Goal: Task Accomplishment & Management: Manage account settings

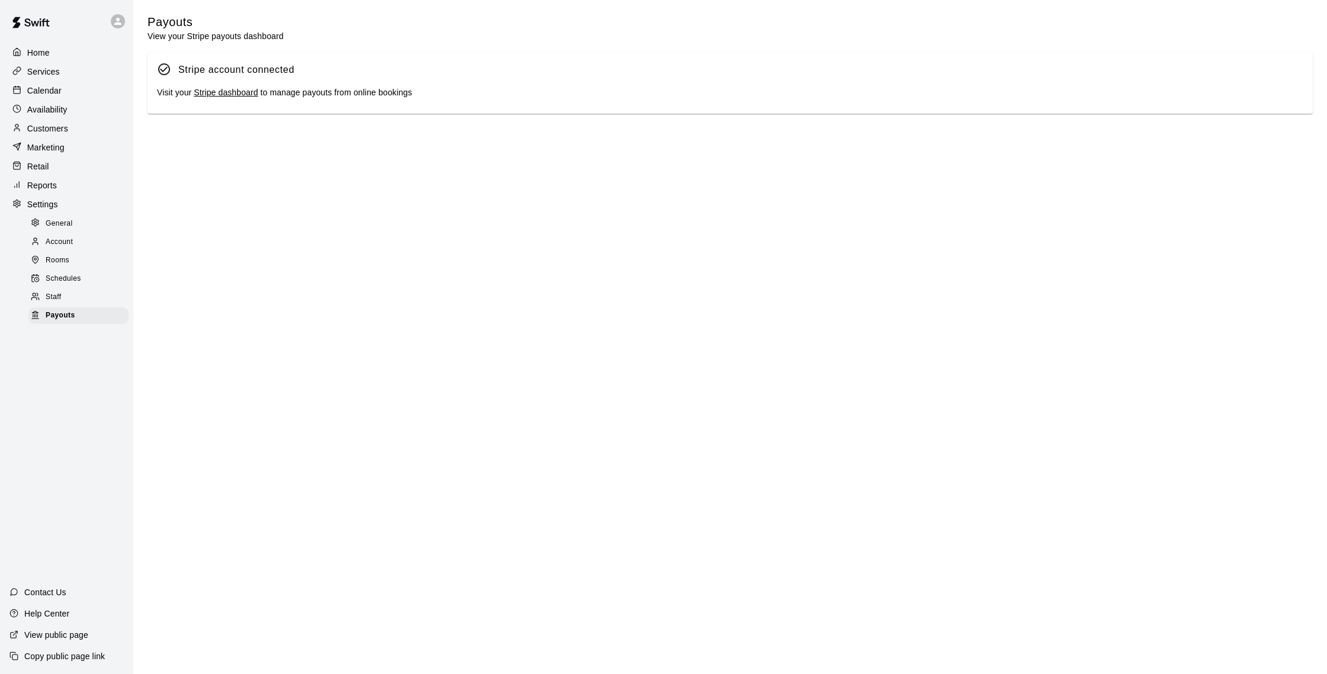
click at [18, 127] on icon at bounding box center [16, 127] width 9 height 9
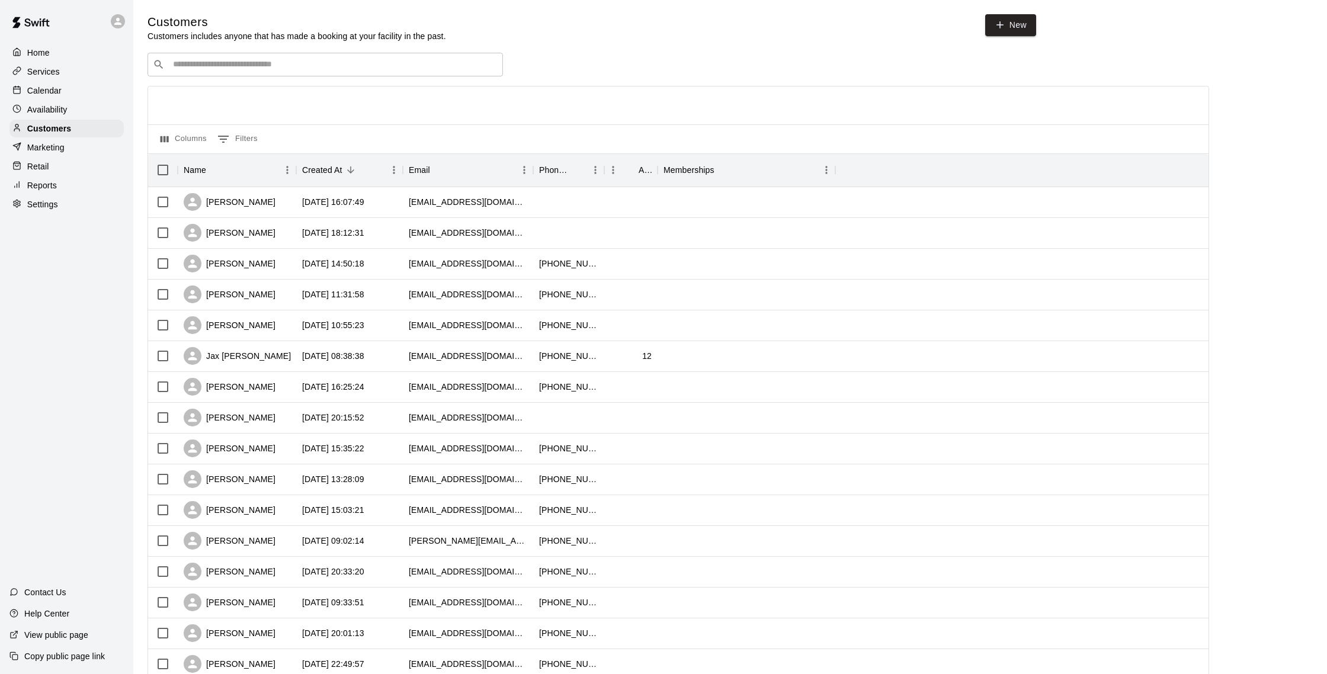
click at [308, 52] on div "Customers Customers includes anyone that has made a booking at your facility in…" at bounding box center [729, 501] width 1165 height 975
click at [309, 59] on input "Search customers by name or email" at bounding box center [333, 65] width 328 height 12
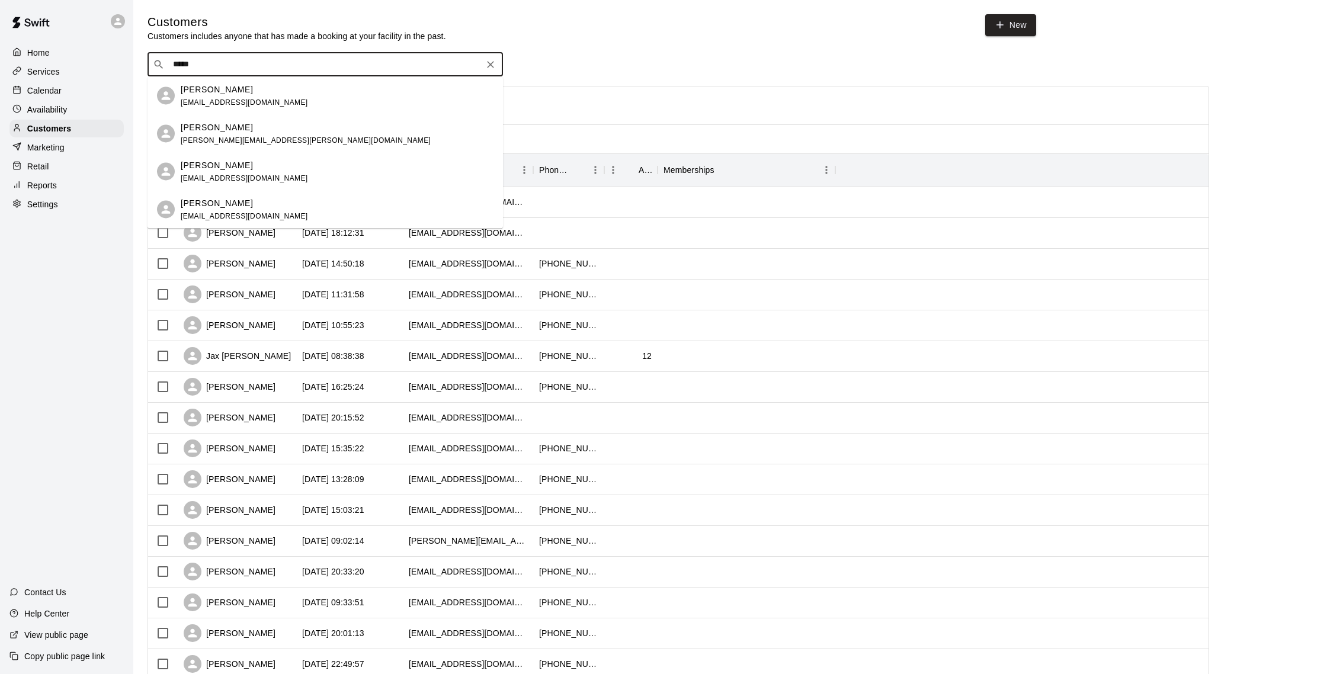
click at [297, 68] on input "*****" at bounding box center [324, 65] width 310 height 12
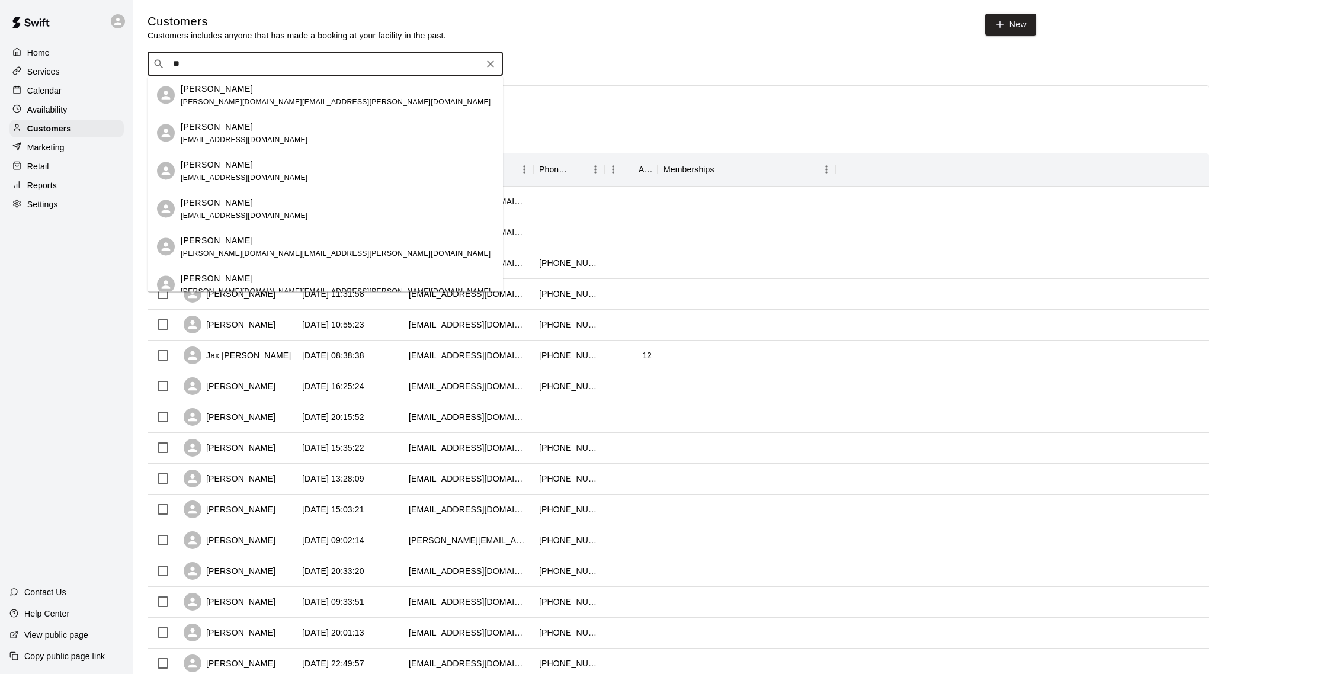
type input "*"
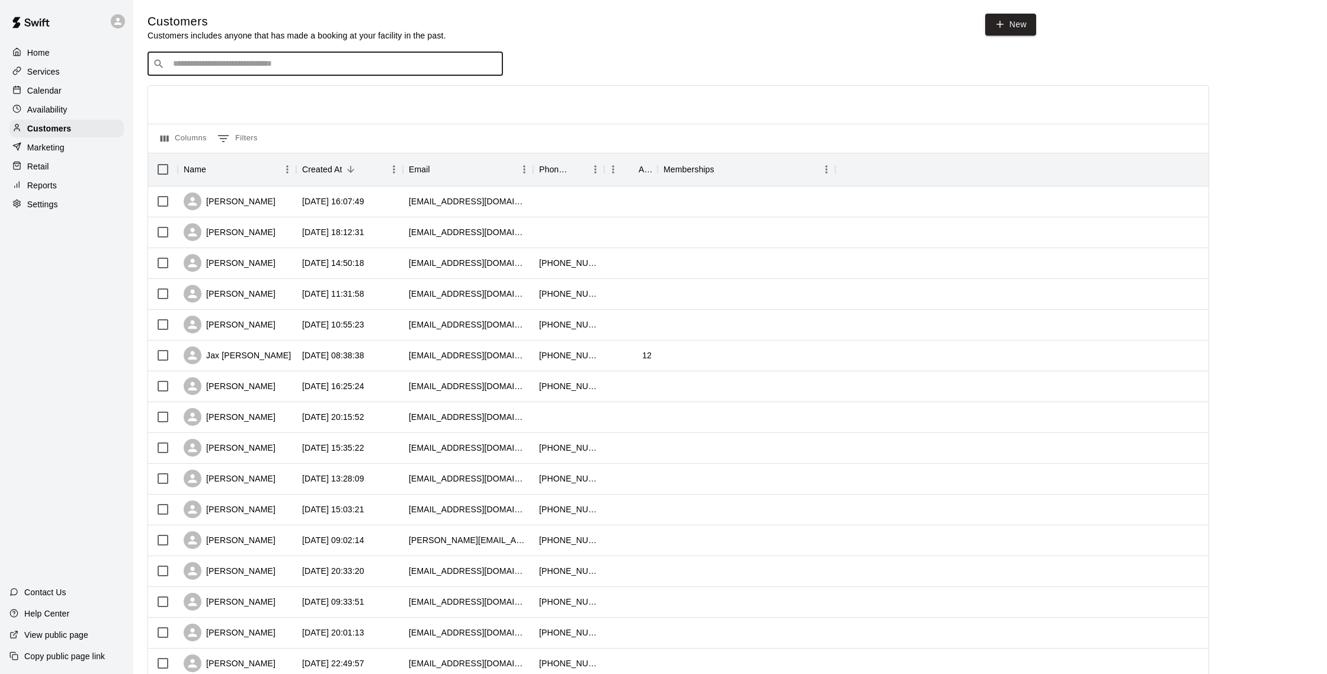
scroll to position [1, 0]
click at [277, 64] on input "Search customers by name or email" at bounding box center [333, 63] width 328 height 12
type input "***"
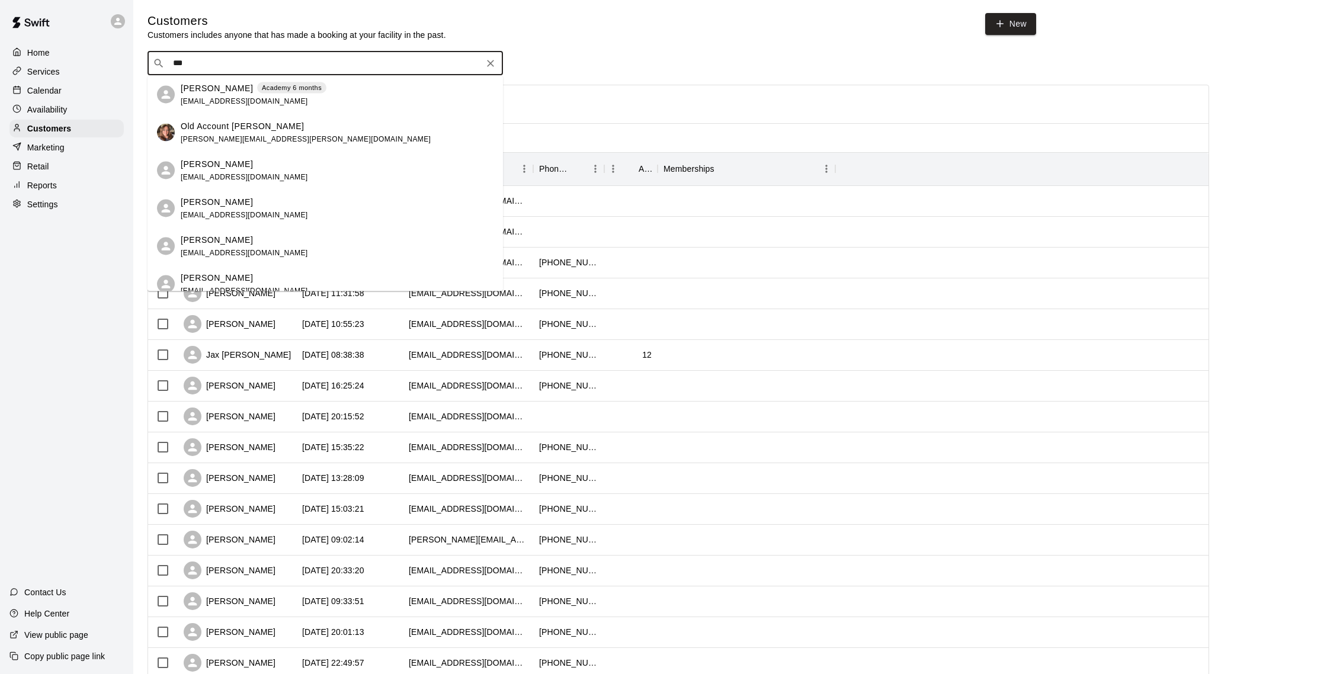
click at [272, 110] on div "[PERSON_NAME] Academy 6 months [EMAIL_ADDRESS][DOMAIN_NAME]" at bounding box center [324, 95] width 355 height 38
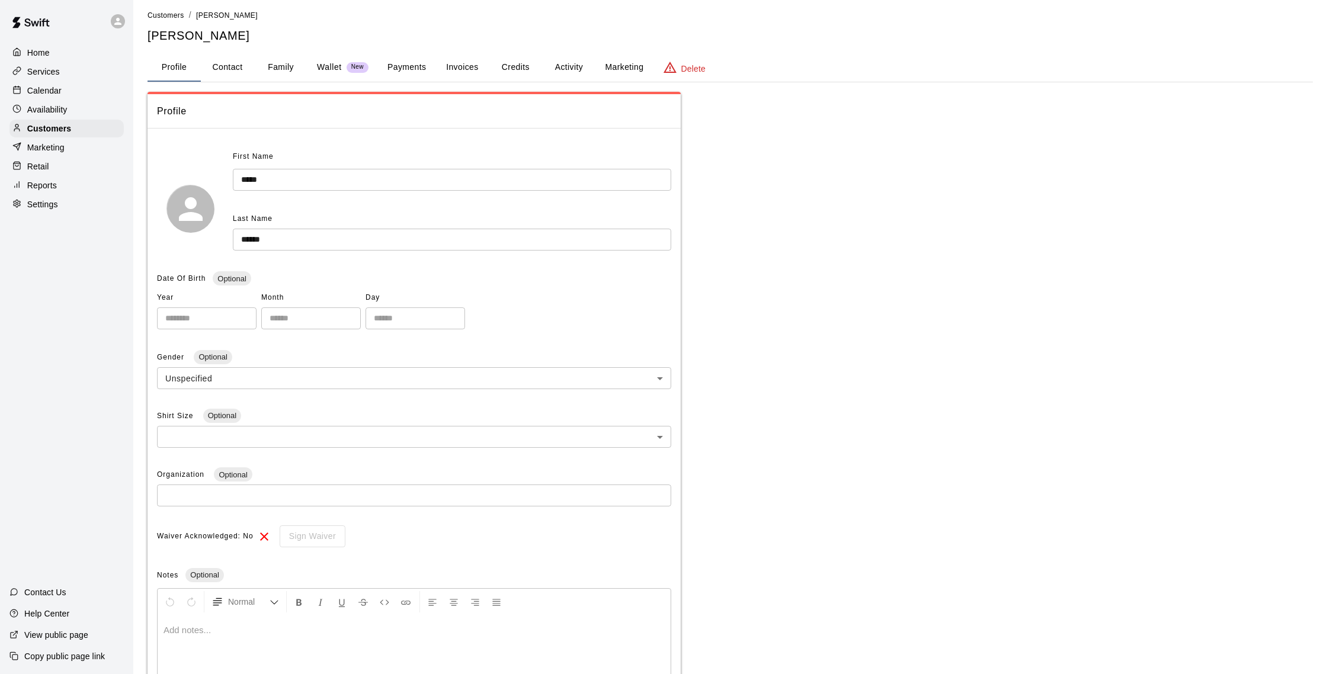
scroll to position [9, 0]
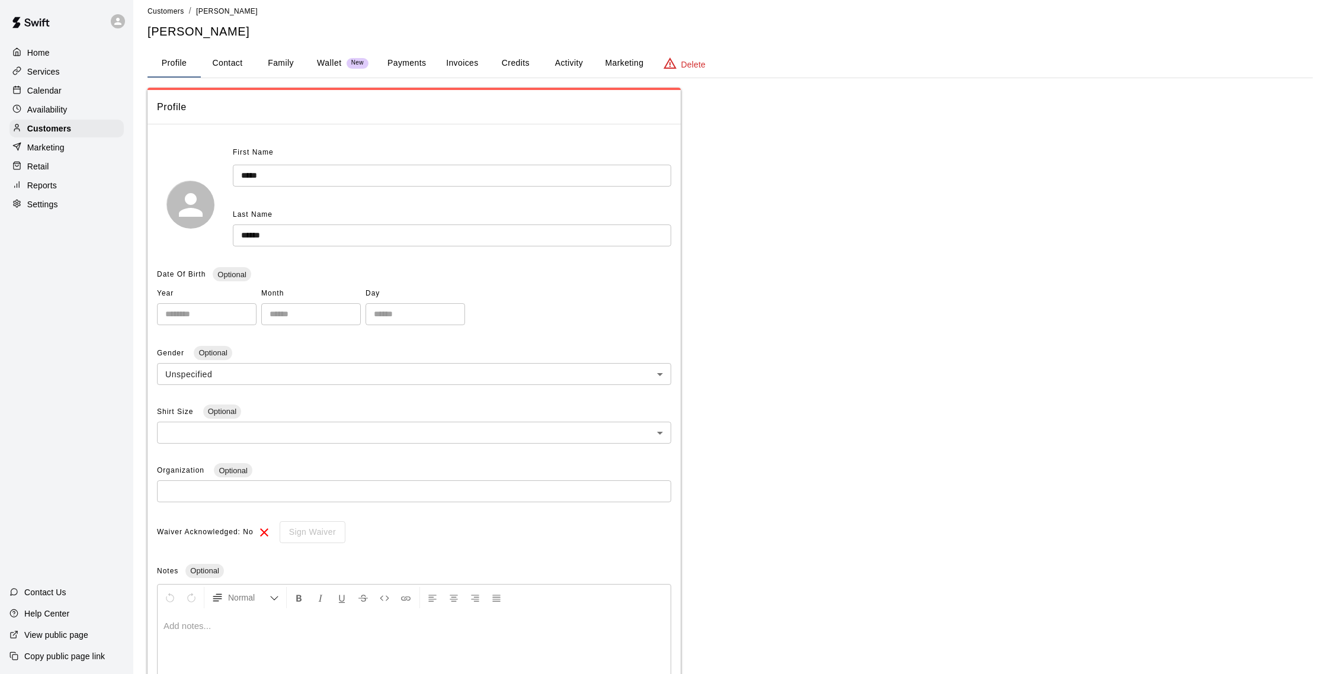
click at [495, 74] on button "Credits" at bounding box center [515, 63] width 53 height 28
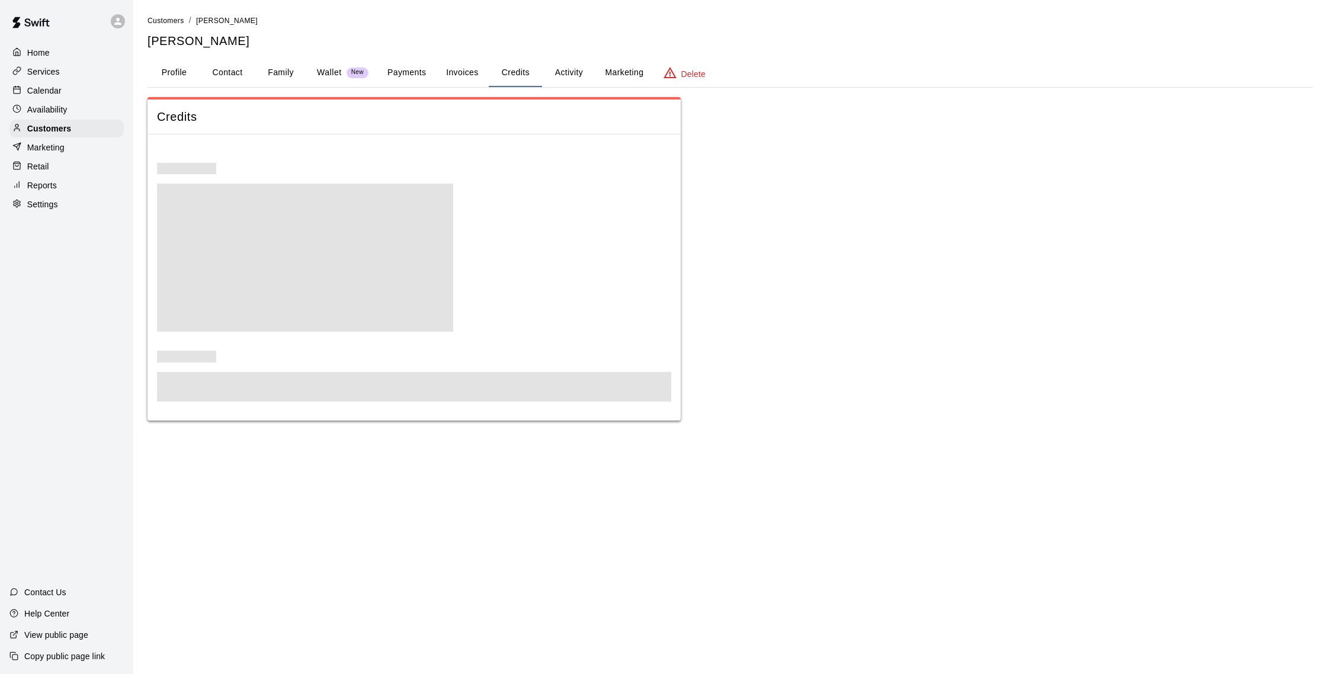
scroll to position [0, 0]
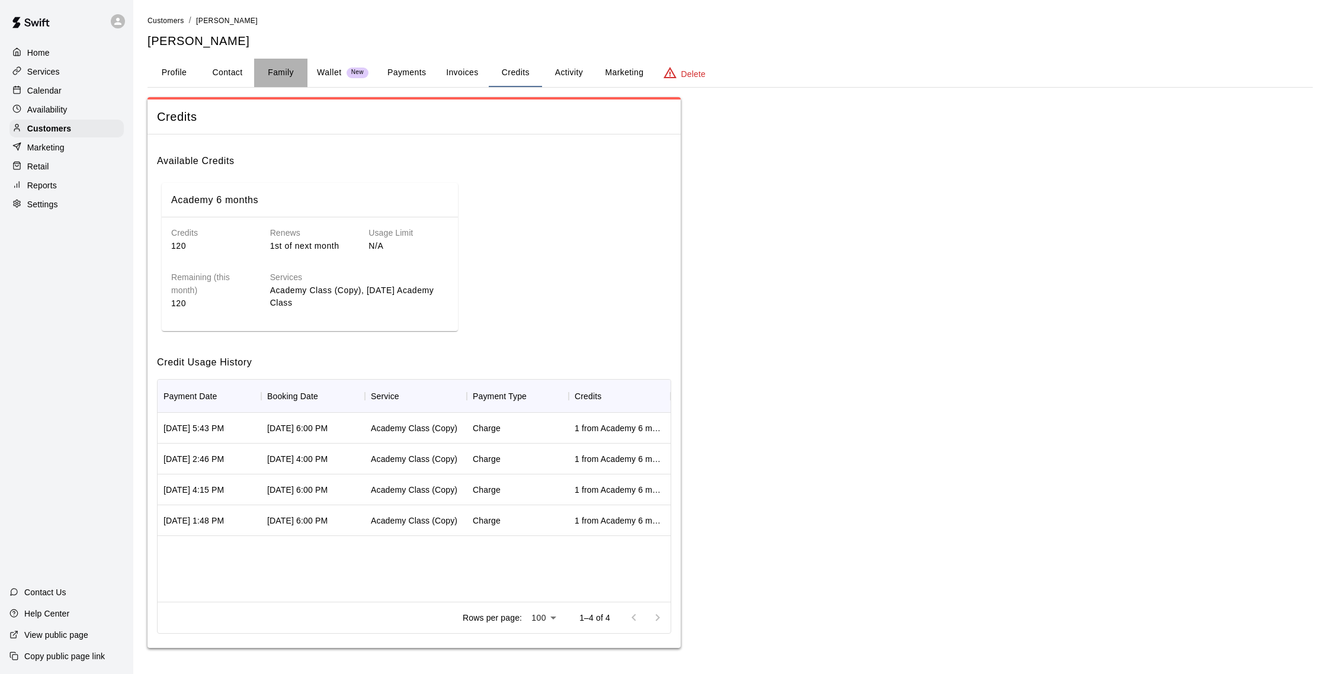
click at [278, 73] on button "Family" at bounding box center [280, 73] width 53 height 28
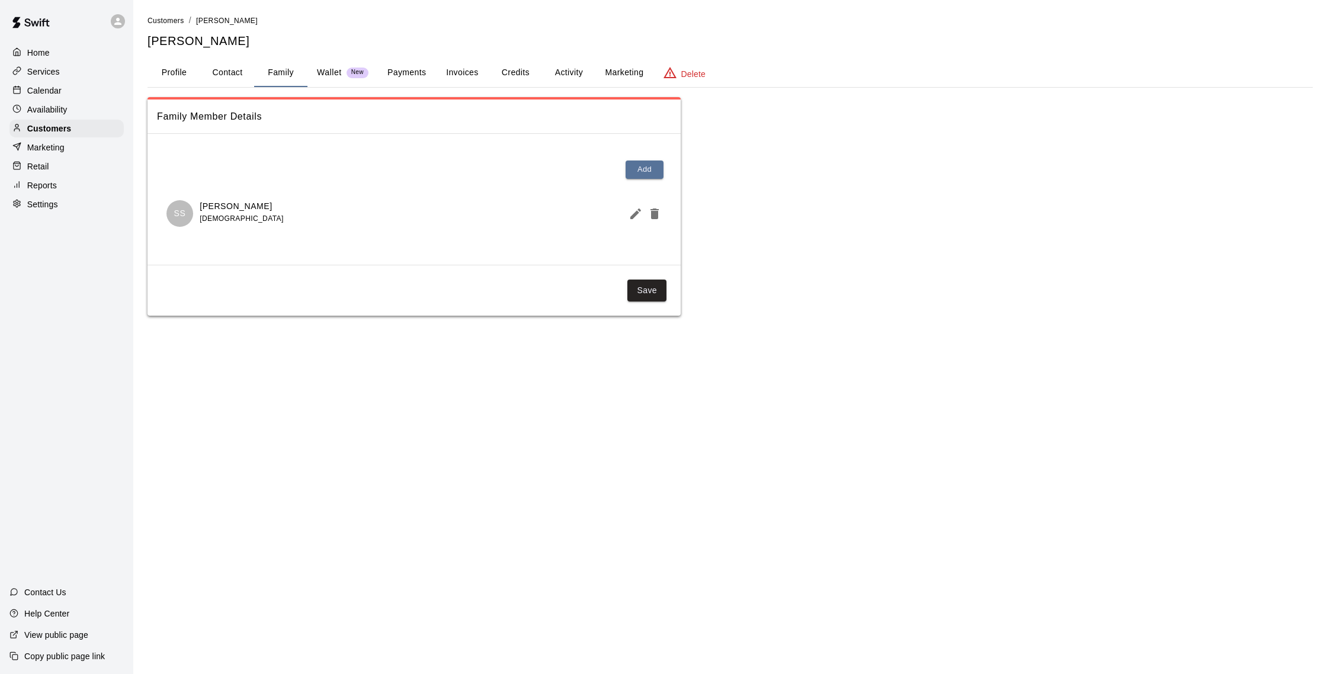
click at [158, 82] on button "Profile" at bounding box center [173, 73] width 53 height 28
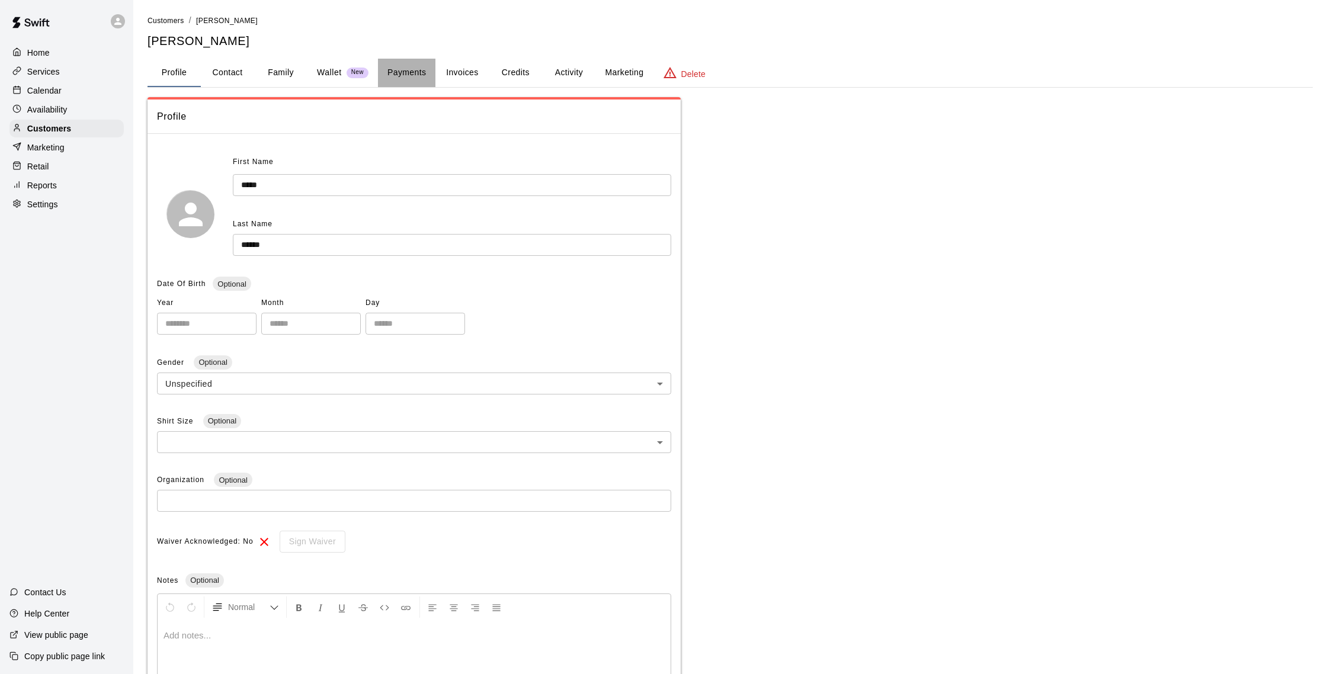
click at [392, 72] on button "Payments" at bounding box center [406, 73] width 57 height 28
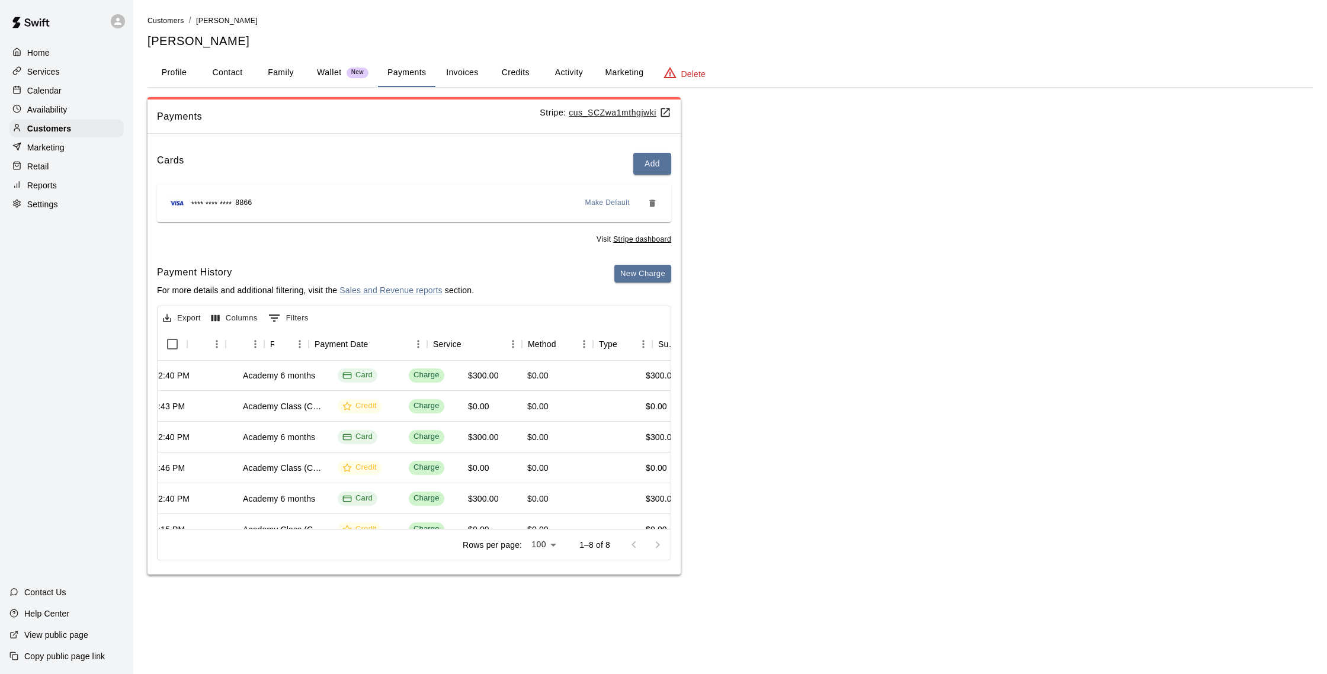
scroll to position [1, 0]
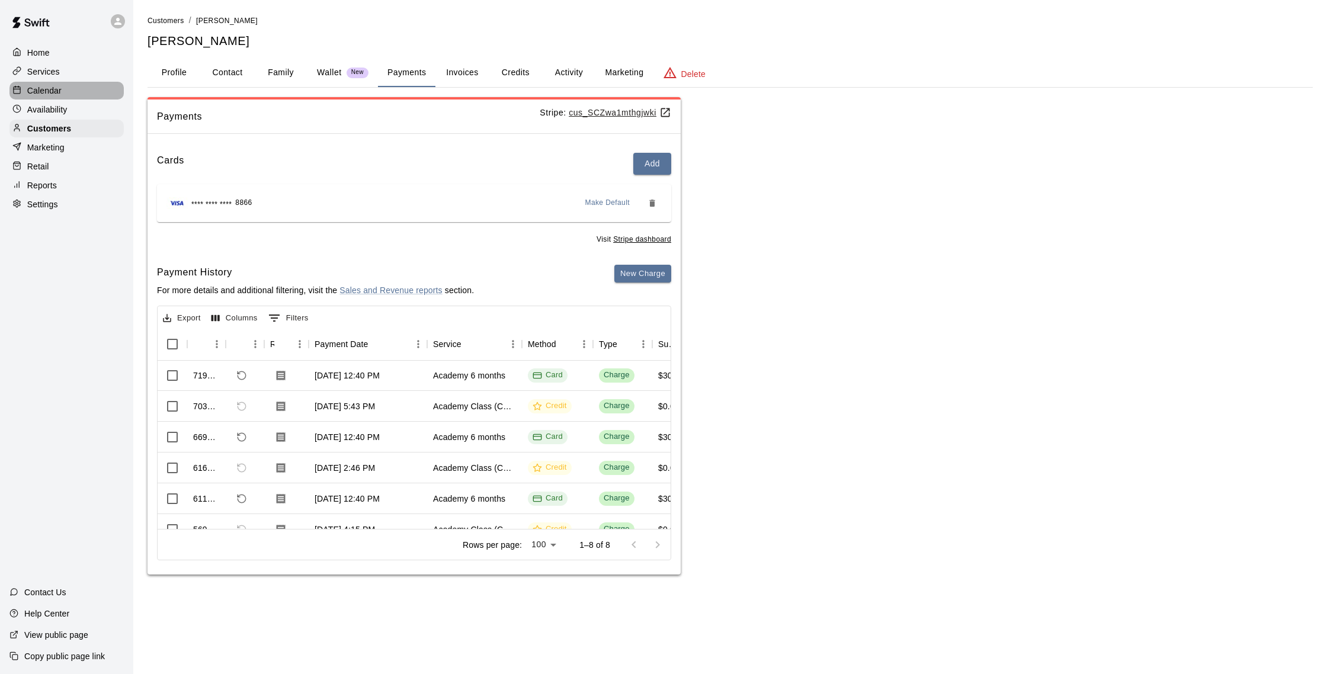
click at [89, 94] on div "Calendar" at bounding box center [66, 91] width 114 height 18
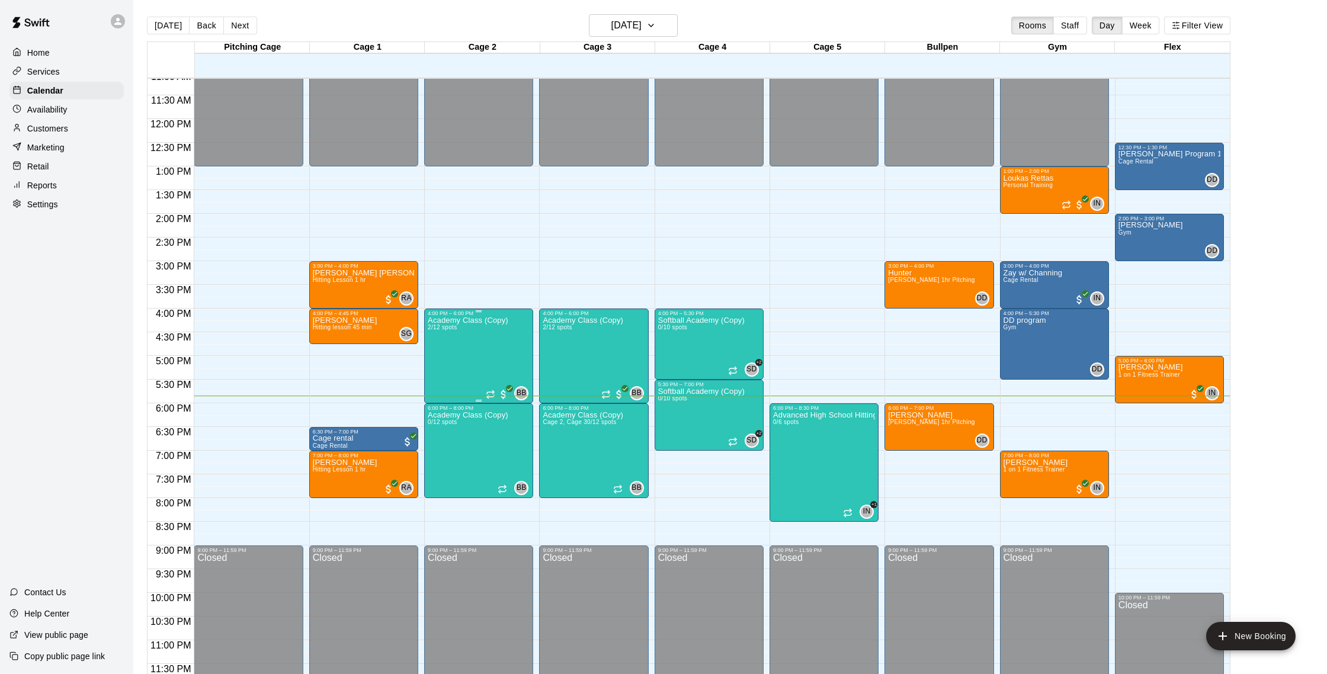
scroll to position [528, 0]
click at [37, 120] on div "Customers" at bounding box center [66, 129] width 114 height 18
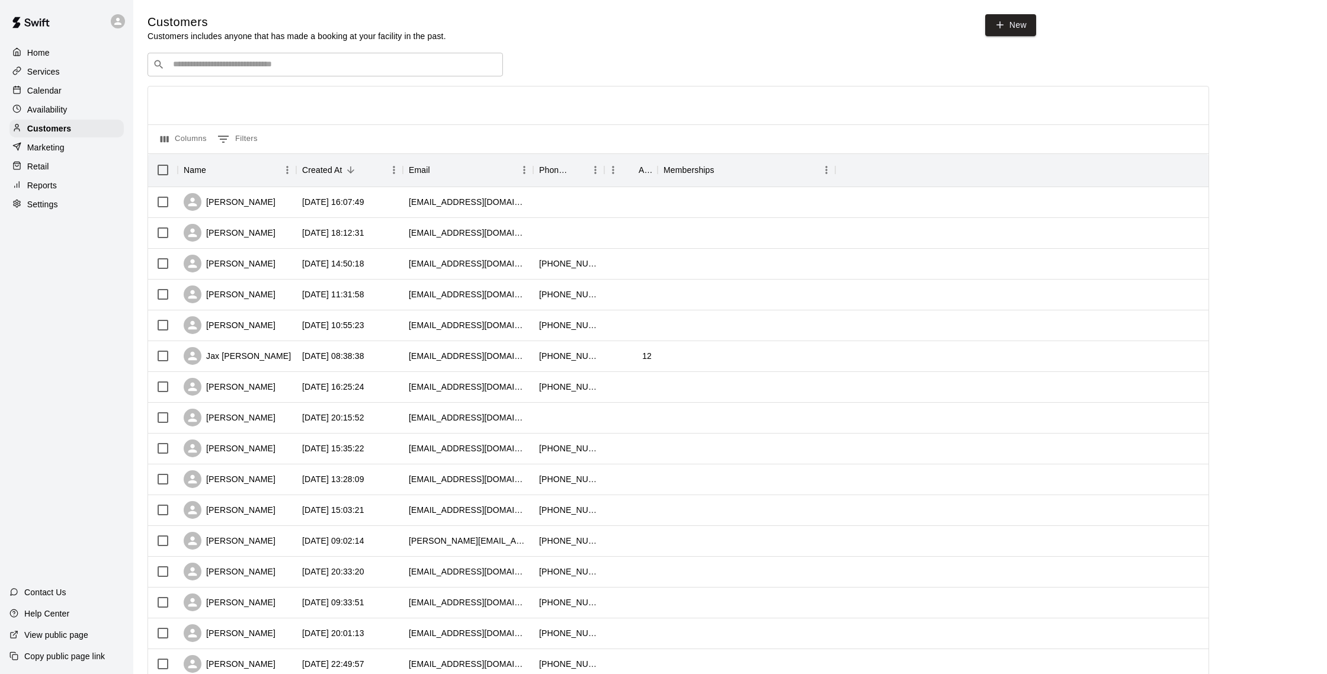
click at [44, 101] on div "Availability" at bounding box center [66, 110] width 114 height 18
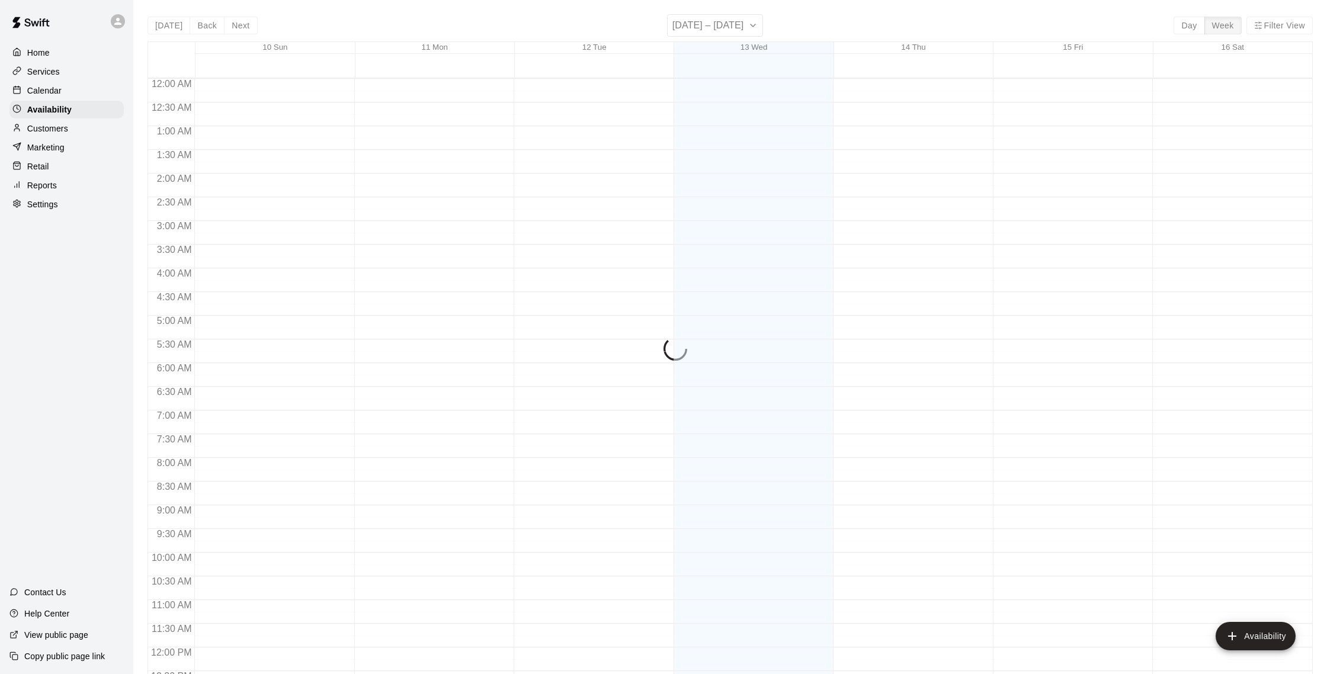
scroll to position [529, 0]
click at [56, 94] on p "Calendar" at bounding box center [44, 91] width 34 height 12
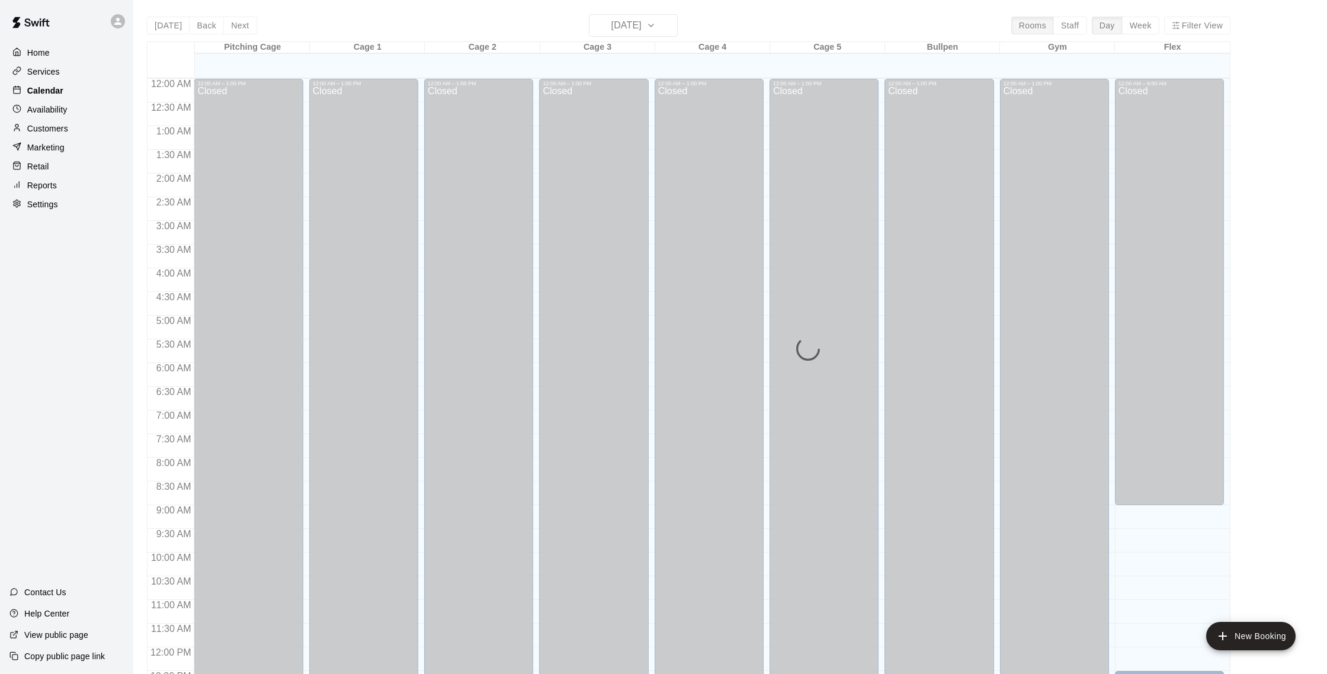
scroll to position [493, 0]
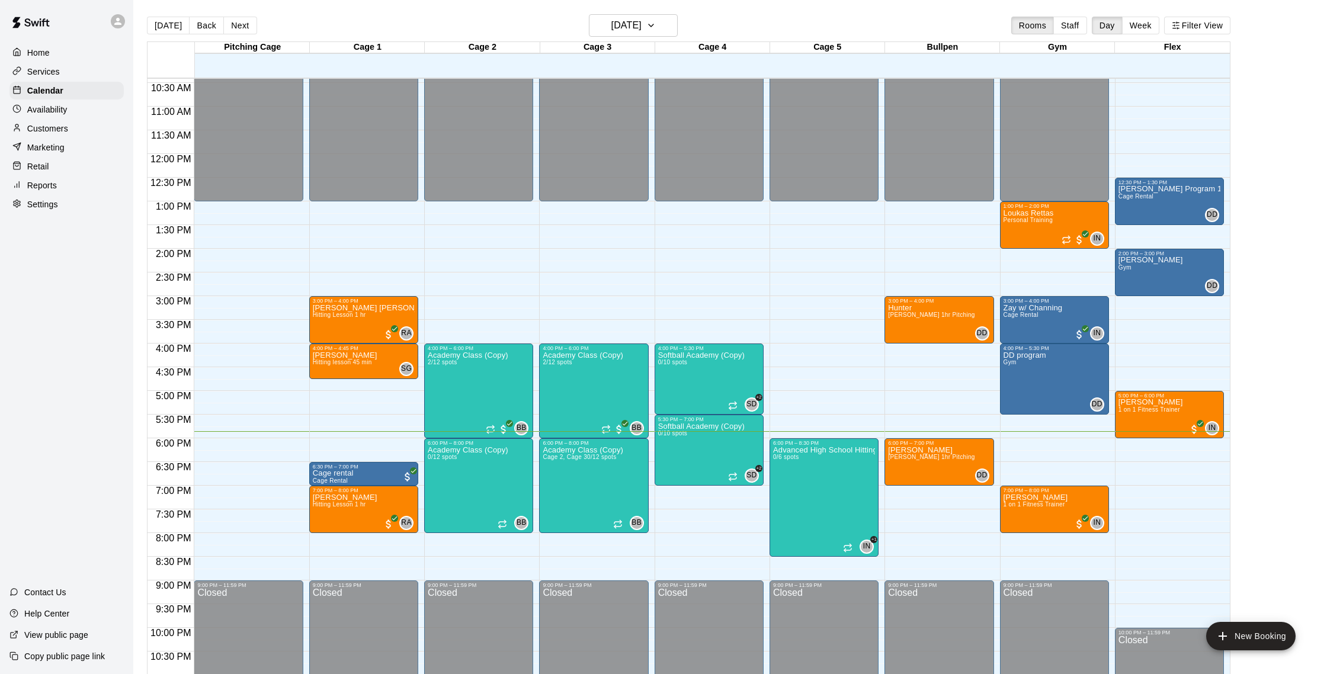
click at [62, 122] on div "Customers" at bounding box center [66, 129] width 114 height 18
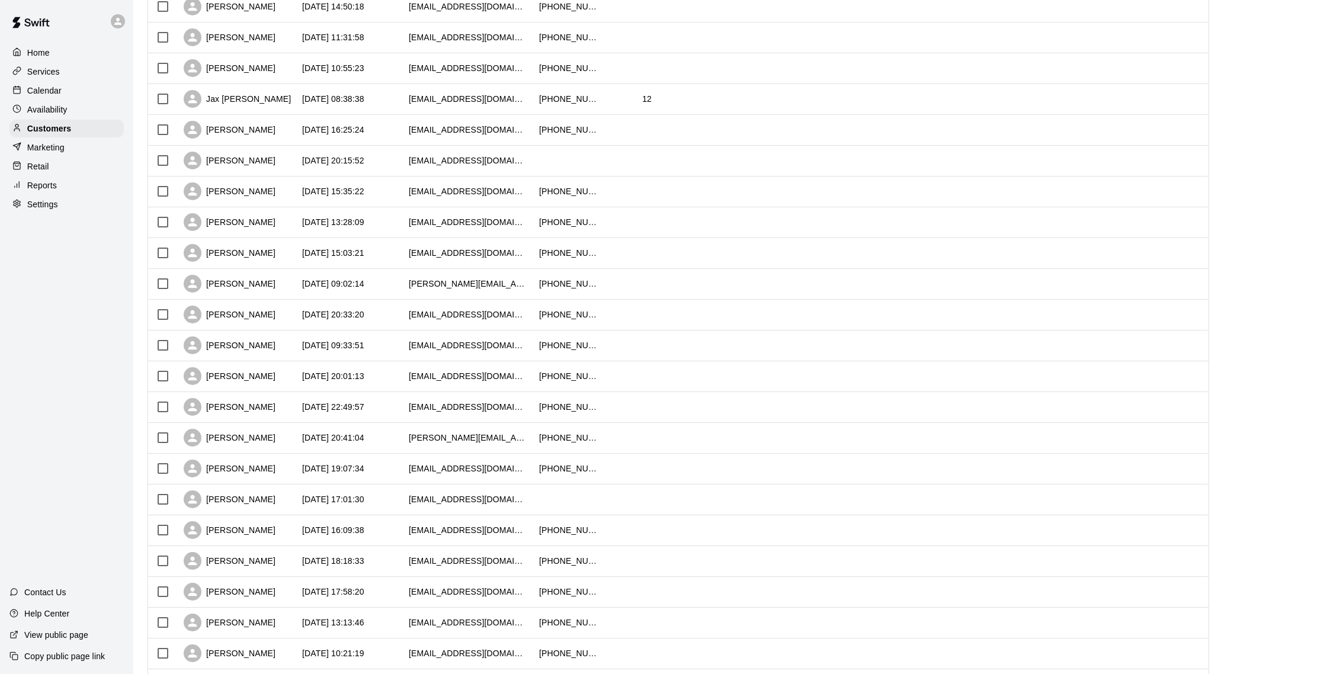
scroll to position [348, 0]
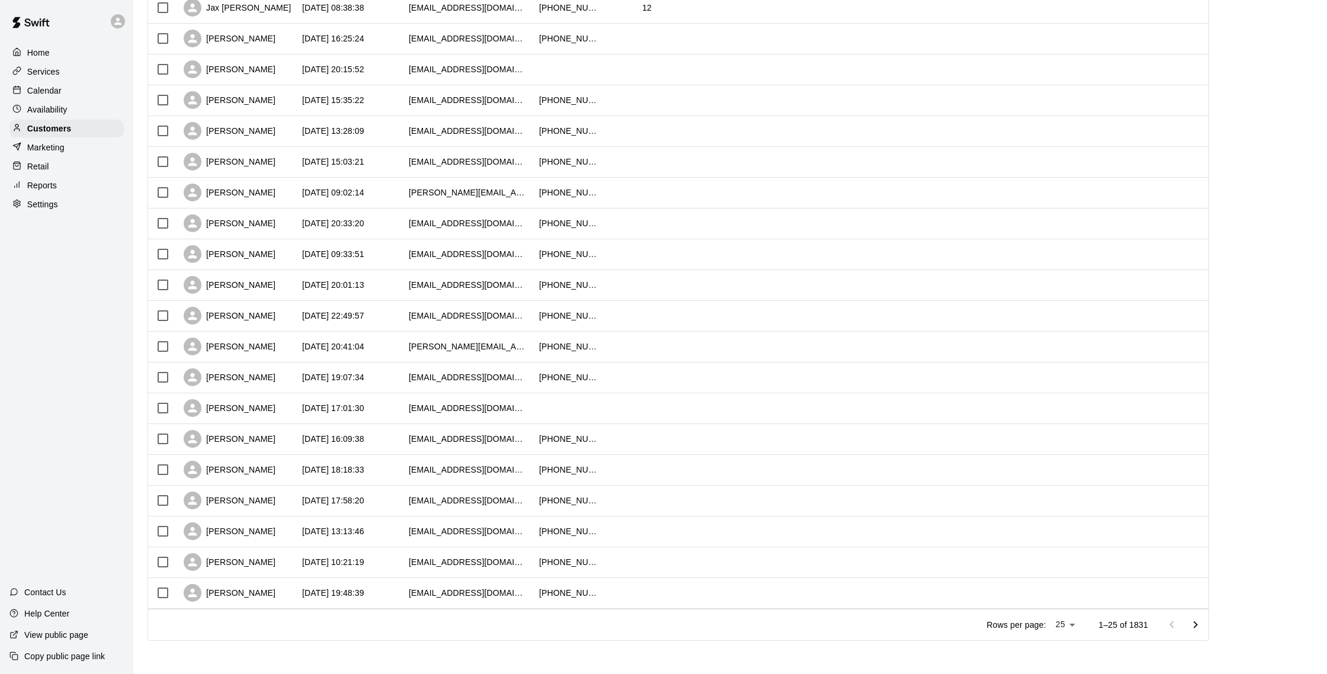
click at [1200, 627] on icon "Go to next page" at bounding box center [1195, 625] width 14 height 14
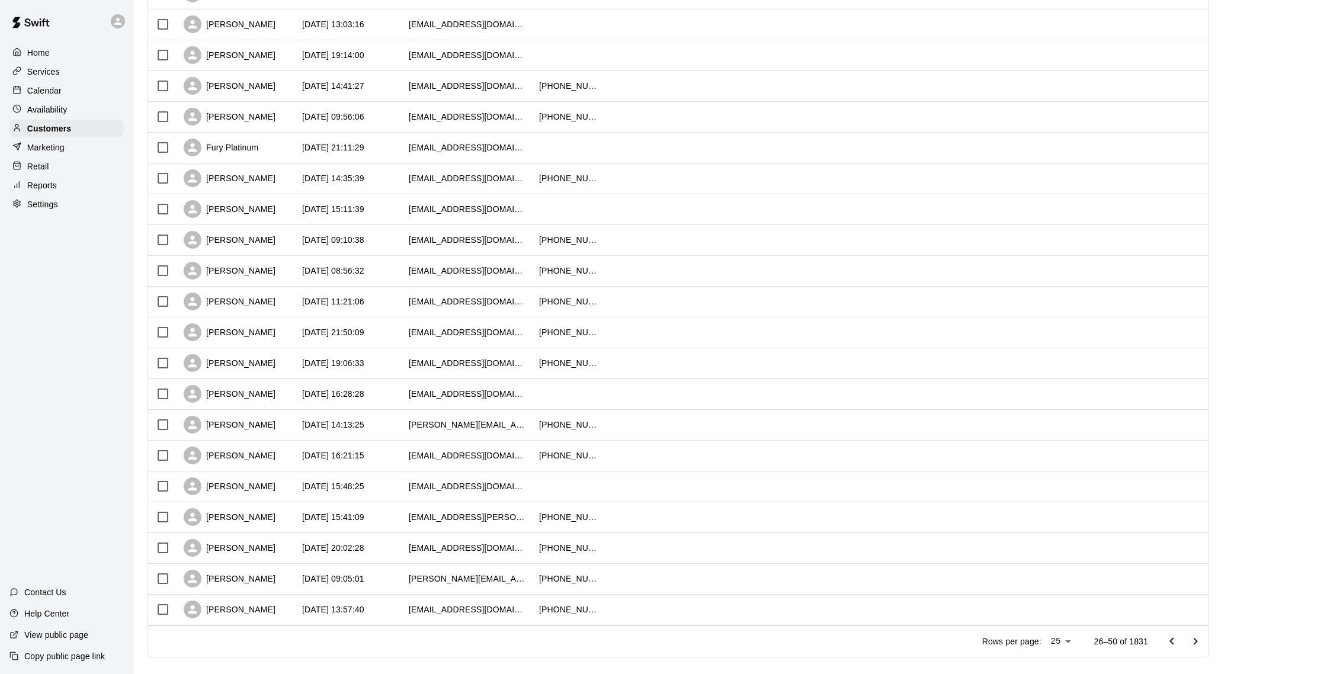
scroll to position [333, 0]
click at [1056, 644] on body "Home Services Calendar Availability Customers Marketing Retail Reports Settings…" at bounding box center [663, 178] width 1327 height 1022
click at [1058, 654] on li "100" at bounding box center [1060, 650] width 34 height 20
type input "***"
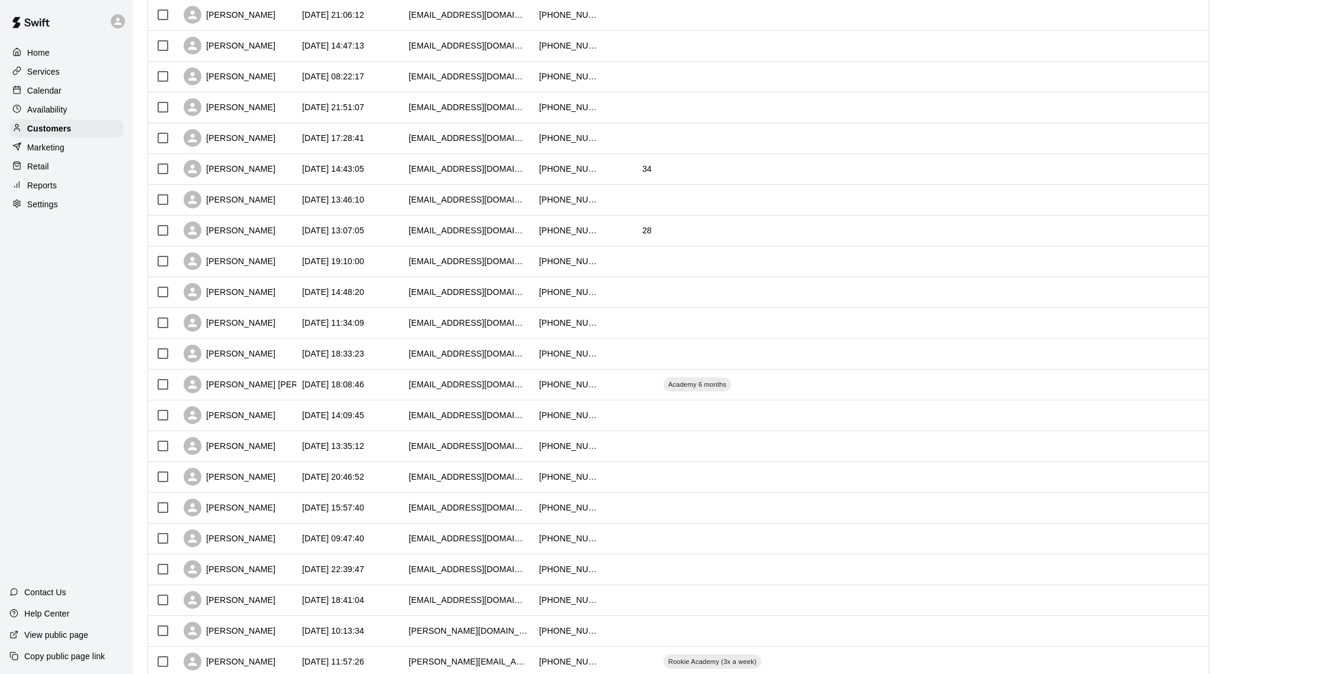
scroll to position [2658, 0]
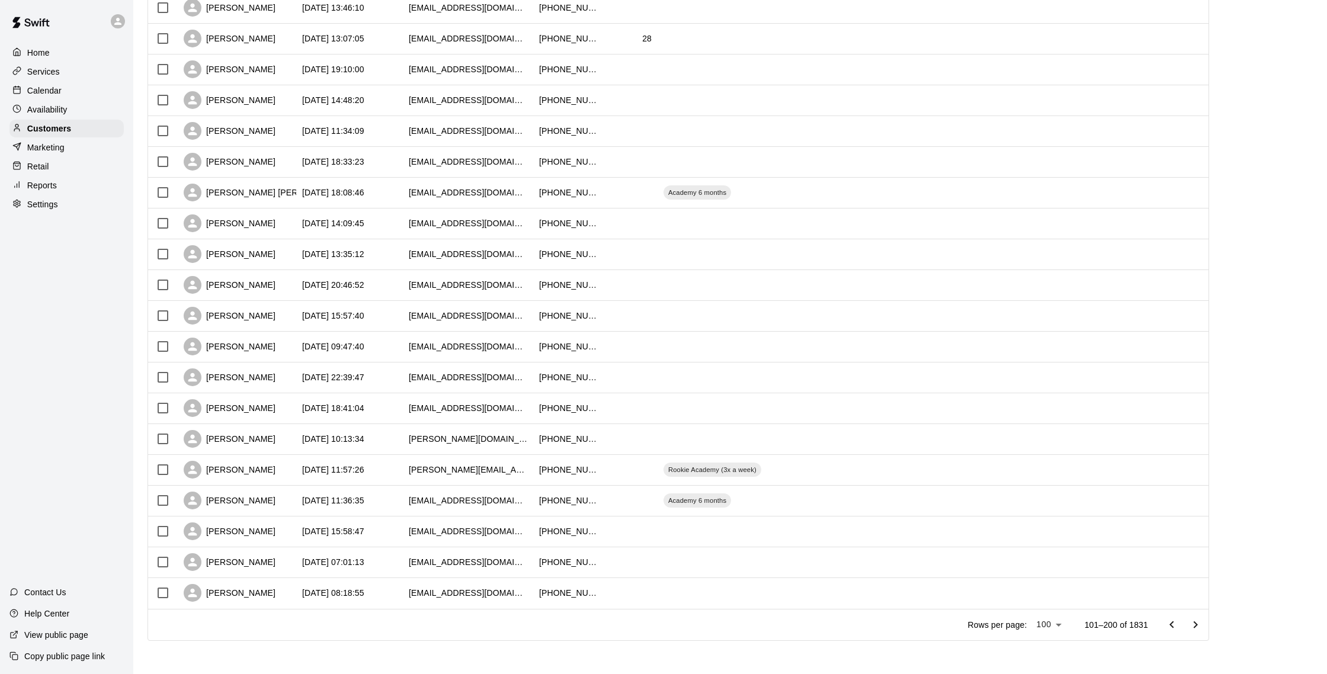
click at [1194, 630] on icon "Go to next page" at bounding box center [1195, 625] width 14 height 14
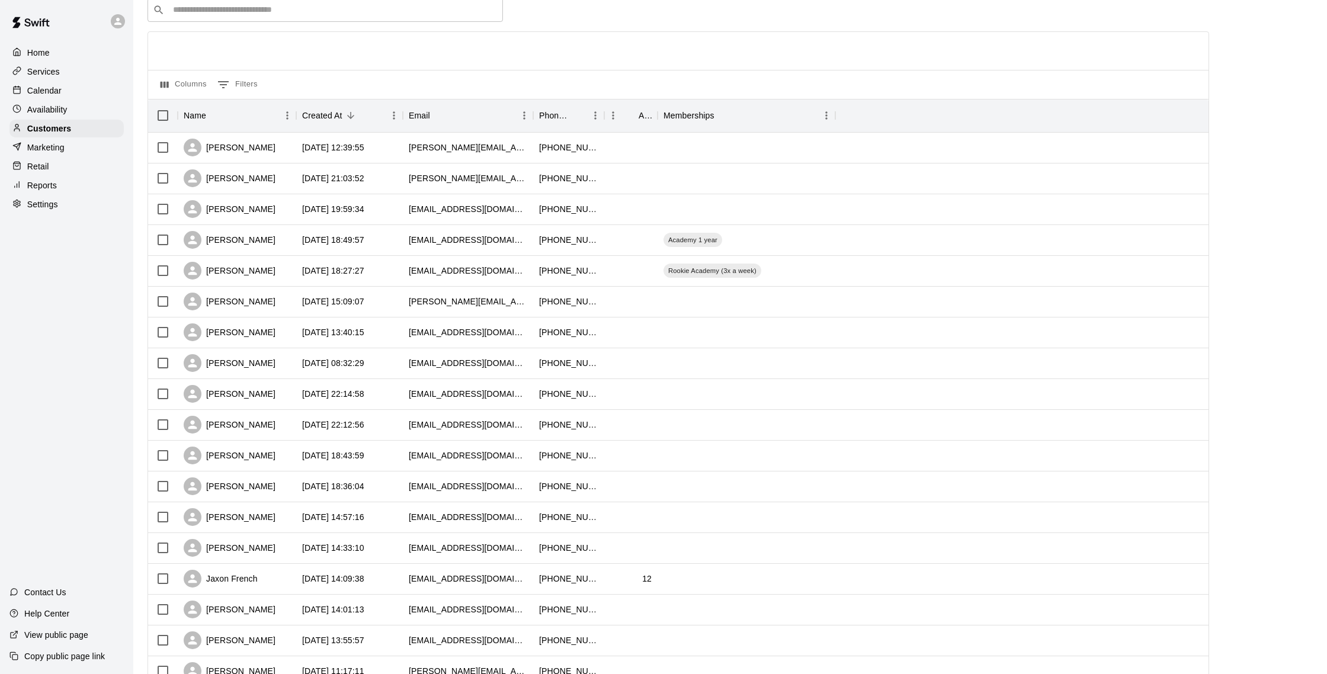
scroll to position [0, 0]
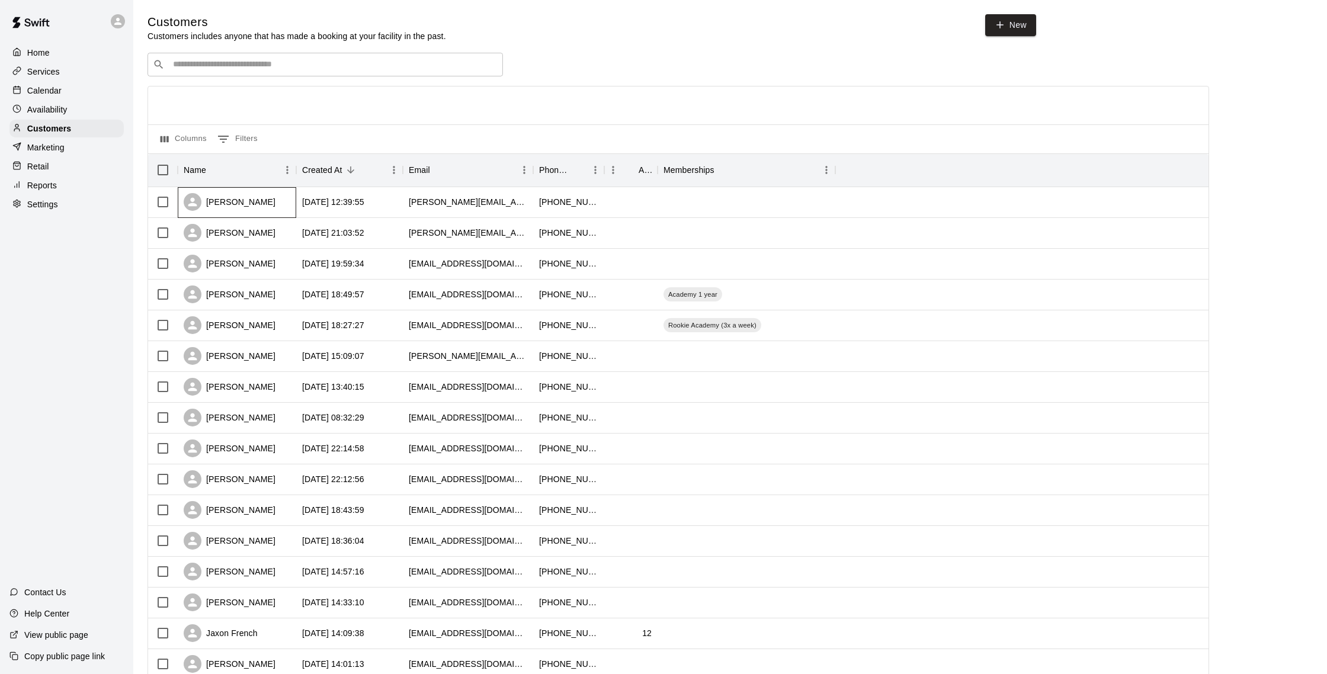
click at [211, 201] on div "[PERSON_NAME]" at bounding box center [230, 202] width 92 height 18
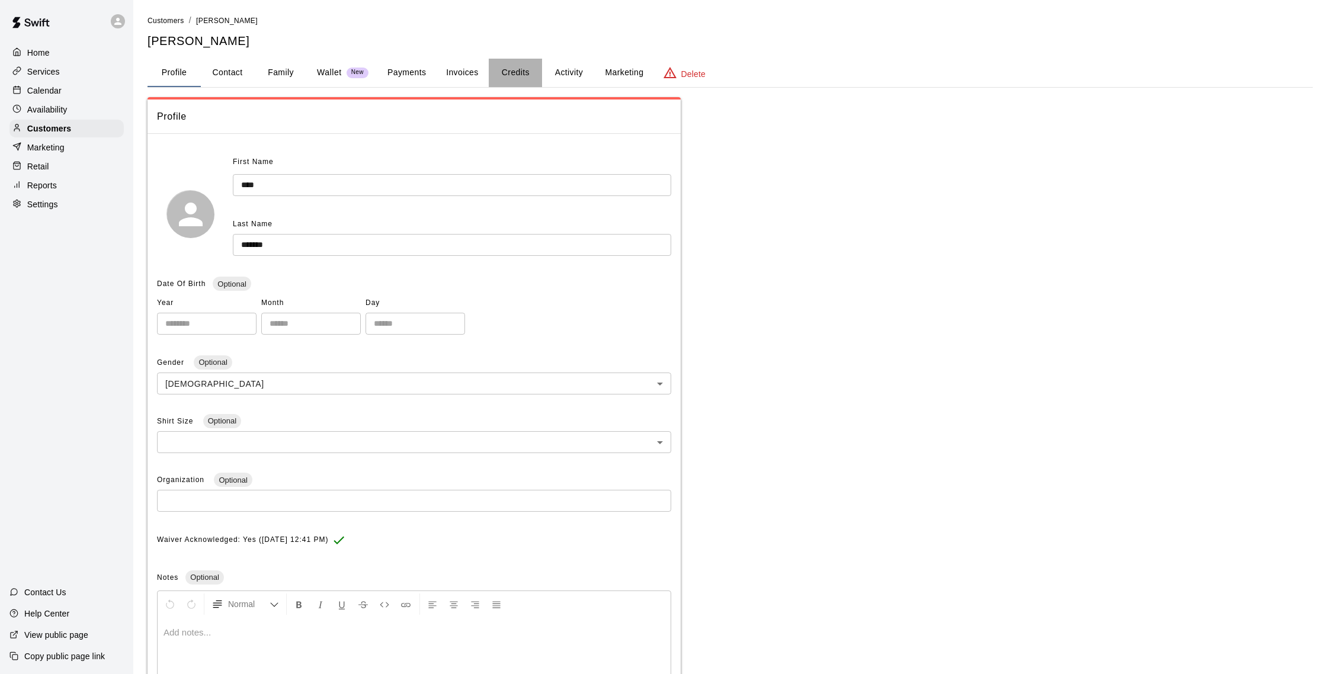
click at [513, 73] on button "Credits" at bounding box center [515, 73] width 53 height 28
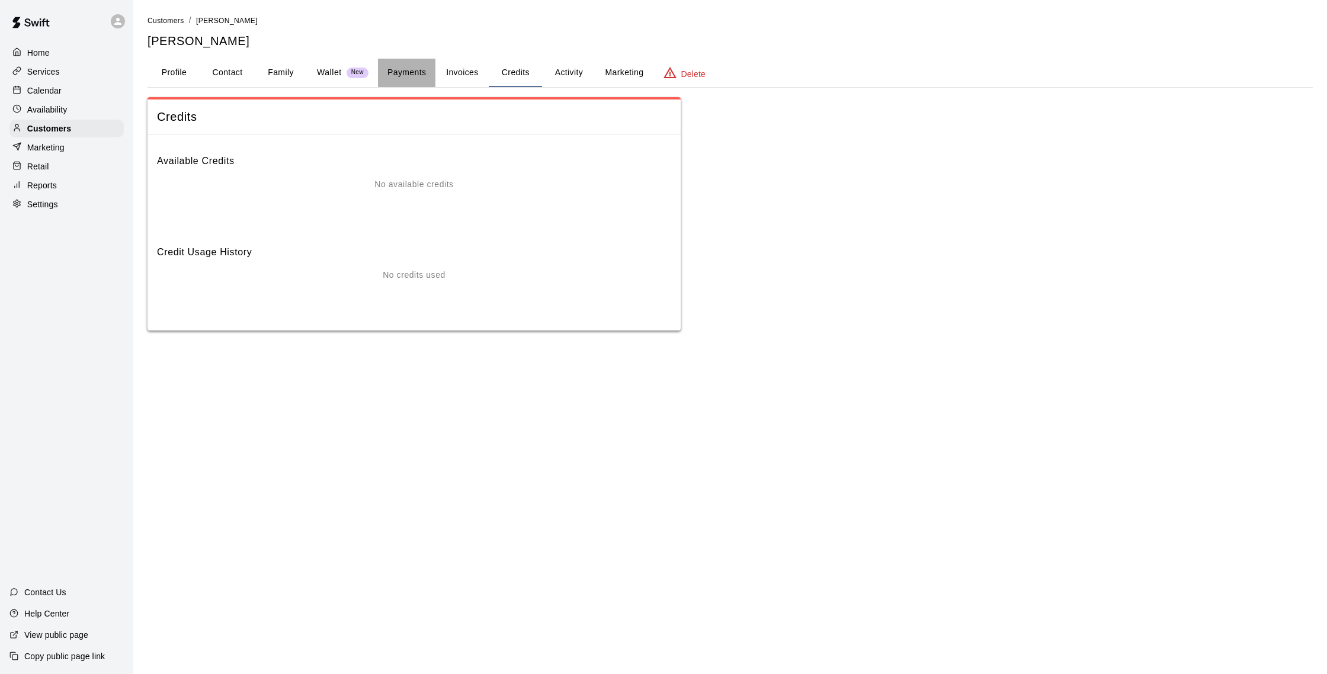
click at [402, 69] on button "Payments" at bounding box center [406, 73] width 57 height 28
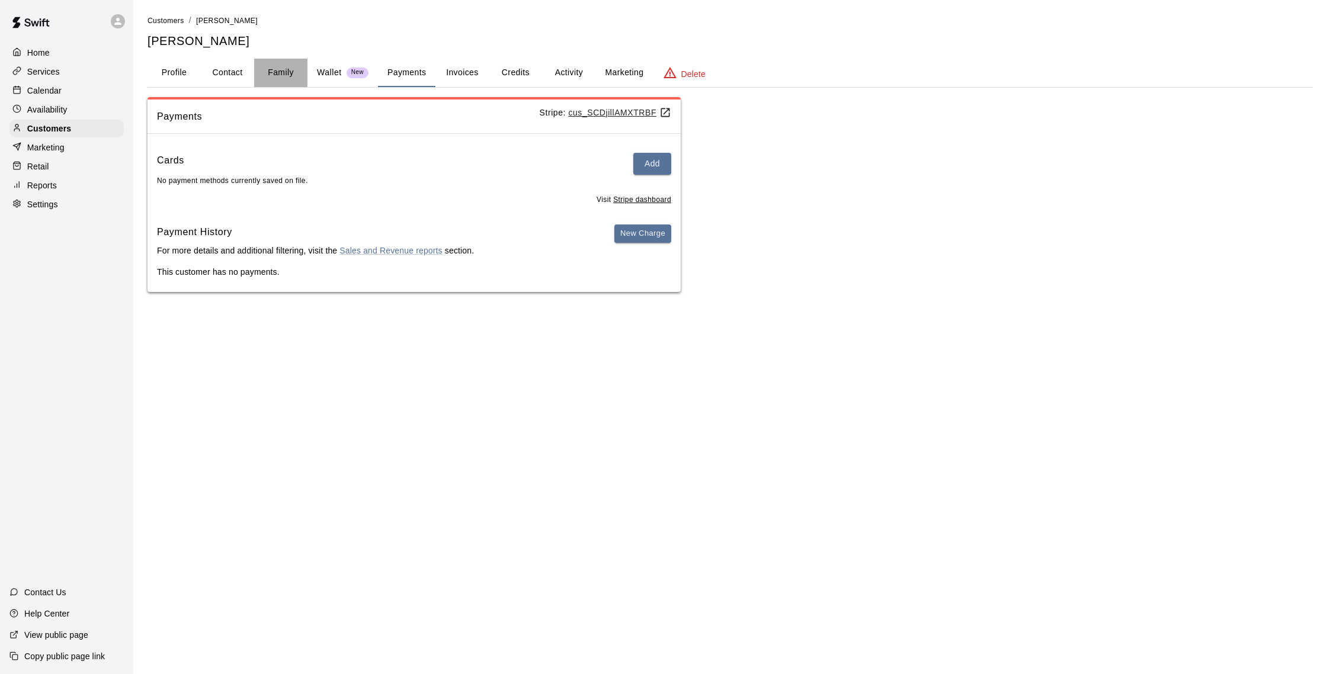
click at [286, 76] on button "Family" at bounding box center [280, 73] width 53 height 28
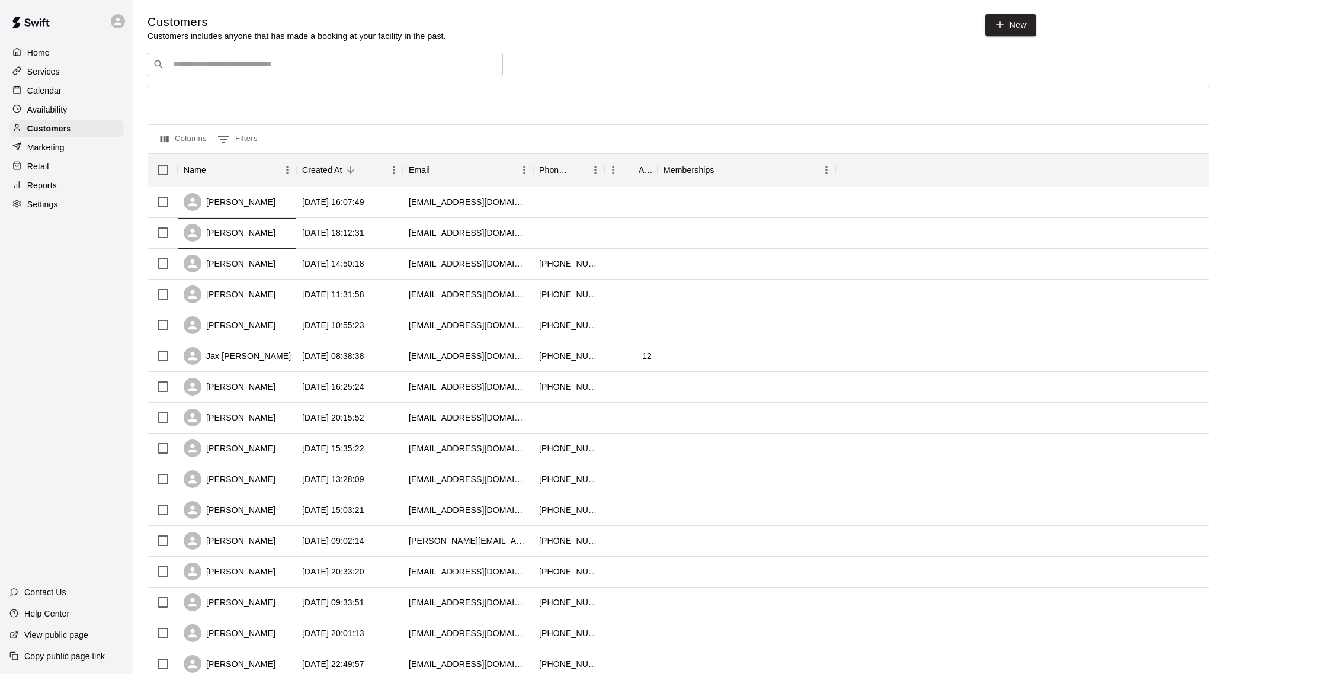
click at [275, 242] on div "[PERSON_NAME]" at bounding box center [237, 233] width 118 height 31
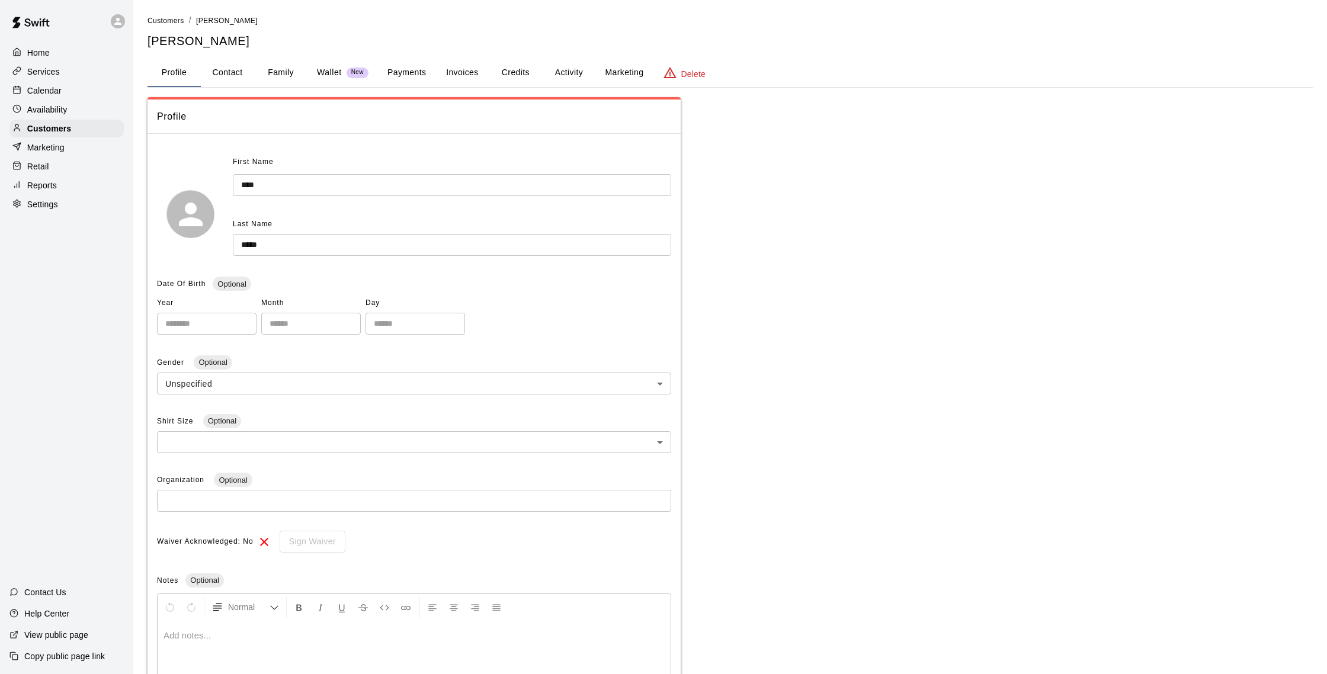
click at [510, 76] on button "Credits" at bounding box center [515, 73] width 53 height 28
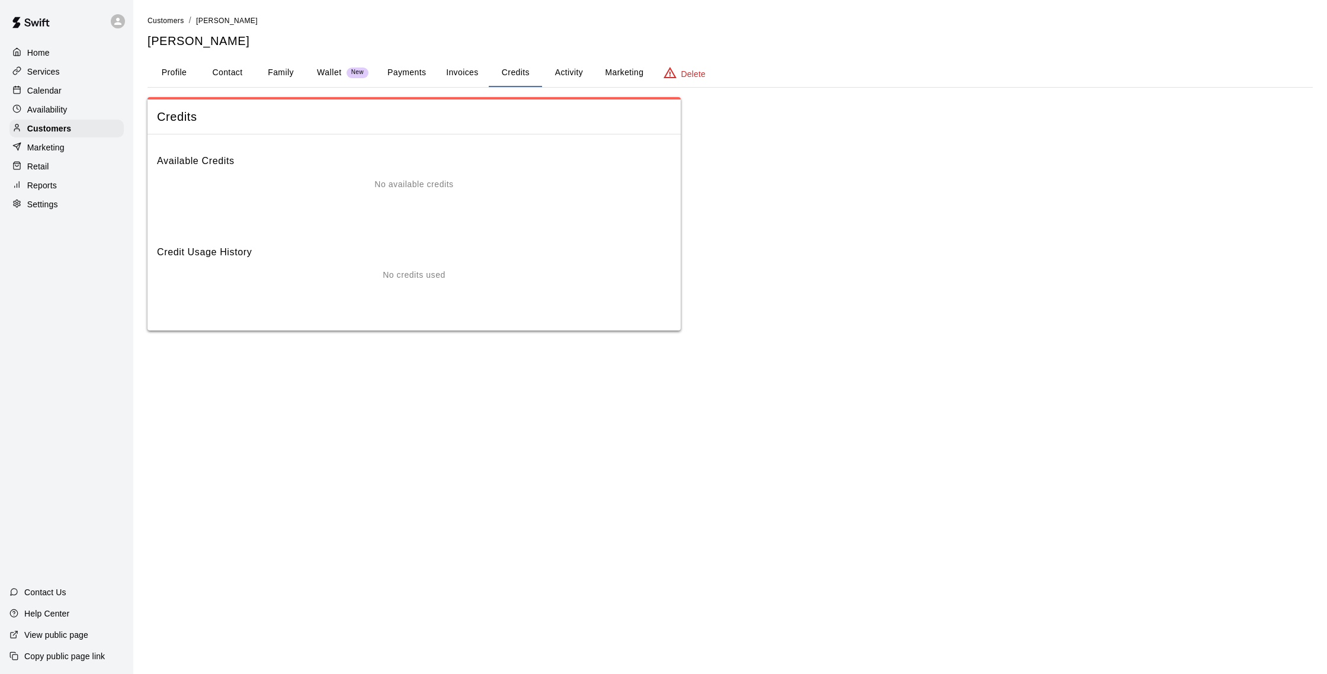
click at [306, 72] on button "Family" at bounding box center [280, 73] width 53 height 28
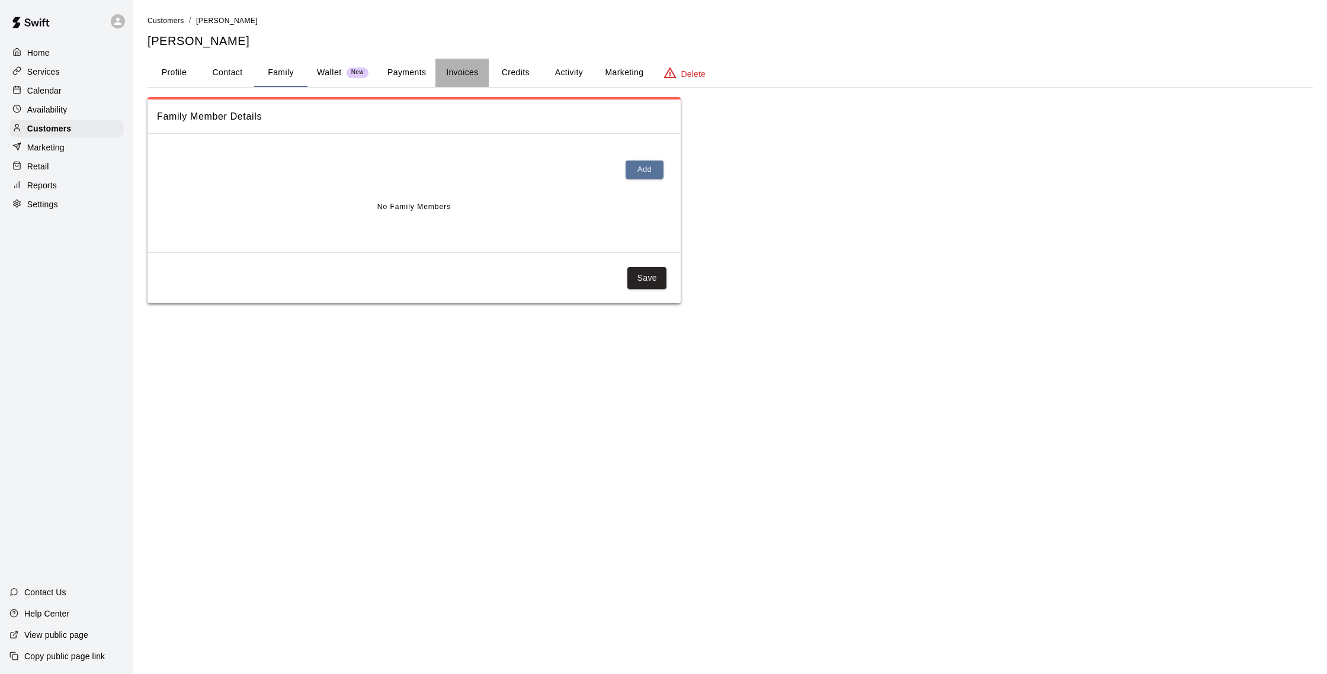
click at [470, 80] on button "Invoices" at bounding box center [461, 73] width 53 height 28
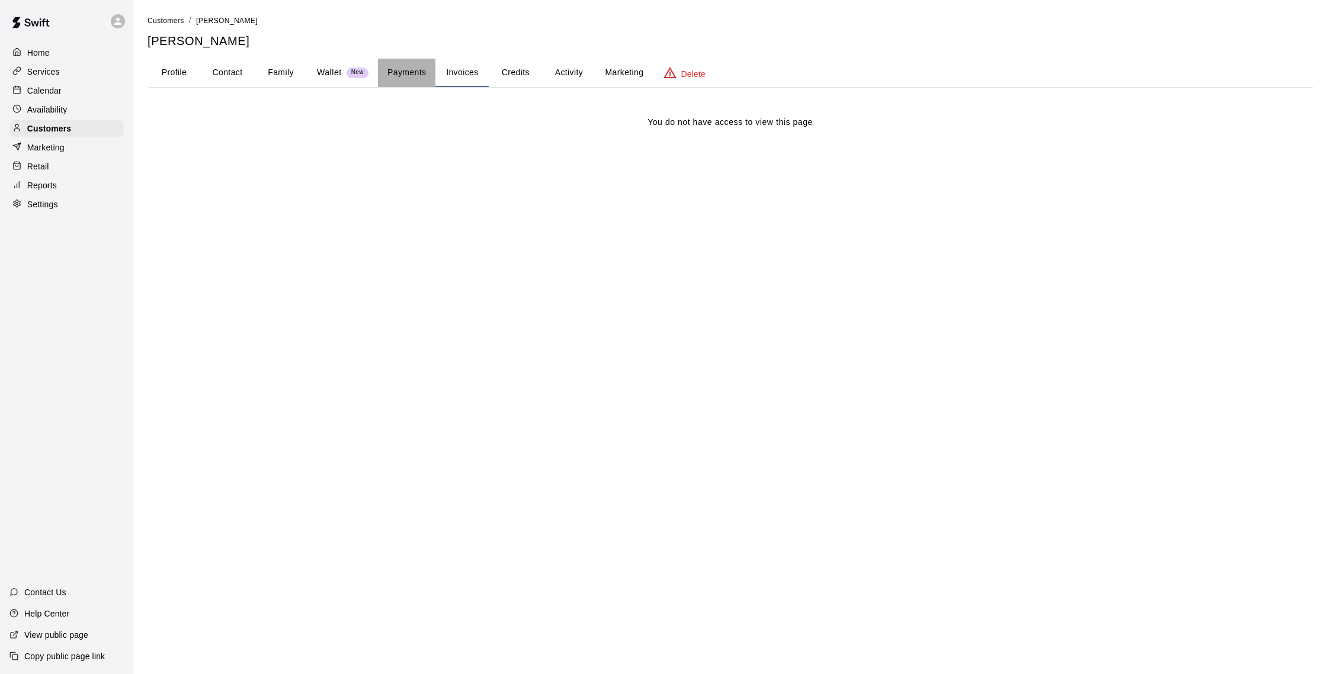
click at [409, 77] on button "Payments" at bounding box center [406, 73] width 57 height 28
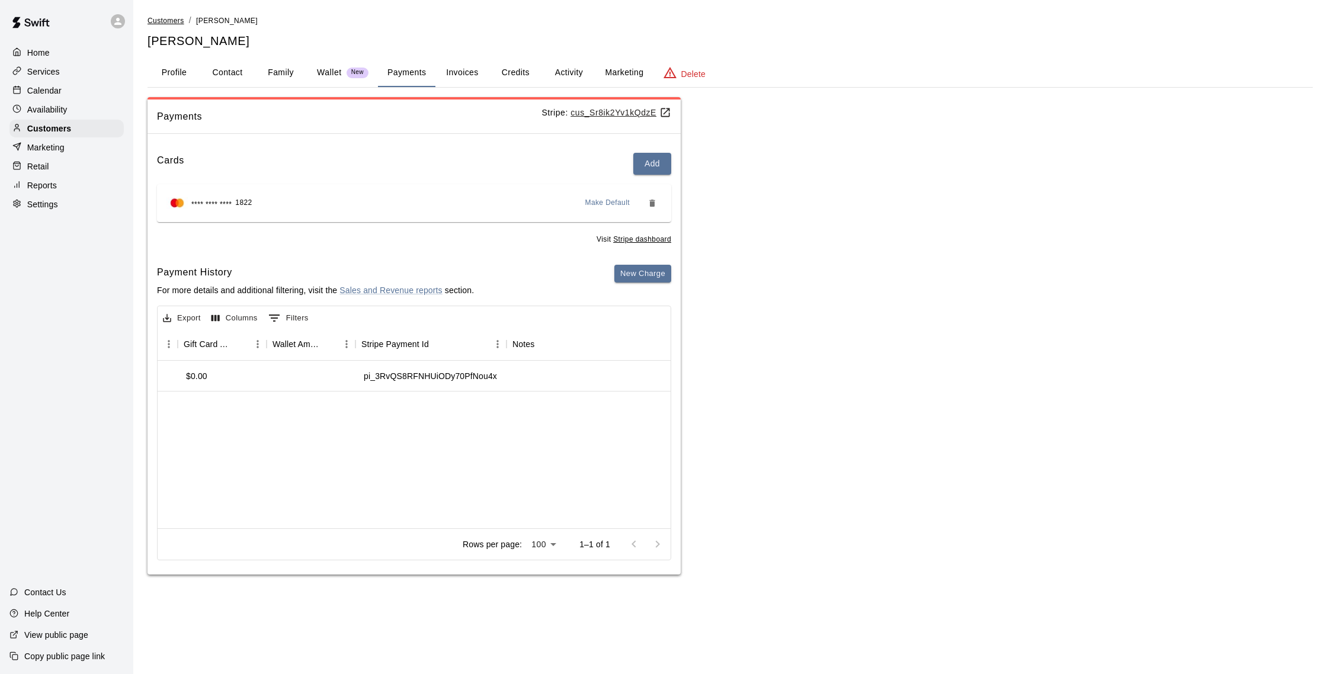
scroll to position [0, 1009]
click at [85, 127] on div "Customers" at bounding box center [66, 129] width 114 height 18
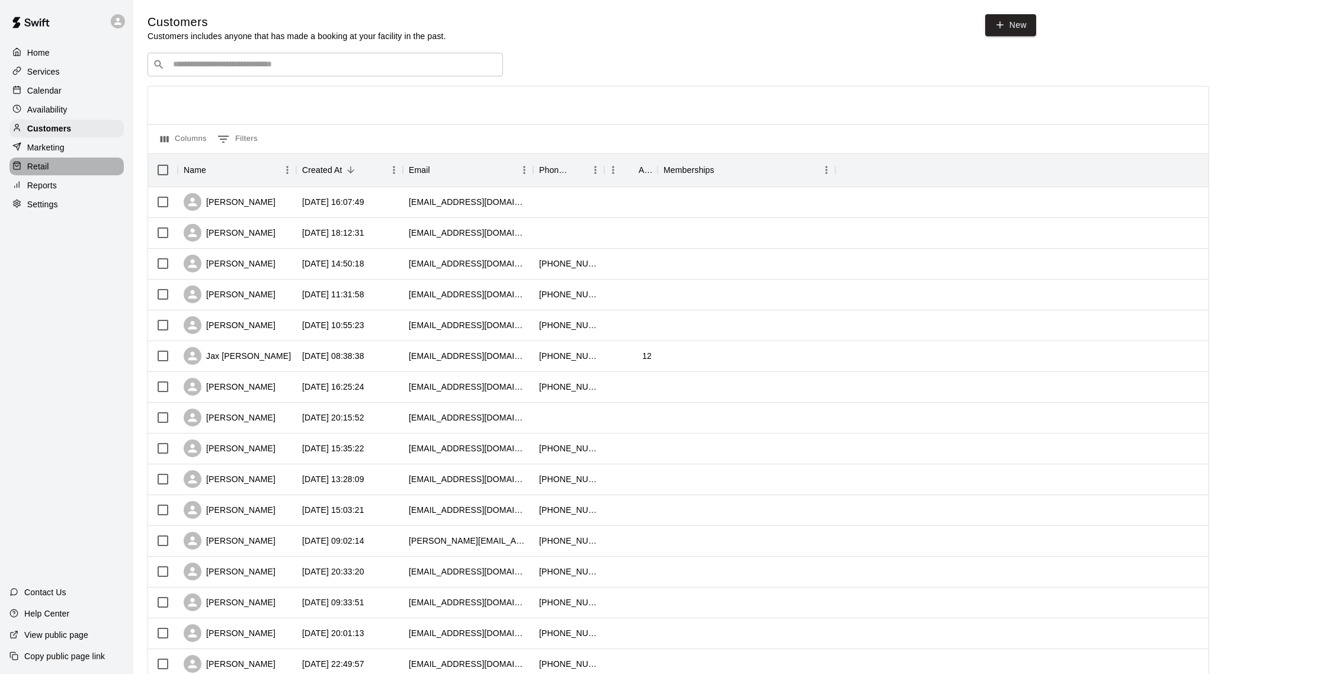
click at [67, 158] on div "Retail" at bounding box center [66, 167] width 114 height 18
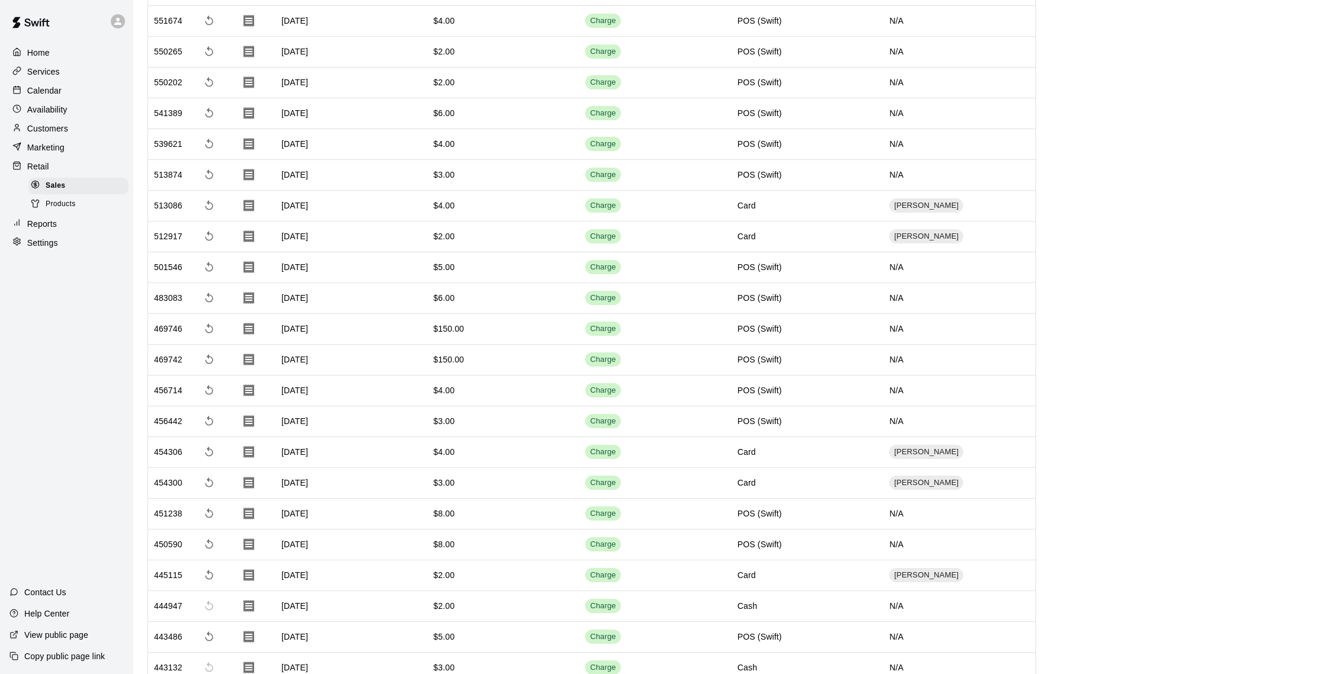
scroll to position [1669, 0]
drag, startPoint x: 488, startPoint y: 331, endPoint x: 290, endPoint y: 323, distance: 198.0
click at [489, 331] on div "$150.00" at bounding box center [504, 327] width 152 height 31
click at [726, 338] on div "Charge" at bounding box center [655, 327] width 152 height 31
click at [760, 325] on div "POS (Swift)" at bounding box center [759, 327] width 44 height 12
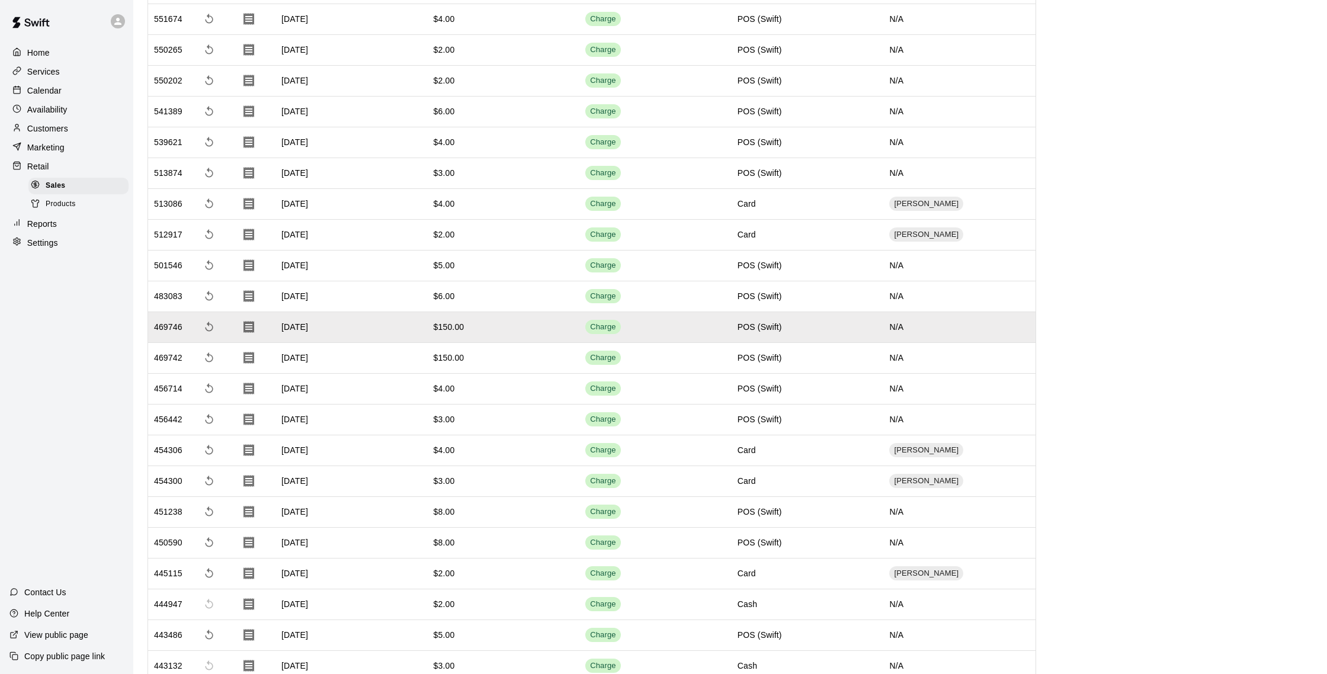
drag, startPoint x: 752, startPoint y: 332, endPoint x: 931, endPoint y: 309, distance: 180.3
click at [752, 332] on div "POS (Swift)" at bounding box center [759, 327] width 44 height 12
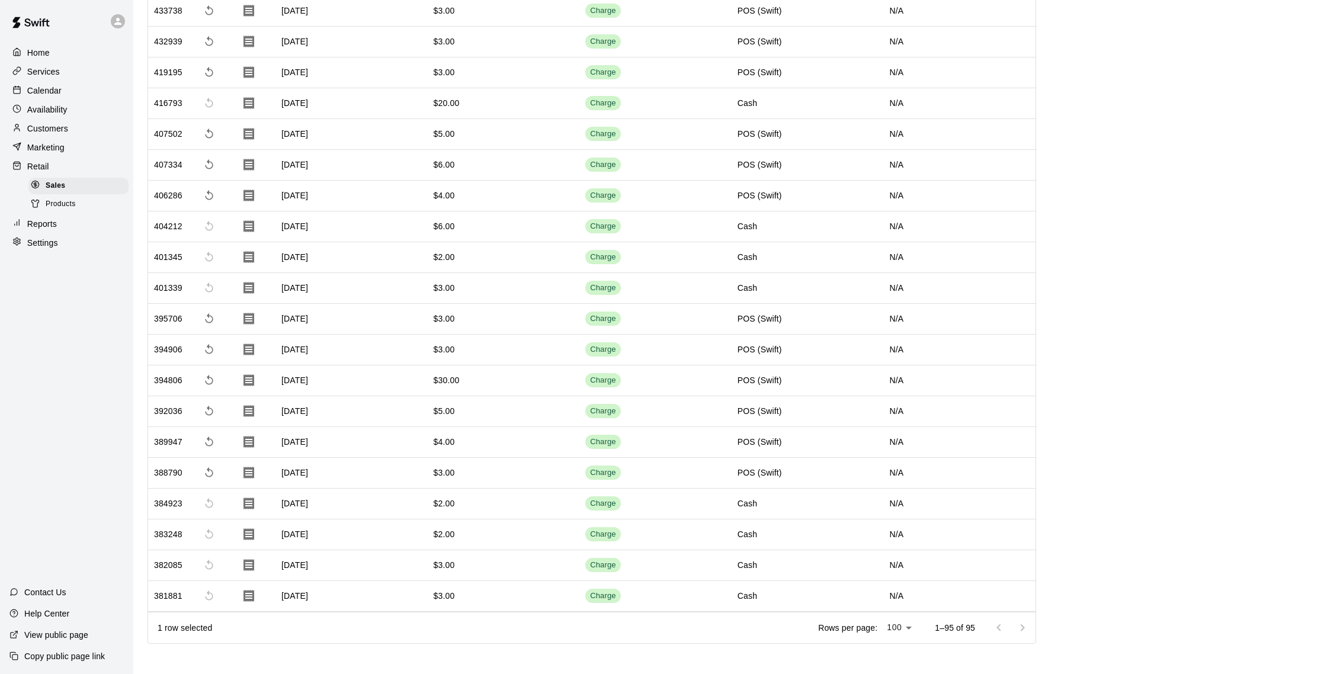
scroll to position [2450, 0]
click at [994, 625] on div at bounding box center [1010, 626] width 47 height 24
click at [996, 631] on div at bounding box center [663, 337] width 1327 height 674
click at [1012, 625] on div at bounding box center [1010, 626] width 47 height 24
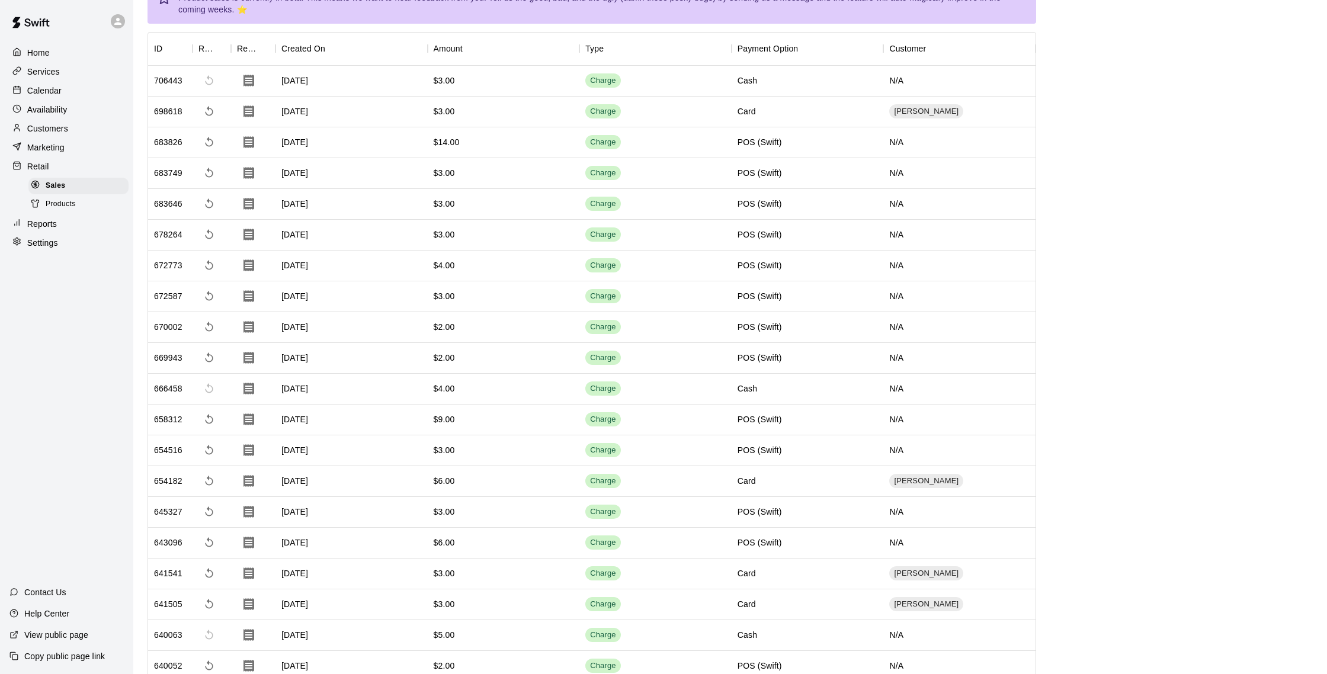
scroll to position [0, 0]
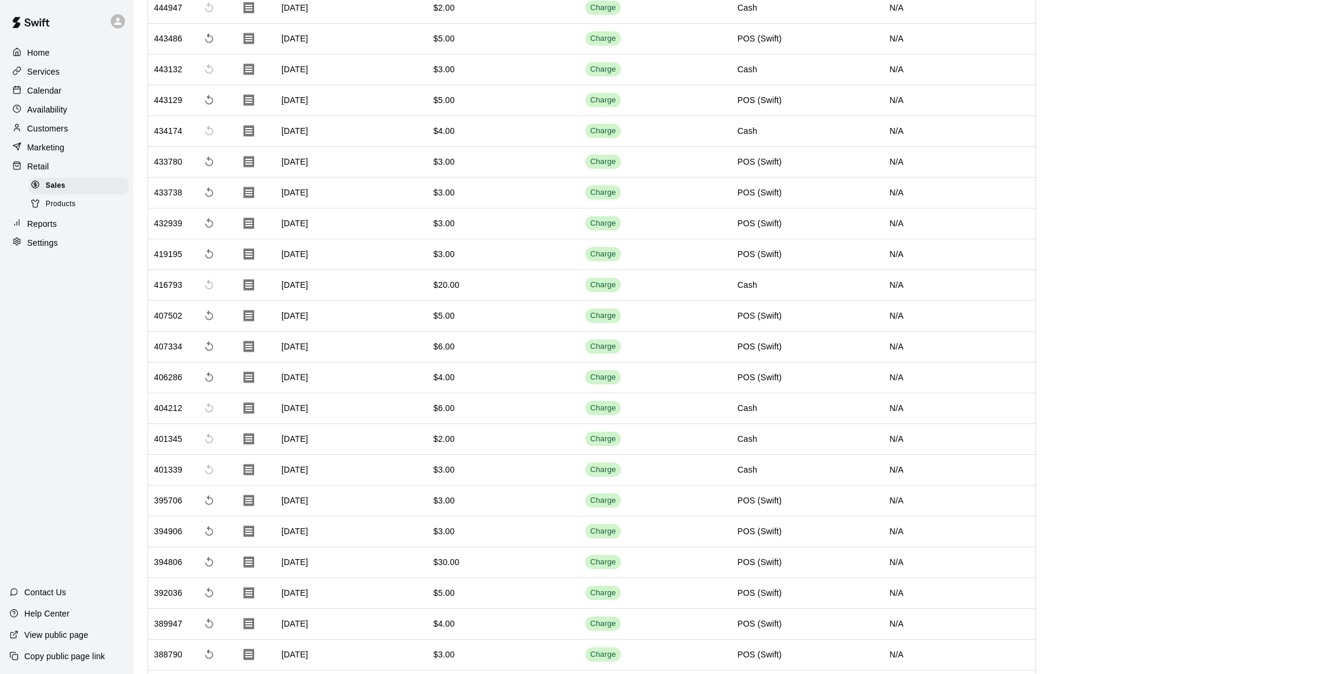
scroll to position [2450, 0]
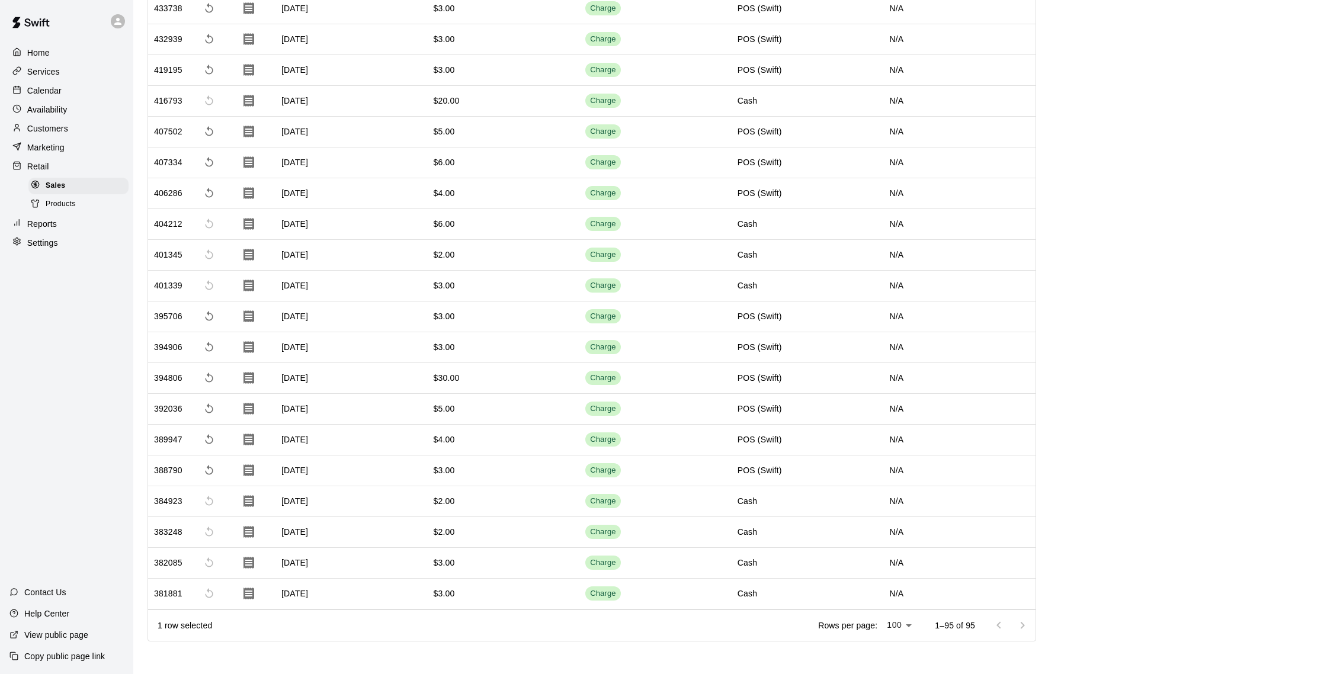
drag, startPoint x: 1016, startPoint y: 625, endPoint x: 997, endPoint y: 624, distance: 19.6
click at [1016, 625] on div at bounding box center [1010, 626] width 47 height 24
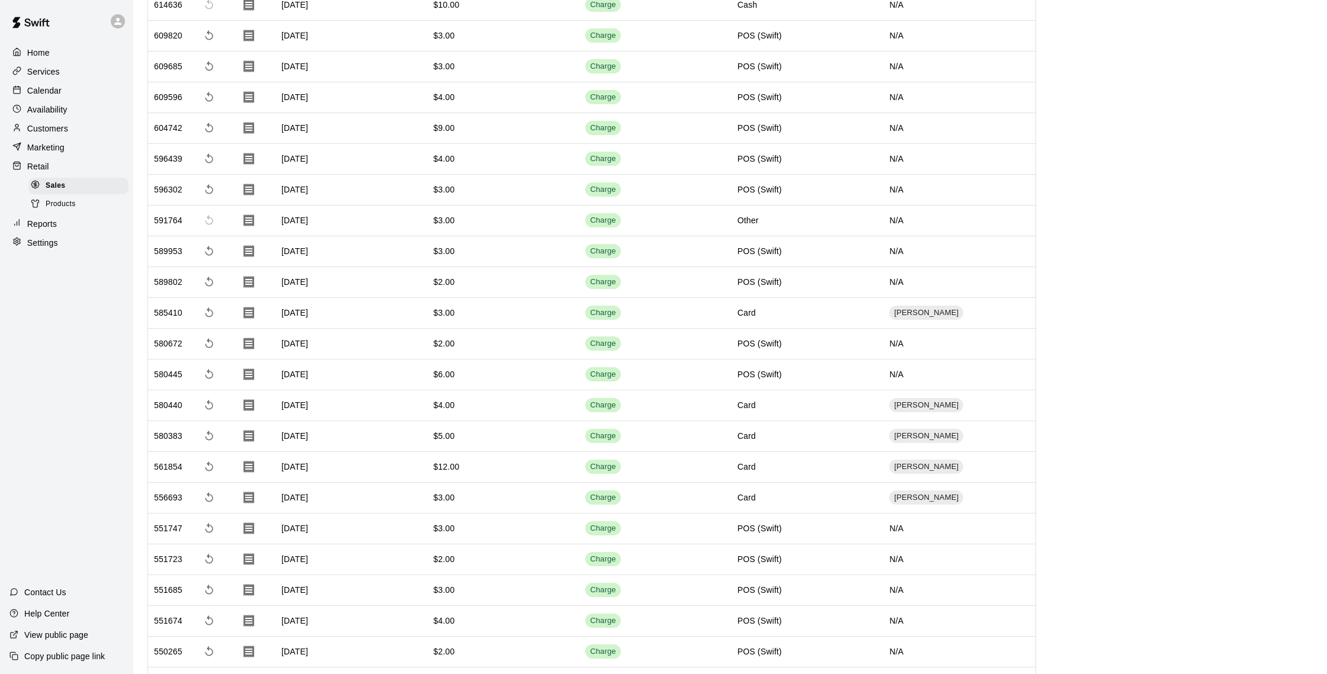
scroll to position [0, 0]
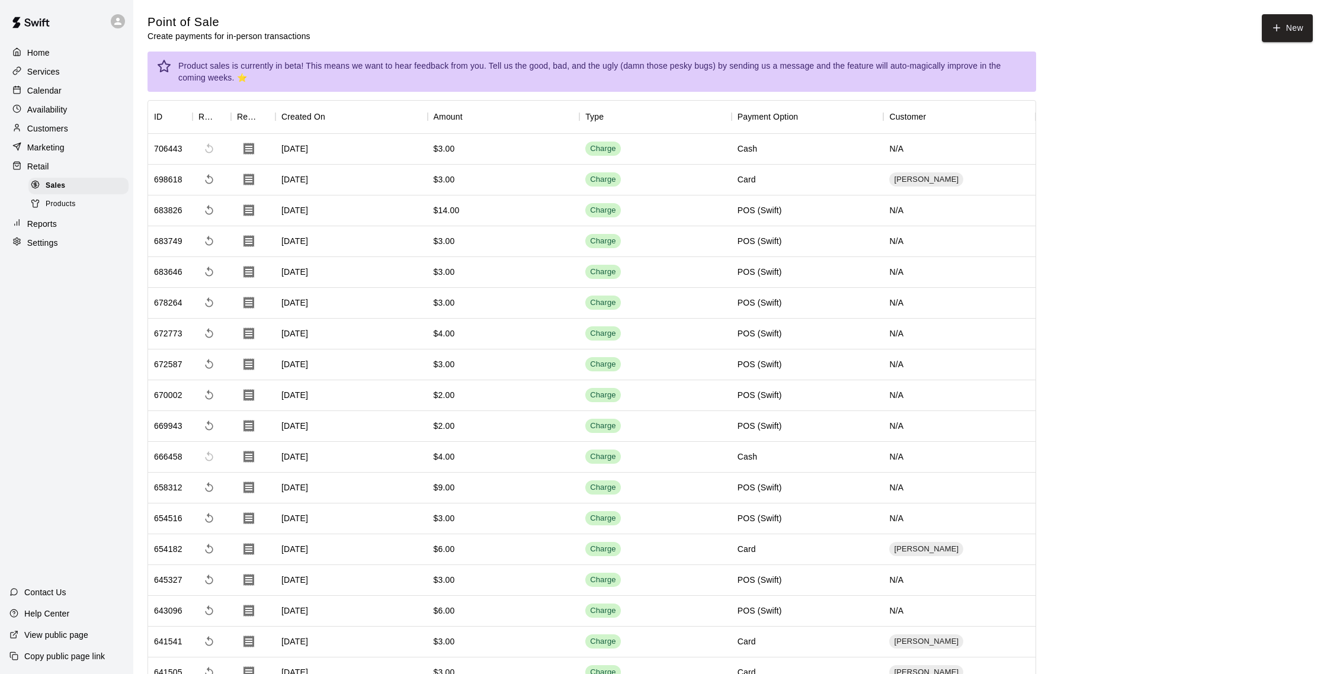
click at [36, 165] on p "Retail" at bounding box center [38, 166] width 22 height 12
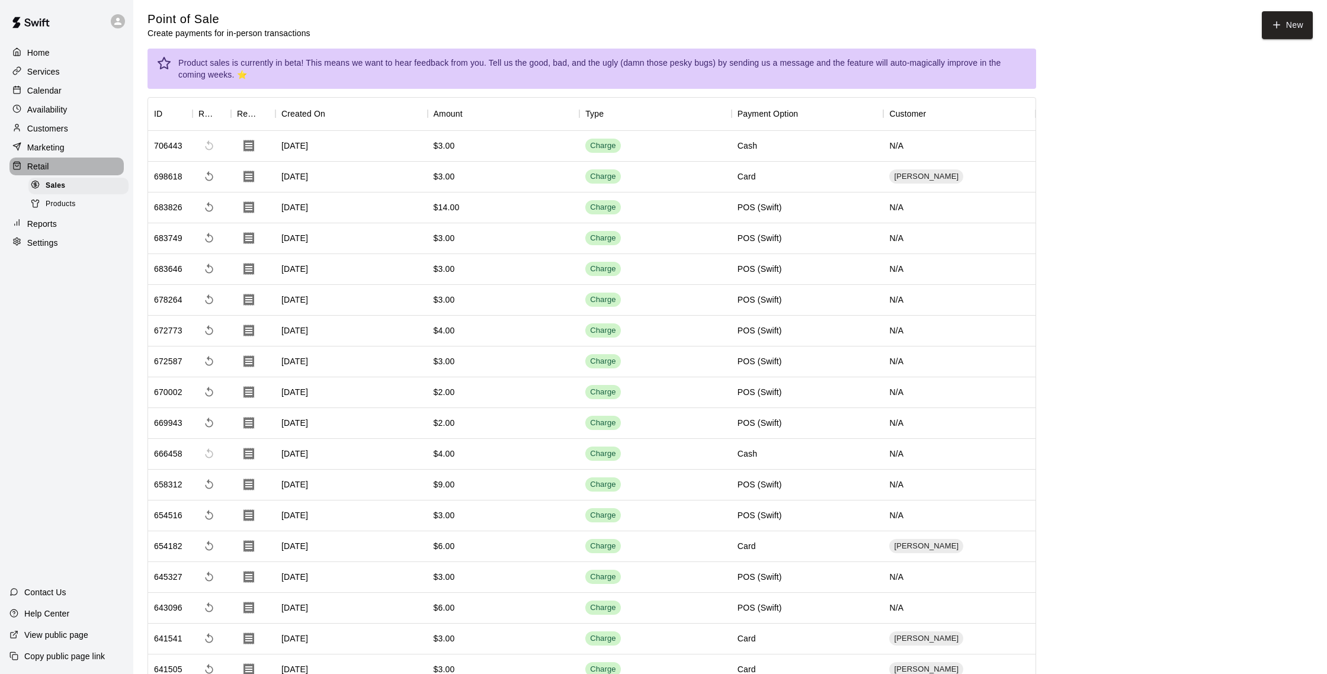
click at [62, 164] on div "Retail" at bounding box center [66, 167] width 114 height 18
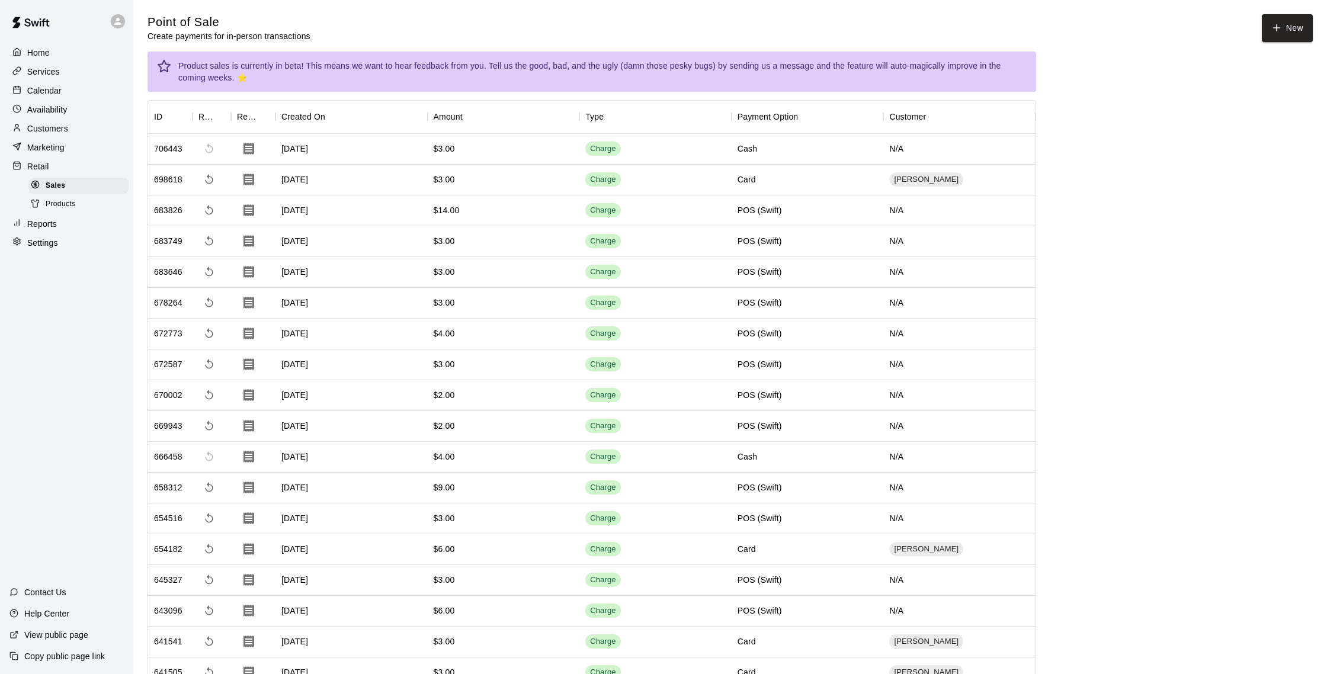
click at [64, 151] on p "Marketing" at bounding box center [45, 148] width 37 height 12
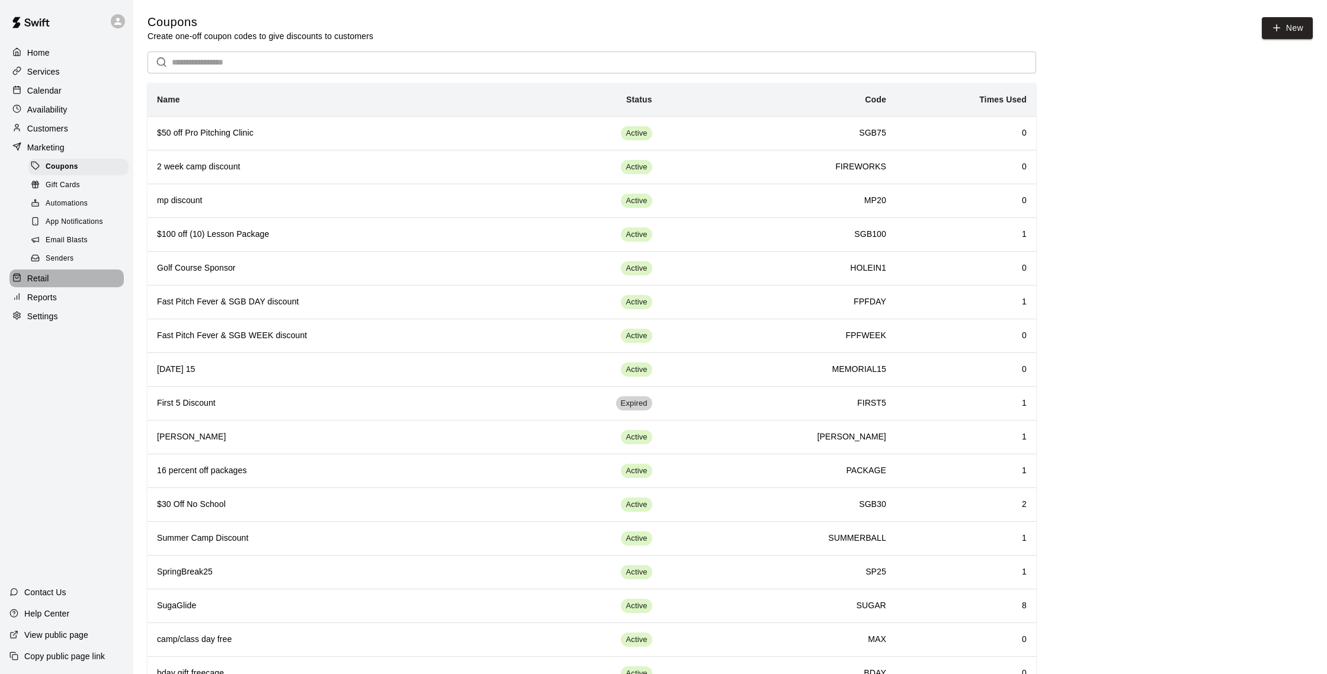
click at [86, 277] on div "Retail" at bounding box center [66, 278] width 114 height 18
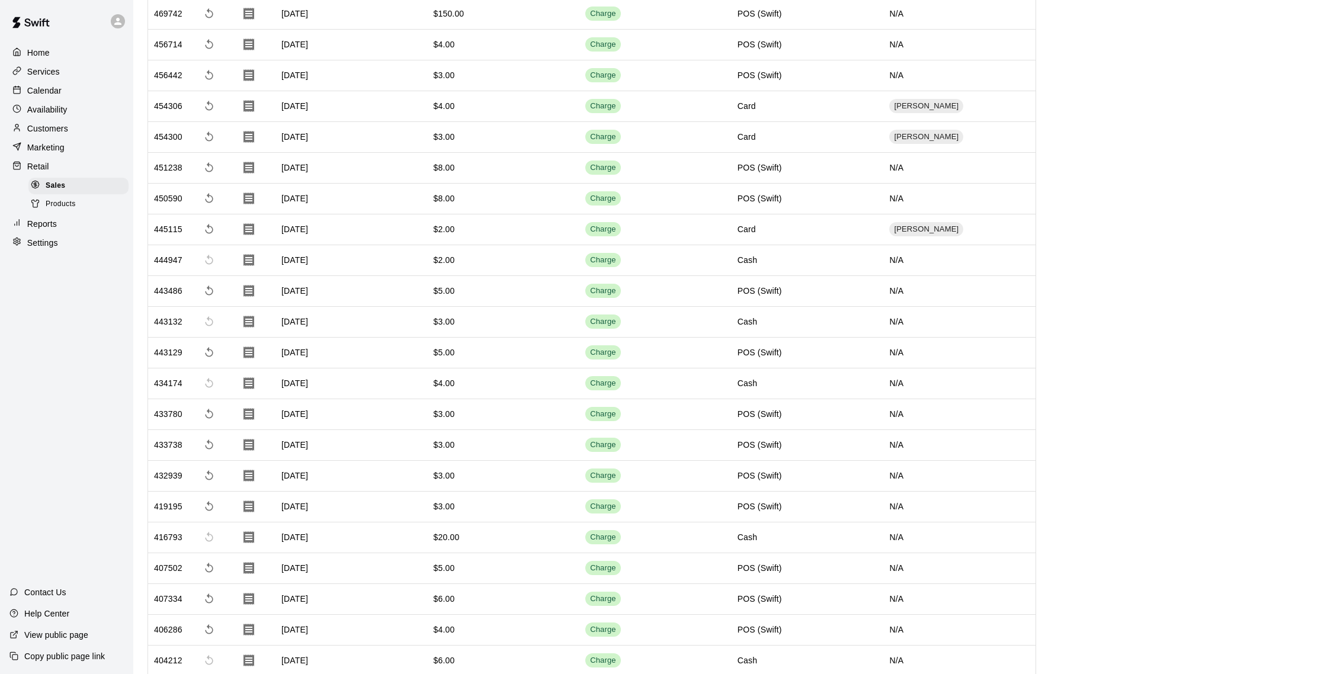
scroll to position [2450, 0]
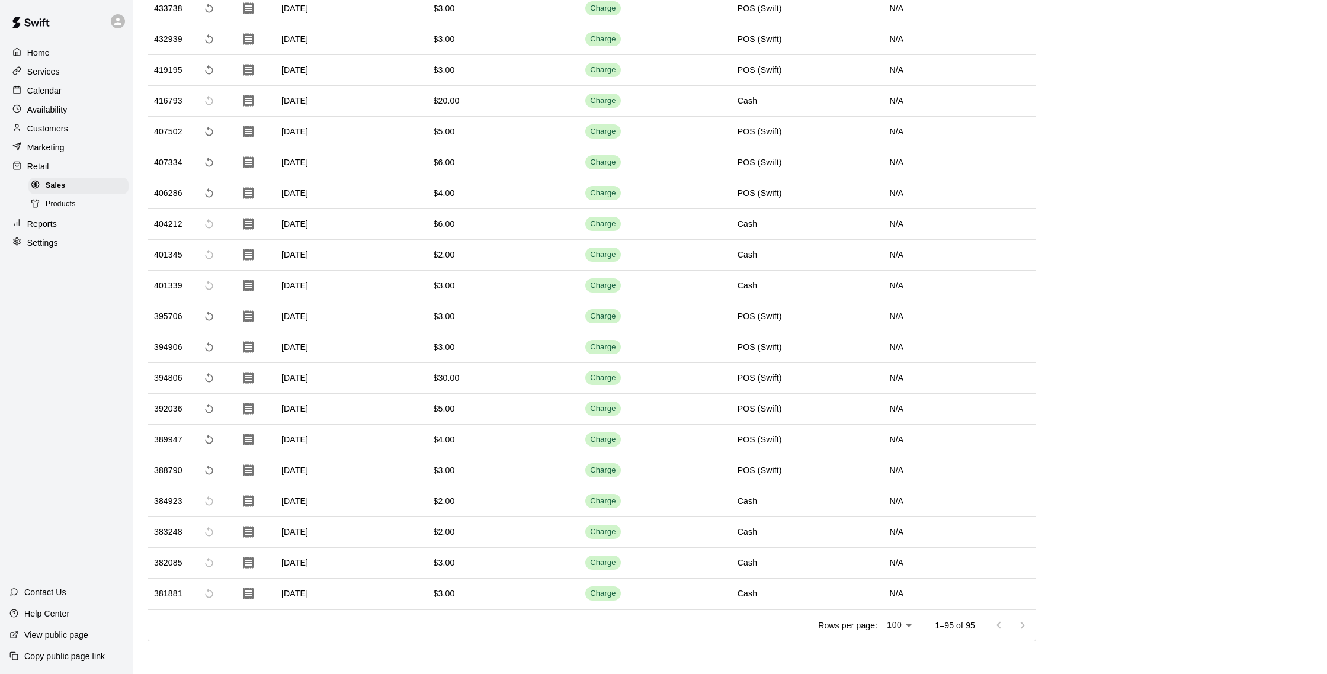
drag, startPoint x: 1019, startPoint y: 631, endPoint x: 1001, endPoint y: 629, distance: 17.9
click at [1019, 631] on div at bounding box center [1010, 626] width 47 height 24
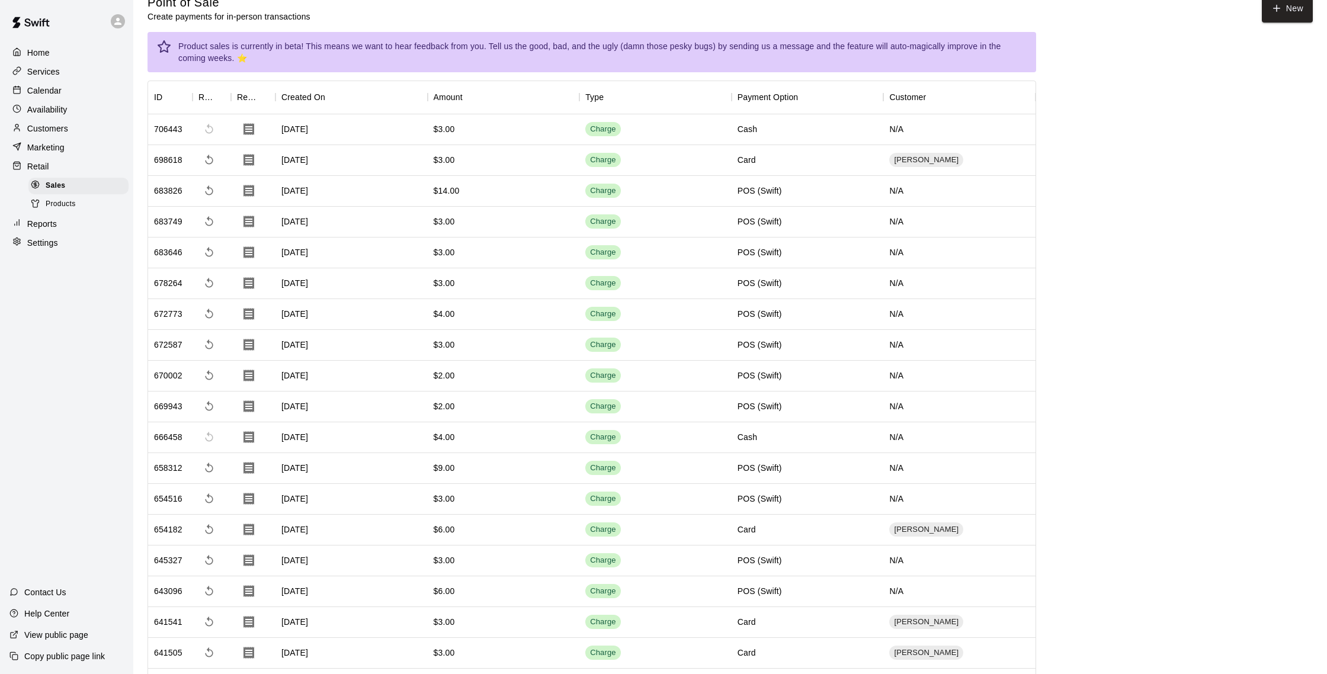
scroll to position [0, 0]
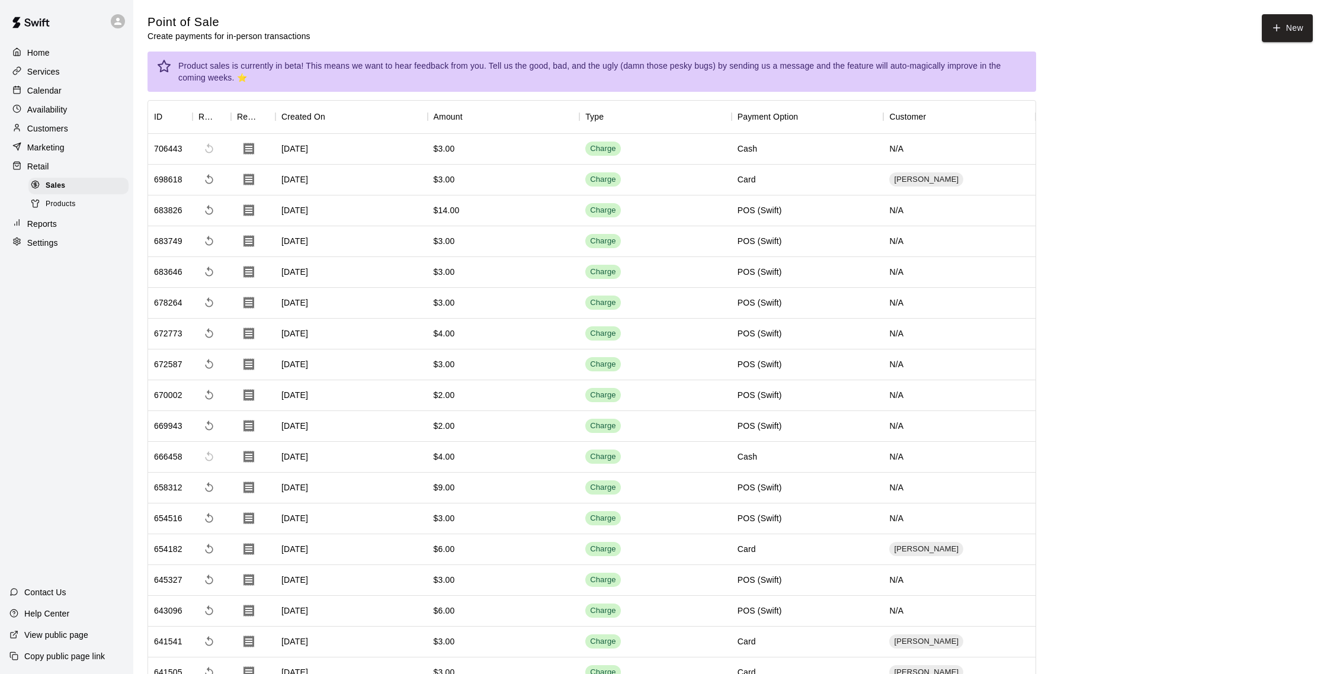
click at [30, 124] on p "Customers" at bounding box center [47, 129] width 41 height 12
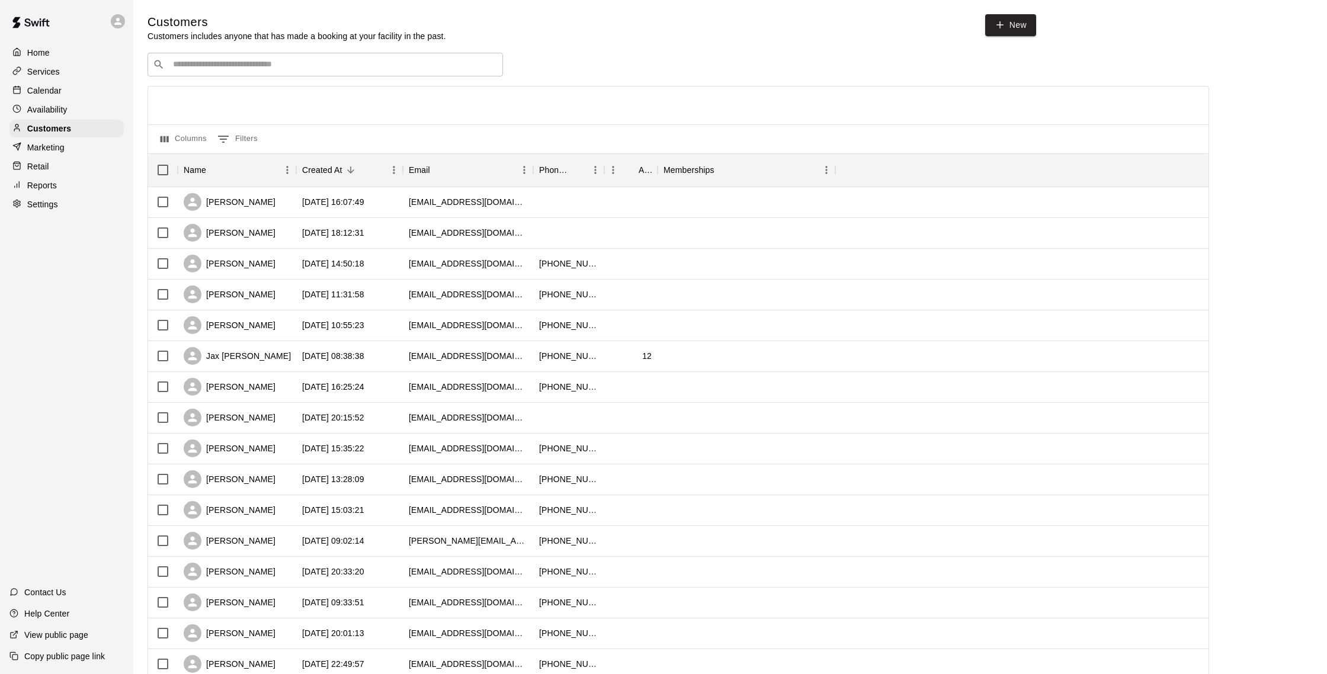
click at [59, 91] on p "Calendar" at bounding box center [44, 91] width 34 height 12
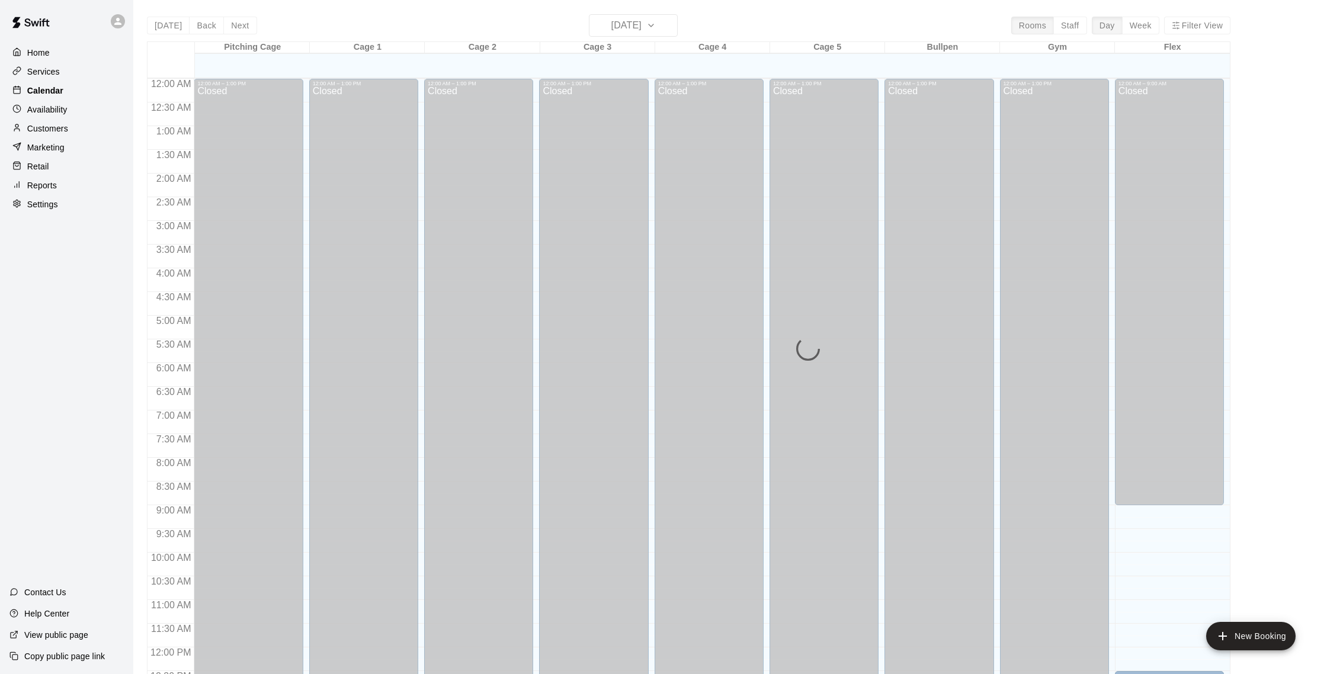
scroll to position [493, 0]
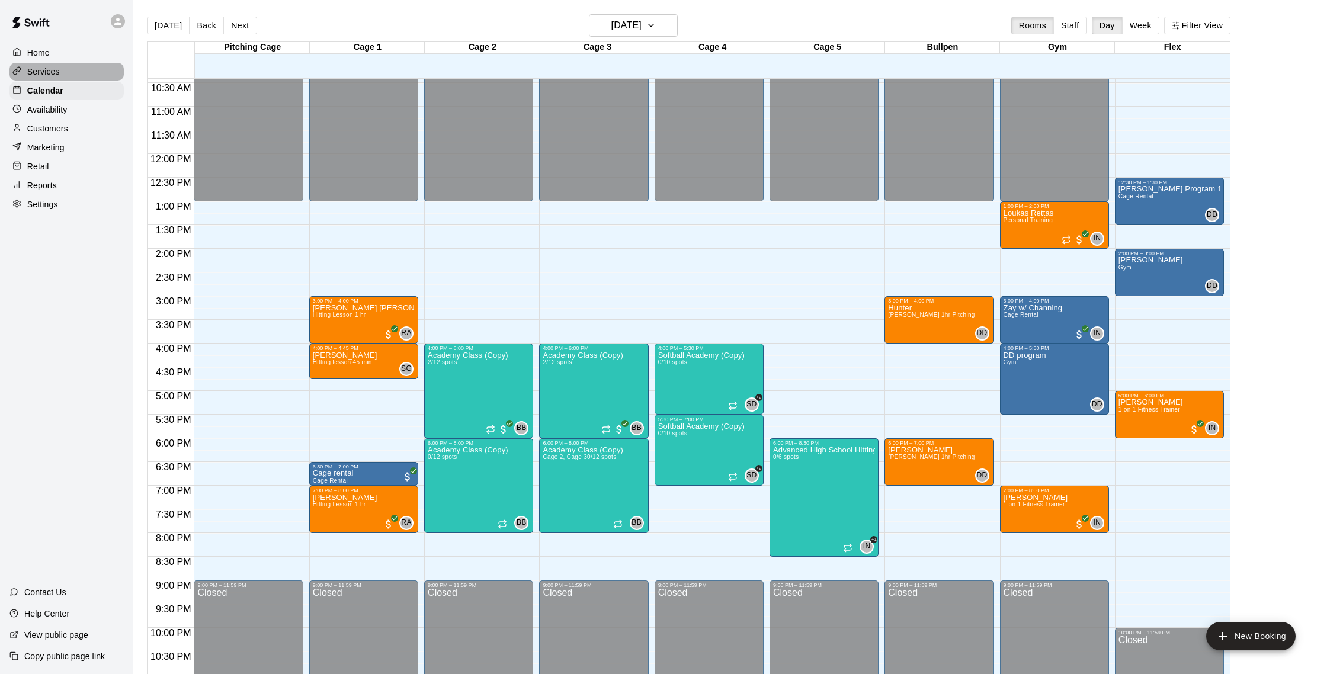
click at [60, 68] on div "Services" at bounding box center [66, 72] width 114 height 18
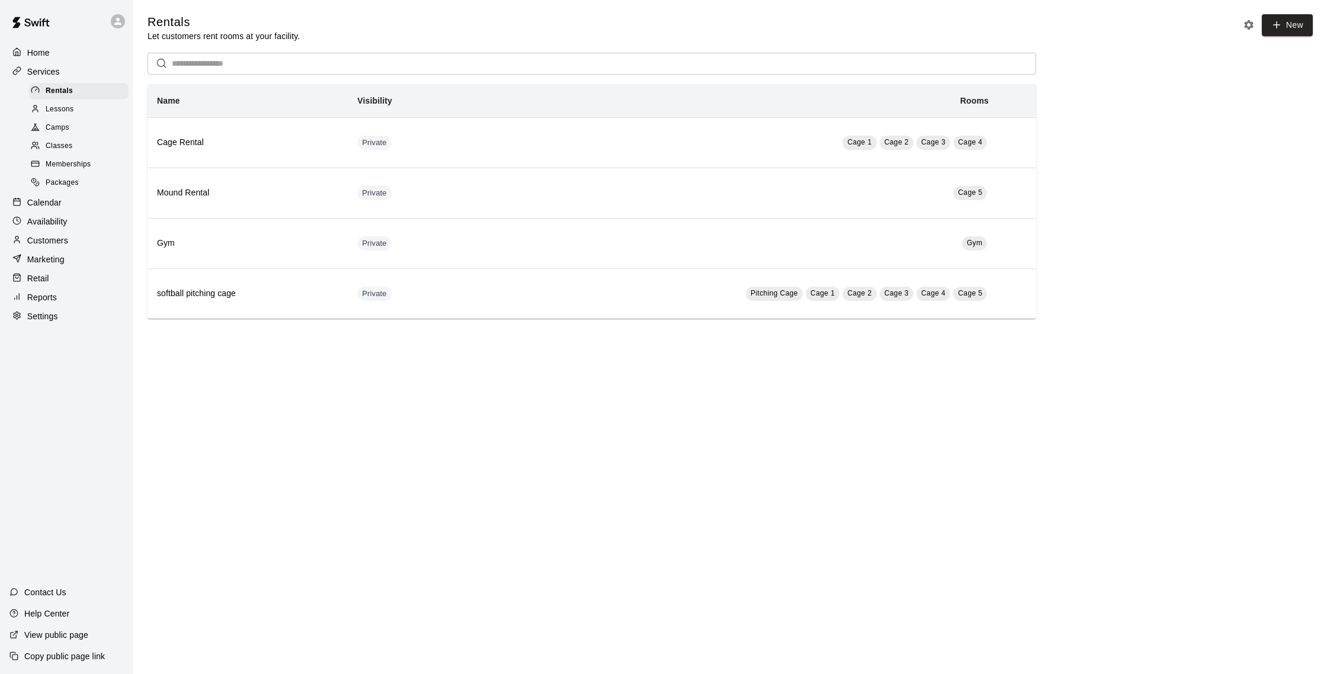
click at [61, 291] on div "Reports" at bounding box center [66, 297] width 114 height 18
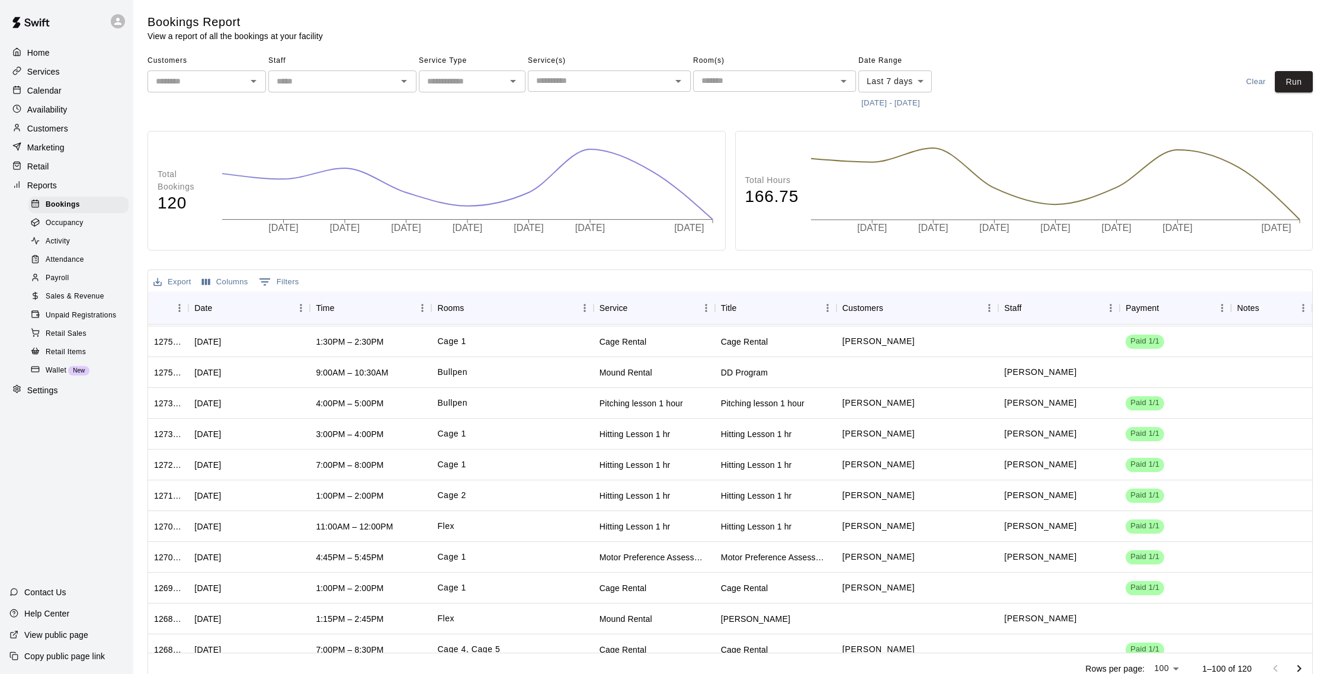
scroll to position [676, 0]
click at [69, 129] on div "Customers" at bounding box center [66, 129] width 114 height 18
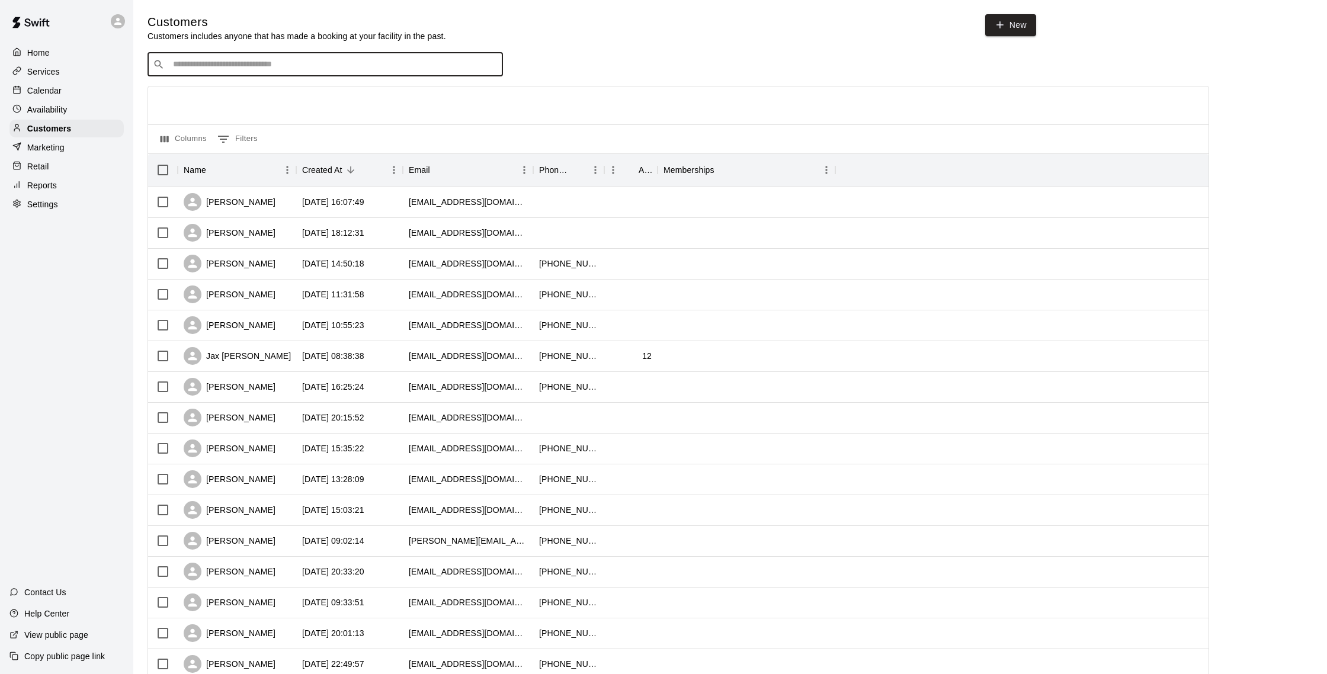
click at [179, 66] on input "Search customers by name or email" at bounding box center [333, 65] width 328 height 12
type input "********"
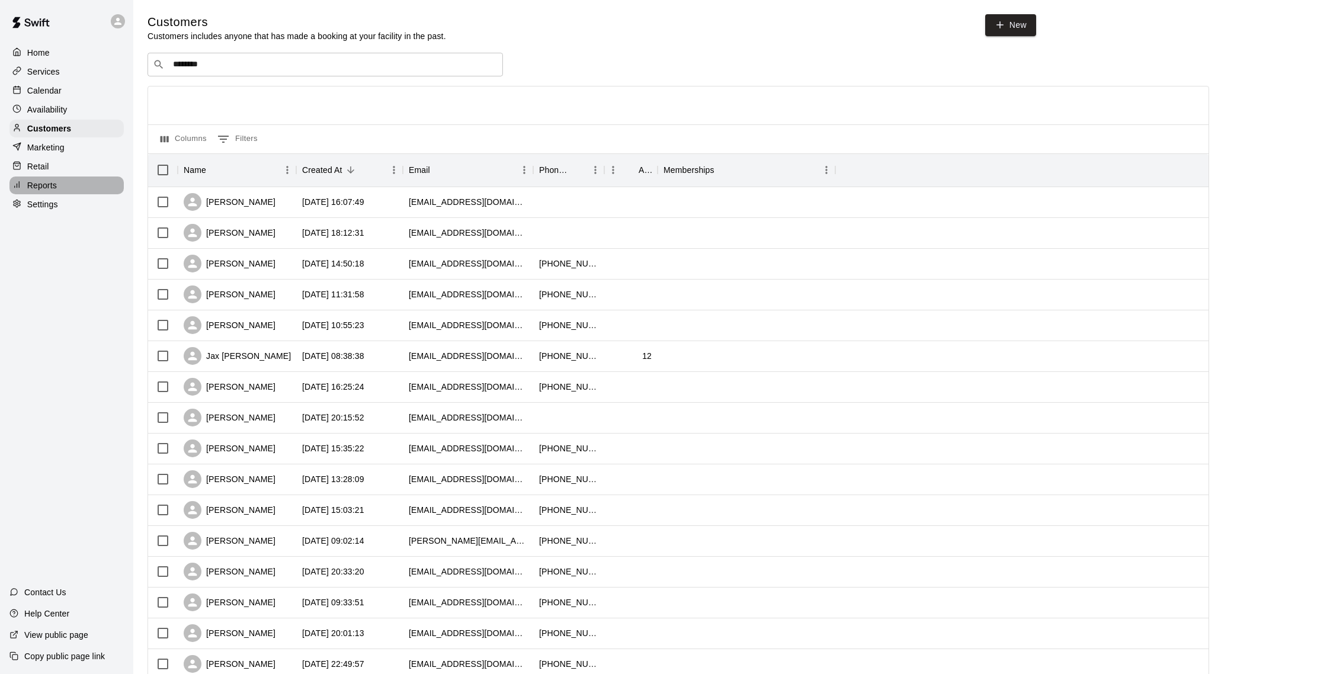
scroll to position [5, 0]
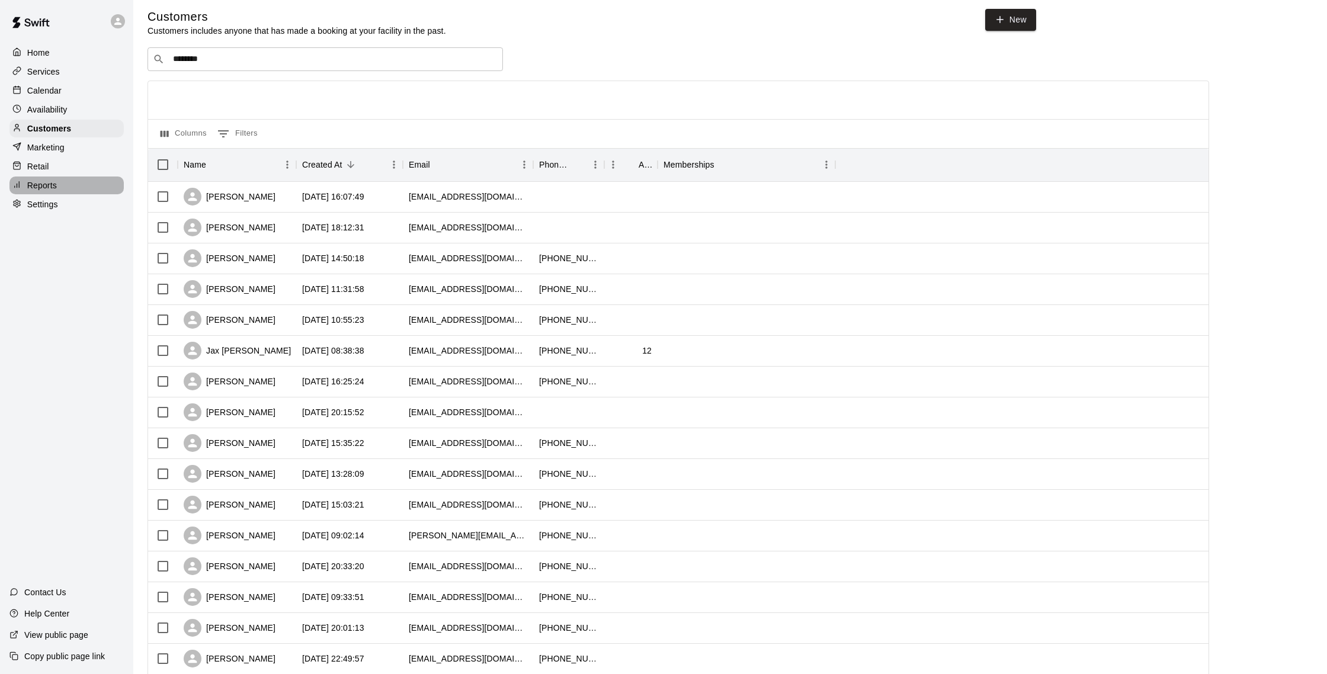
click at [64, 180] on div "Reports" at bounding box center [66, 185] width 114 height 18
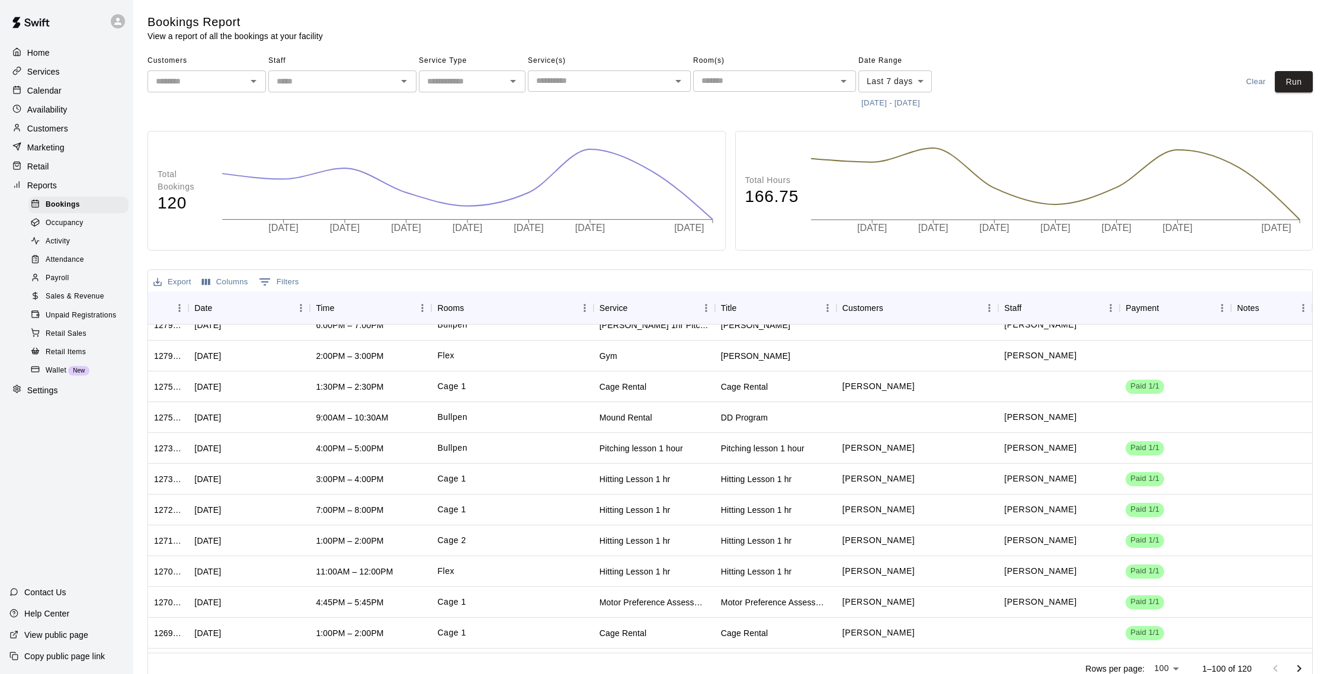
scroll to position [633, 0]
click at [56, 131] on p "Customers" at bounding box center [47, 129] width 41 height 12
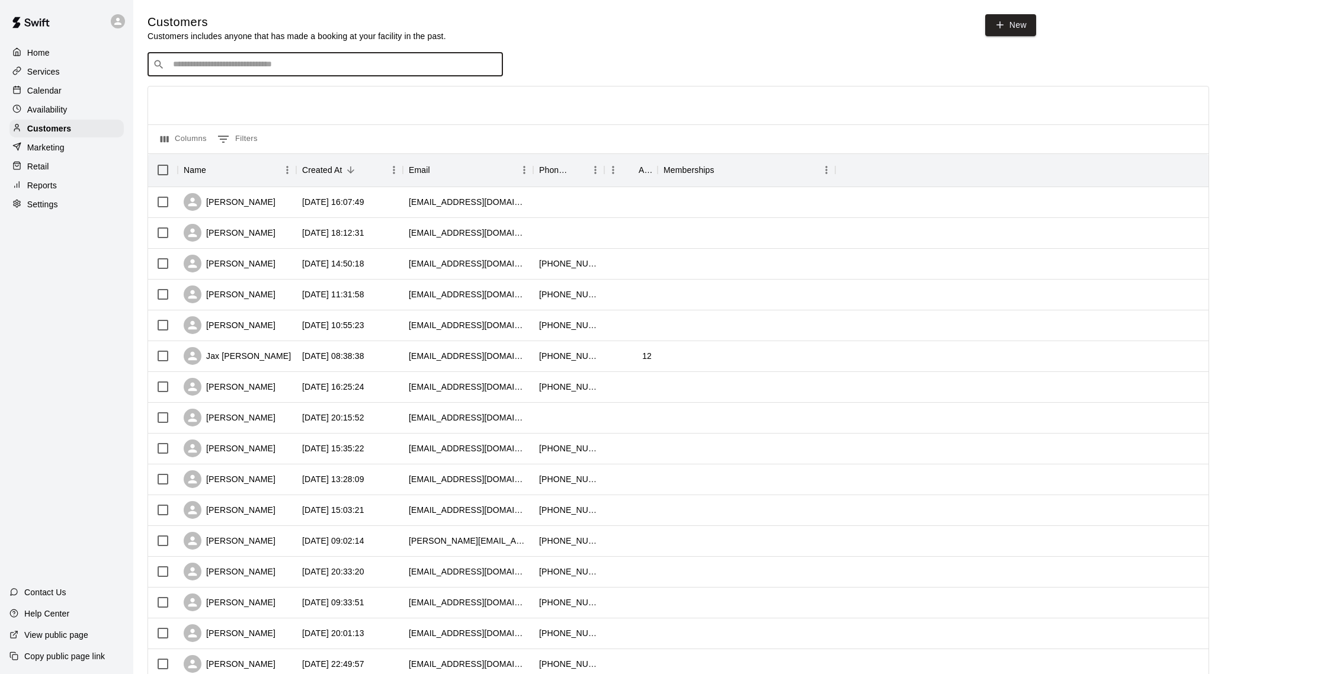
click at [345, 69] on input "Search customers by name or email" at bounding box center [333, 65] width 328 height 12
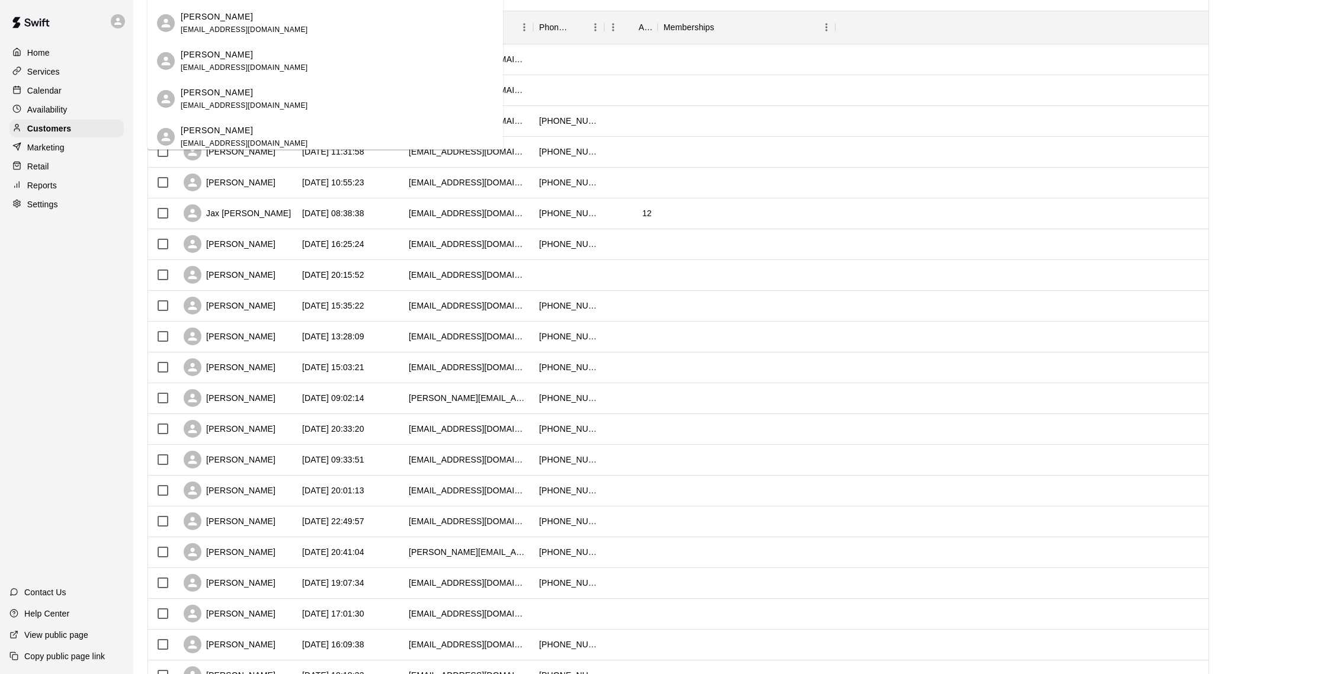
scroll to position [239, 0]
type input "*****"
click at [61, 169] on div "Retail" at bounding box center [66, 167] width 114 height 18
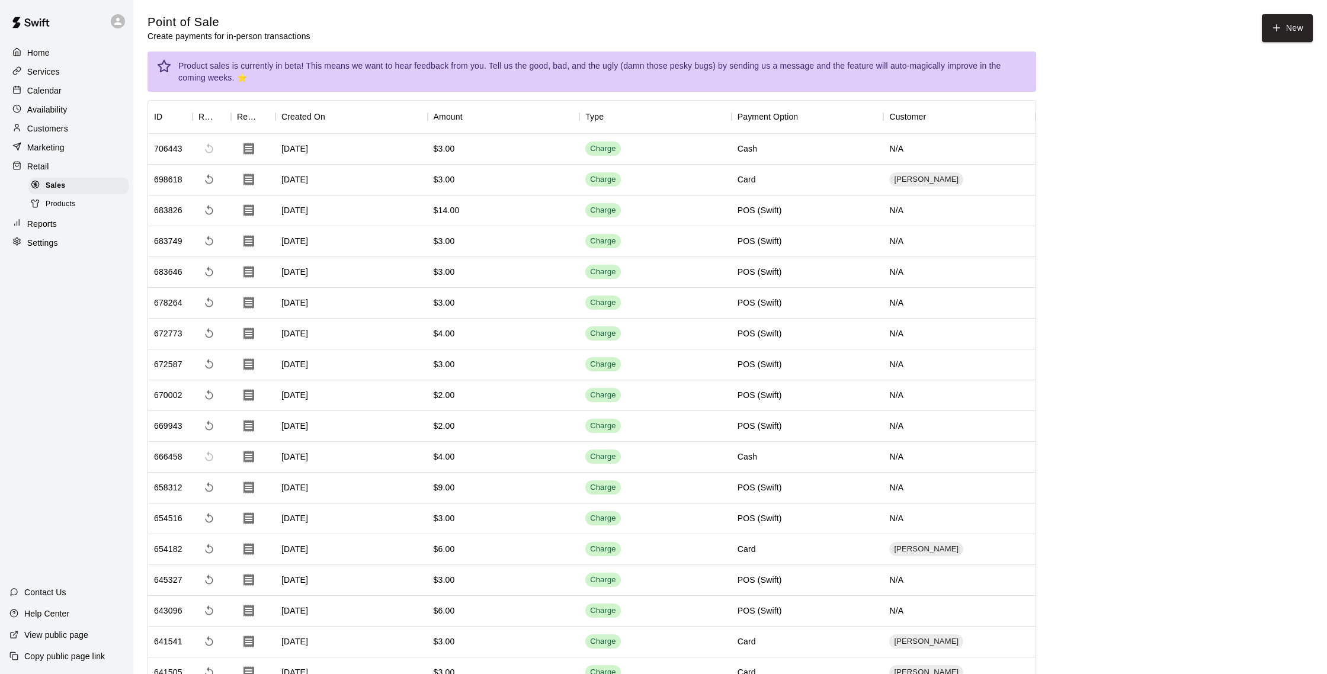
click at [73, 232] on div "Reports" at bounding box center [66, 224] width 114 height 18
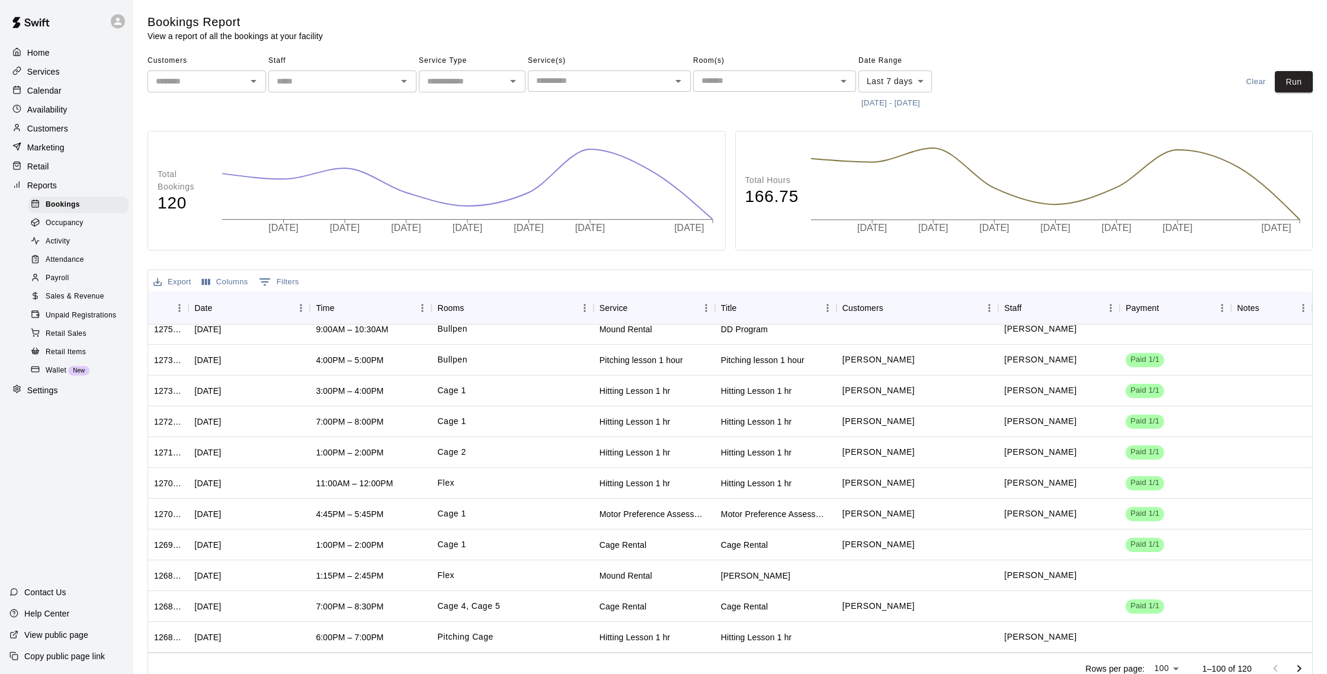
scroll to position [723, 0]
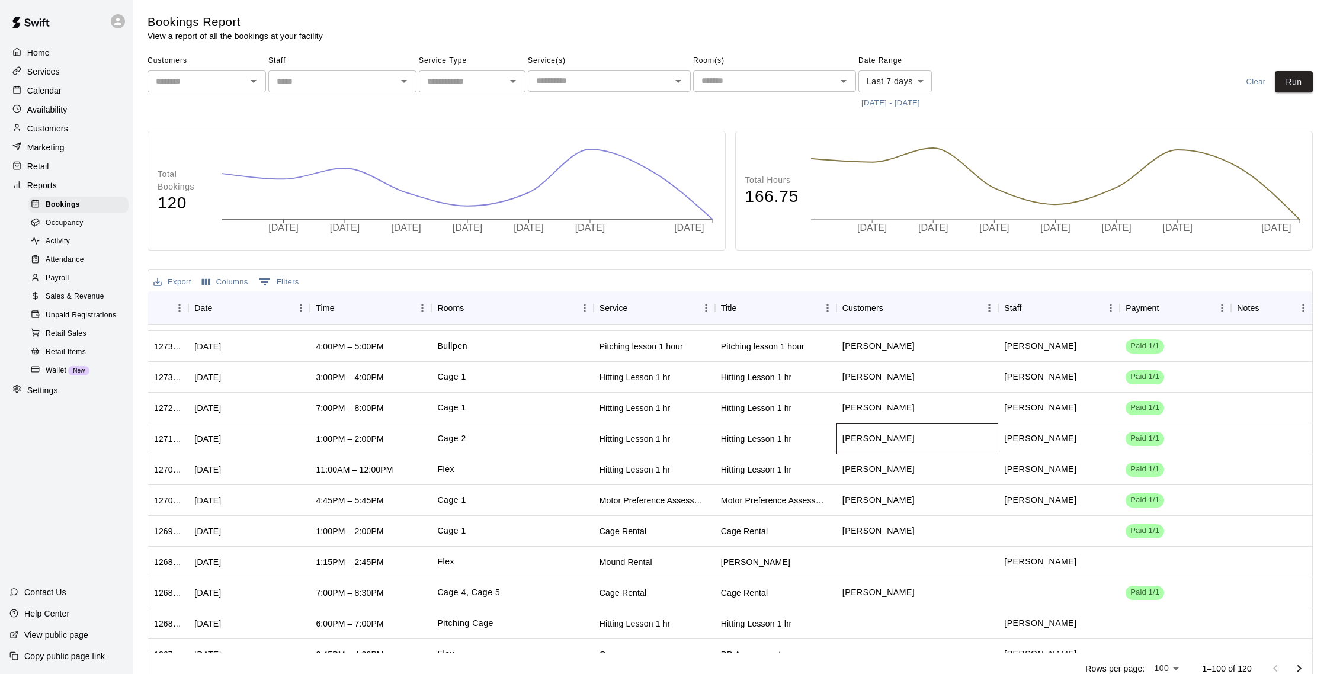
click at [868, 426] on div "[PERSON_NAME]" at bounding box center [917, 438] width 162 height 31
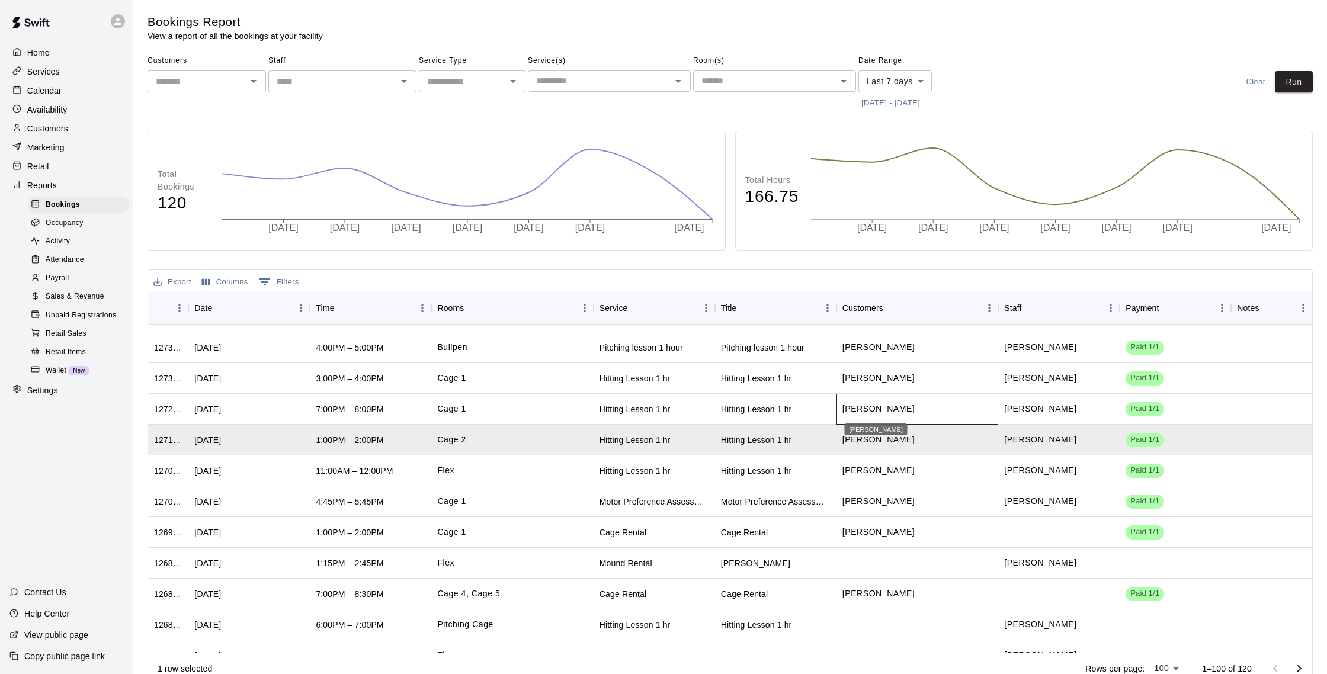
click at [874, 413] on p "[PERSON_NAME]" at bounding box center [878, 409] width 72 height 12
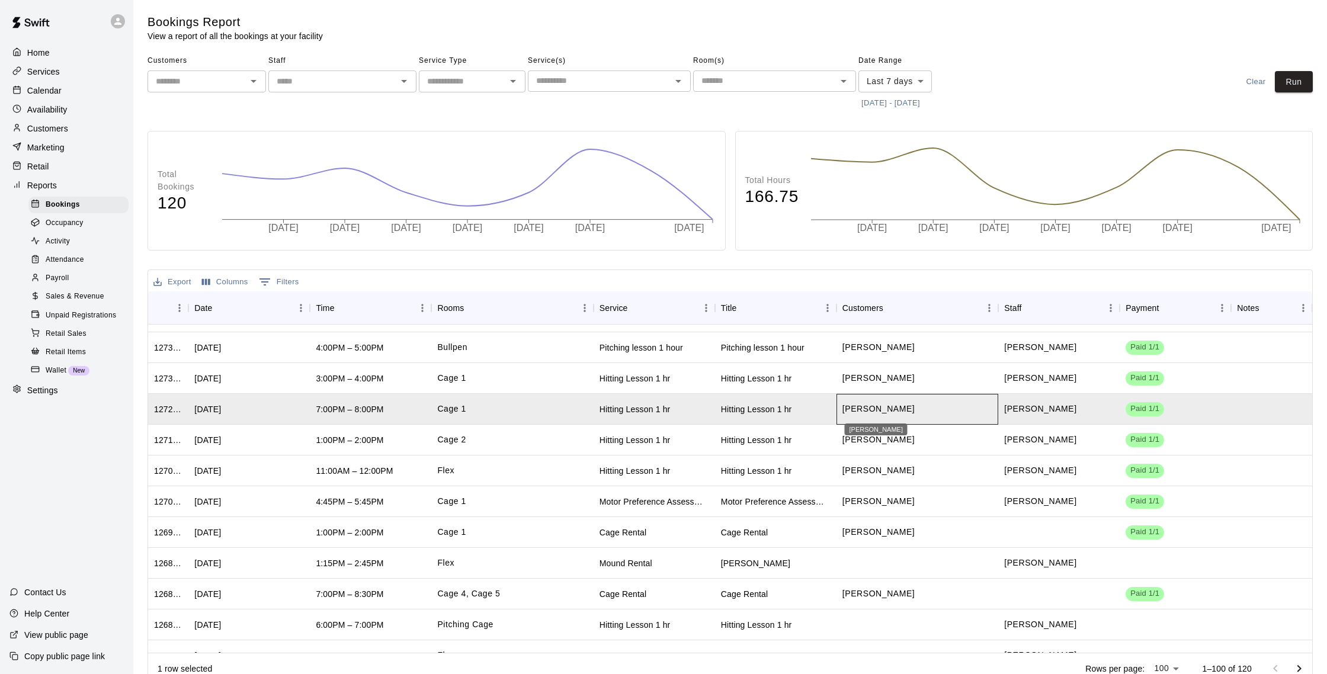
scroll to position [1, 0]
drag, startPoint x: 892, startPoint y: 408, endPoint x: 842, endPoint y: 407, distance: 50.9
click at [842, 407] on div "[PERSON_NAME]" at bounding box center [917, 408] width 162 height 31
click at [48, 124] on p "Customers" at bounding box center [47, 129] width 41 height 12
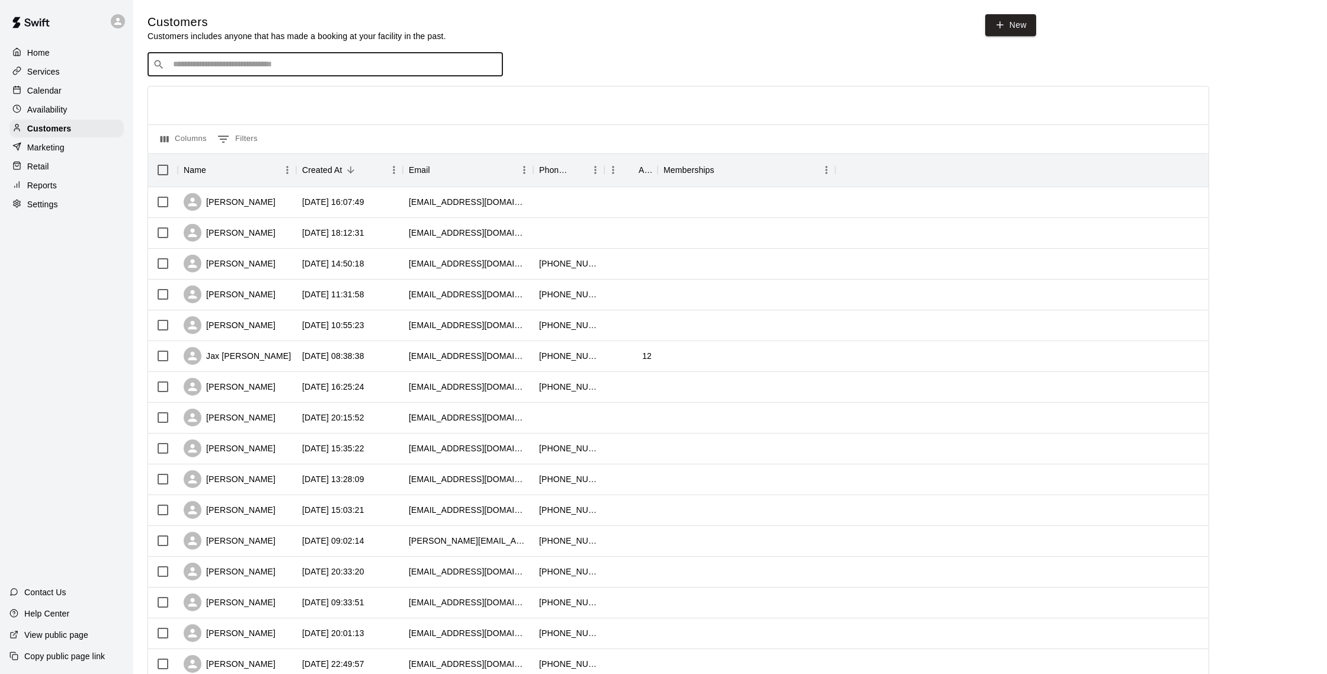
click at [293, 69] on input "Search customers by name or email" at bounding box center [333, 65] width 328 height 12
type input "****"
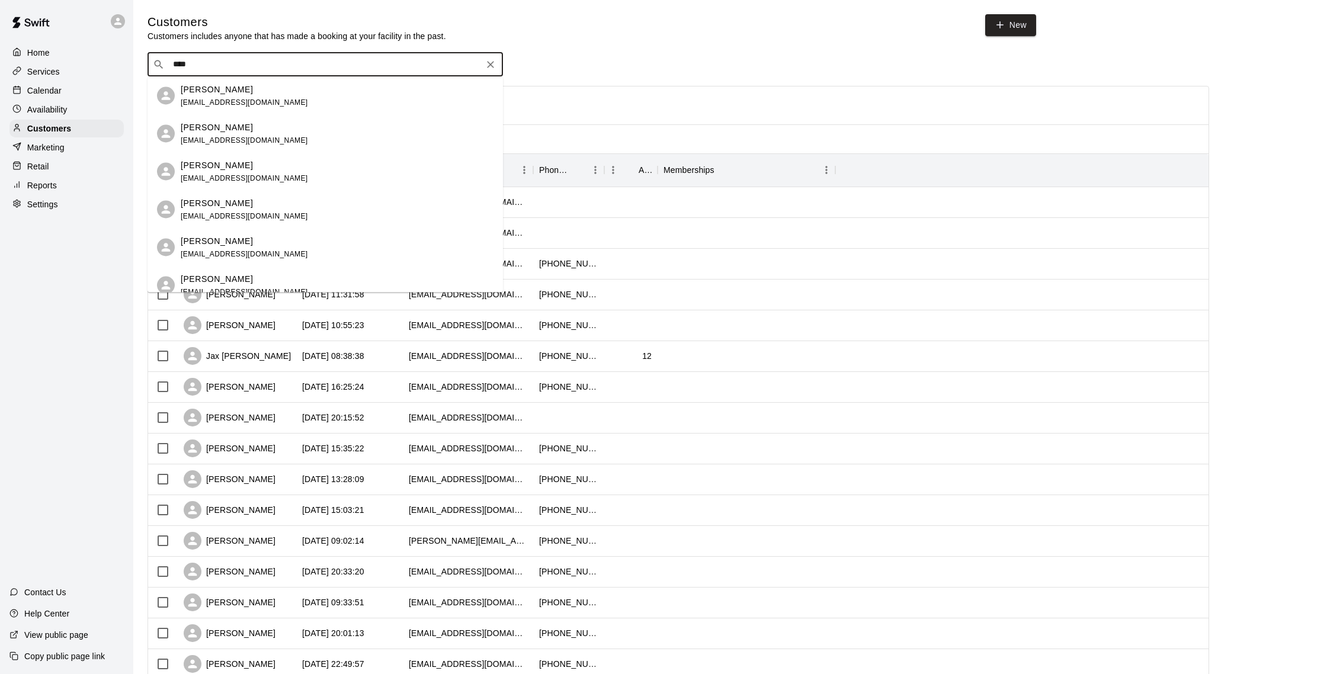
click at [322, 201] on div "[PERSON_NAME] [EMAIL_ADDRESS][DOMAIN_NAME]" at bounding box center [337, 209] width 313 height 25
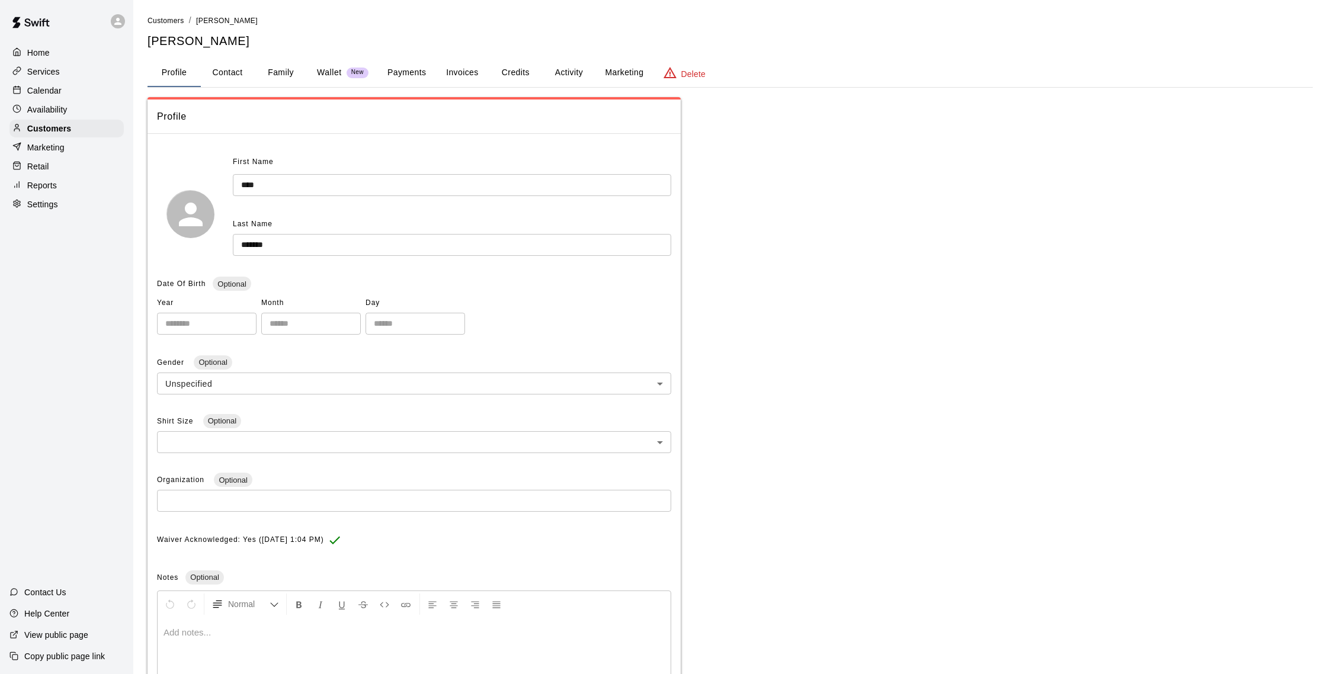
click at [415, 82] on button "Payments" at bounding box center [406, 73] width 57 height 28
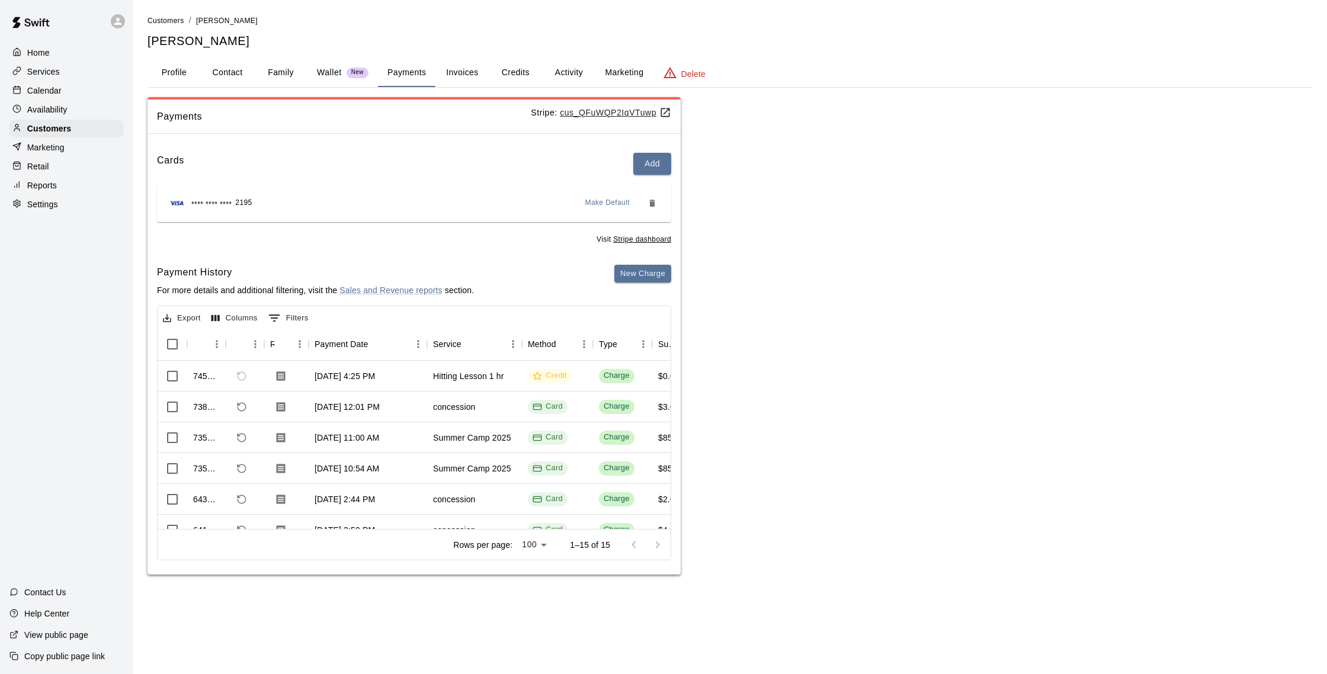
click at [510, 75] on button "Credits" at bounding box center [515, 73] width 53 height 28
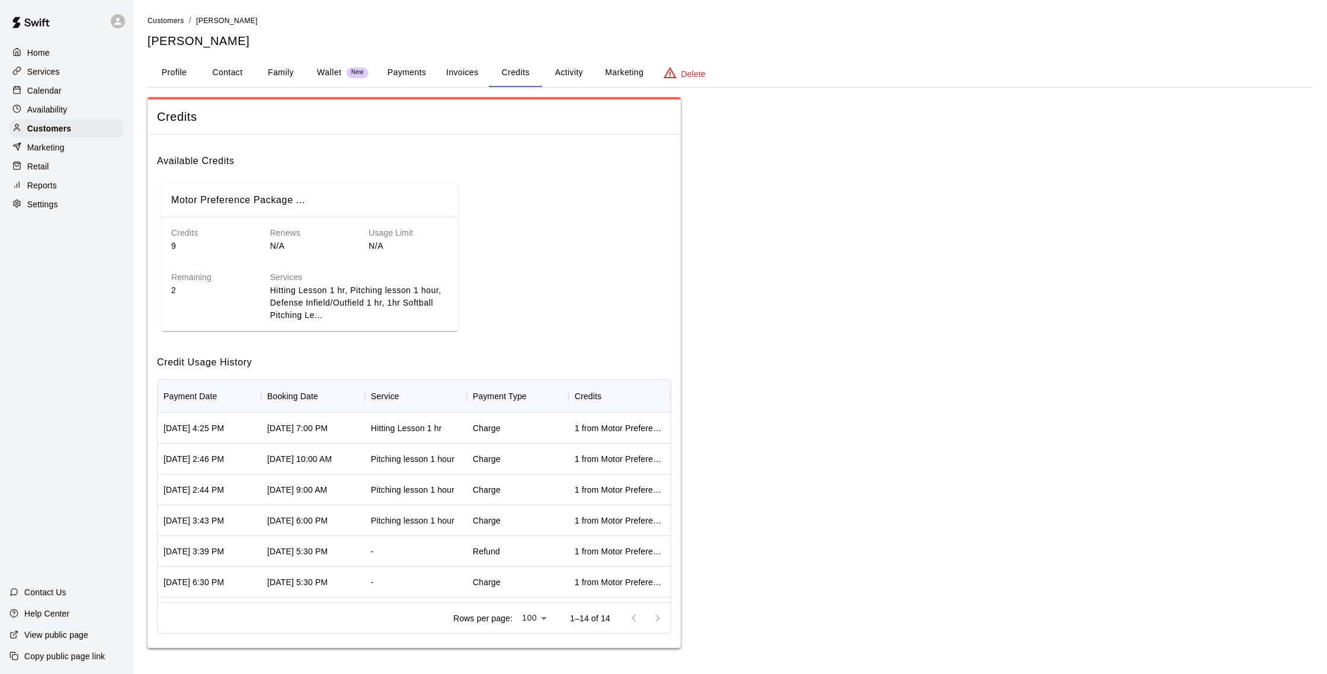
click at [211, 76] on button "Contact" at bounding box center [227, 73] width 53 height 28
select select "**"
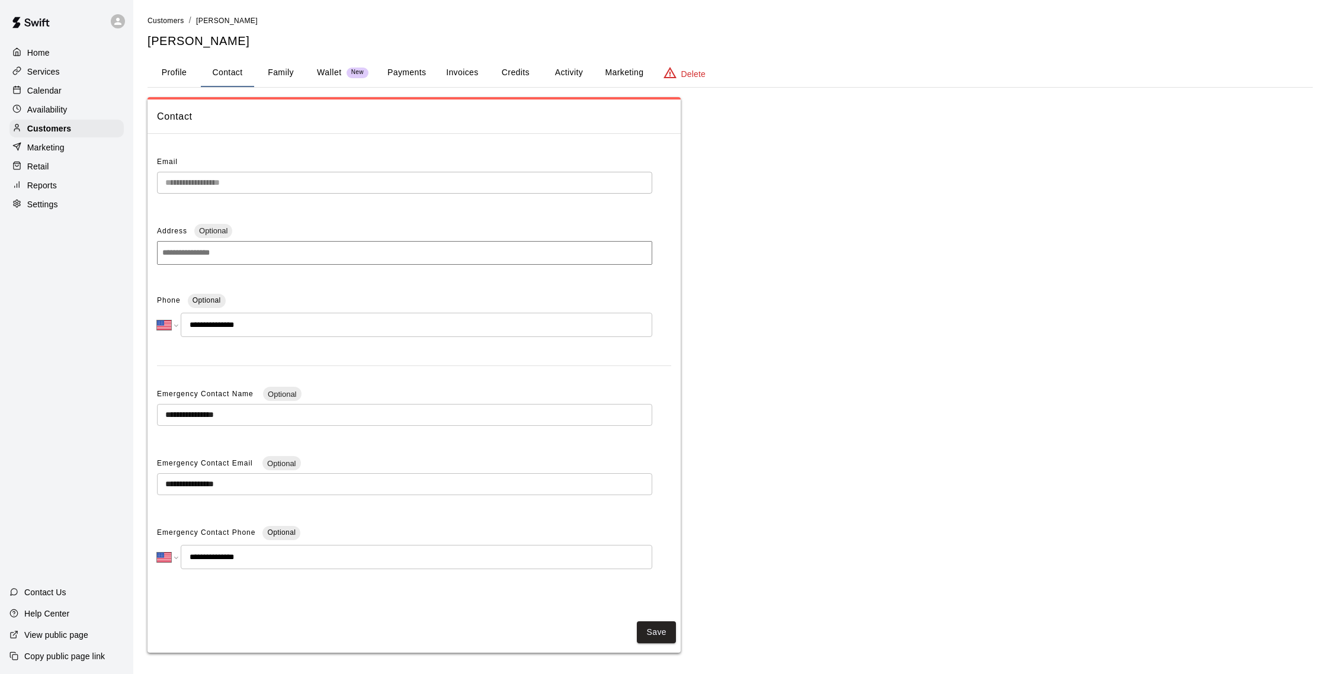
click at [89, 169] on div "Retail" at bounding box center [66, 167] width 114 height 18
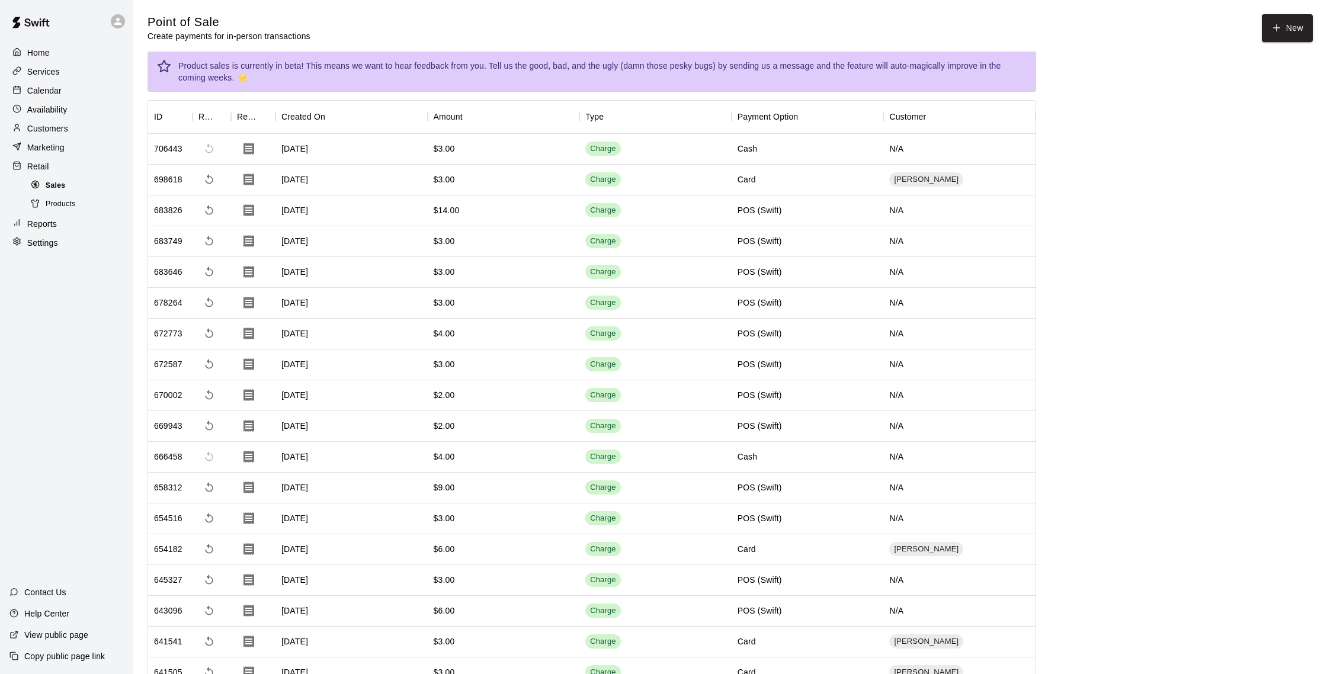
drag, startPoint x: 89, startPoint y: 169, endPoint x: 84, endPoint y: 189, distance: 20.4
click at [84, 189] on div "Sales" at bounding box center [78, 186] width 100 height 17
click at [76, 224] on div "Reports" at bounding box center [66, 224] width 114 height 18
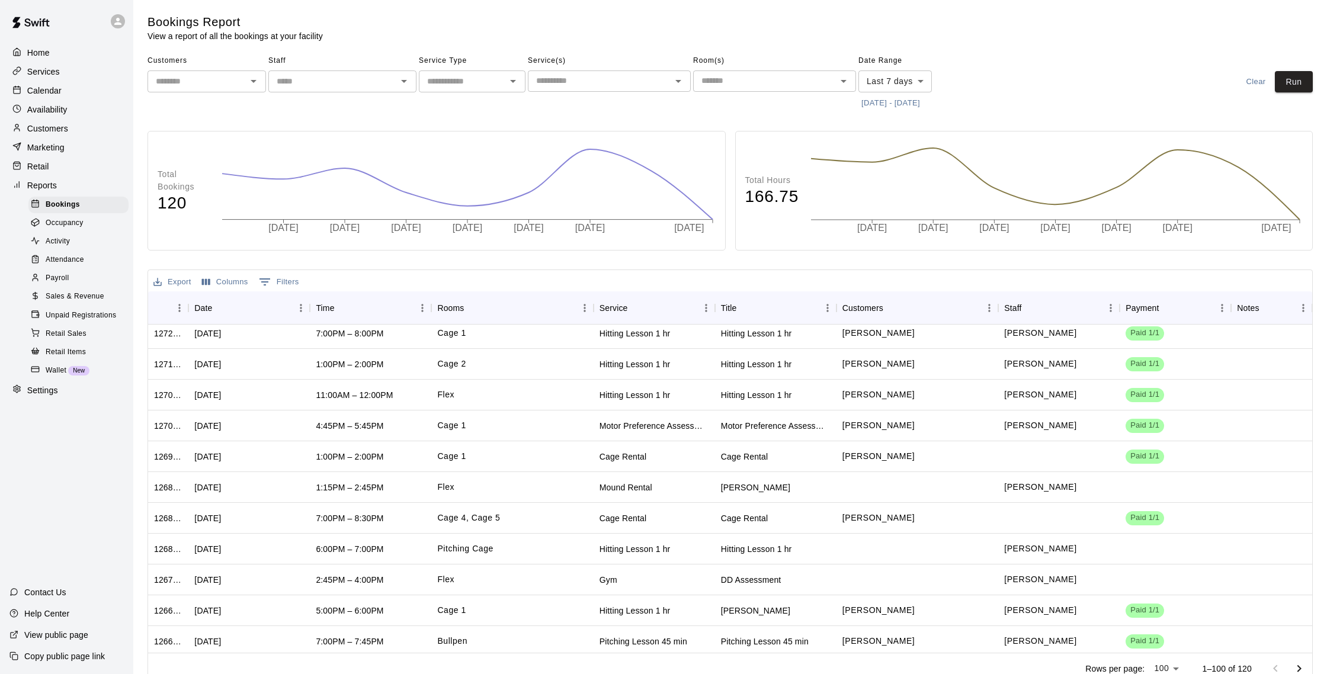
scroll to position [815, 0]
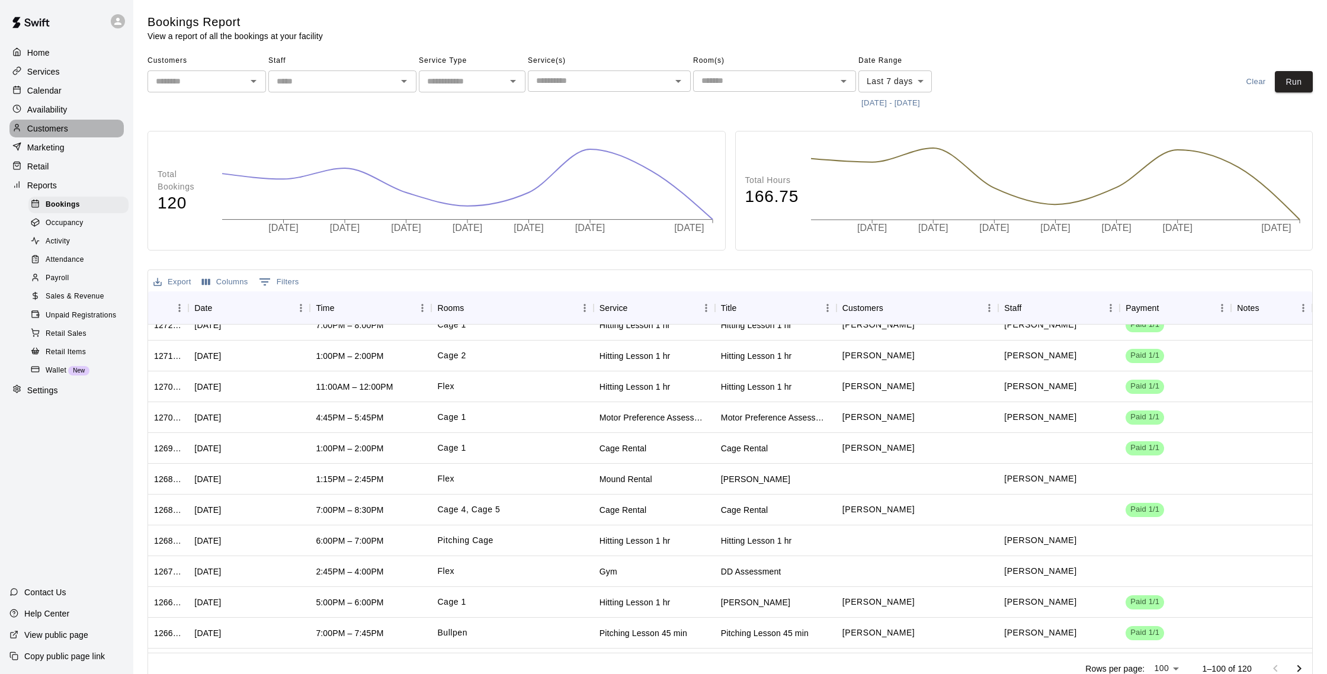
click at [98, 125] on div "Customers" at bounding box center [66, 129] width 114 height 18
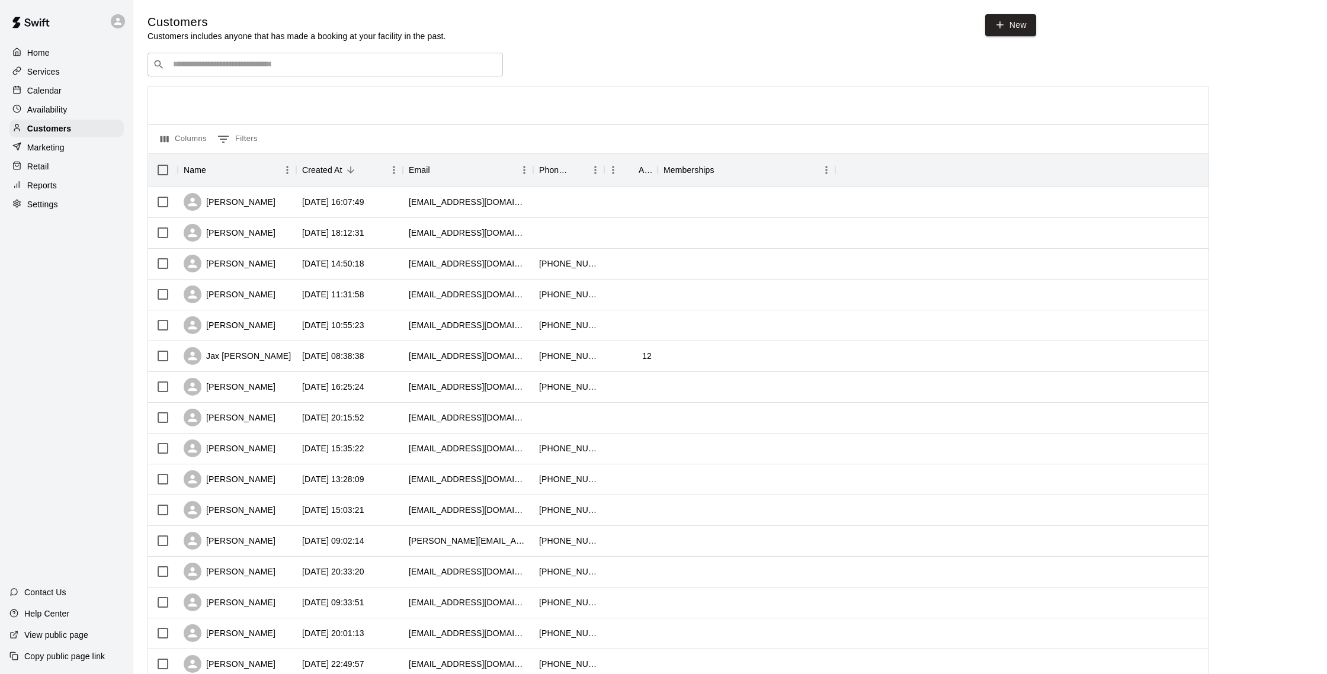
click at [224, 69] on input "Search customers by name or email" at bounding box center [333, 65] width 328 height 12
click at [47, 94] on p "Calendar" at bounding box center [44, 91] width 34 height 12
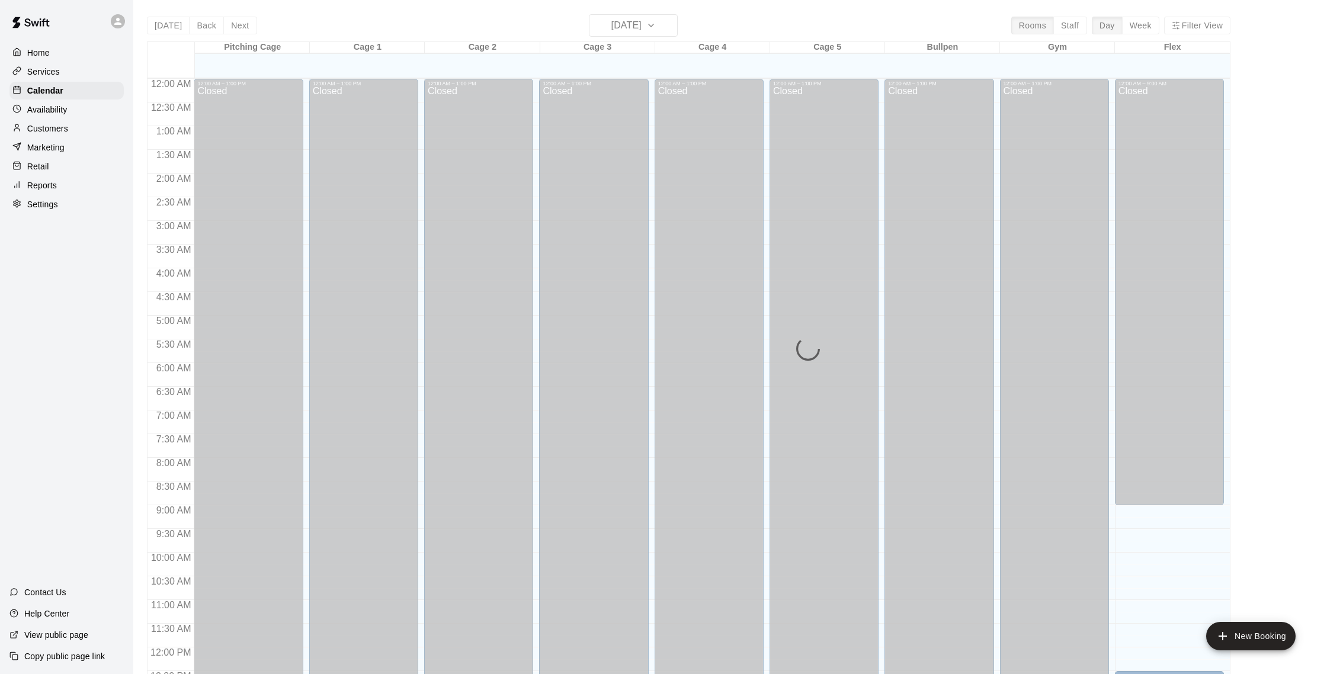
scroll to position [493, 0]
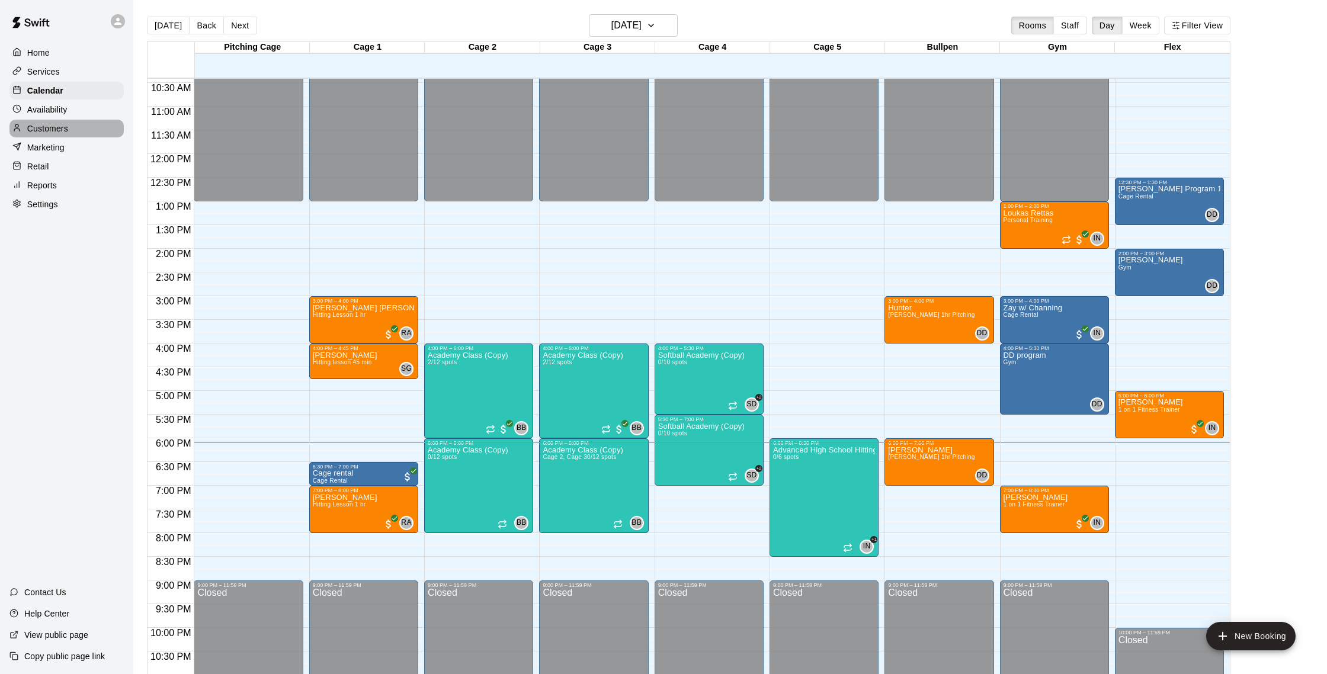
drag, startPoint x: 63, startPoint y: 129, endPoint x: 137, endPoint y: 76, distance: 90.7
click at [63, 129] on p "Customers" at bounding box center [47, 129] width 41 height 12
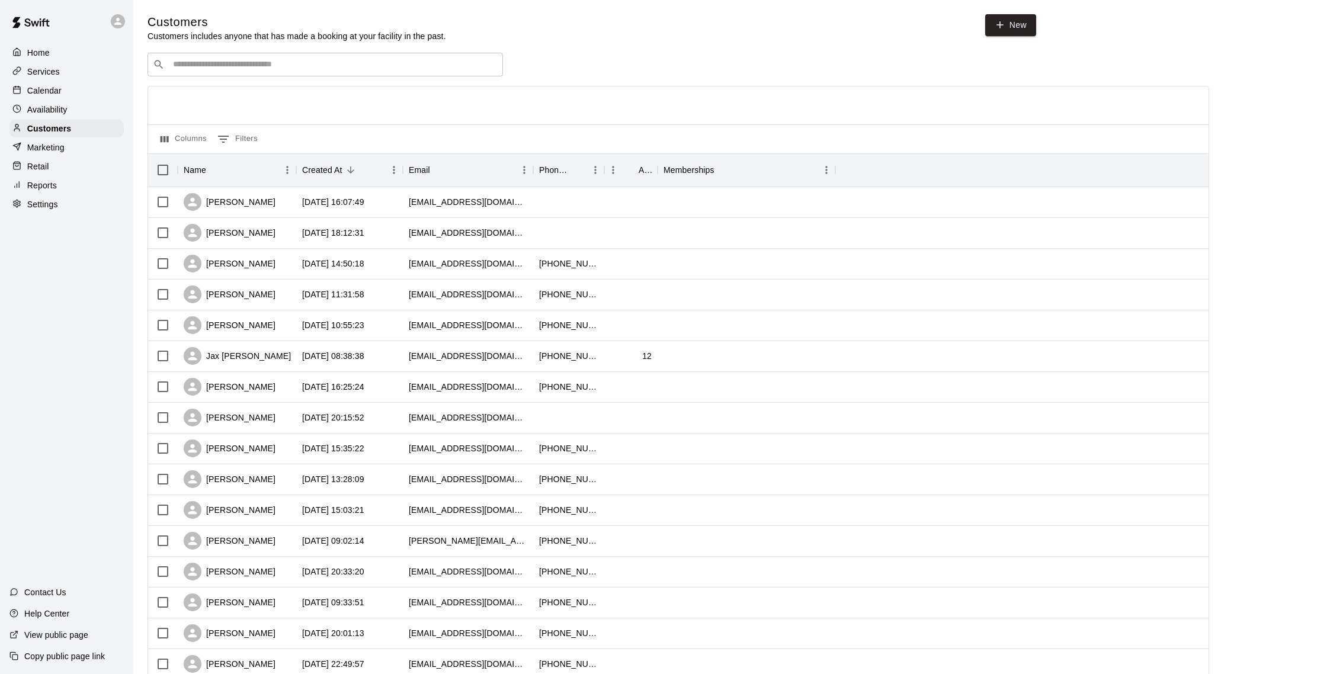
click at [298, 60] on input "Search customers by name or email" at bounding box center [333, 65] width 328 height 12
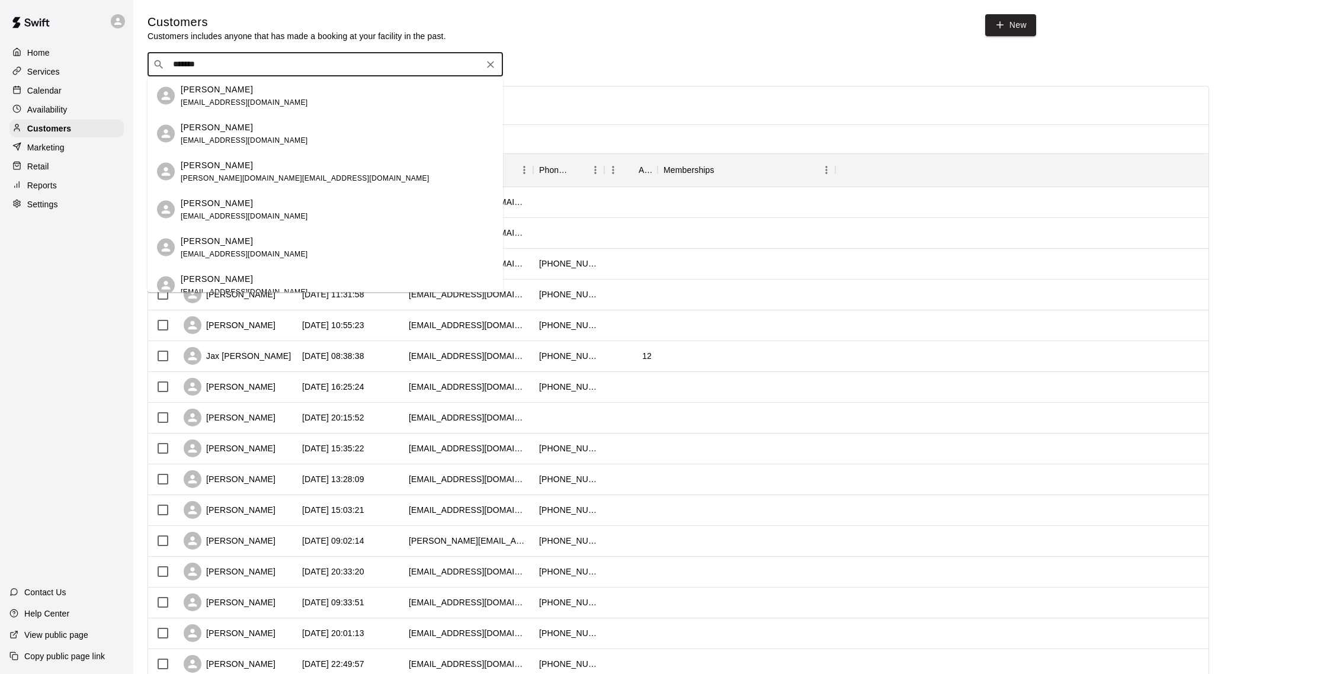
scroll to position [6, 0]
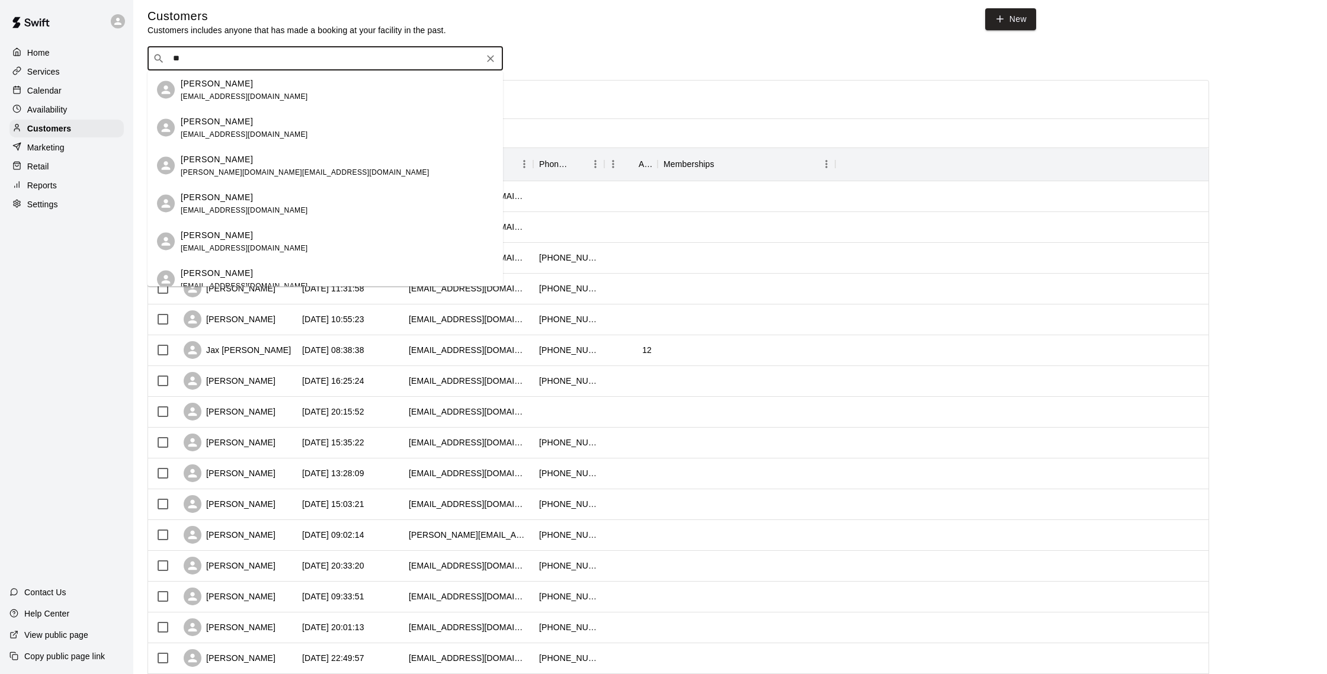
type input "*"
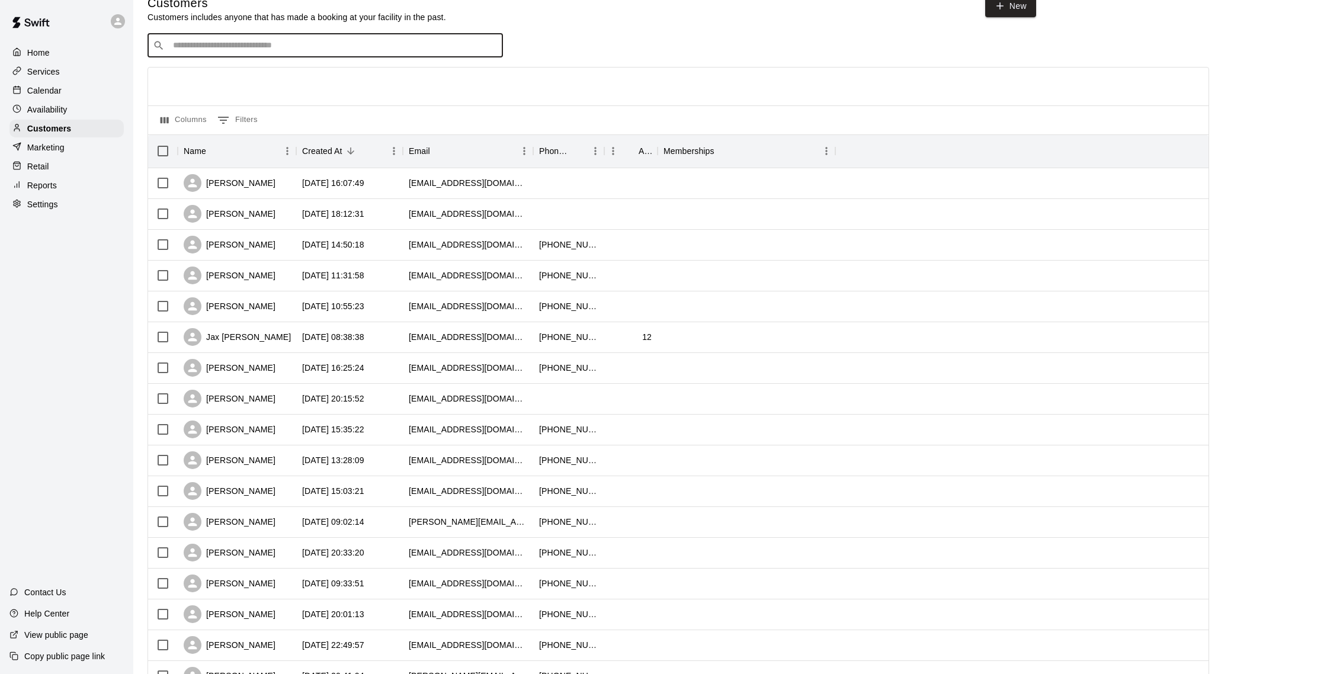
scroll to position [21, 0]
type input "*********"
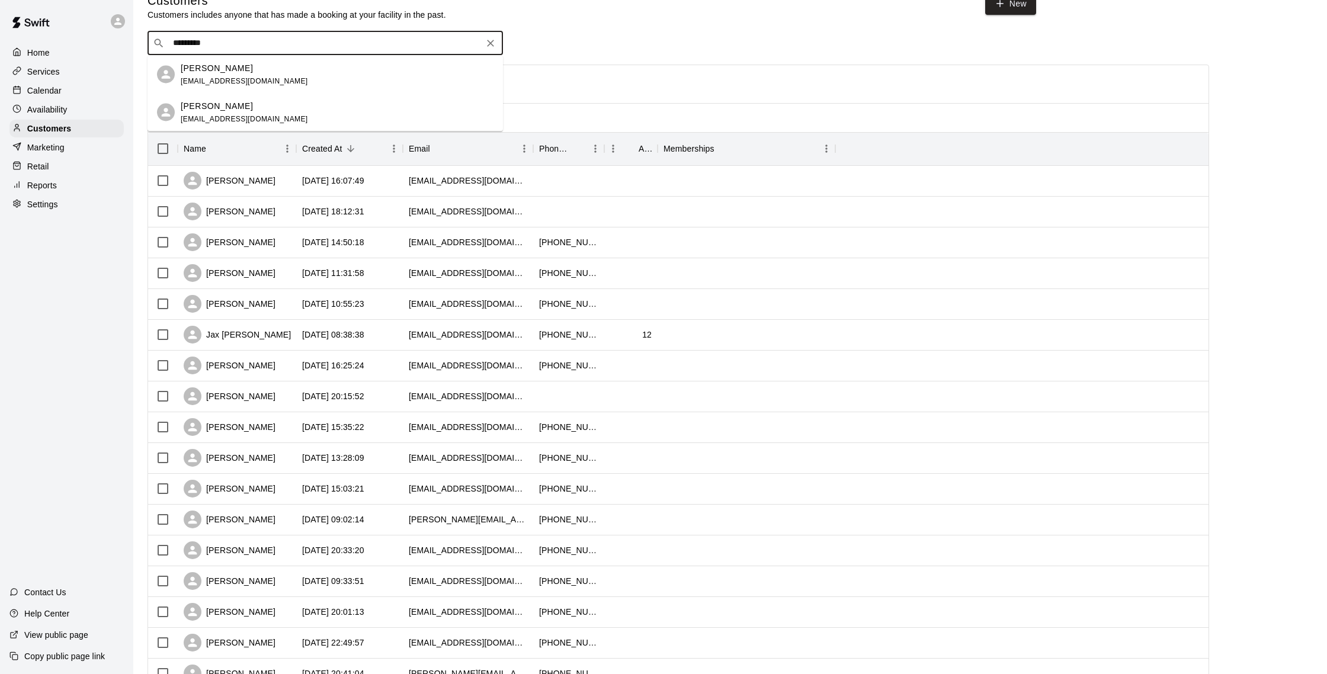
click at [320, 79] on div "[PERSON_NAME] [EMAIL_ADDRESS][DOMAIN_NAME]" at bounding box center [337, 74] width 313 height 25
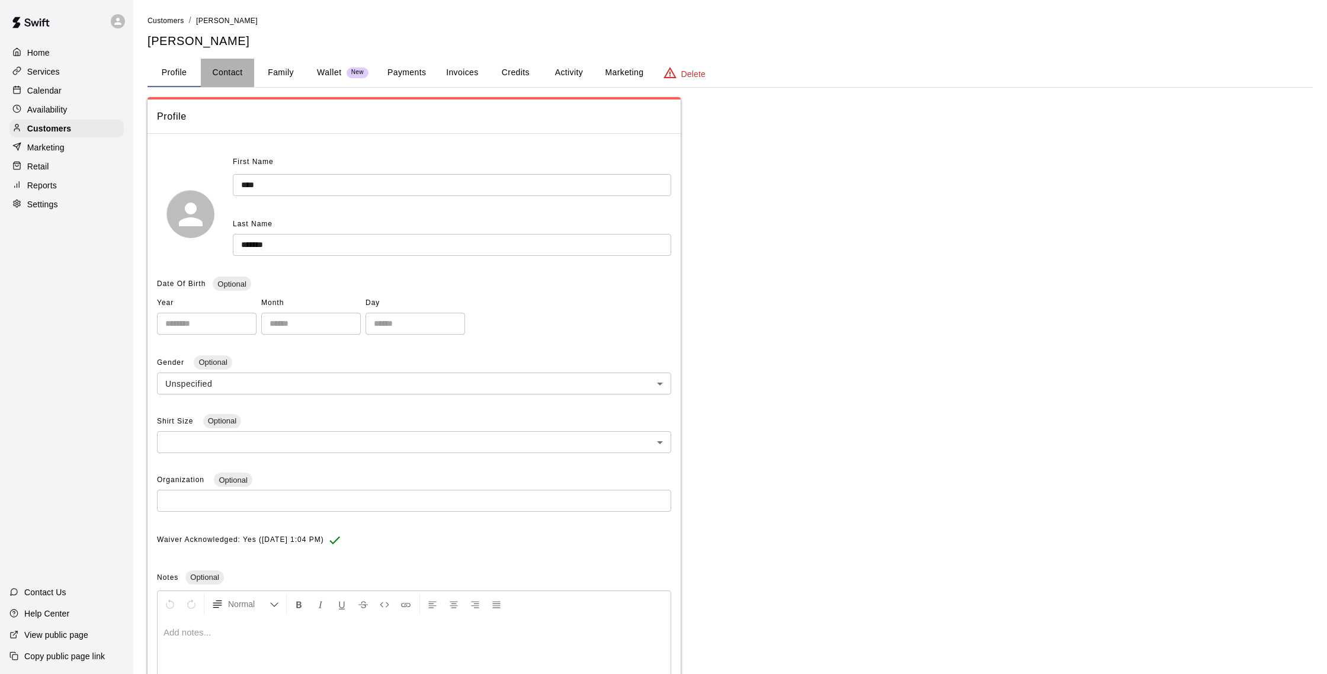
click at [244, 75] on button "Contact" at bounding box center [227, 73] width 53 height 28
select select "**"
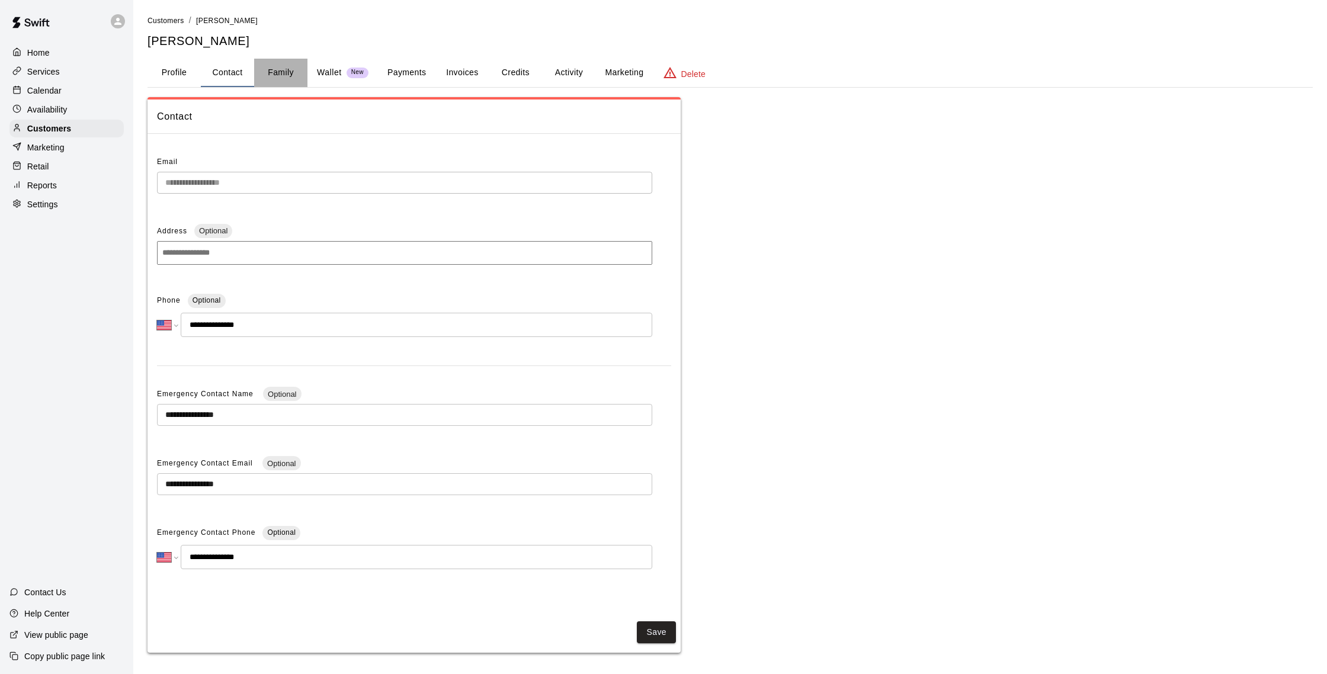
click at [293, 67] on button "Family" at bounding box center [280, 73] width 53 height 28
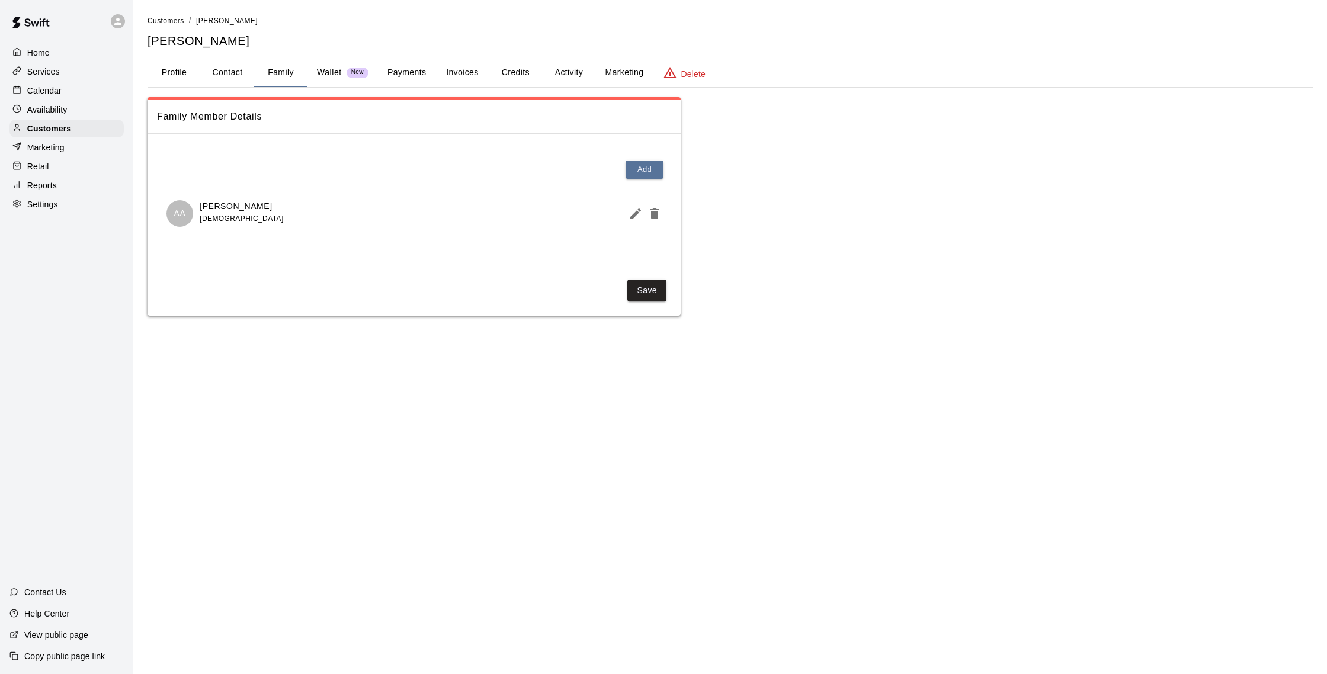
click at [406, 69] on button "Payments" at bounding box center [406, 73] width 57 height 28
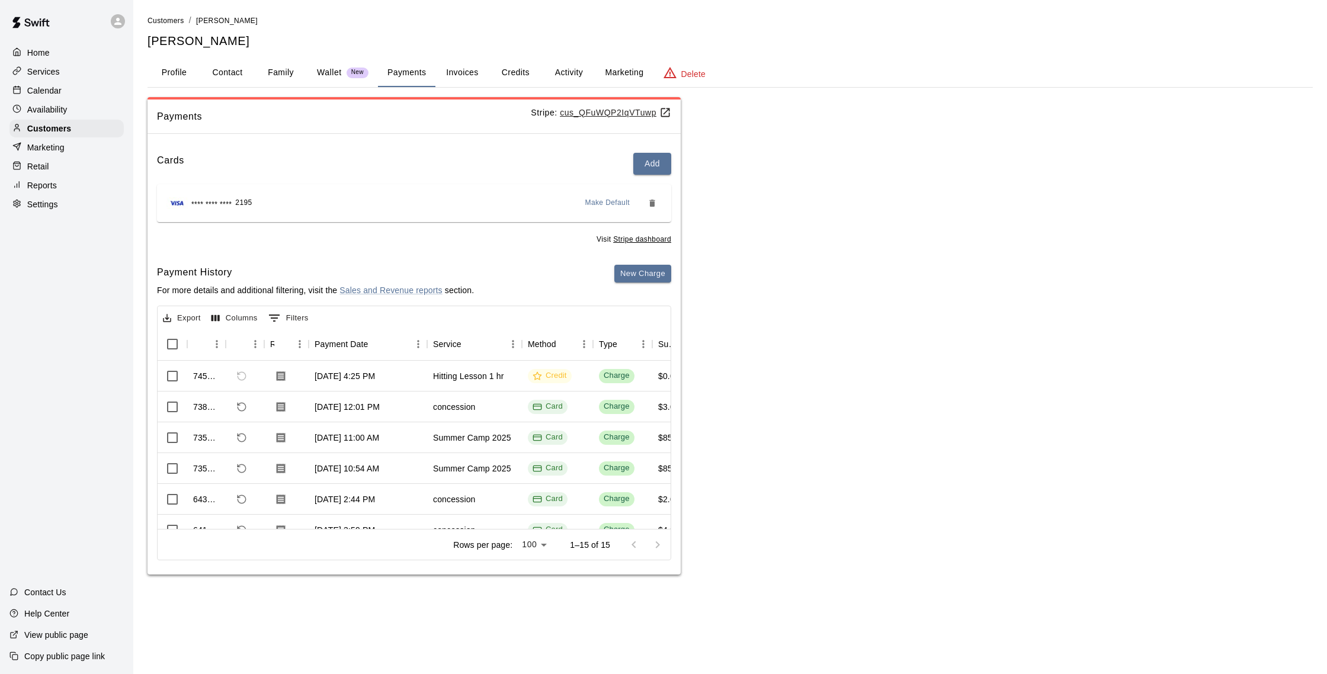
click at [242, 74] on button "Contact" at bounding box center [227, 73] width 53 height 28
select select "**"
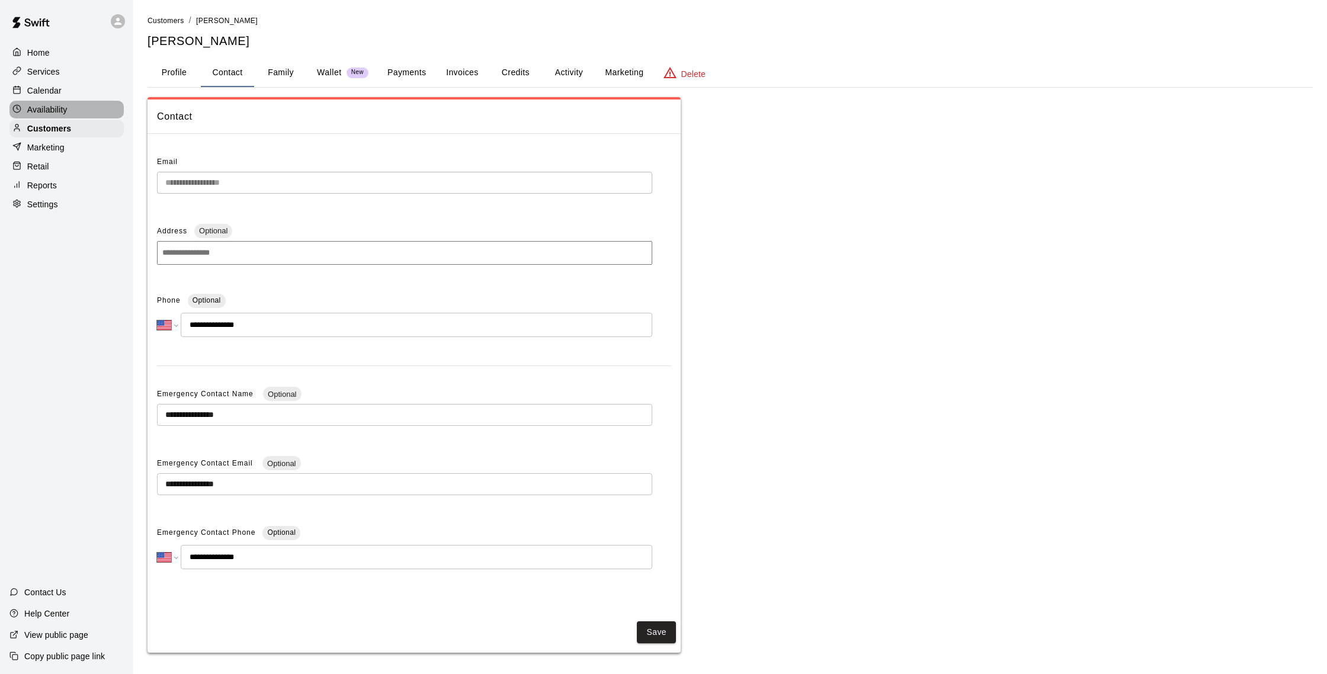
click at [101, 116] on div "Availability" at bounding box center [66, 110] width 114 height 18
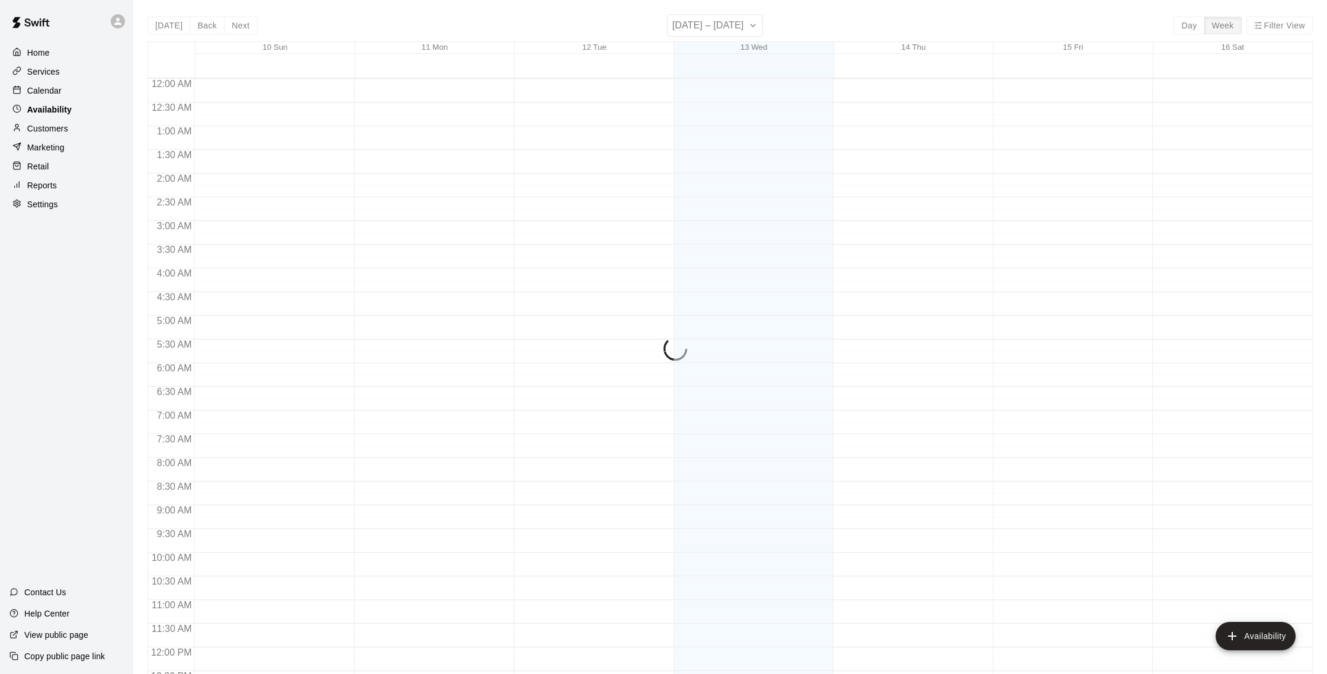
scroll to position [529, 0]
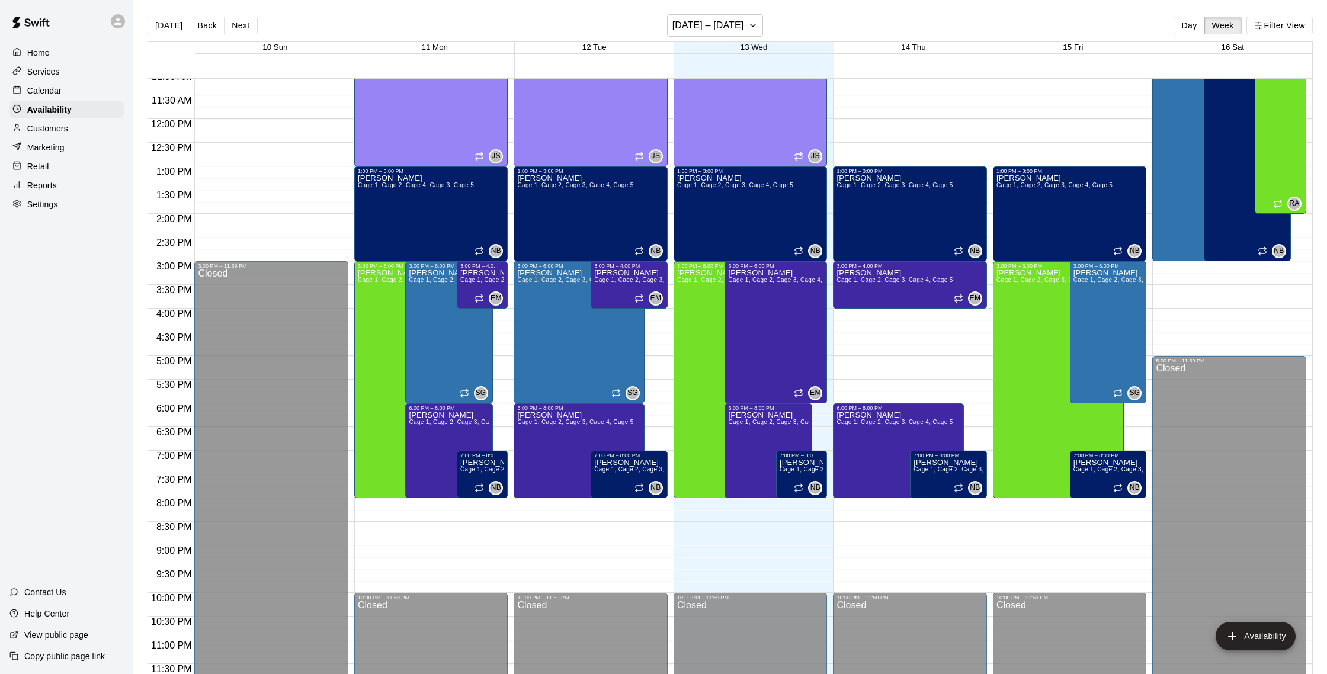
click at [64, 90] on div "Calendar" at bounding box center [66, 91] width 114 height 18
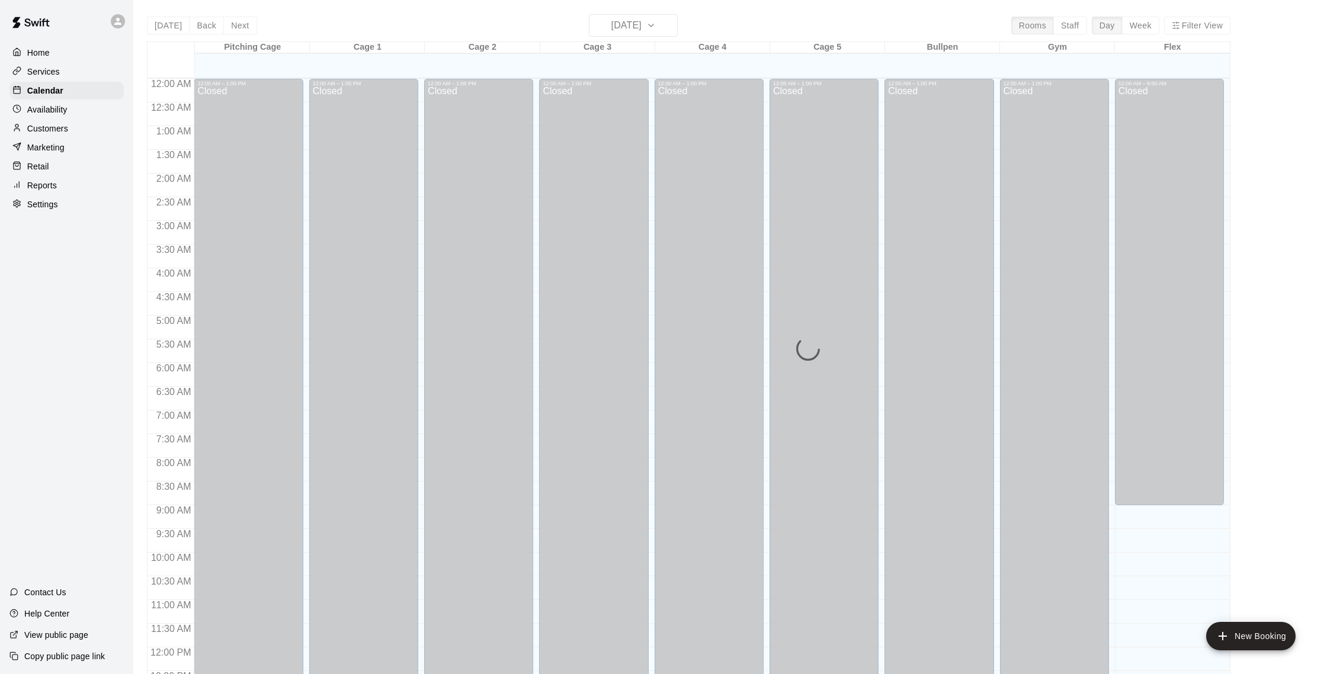
scroll to position [493, 0]
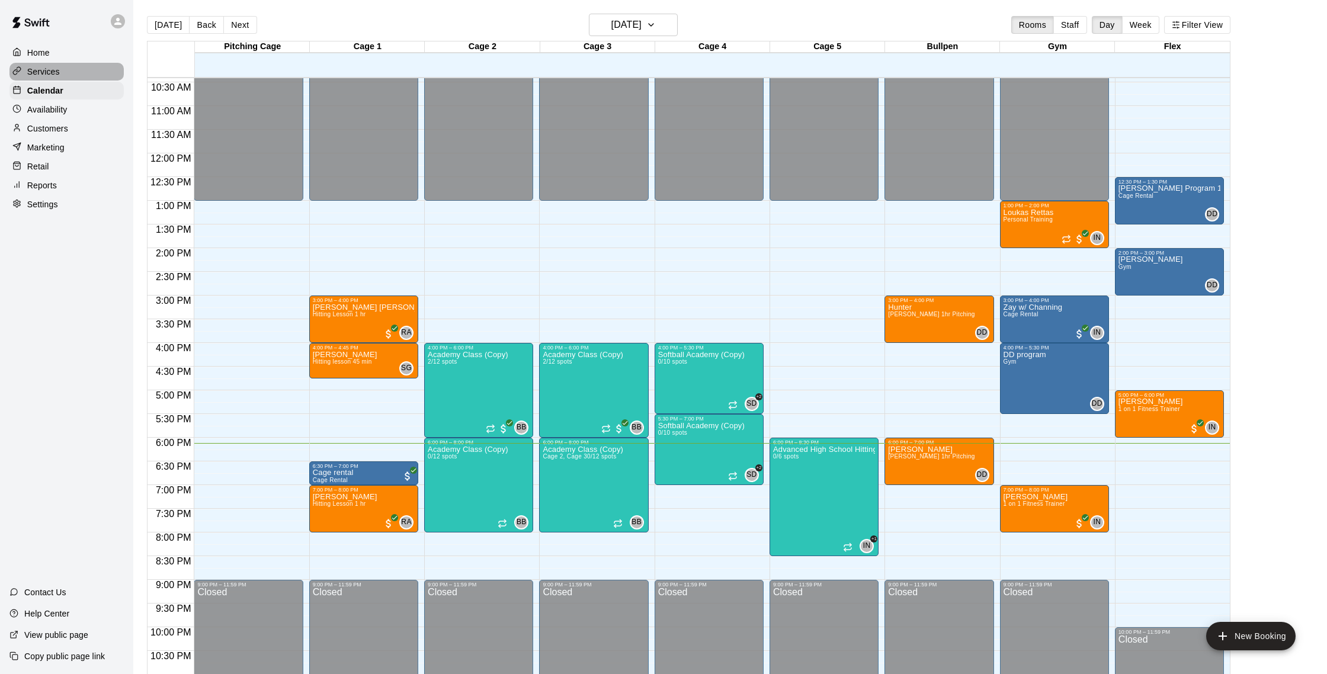
click at [62, 68] on div "Services" at bounding box center [66, 72] width 114 height 18
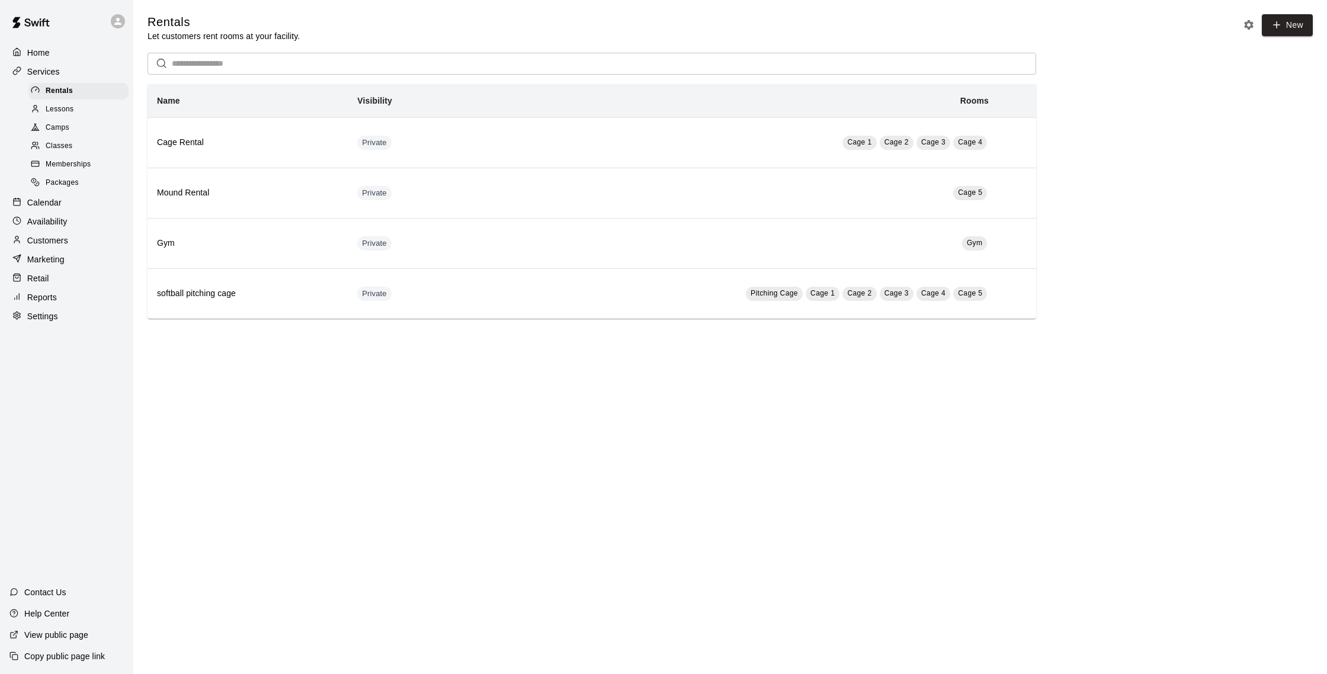
click at [95, 219] on div "Availability" at bounding box center [66, 222] width 114 height 18
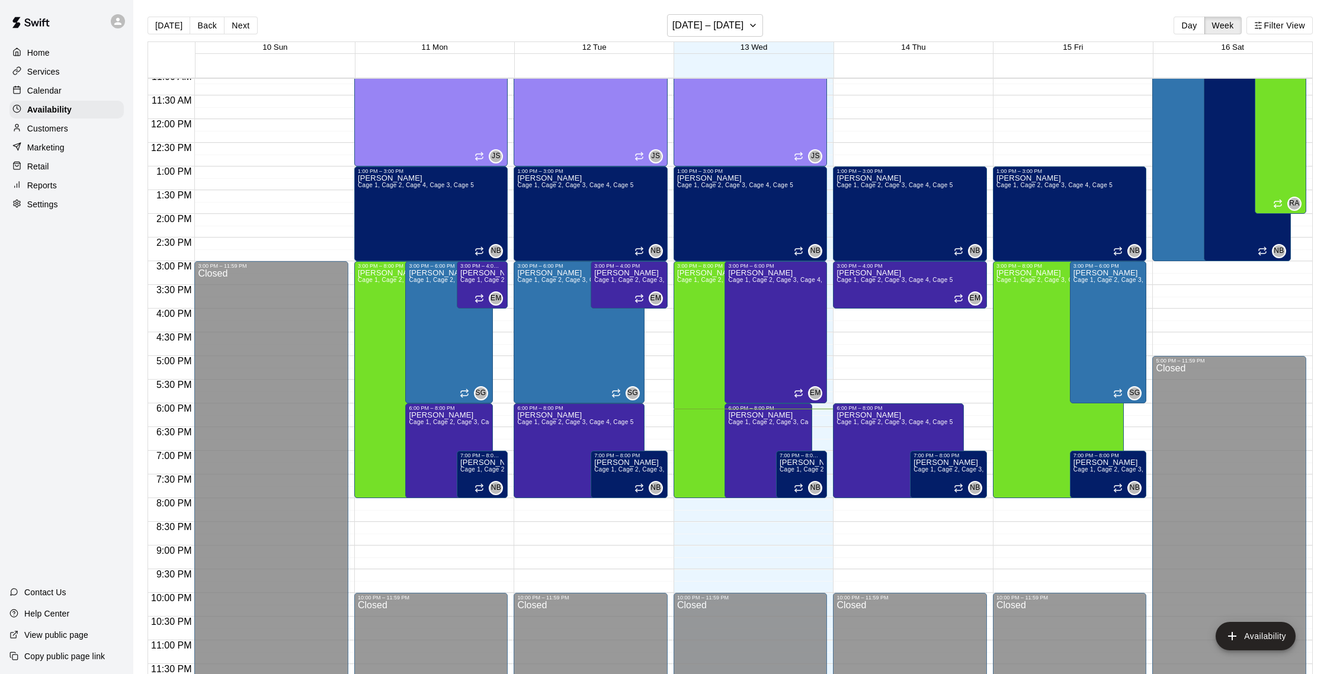
scroll to position [19, 0]
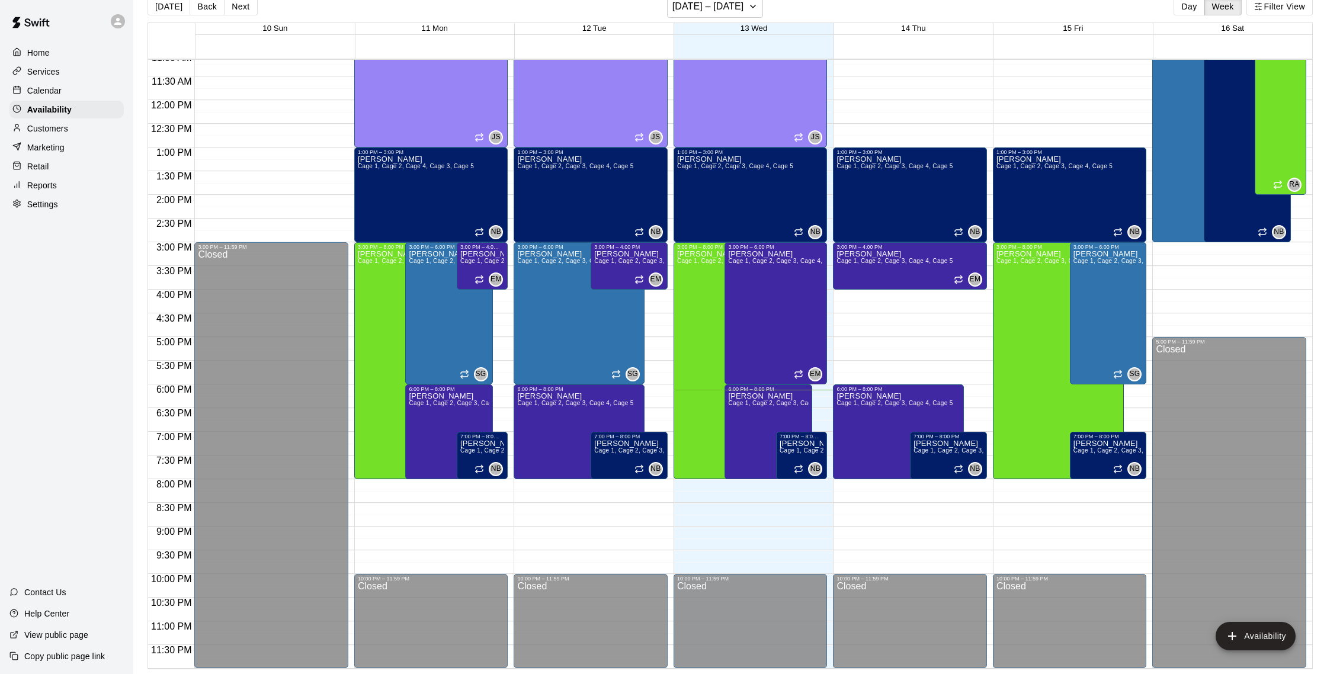
click at [71, 123] on div "Customers" at bounding box center [66, 129] width 114 height 18
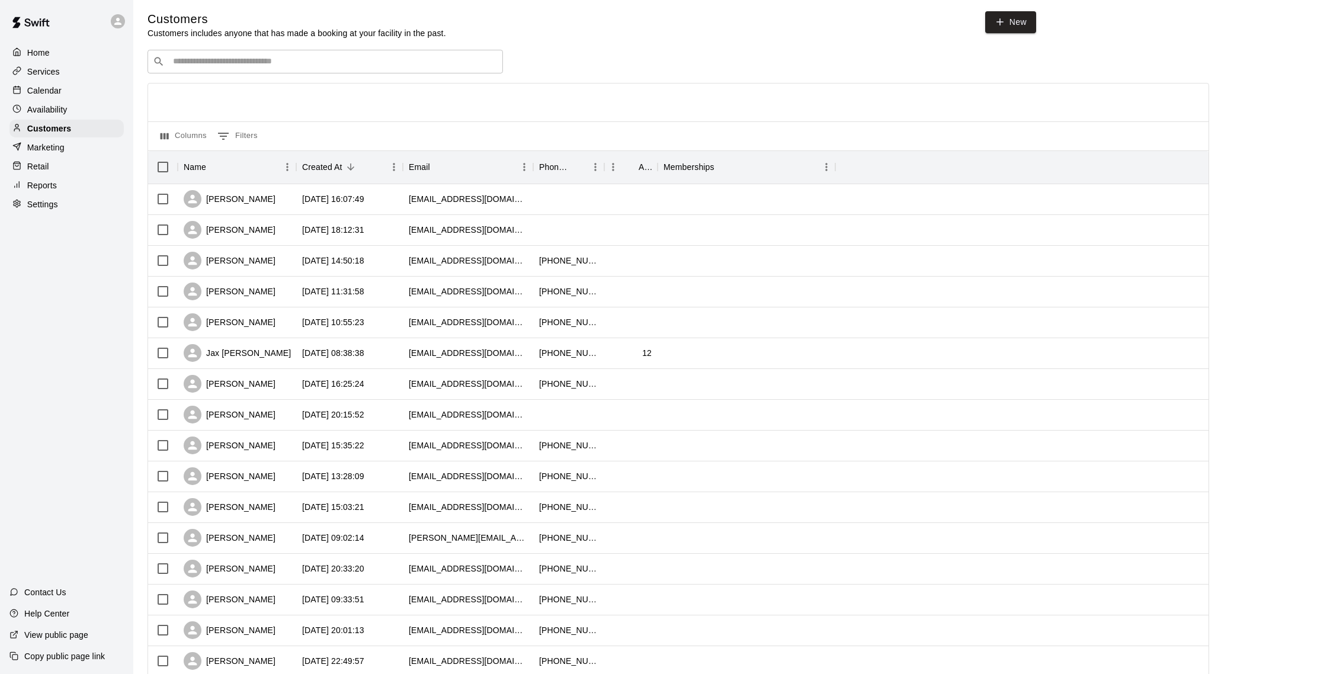
scroll to position [4, 0]
click at [191, 65] on input "Search customers by name or email" at bounding box center [333, 60] width 328 height 12
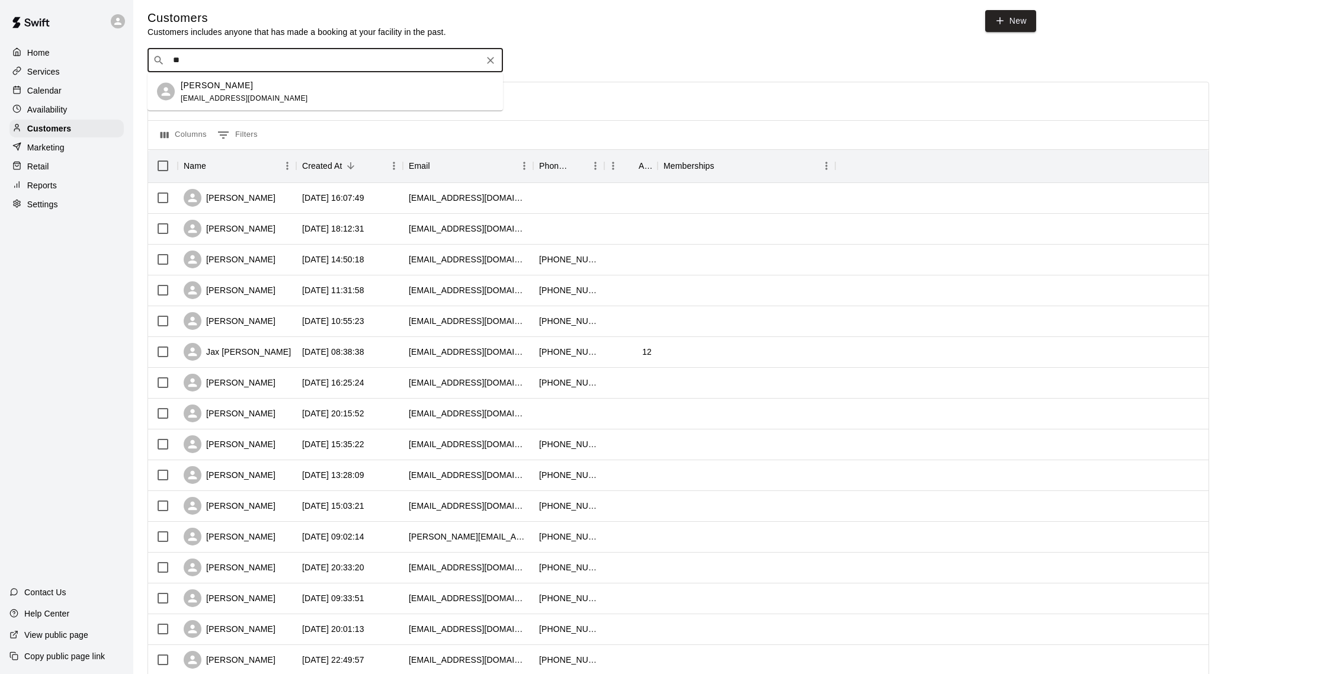
type input "*"
type input "*****"
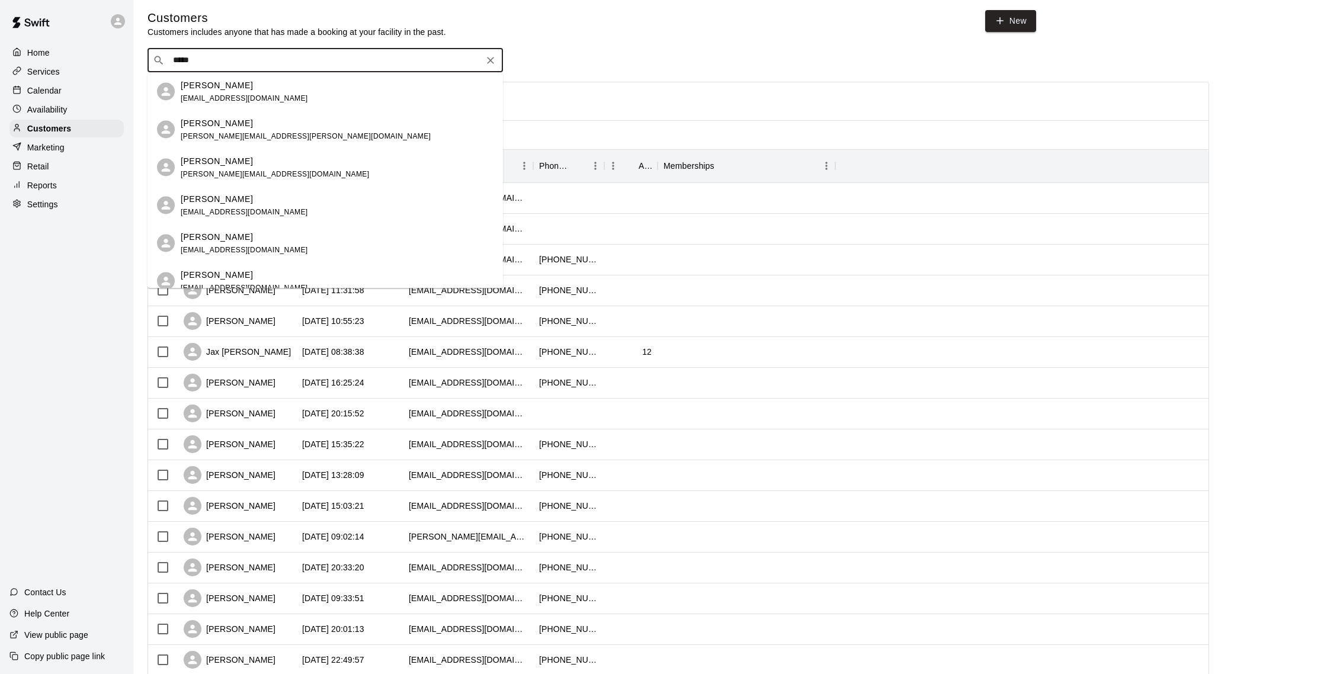
click at [303, 104] on div "[PERSON_NAME] [EMAIL_ADDRESS][DOMAIN_NAME]" at bounding box center [324, 92] width 355 height 38
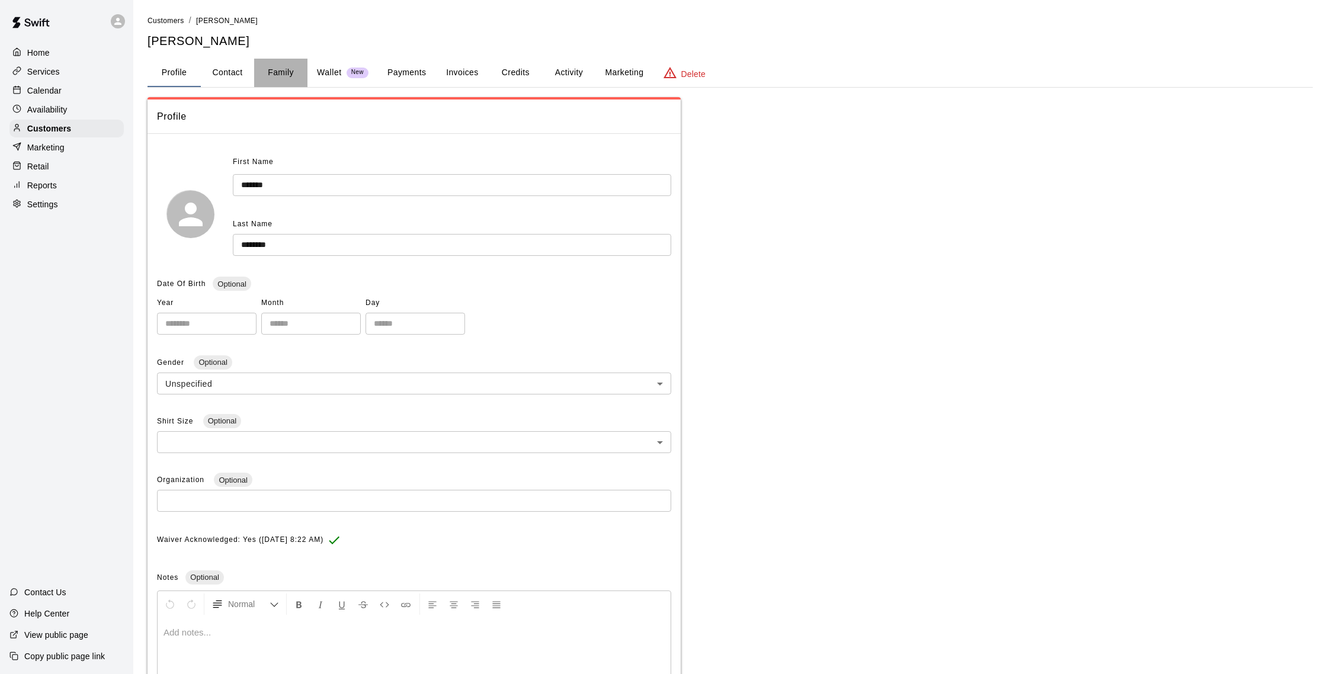
click at [287, 70] on button "Family" at bounding box center [280, 73] width 53 height 28
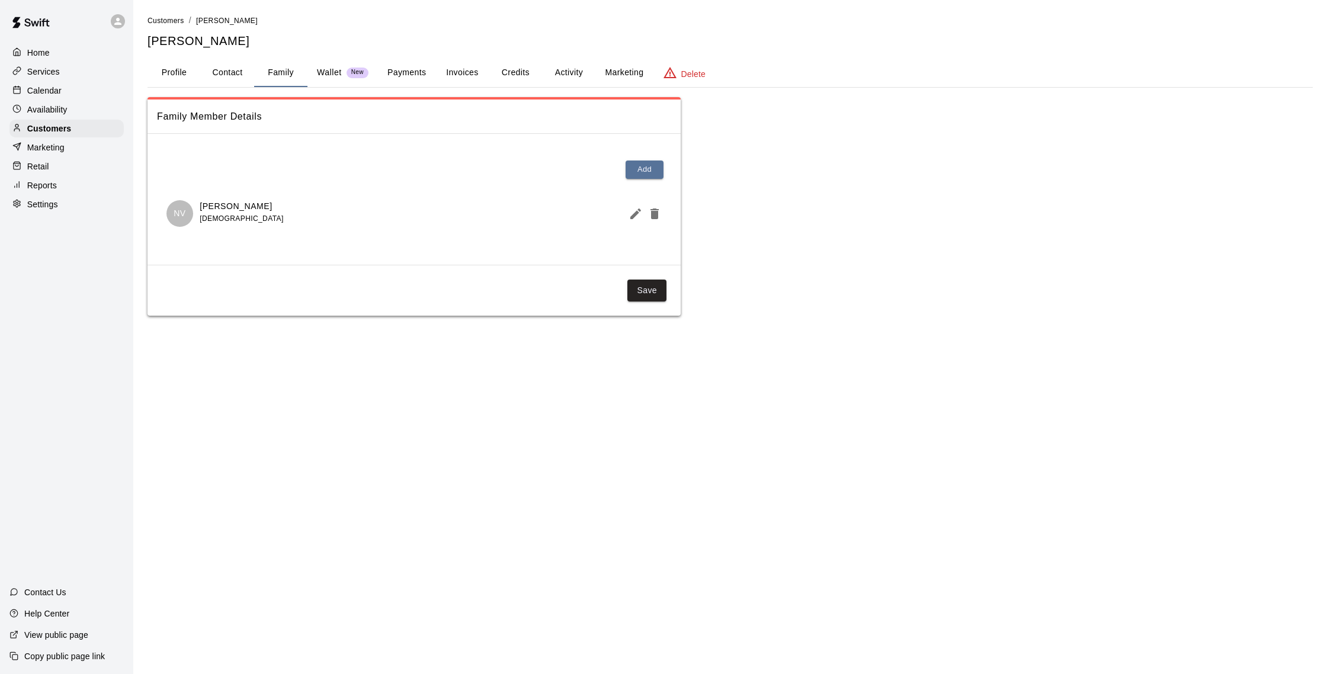
click at [227, 81] on button "Contact" at bounding box center [227, 73] width 53 height 28
select select "**"
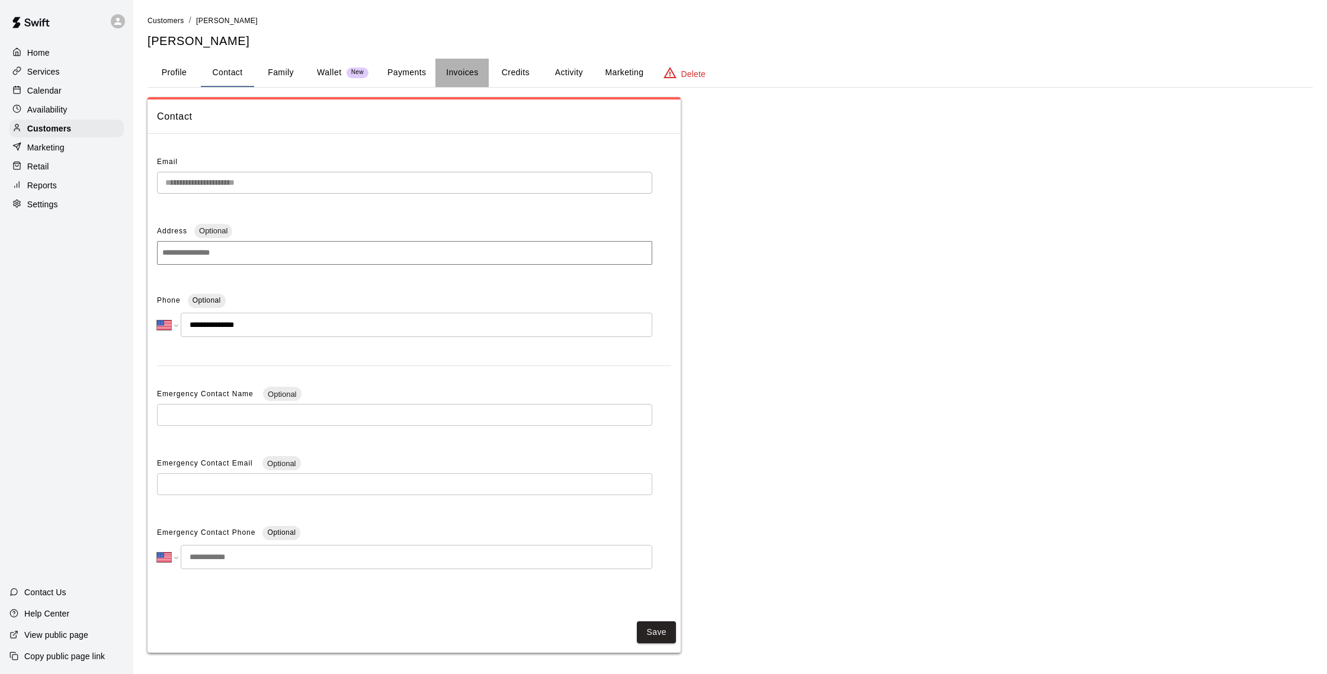
click at [462, 75] on button "Invoices" at bounding box center [461, 73] width 53 height 28
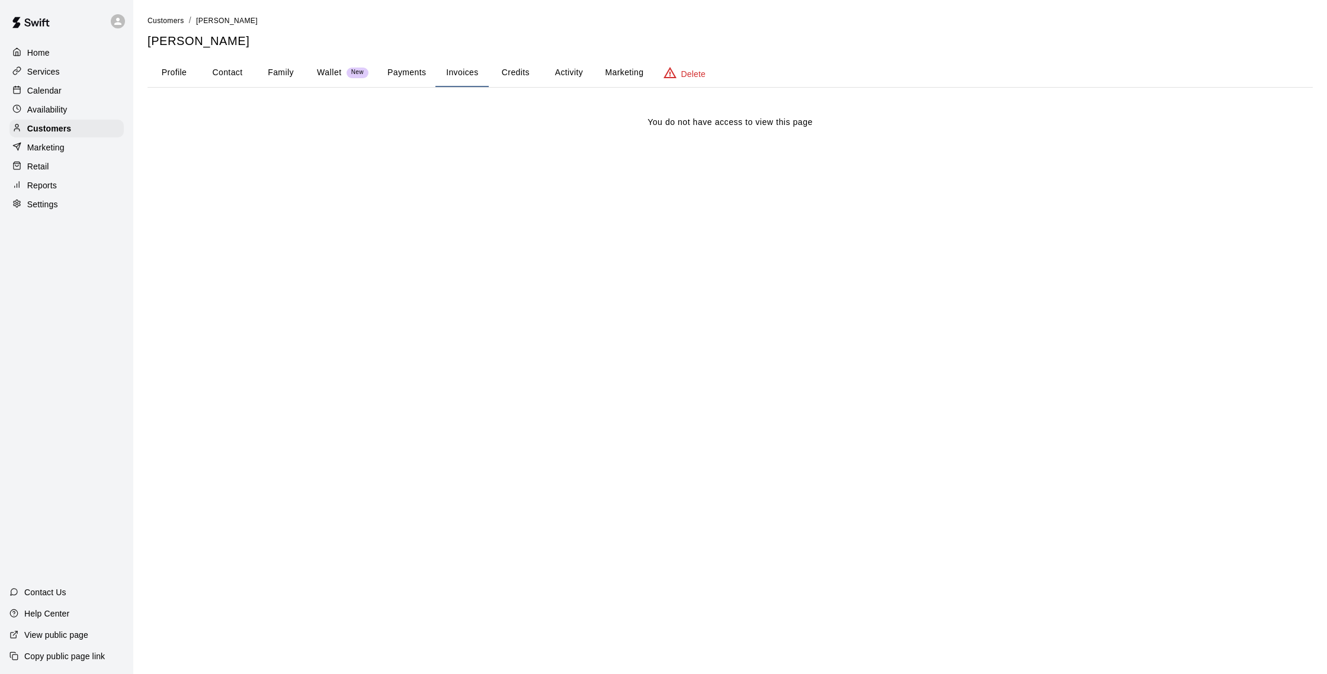
click at [425, 66] on button "Payments" at bounding box center [406, 73] width 57 height 28
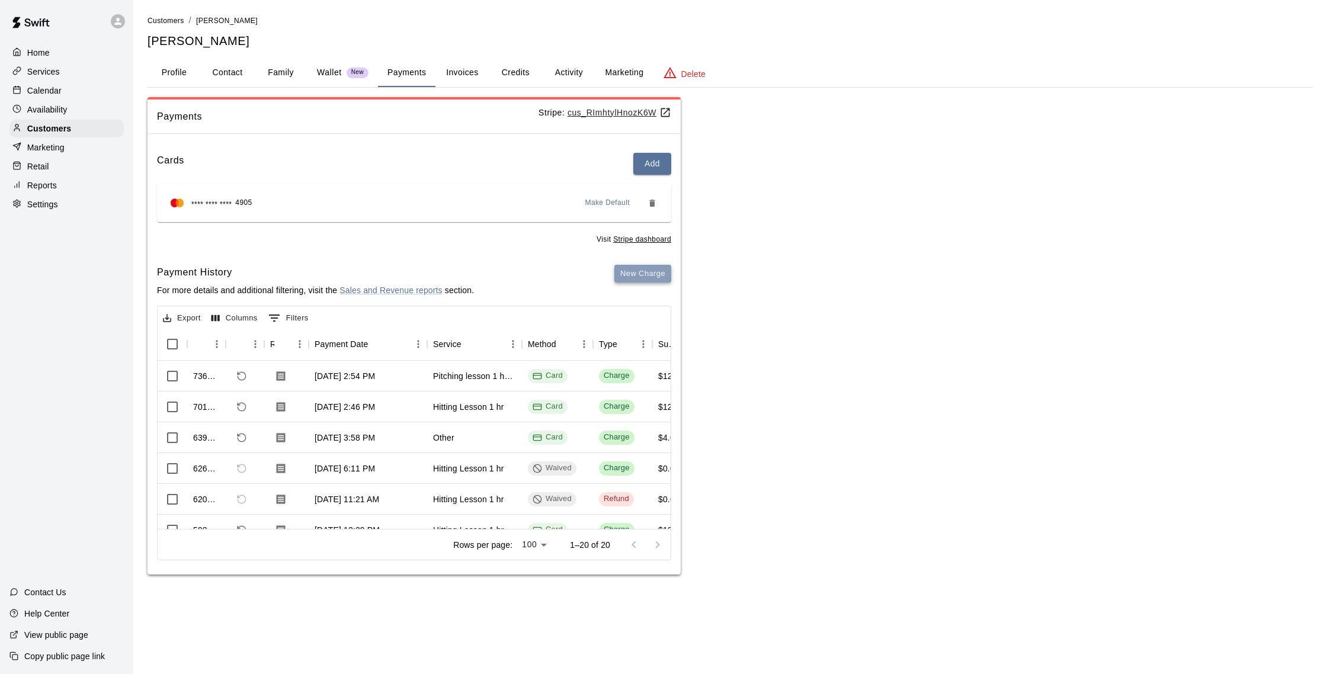
click at [629, 266] on button "New Charge" at bounding box center [642, 274] width 57 height 18
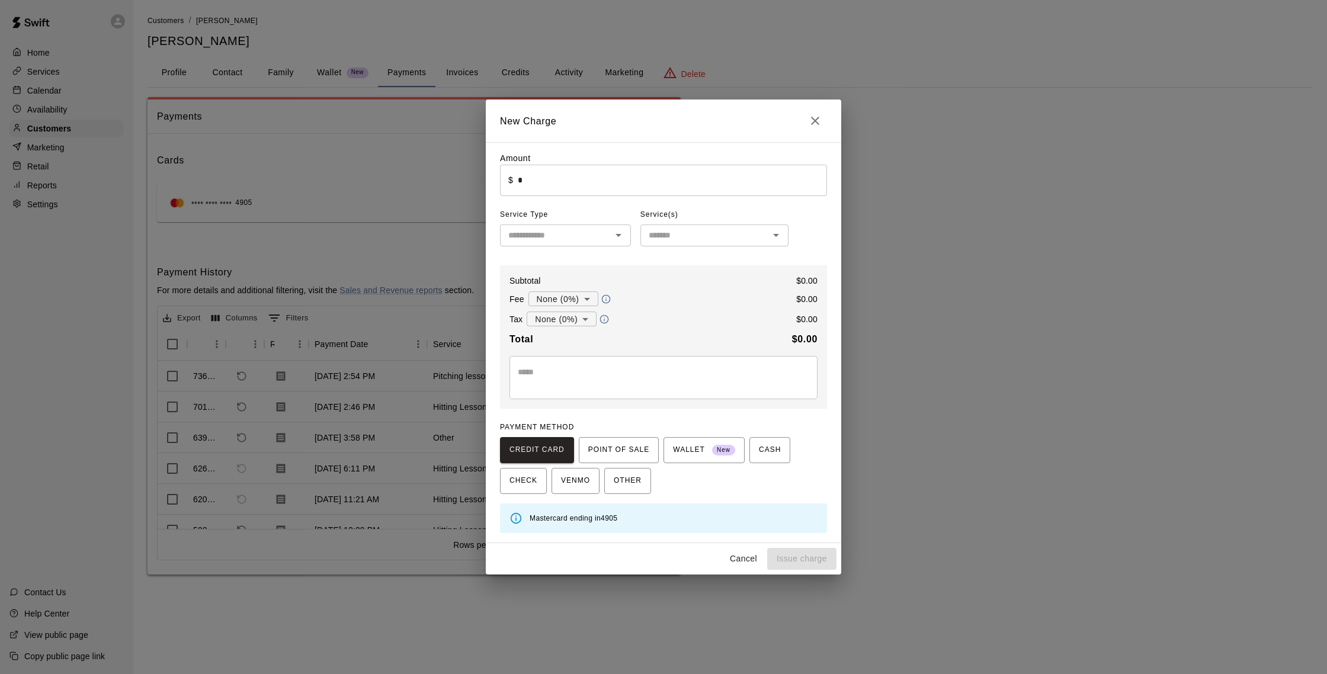
click at [624, 186] on input "*" at bounding box center [672, 180] width 309 height 31
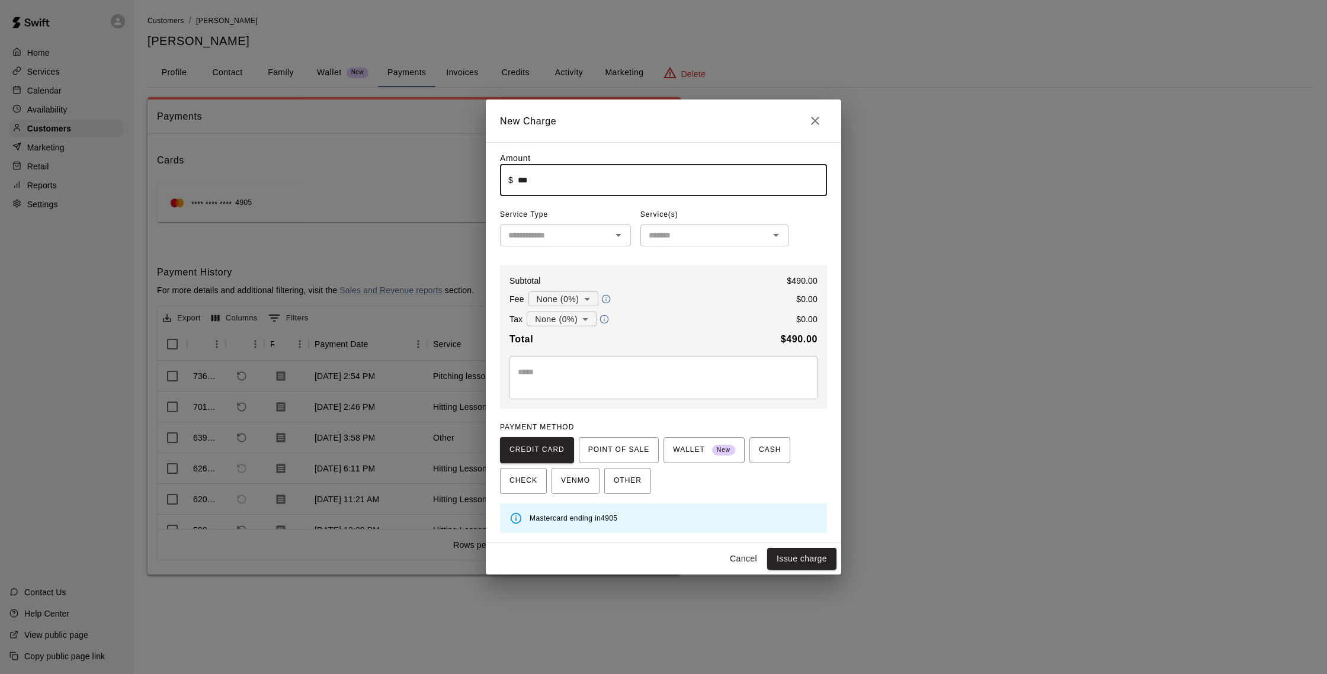
click at [609, 229] on div "​" at bounding box center [565, 235] width 131 height 22
type input "******"
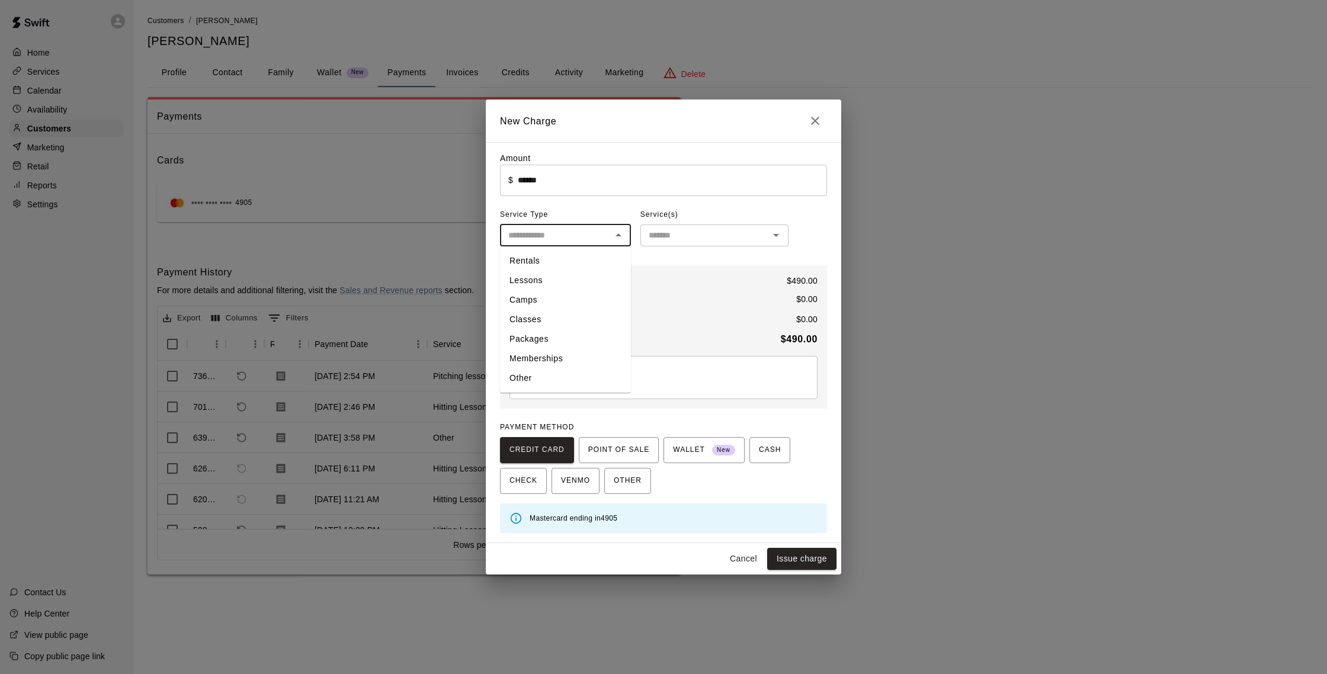
click at [572, 336] on li "Packages" at bounding box center [565, 339] width 131 height 20
type input "********"
click at [702, 243] on div "​" at bounding box center [714, 235] width 148 height 22
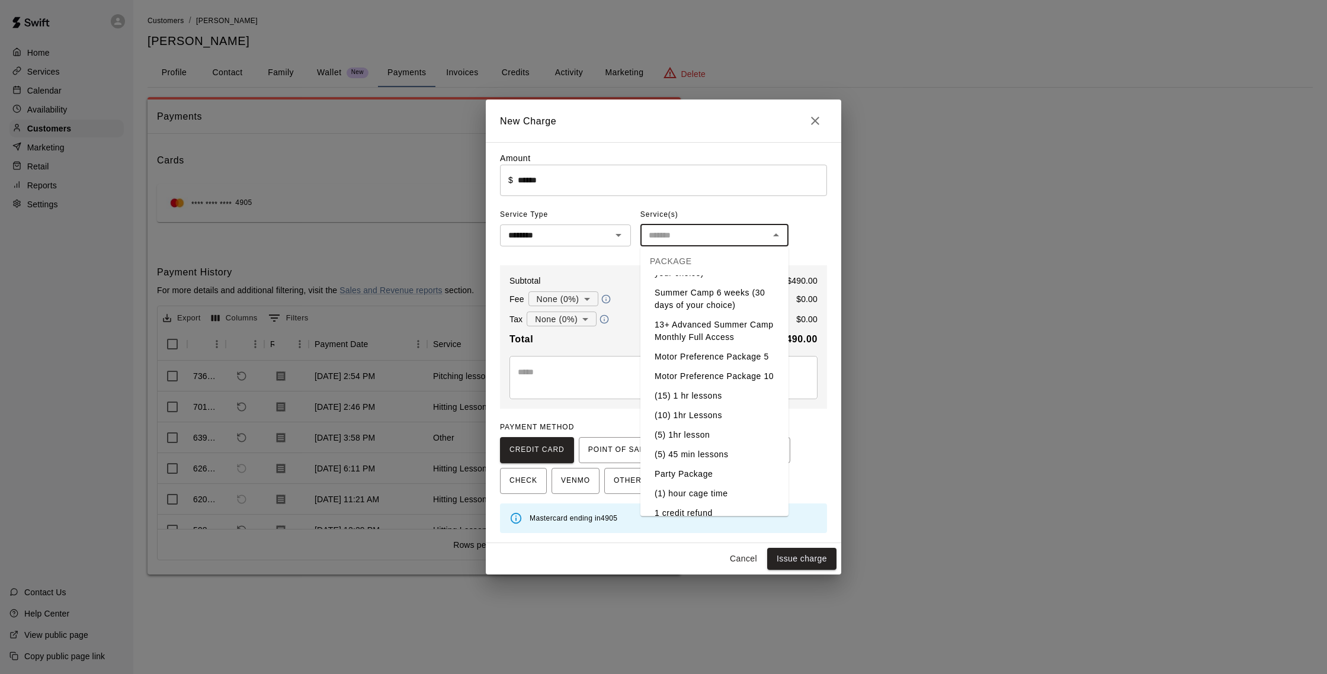
scroll to position [117, 0]
click at [717, 428] on li "(5) 1hr lesson" at bounding box center [714, 431] width 148 height 20
type input "**********"
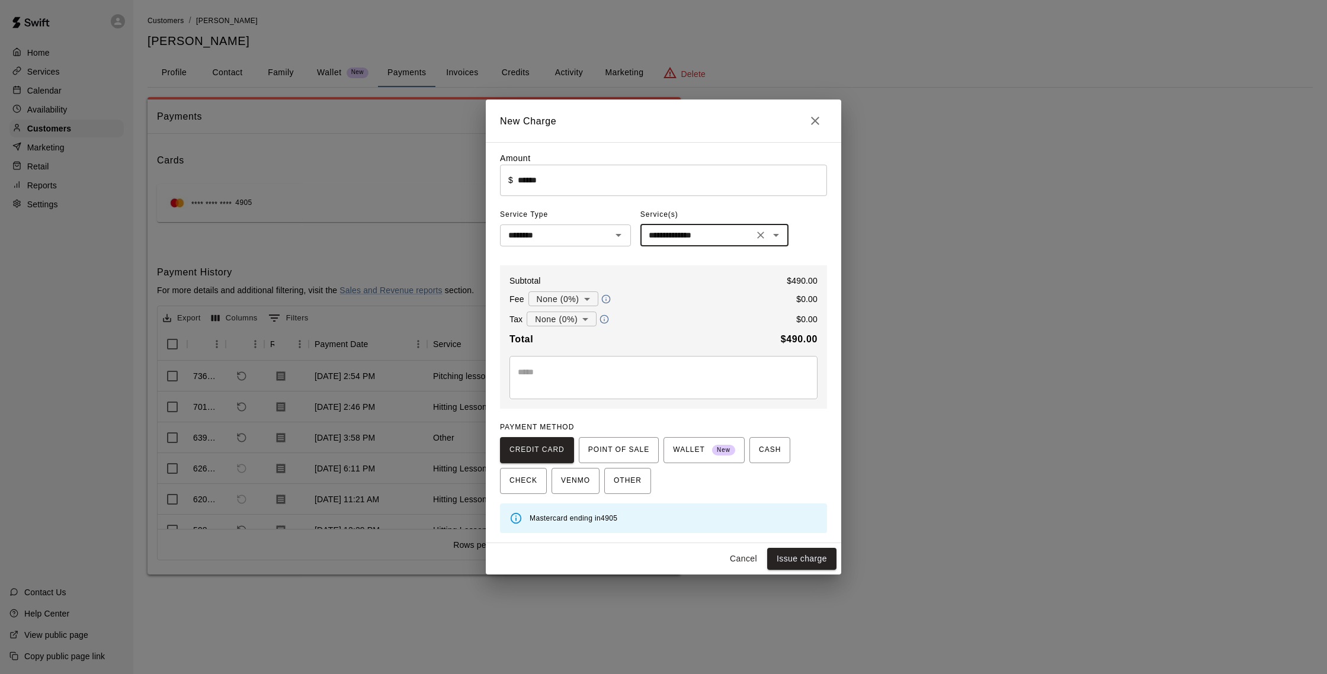
click at [792, 557] on button "Issue charge" at bounding box center [801, 559] width 69 height 22
type input "*"
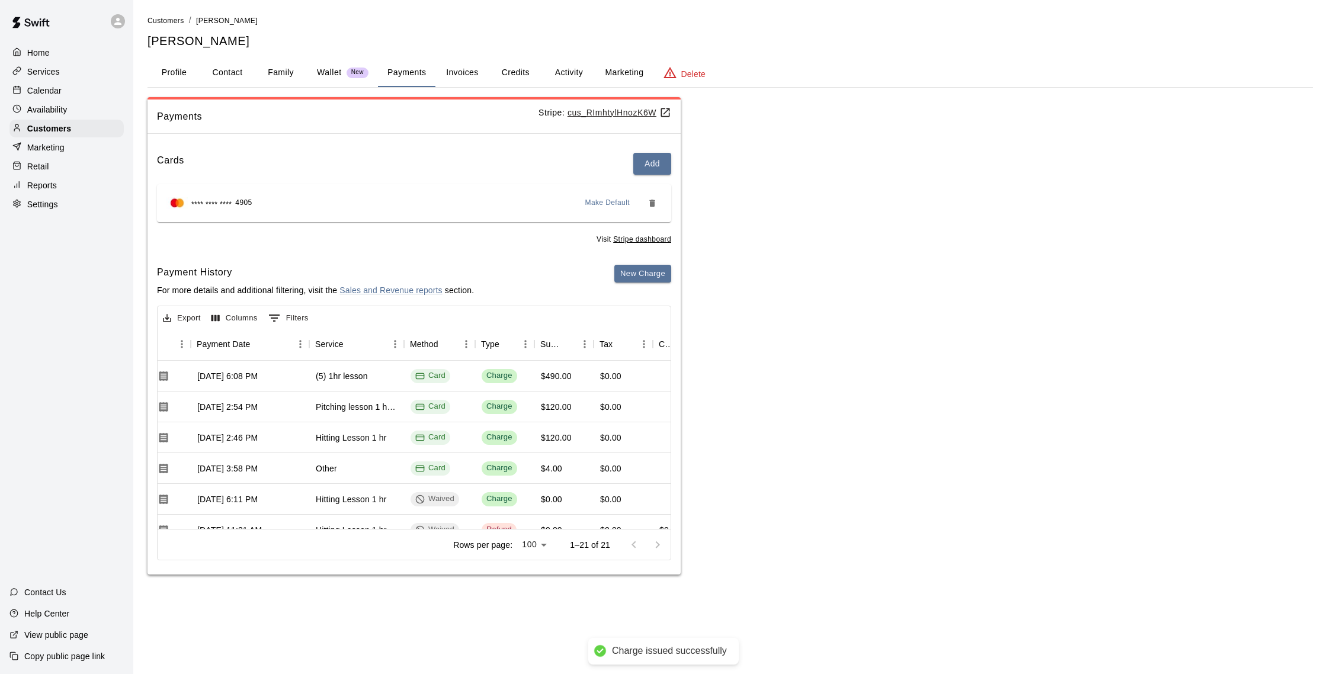
scroll to position [0, 118]
click at [449, 70] on button "Invoices" at bounding box center [461, 73] width 53 height 28
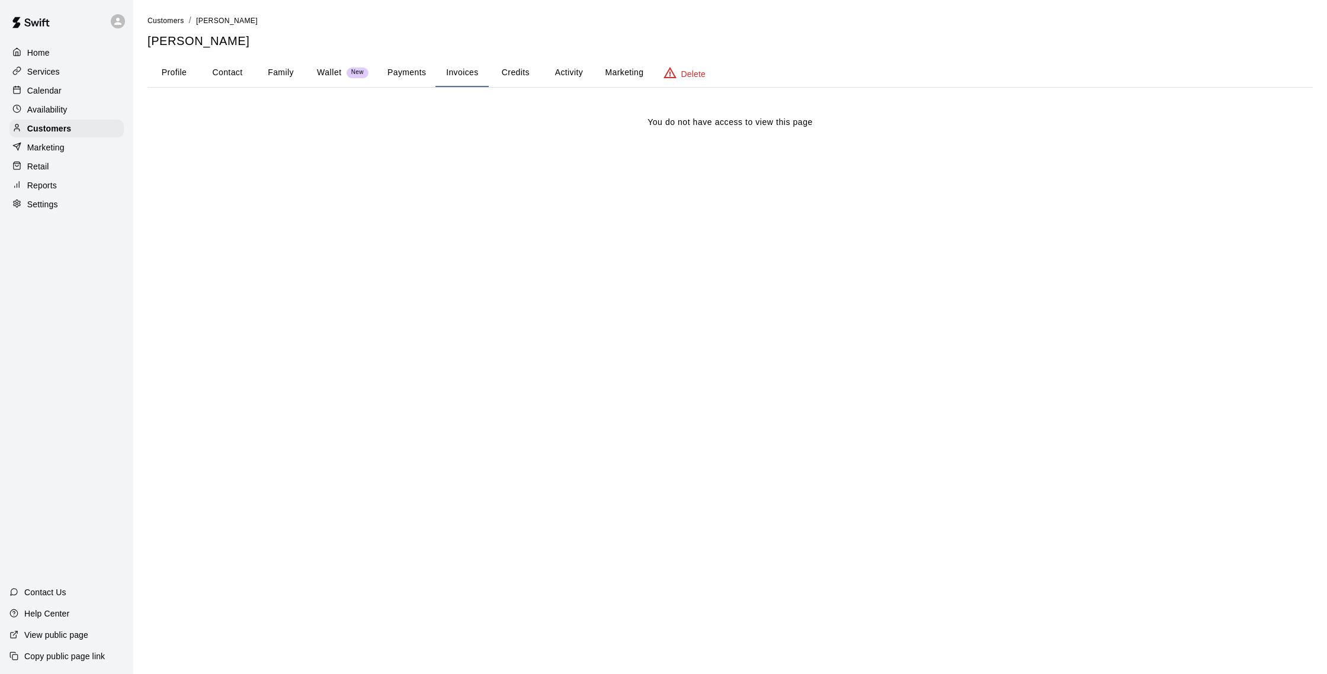
click at [533, 75] on button "Credits" at bounding box center [515, 73] width 53 height 28
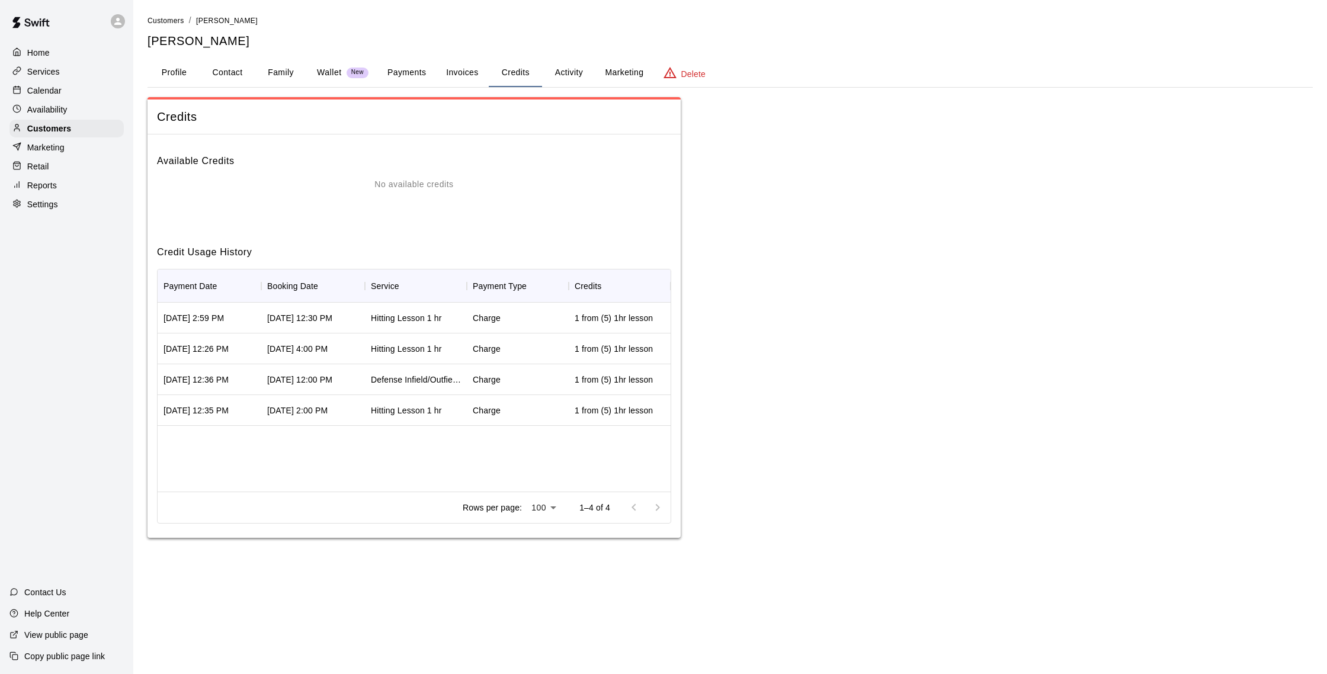
click at [562, 72] on button "Activity" at bounding box center [568, 73] width 53 height 28
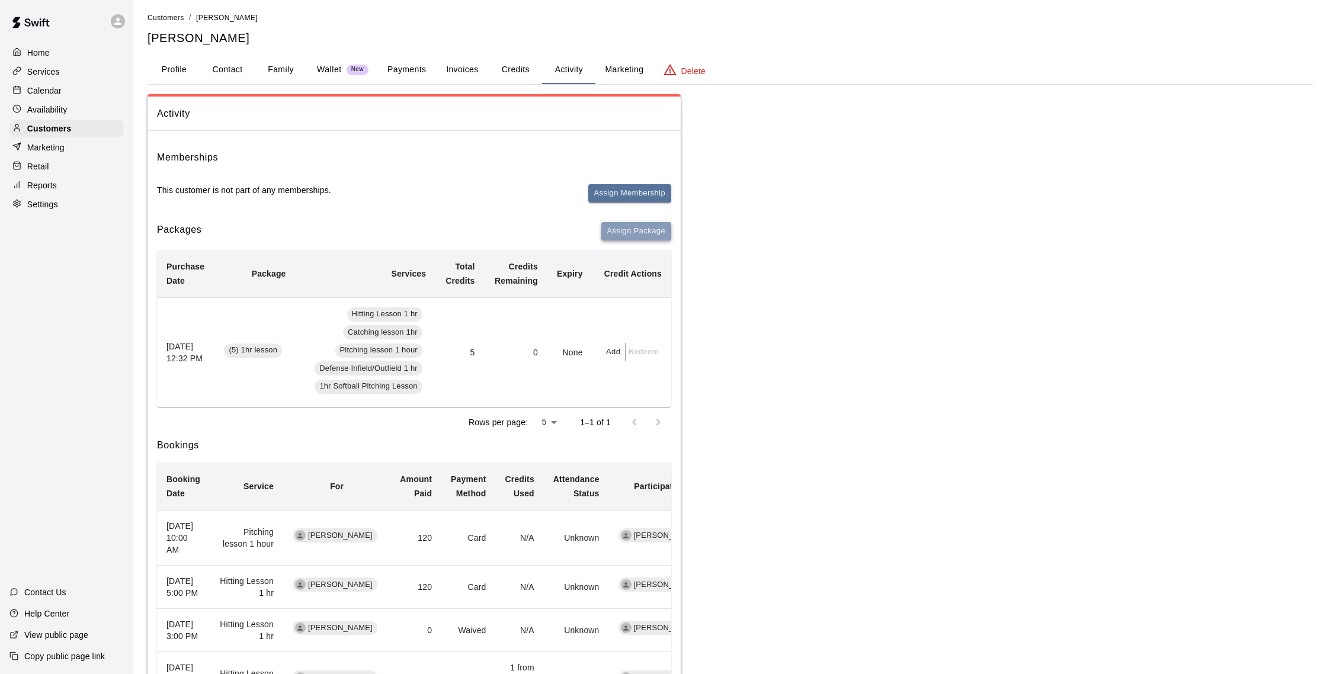
scroll to position [2, 0]
click at [618, 232] on button "Assign Package" at bounding box center [636, 232] width 70 height 18
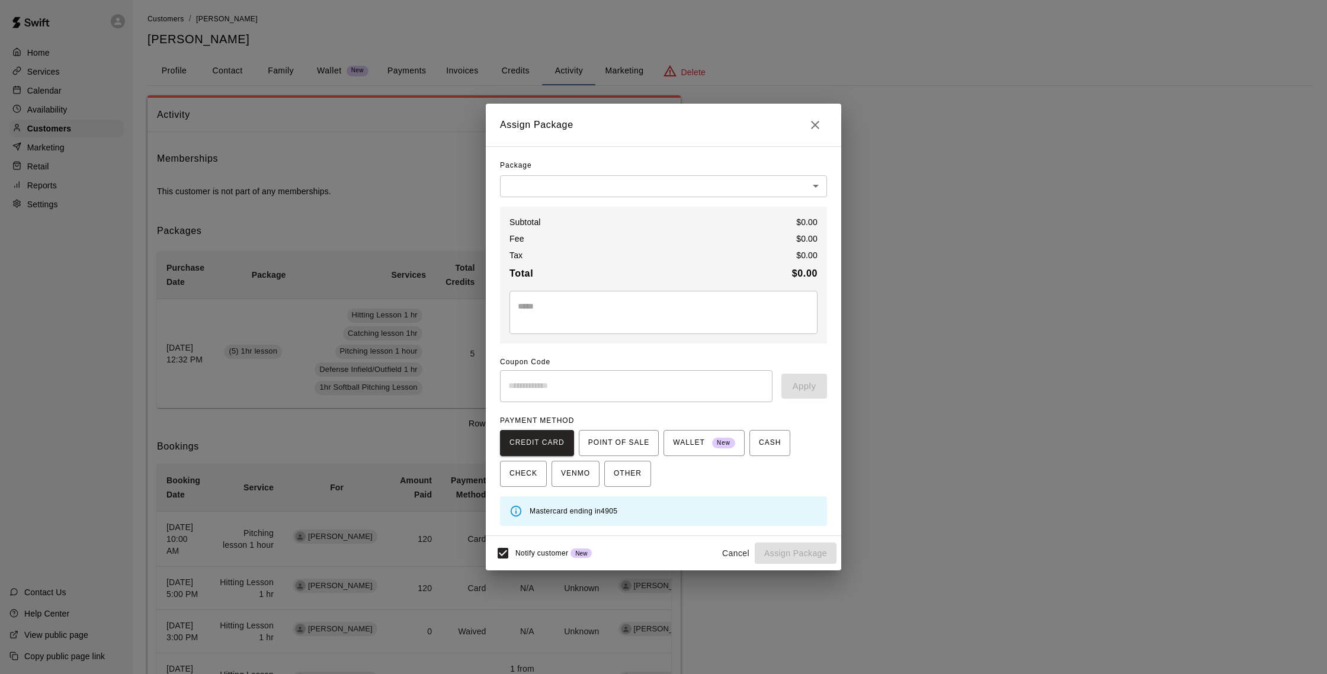
click at [646, 191] on body "Home Services Calendar Availability Customers Marketing Retail Reports Settings…" at bounding box center [663, 540] width 1327 height 1085
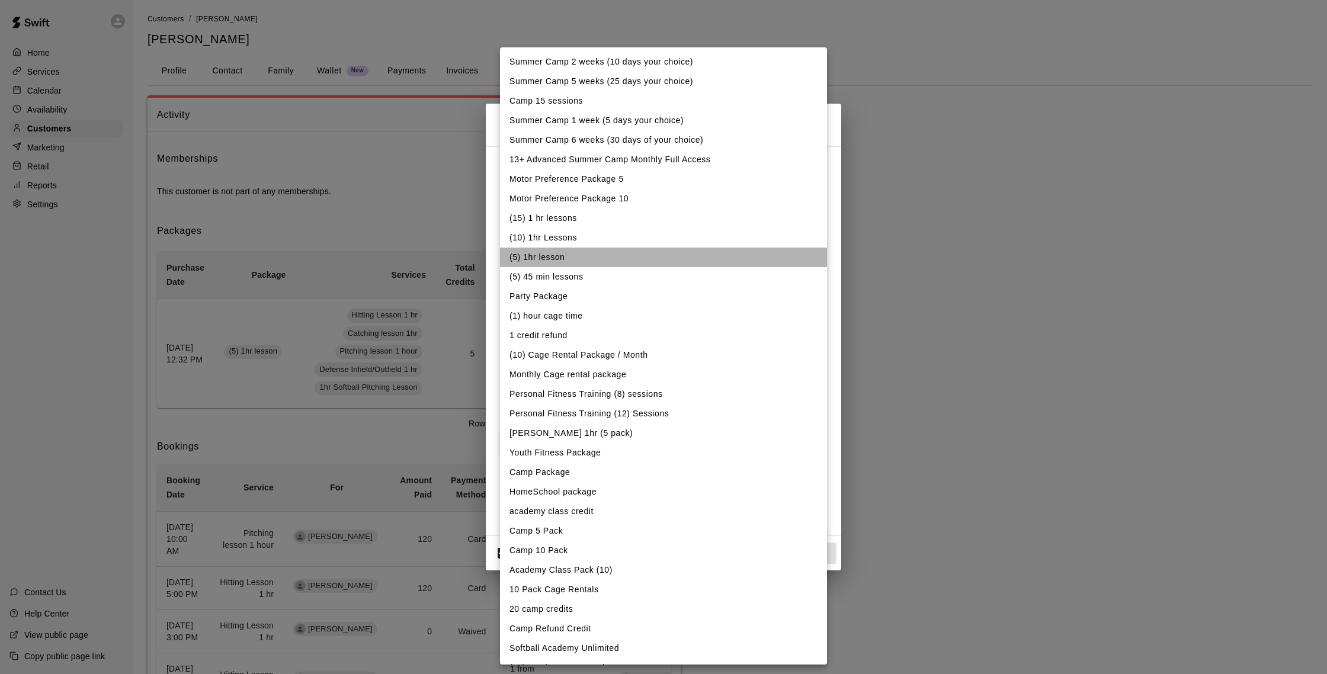
click at [648, 251] on li "(5) 1hr lesson" at bounding box center [663, 258] width 327 height 20
type input "**********"
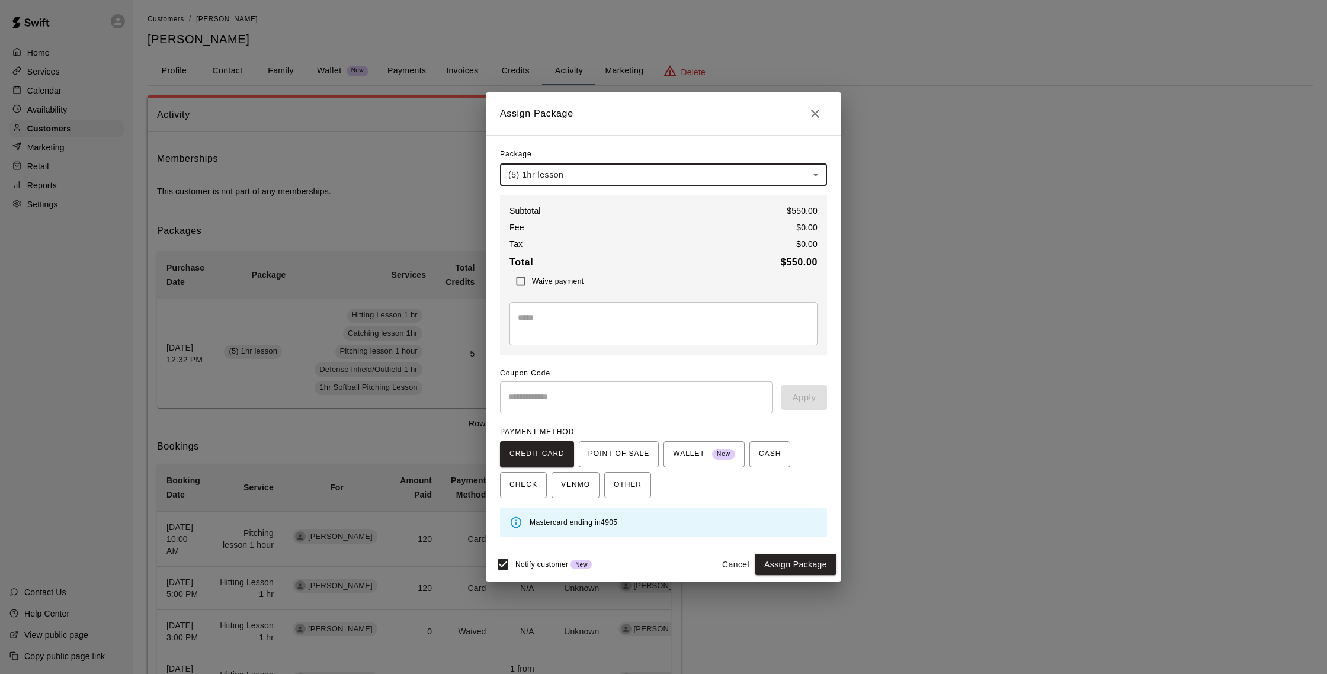
click at [634, 318] on textarea at bounding box center [663, 324] width 291 height 24
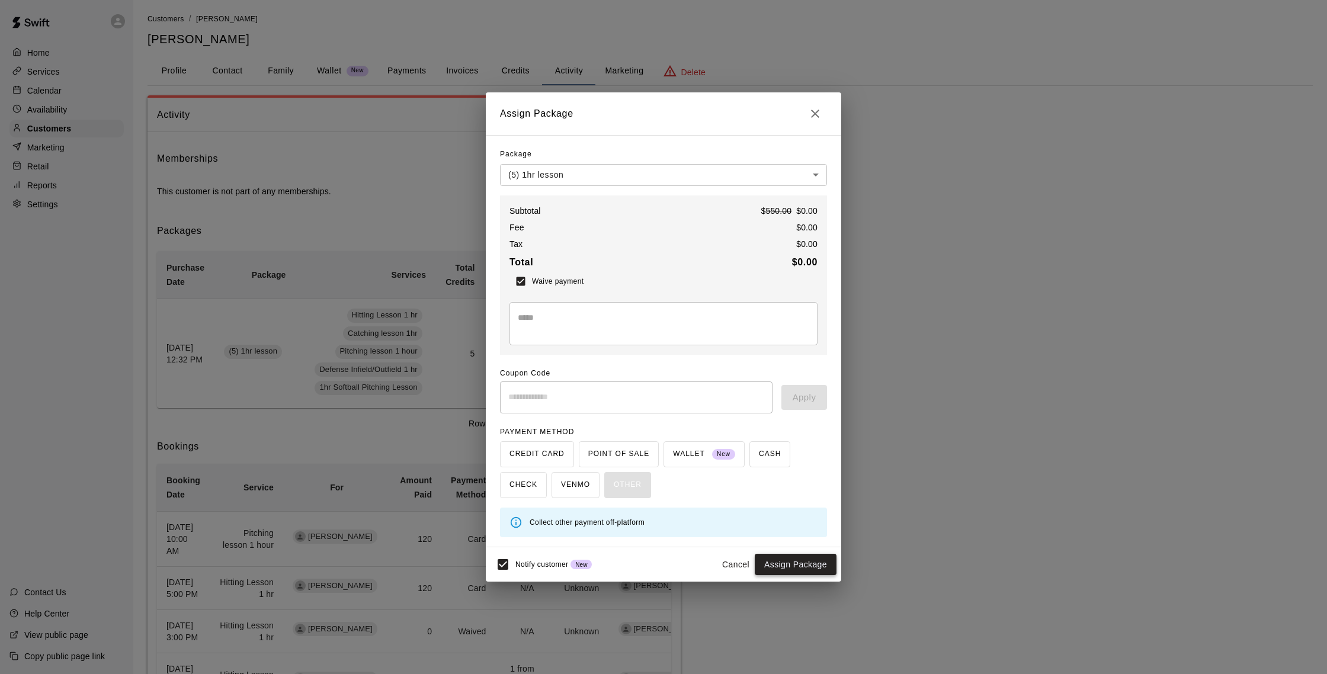
click at [789, 563] on button "Assign Package" at bounding box center [795, 565] width 82 height 22
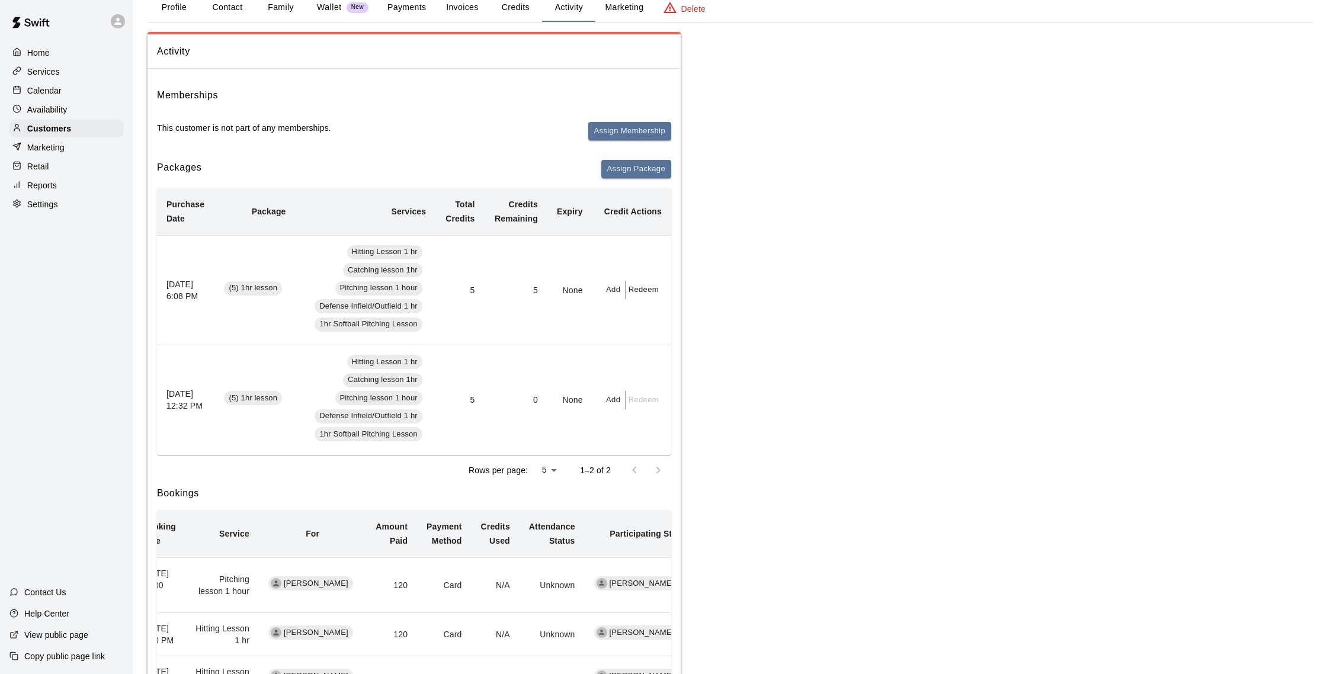
scroll to position [0, 0]
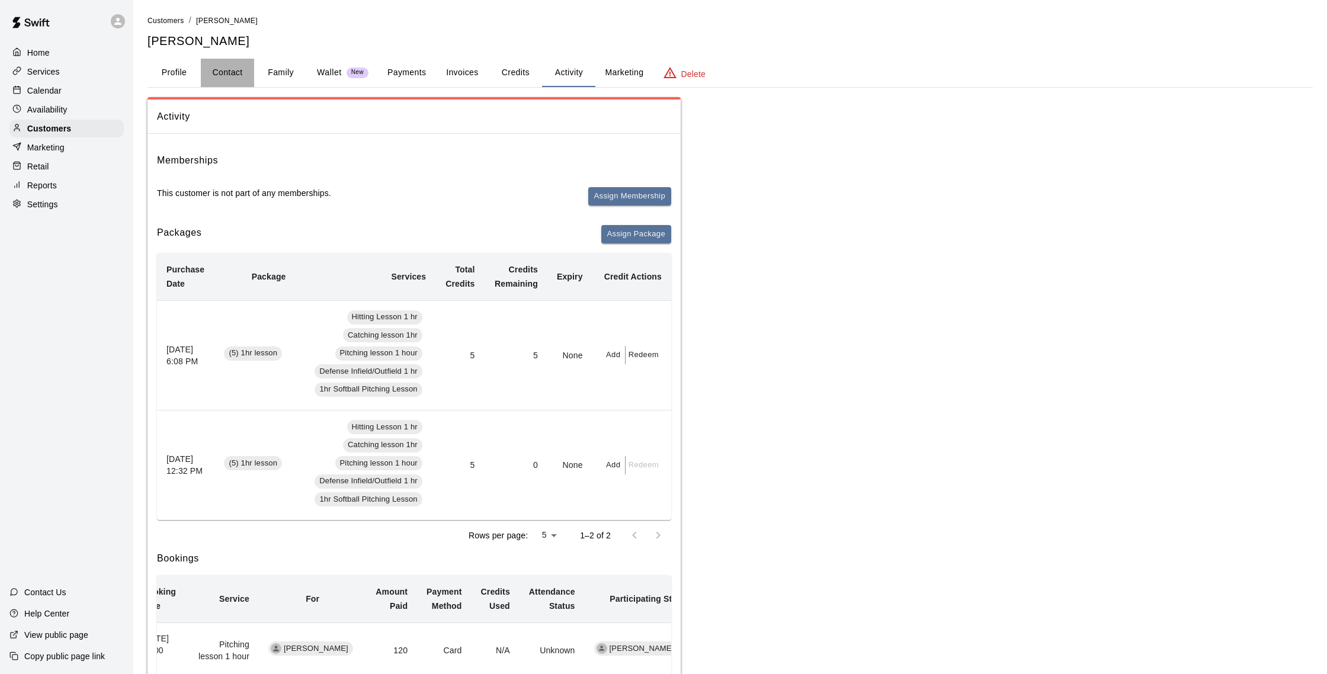
click at [245, 70] on button "Contact" at bounding box center [227, 73] width 53 height 28
select select "**"
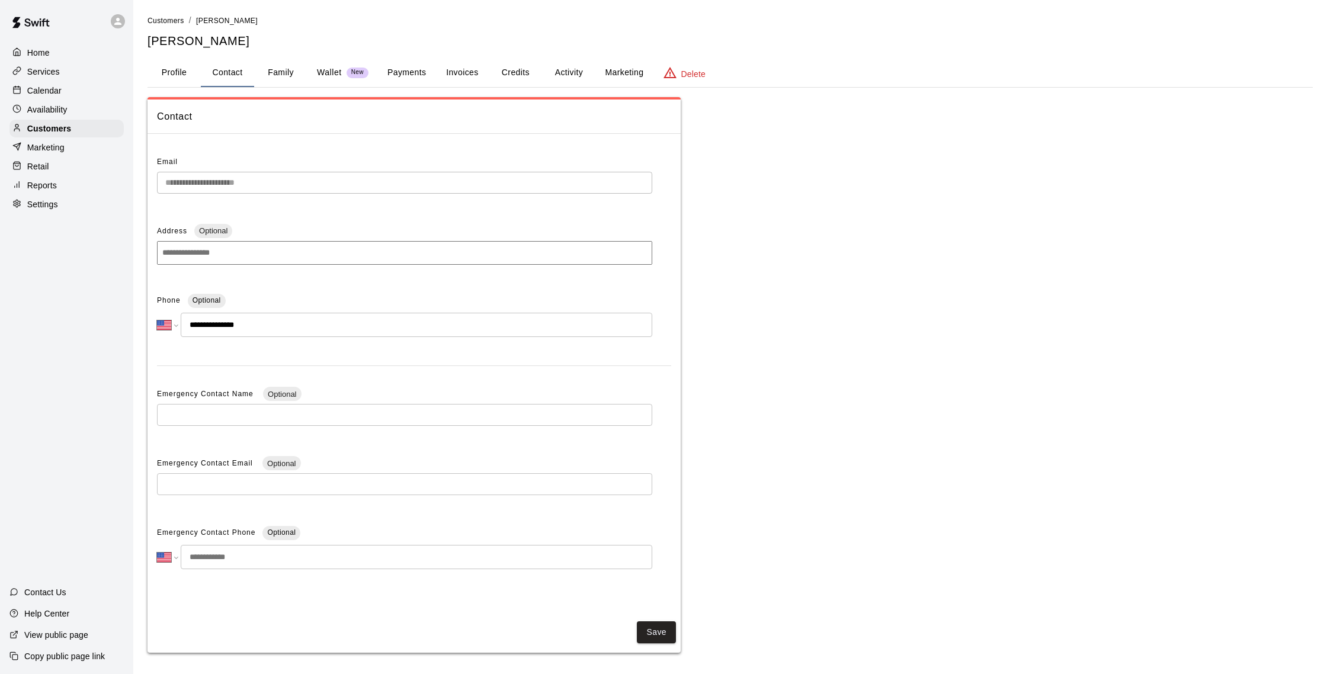
click at [186, 76] on button "Profile" at bounding box center [173, 73] width 53 height 28
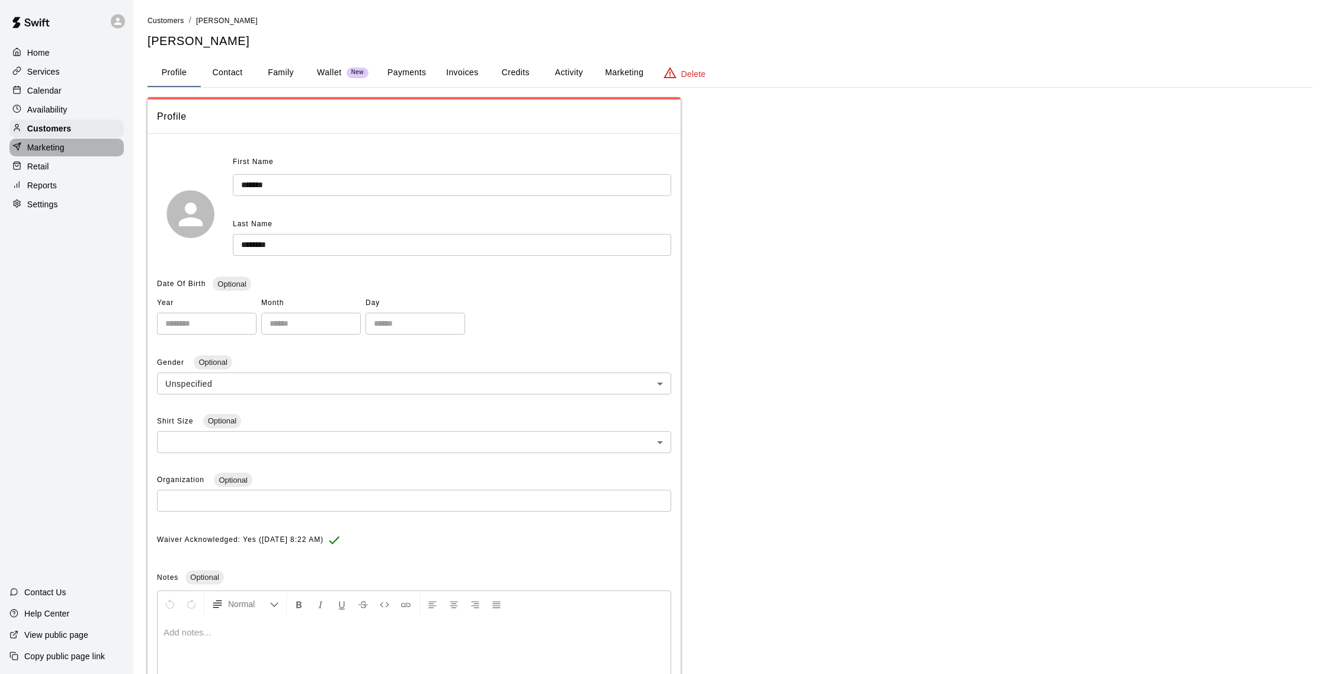
click at [90, 153] on div "Marketing" at bounding box center [66, 148] width 114 height 18
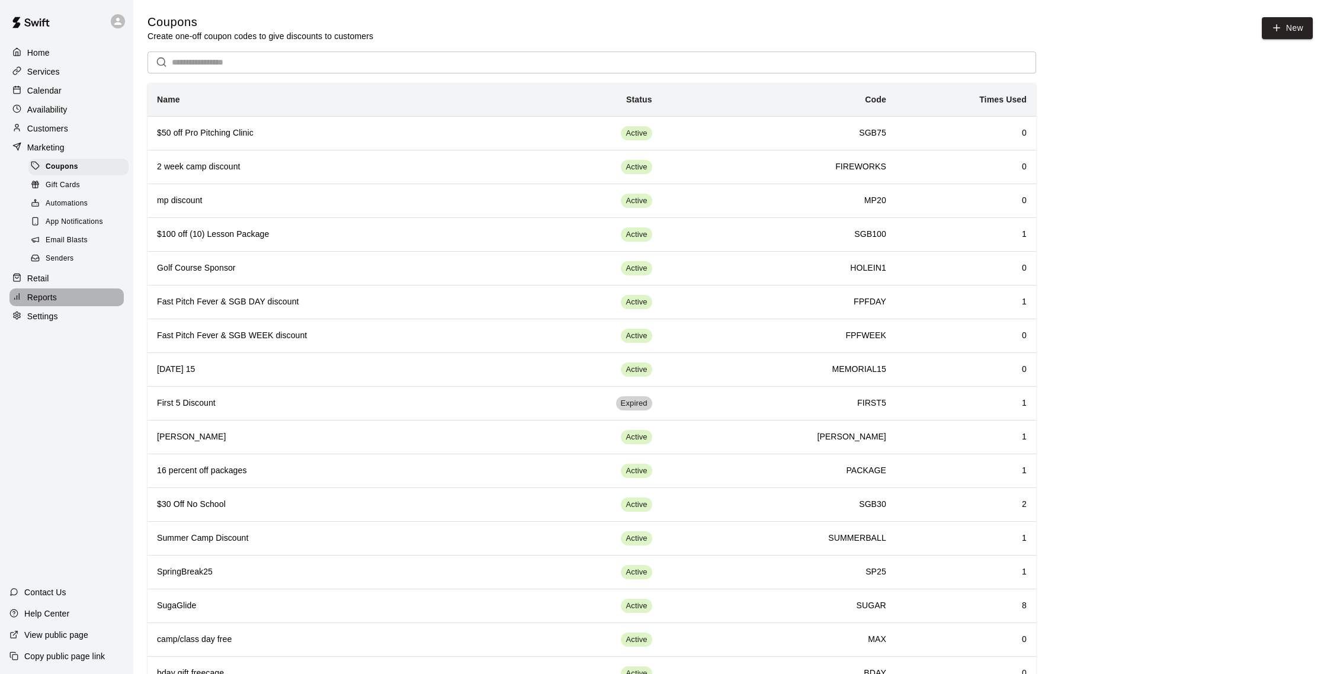
click at [95, 293] on div "Reports" at bounding box center [66, 297] width 114 height 18
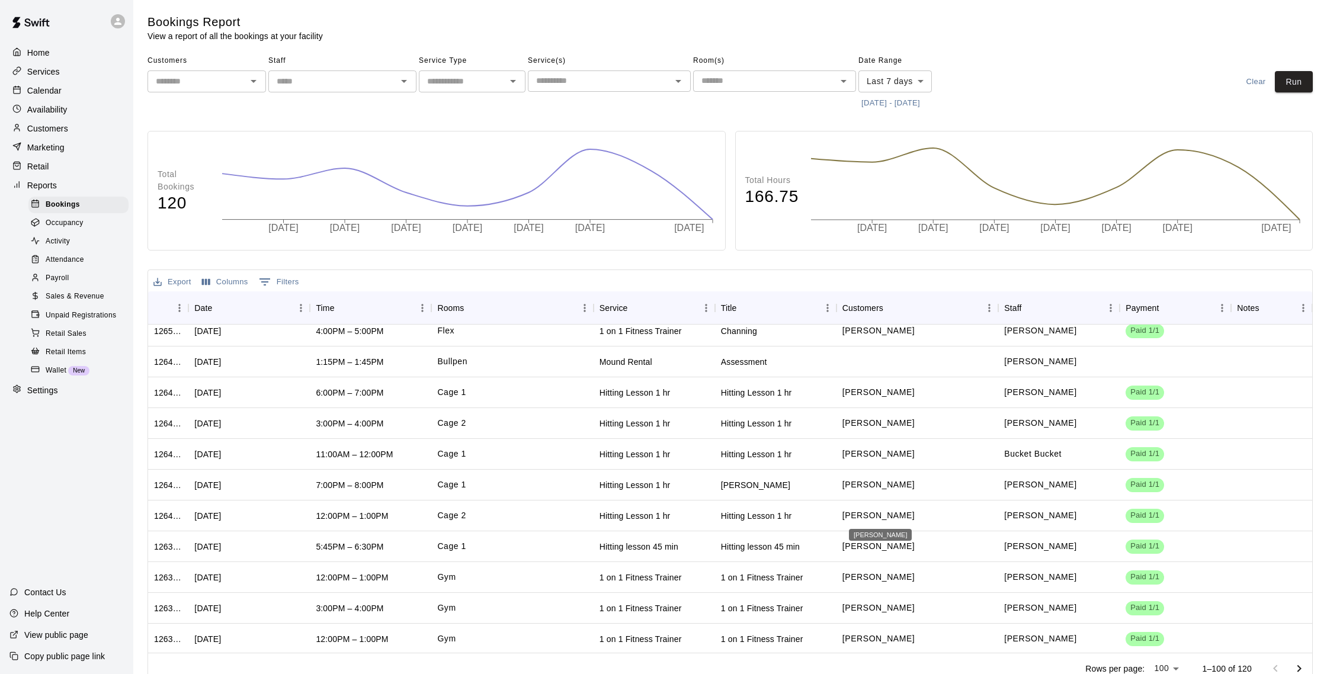
scroll to position [1303, 0]
click at [84, 132] on div "Customers" at bounding box center [66, 129] width 114 height 18
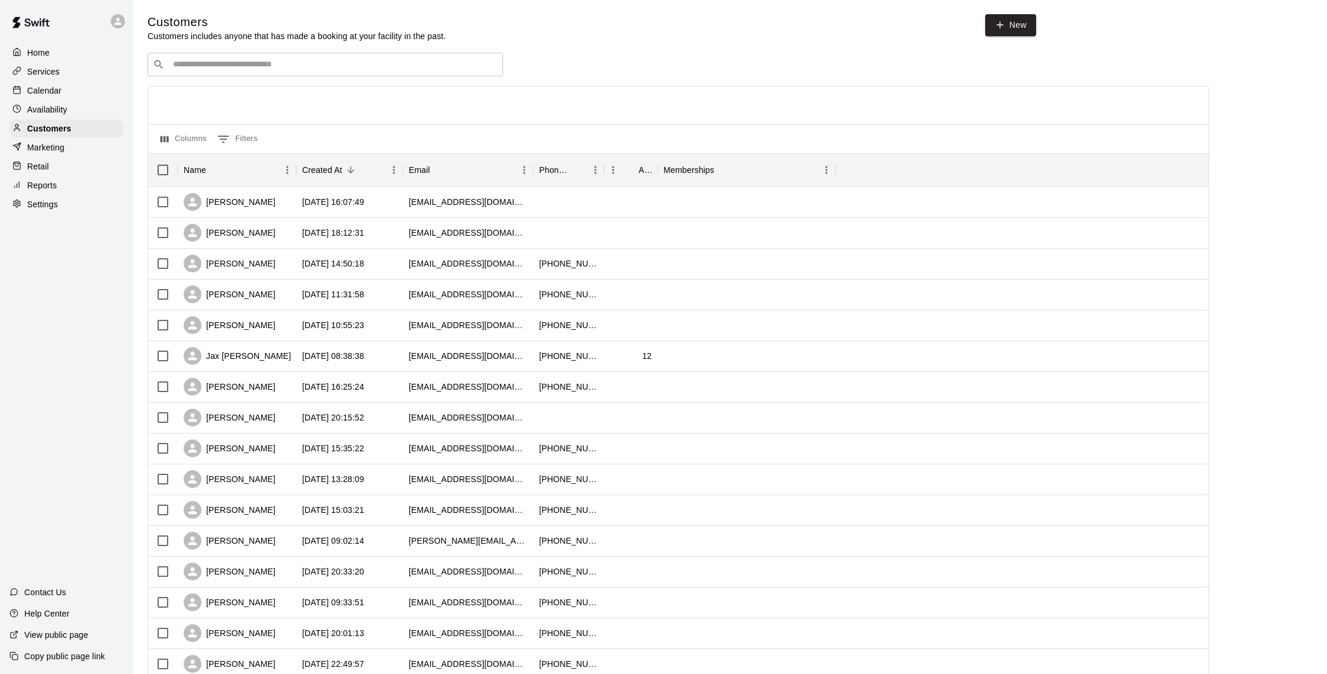
click at [258, 64] on input "Search customers by name or email" at bounding box center [333, 65] width 328 height 12
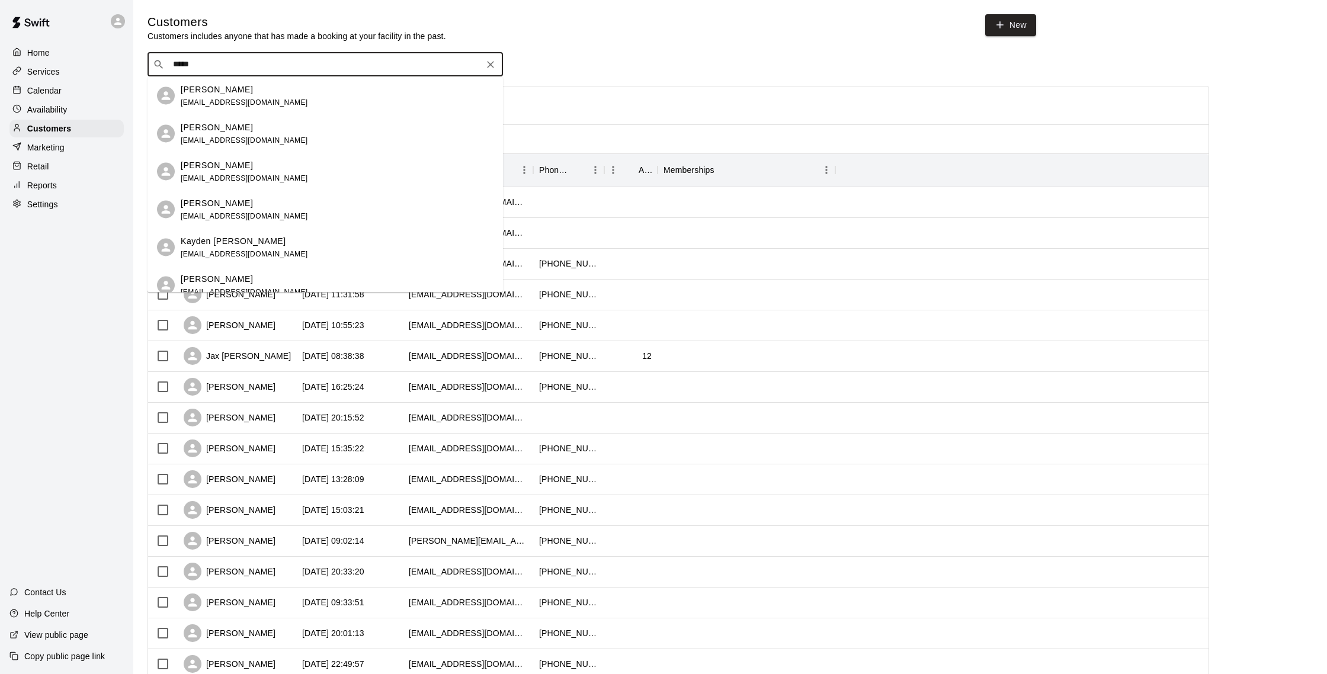
type input "******"
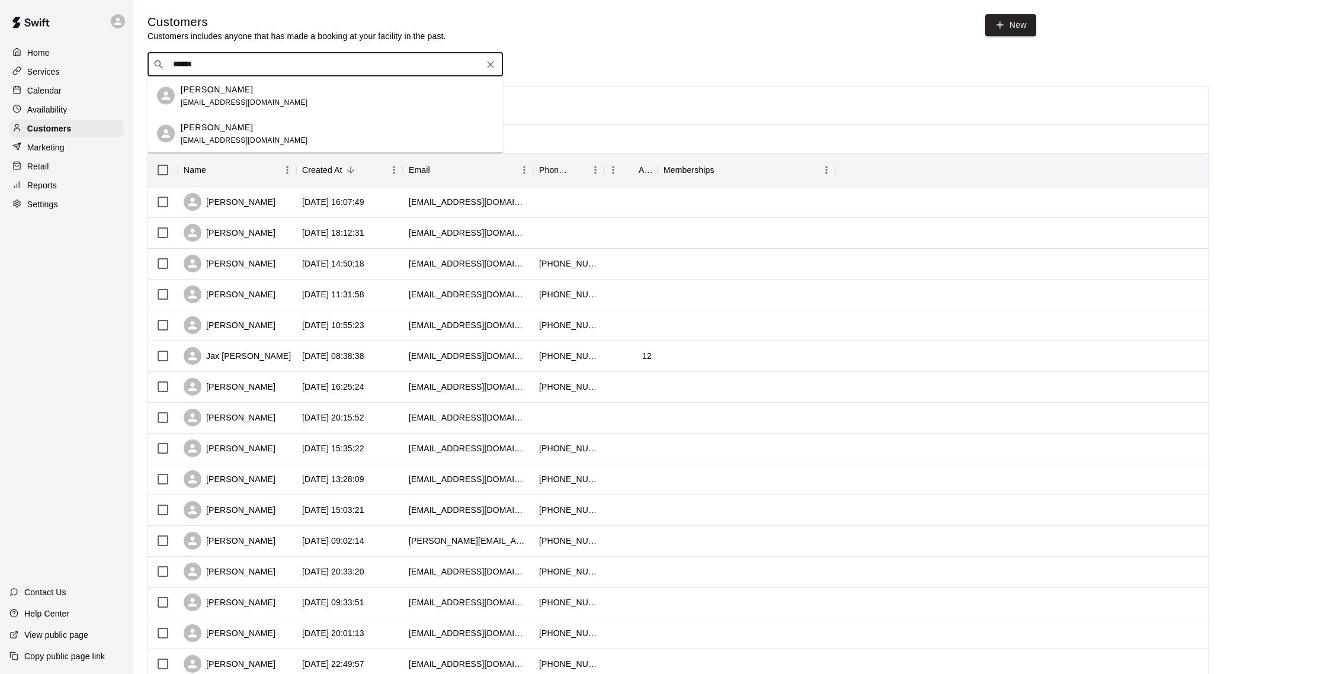
click at [322, 108] on div "[PERSON_NAME] [EMAIL_ADDRESS][DOMAIN_NAME]" at bounding box center [337, 95] width 313 height 25
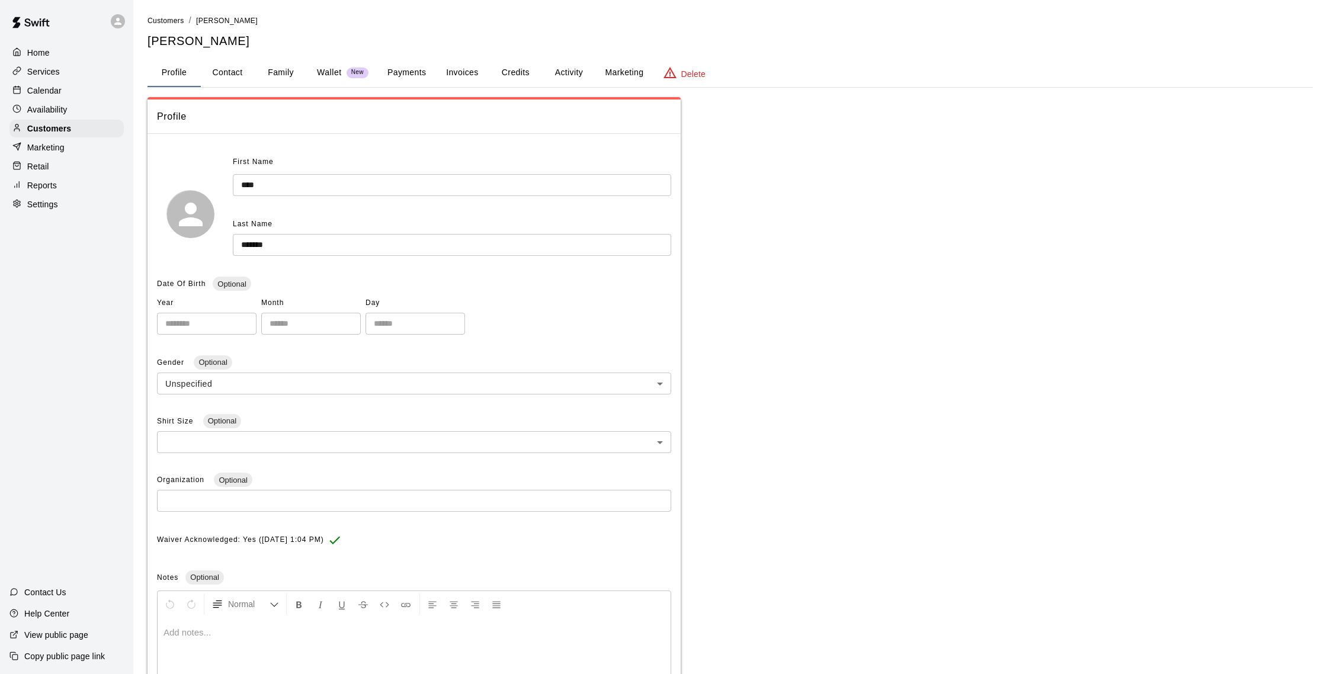
click at [387, 73] on button "Payments" at bounding box center [406, 73] width 57 height 28
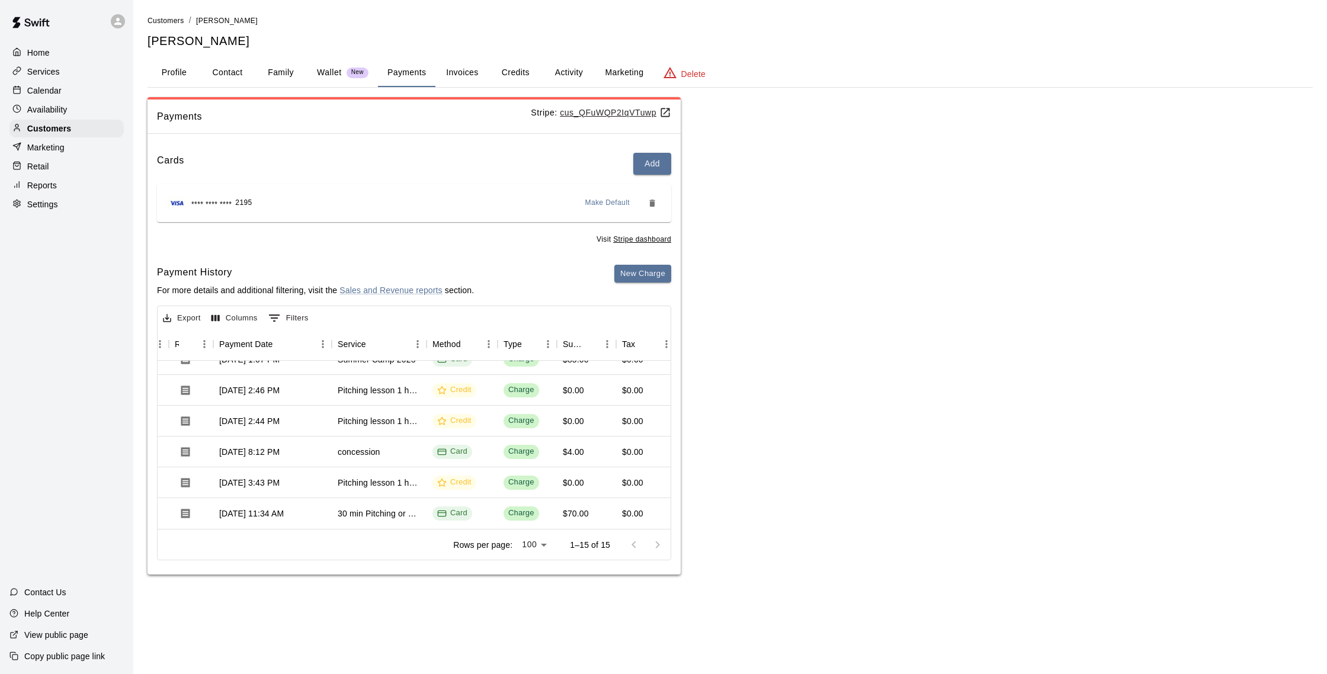
scroll to position [0, 95]
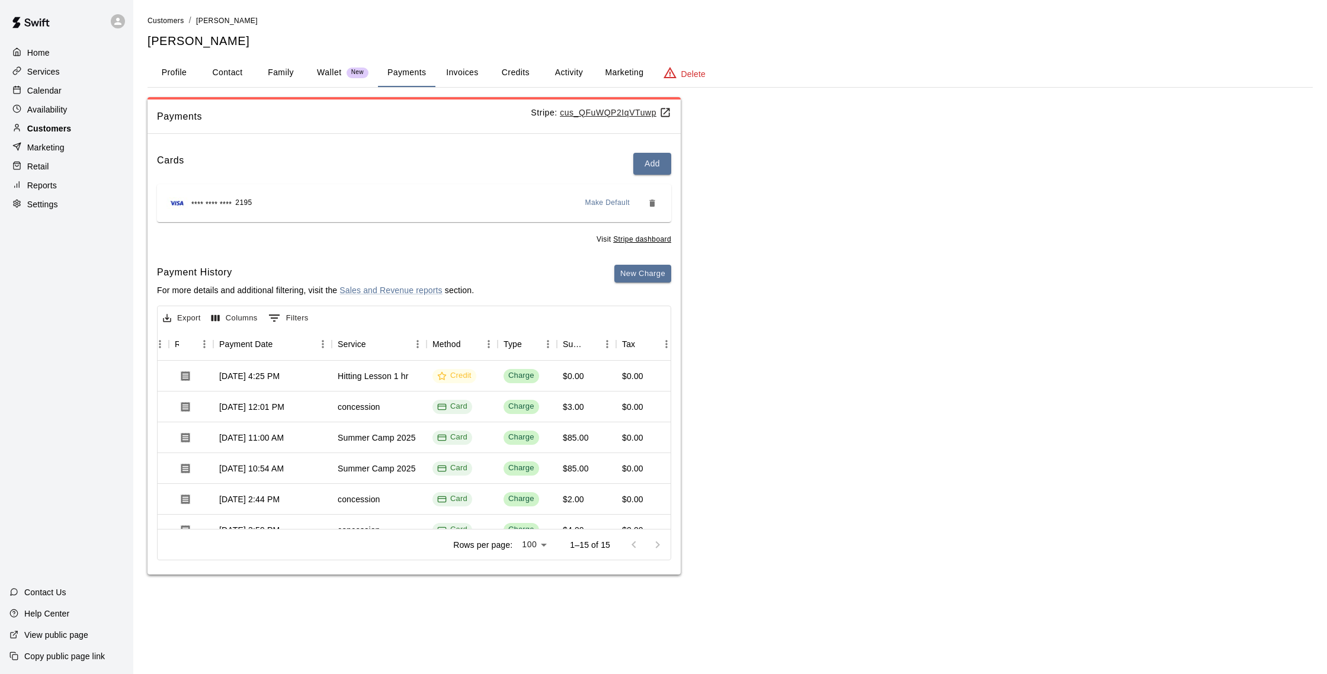
click at [94, 128] on div "Customers" at bounding box center [66, 129] width 114 height 18
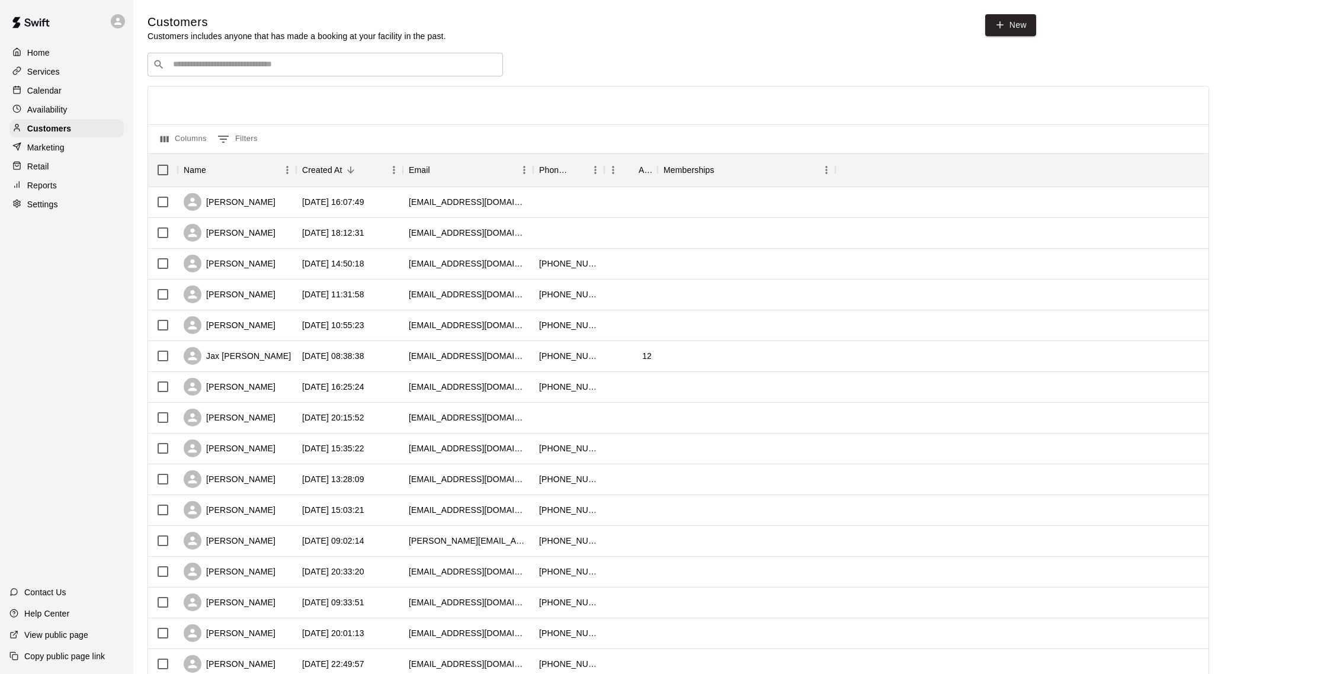
click at [195, 71] on div "​ ​" at bounding box center [324, 65] width 355 height 24
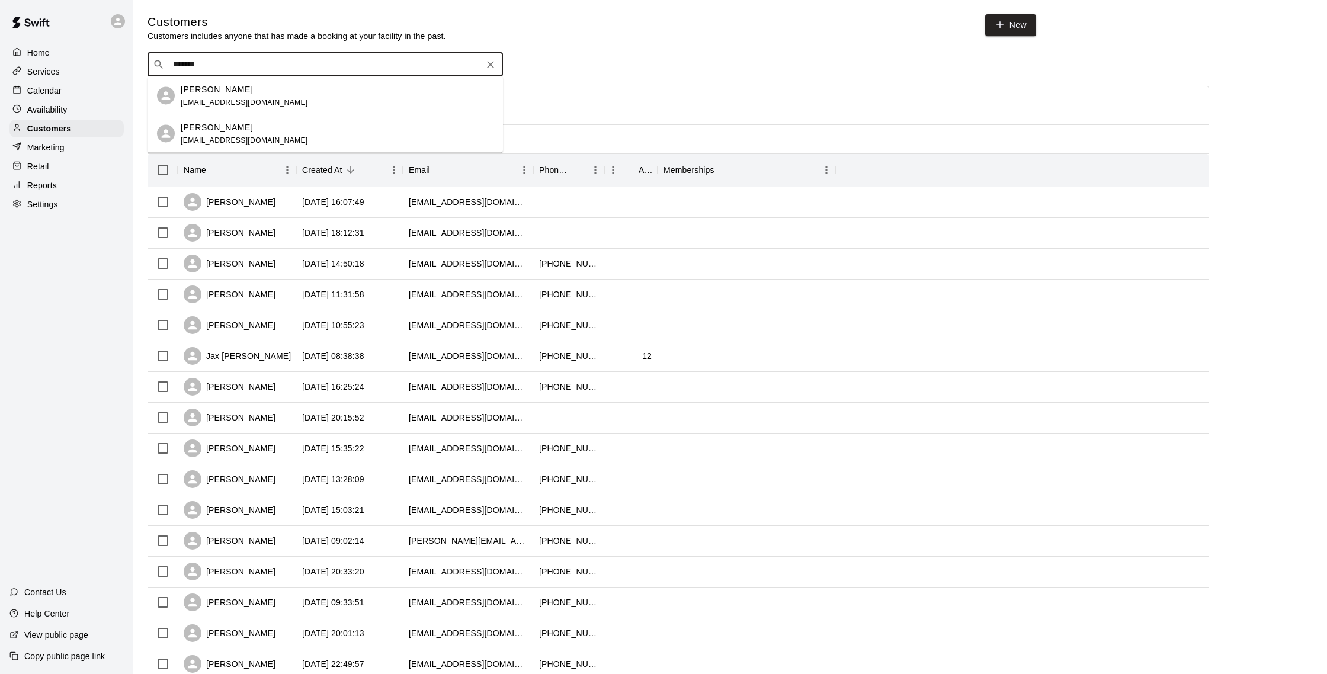
type input "********"
click at [219, 134] on div "[PERSON_NAME] [EMAIL_ADDRESS][DOMAIN_NAME]" at bounding box center [244, 133] width 127 height 25
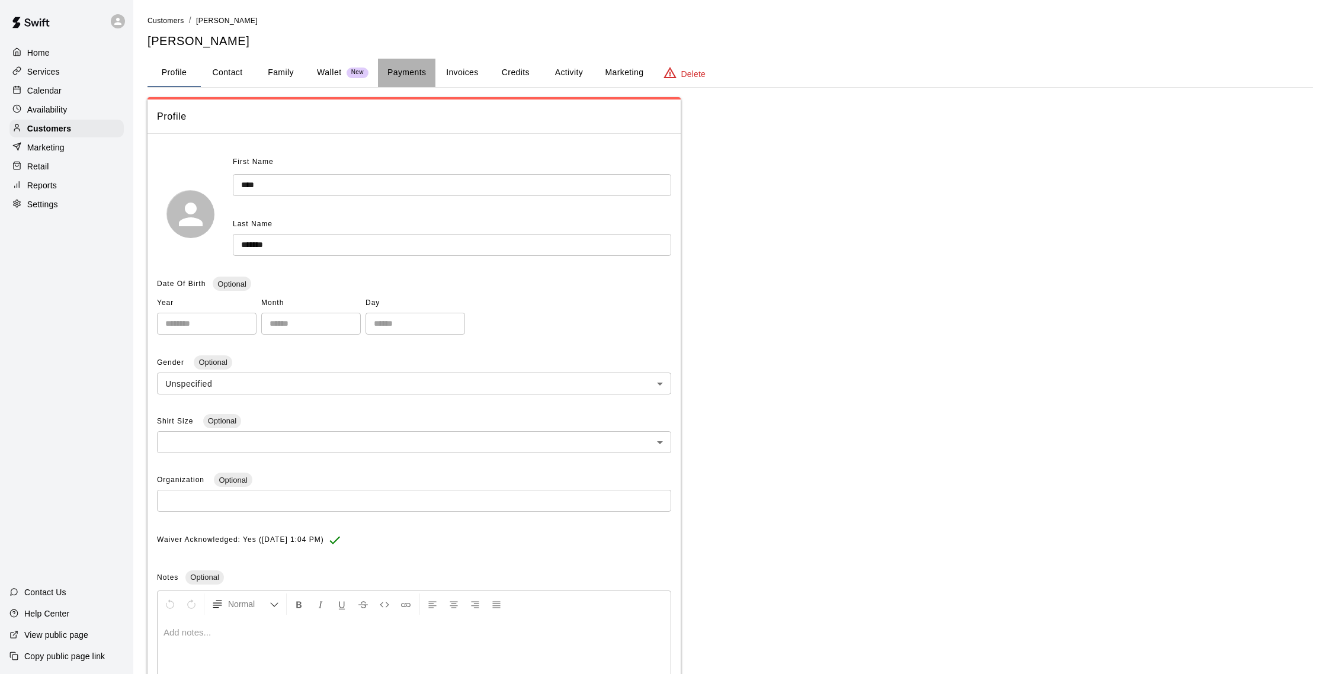
click at [402, 73] on button "Payments" at bounding box center [406, 73] width 57 height 28
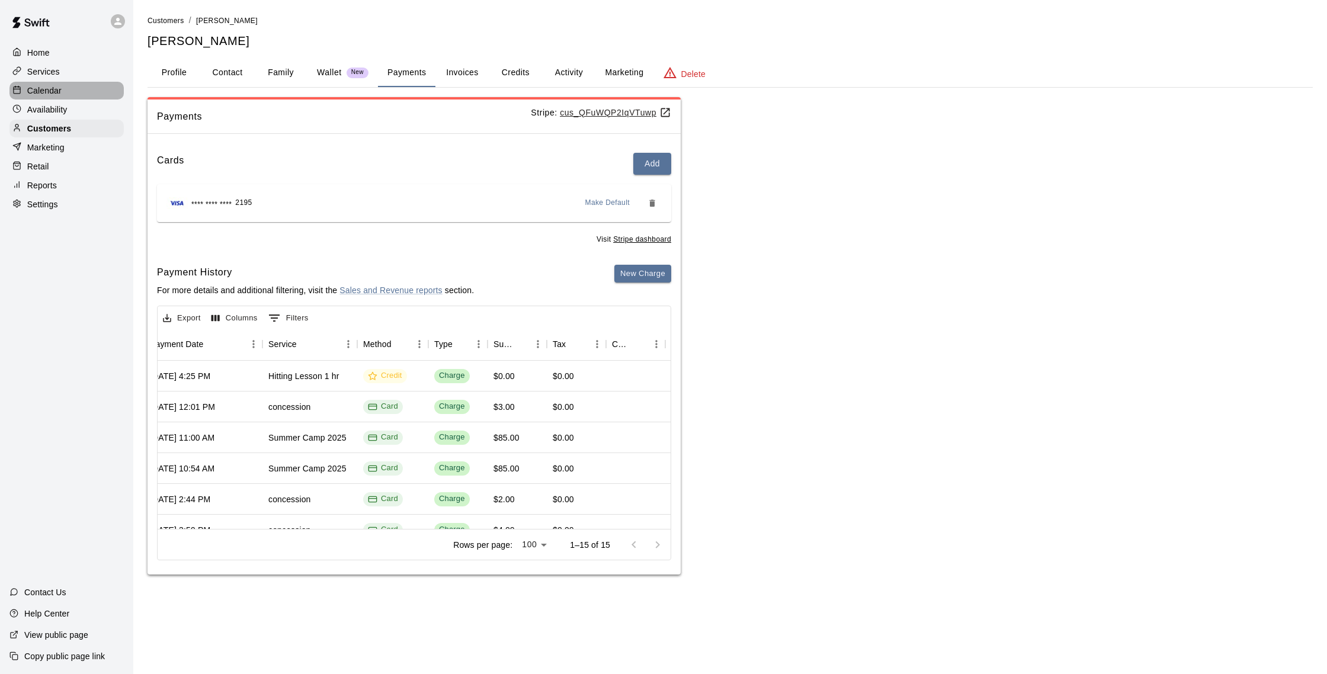
click at [72, 94] on div "Calendar" at bounding box center [66, 91] width 114 height 18
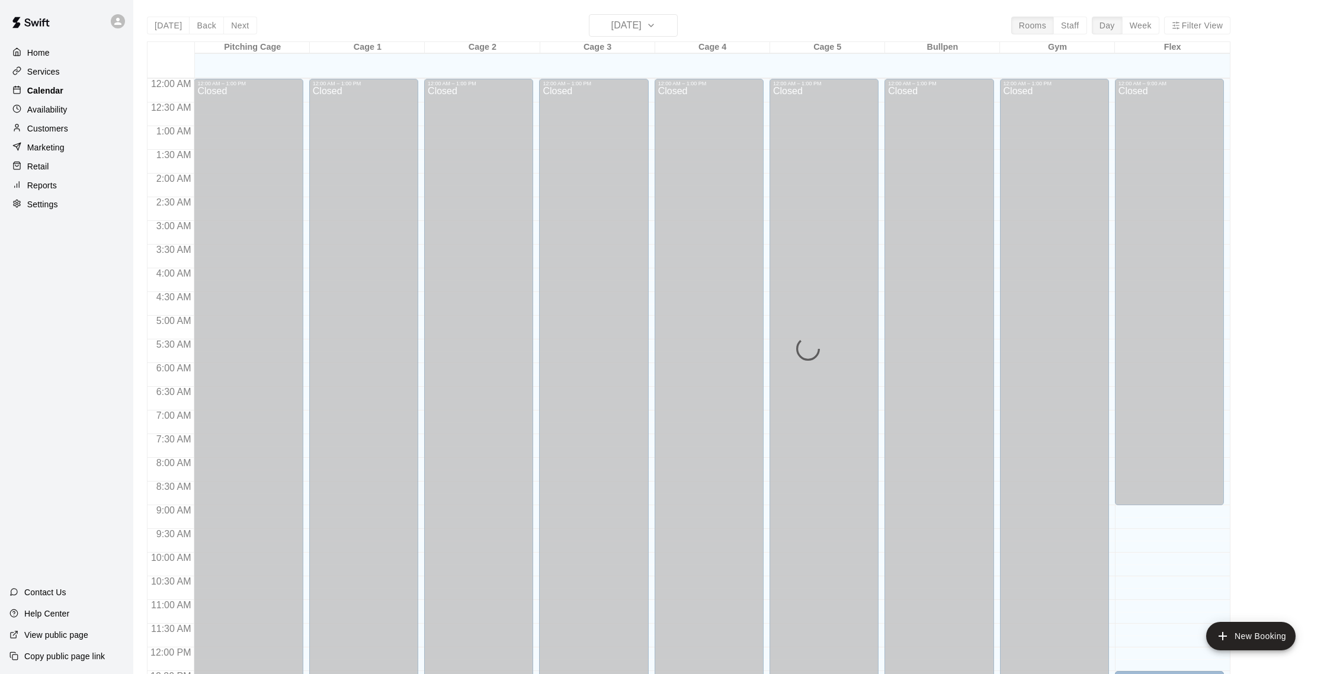
scroll to position [493, 0]
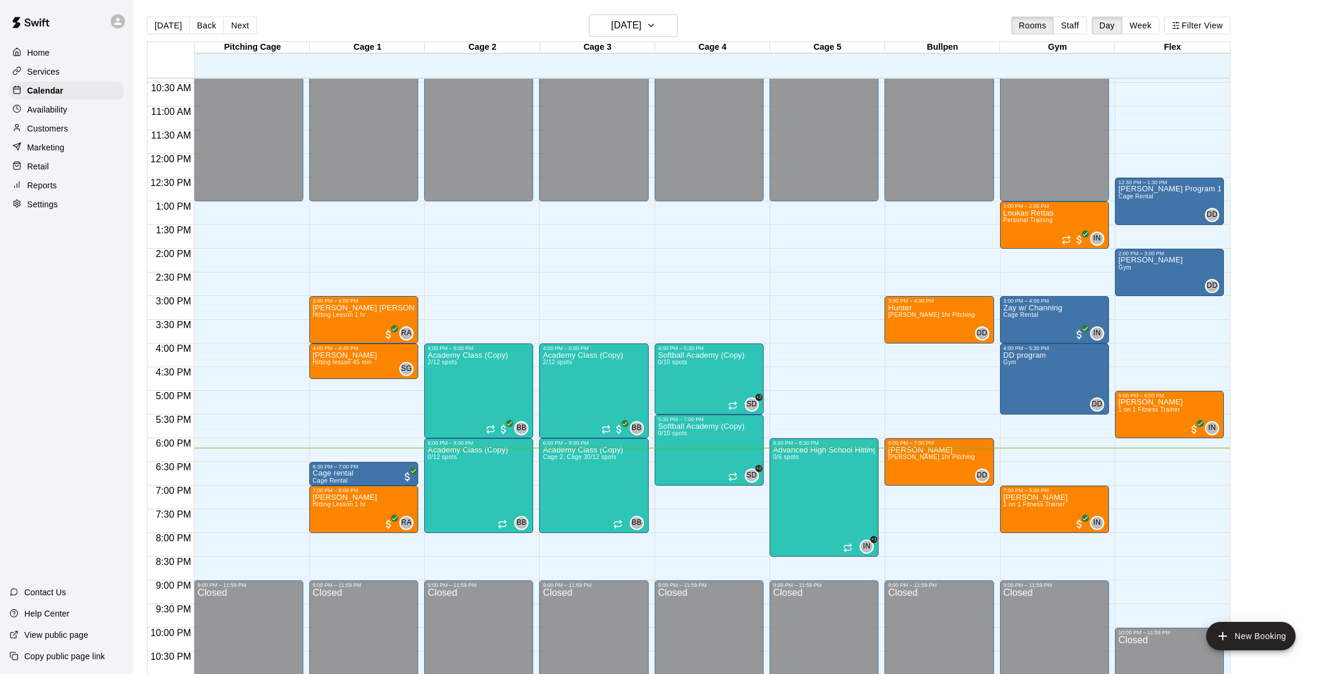
click at [52, 127] on p "Customers" at bounding box center [47, 129] width 41 height 12
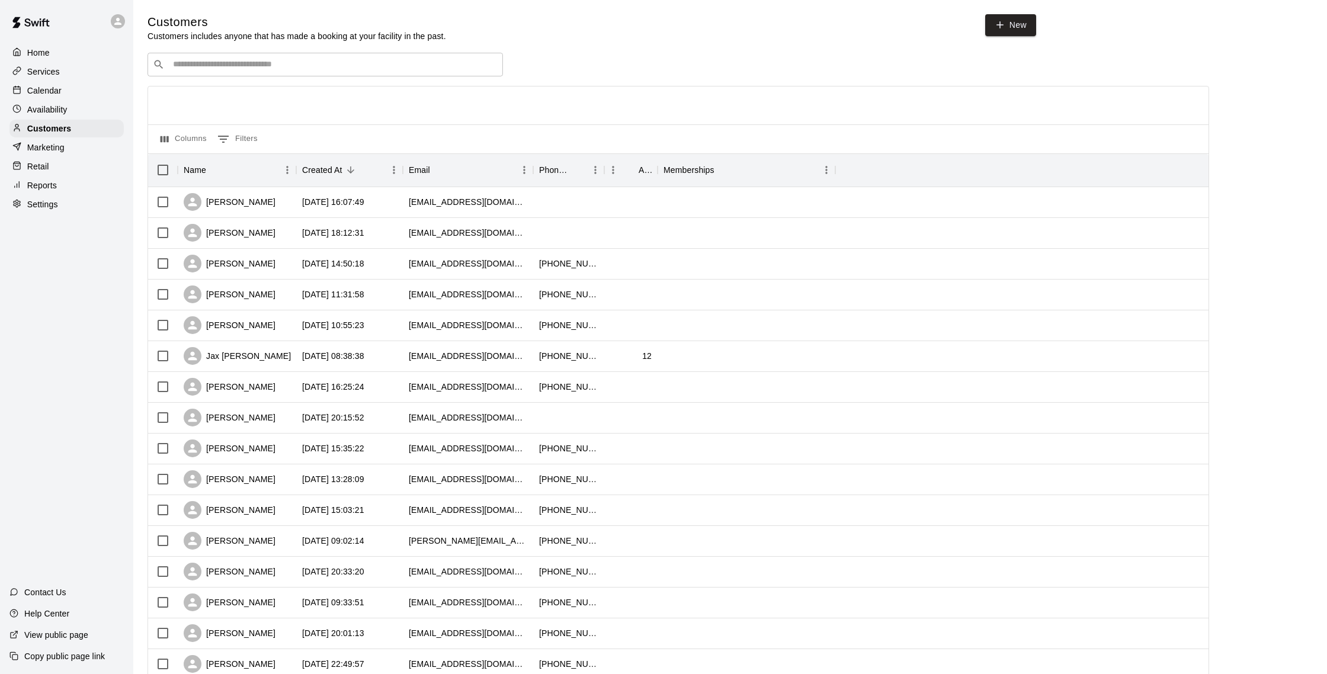
click at [252, 61] on input "Search customers by name or email" at bounding box center [333, 65] width 328 height 12
click at [36, 170] on p "Retail" at bounding box center [38, 166] width 22 height 12
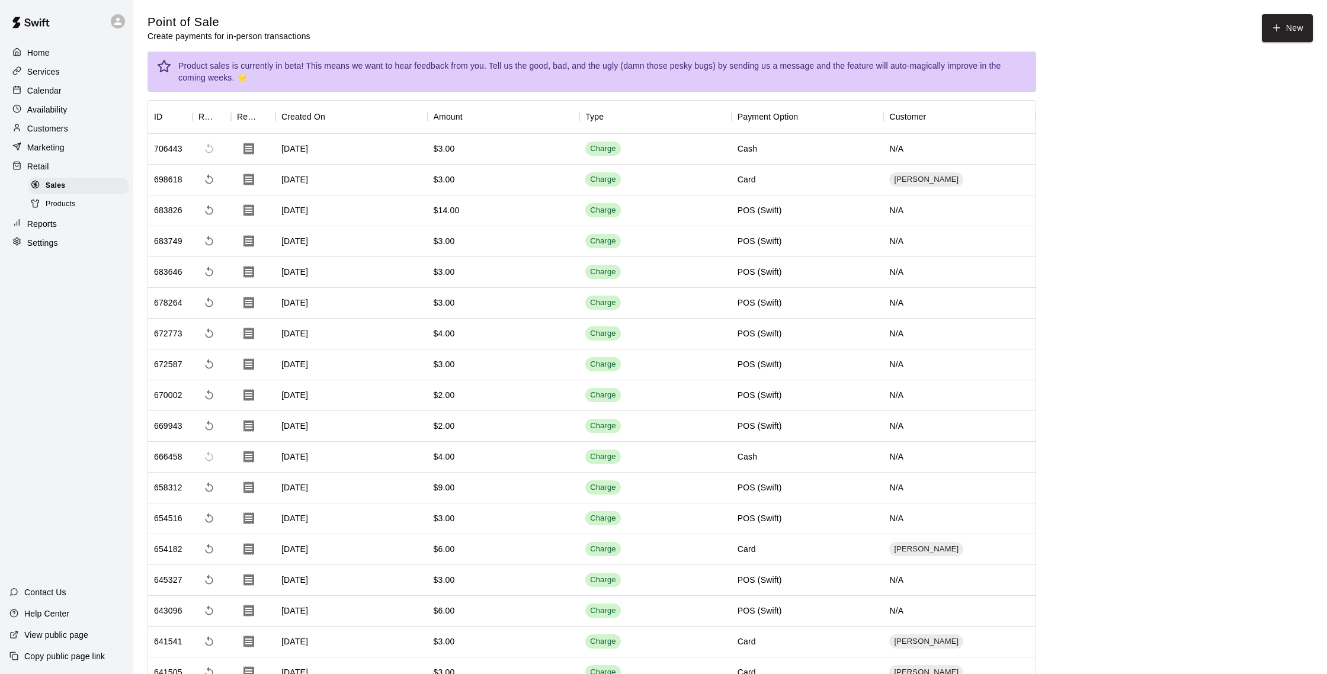
click at [72, 165] on div "Retail" at bounding box center [66, 167] width 114 height 18
click at [78, 203] on div "Products" at bounding box center [78, 204] width 100 height 17
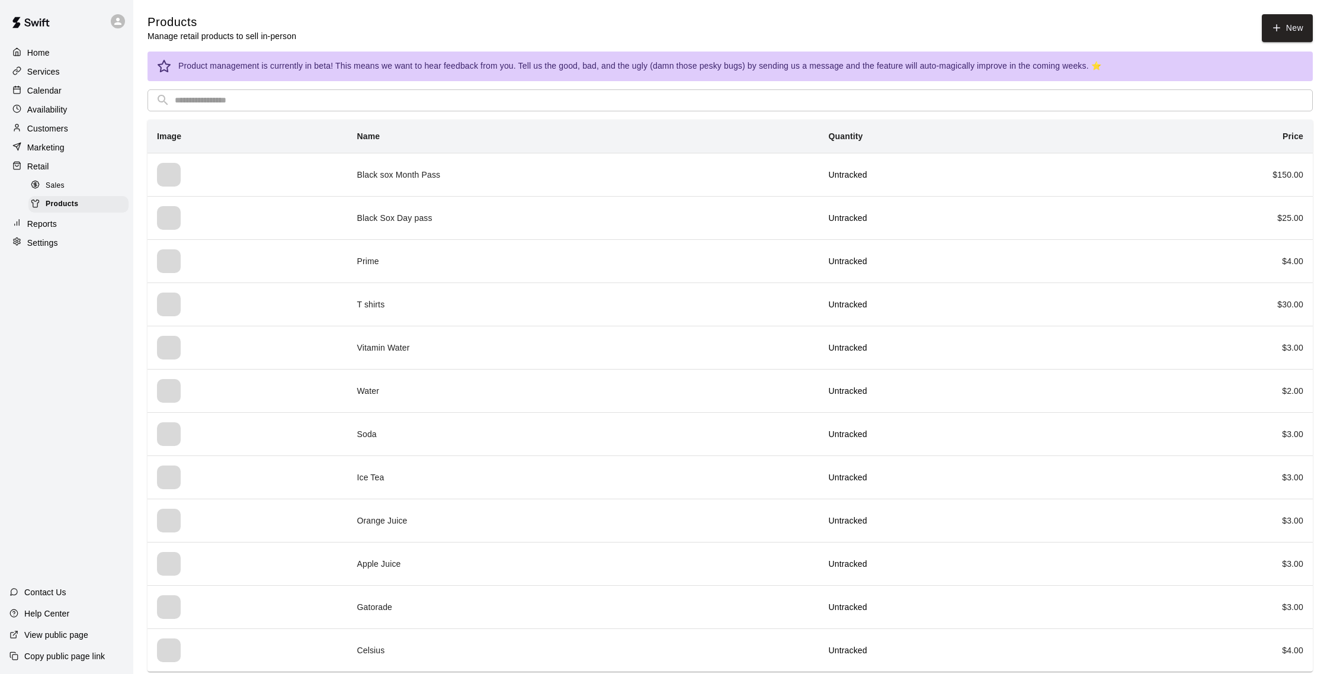
click at [74, 223] on div "Reports" at bounding box center [66, 224] width 114 height 18
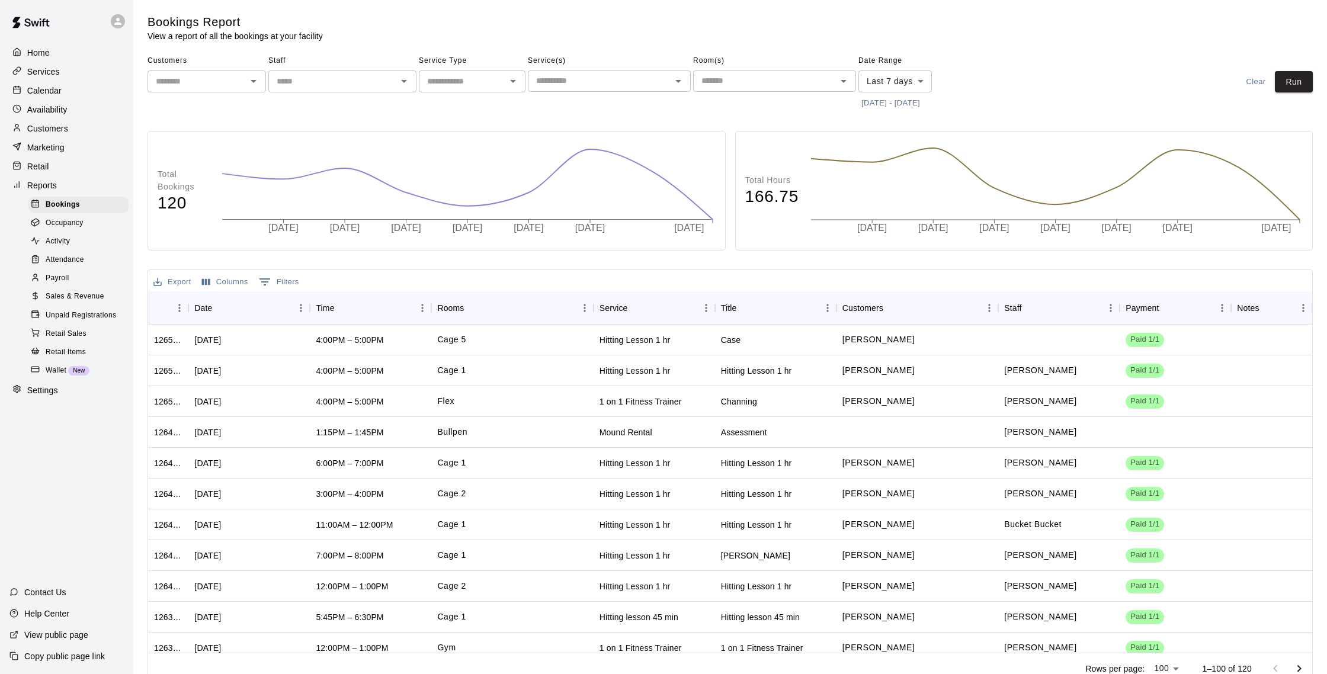
click at [101, 123] on div "Customers" at bounding box center [66, 129] width 114 height 18
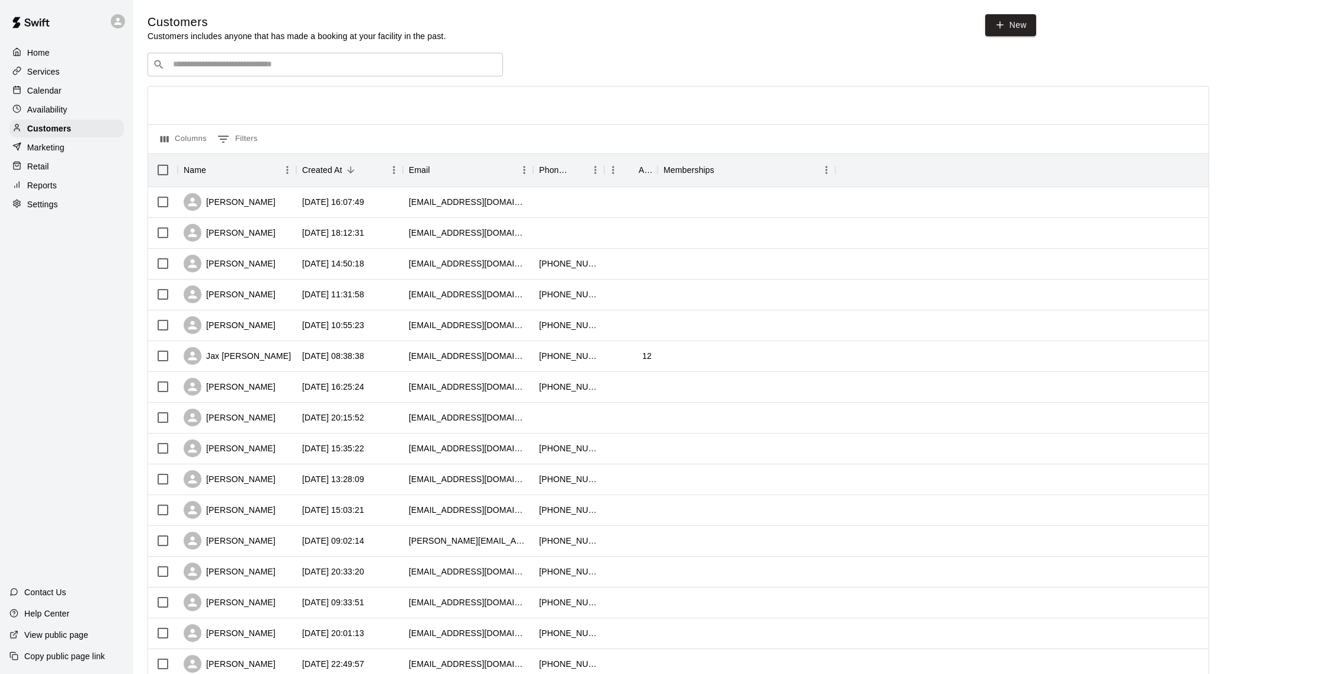
click at [214, 53] on div "​ ​" at bounding box center [324, 65] width 355 height 24
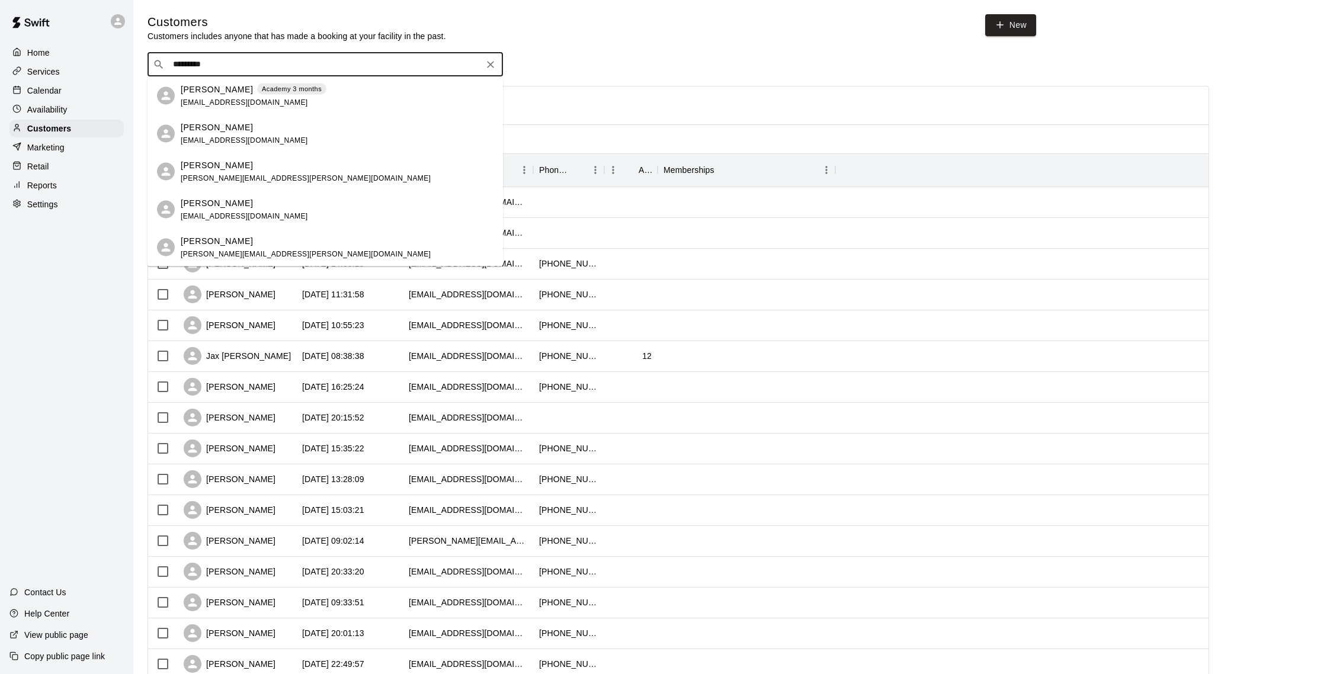
type input "*********"
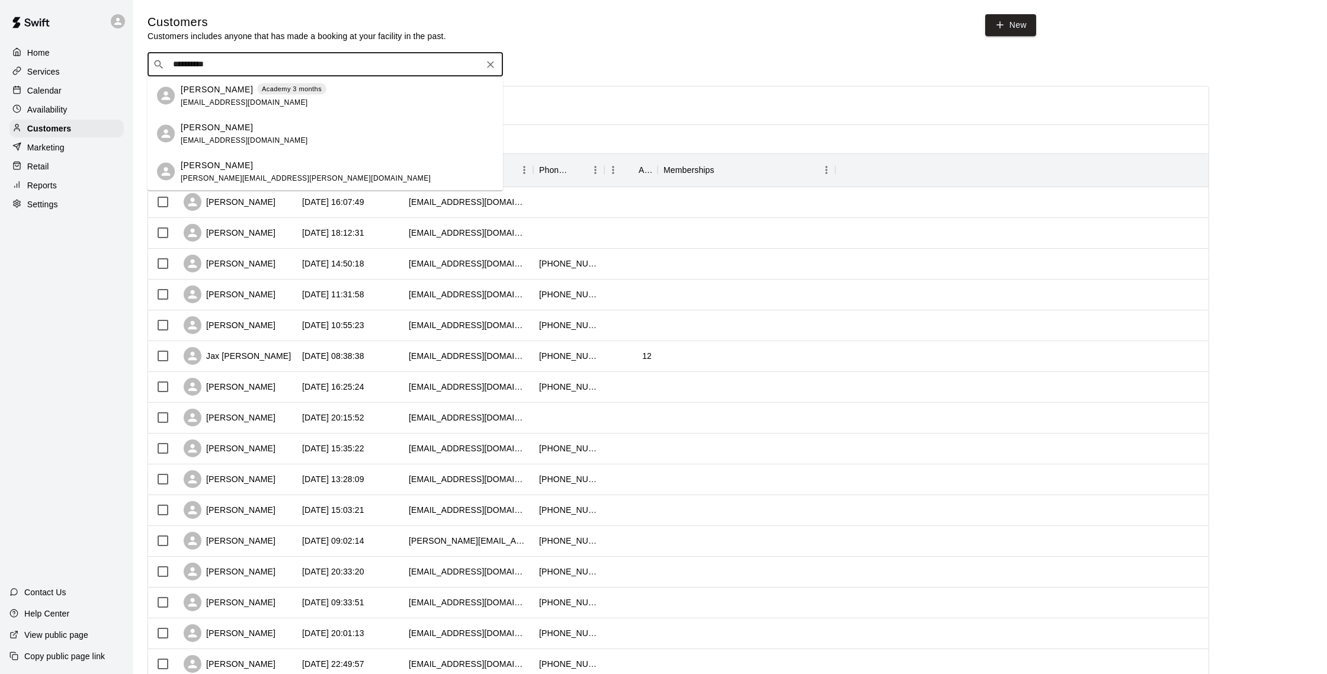
click at [401, 98] on div "[PERSON_NAME] Academy 3 months [EMAIL_ADDRESS][DOMAIN_NAME]" at bounding box center [337, 95] width 313 height 25
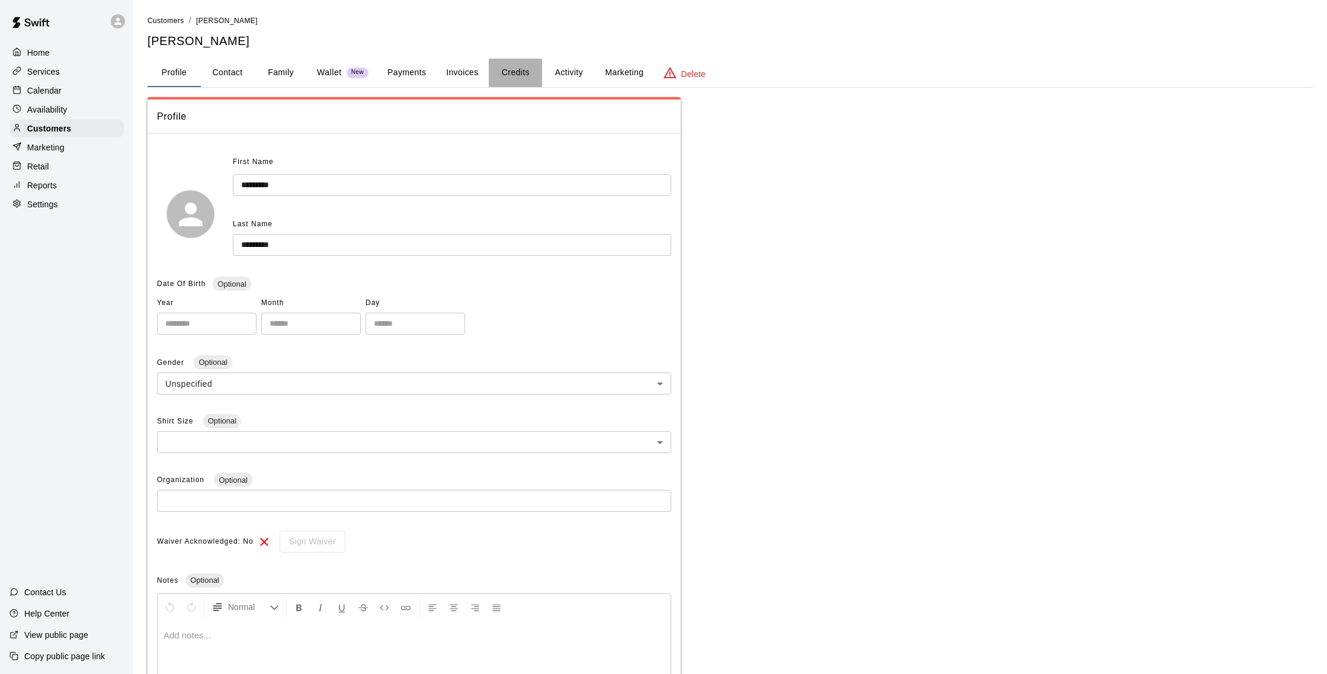
click at [509, 72] on button "Credits" at bounding box center [515, 73] width 53 height 28
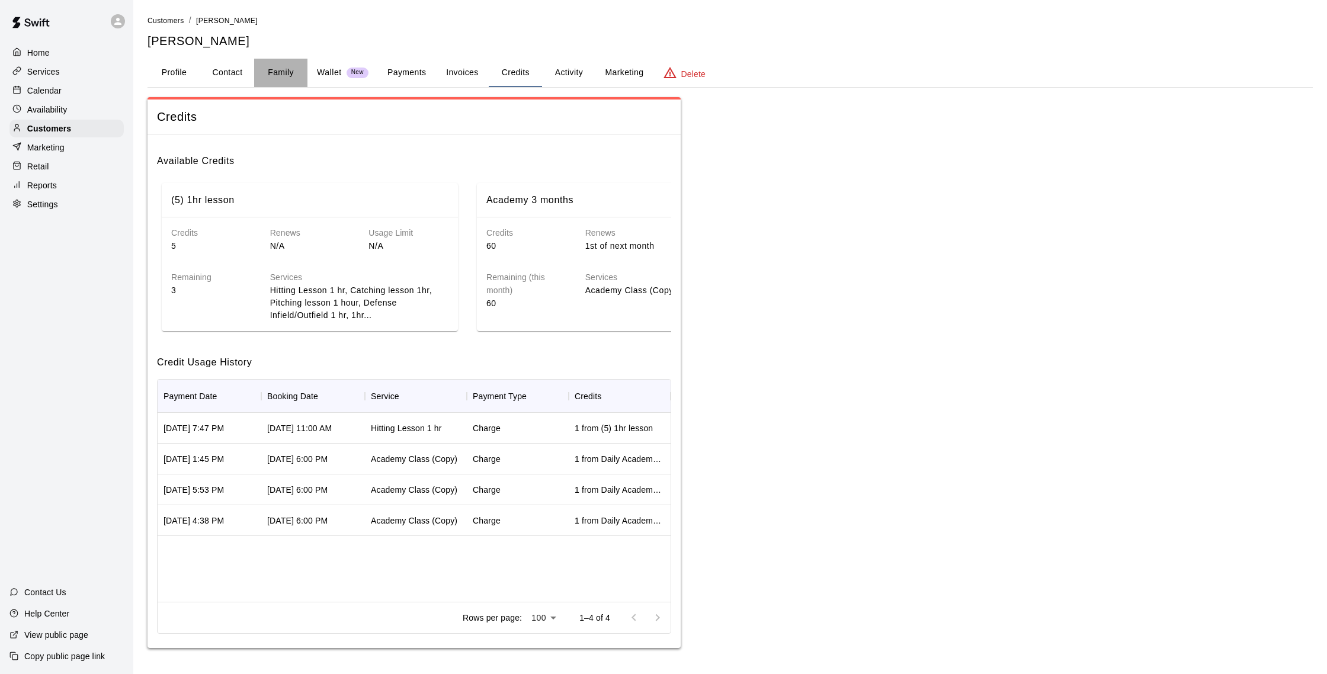
click at [287, 75] on button "Family" at bounding box center [280, 73] width 53 height 28
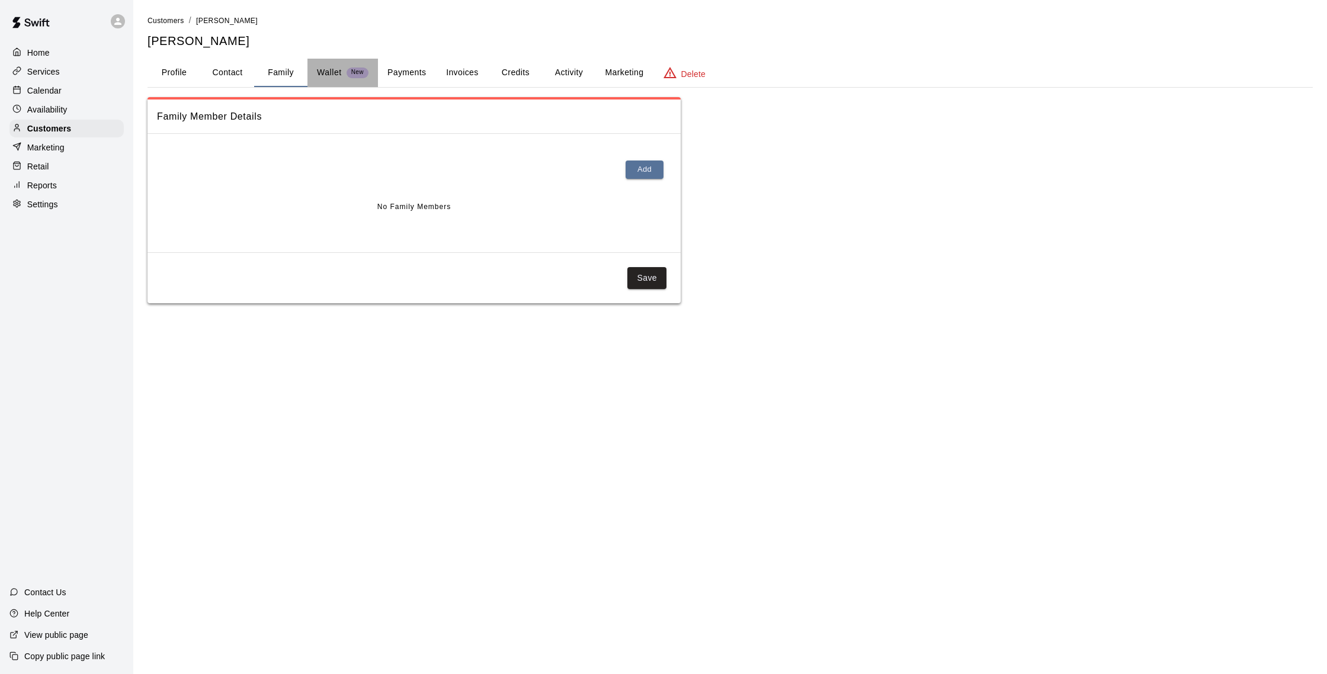
click at [321, 73] on p "Wallet" at bounding box center [329, 72] width 25 height 12
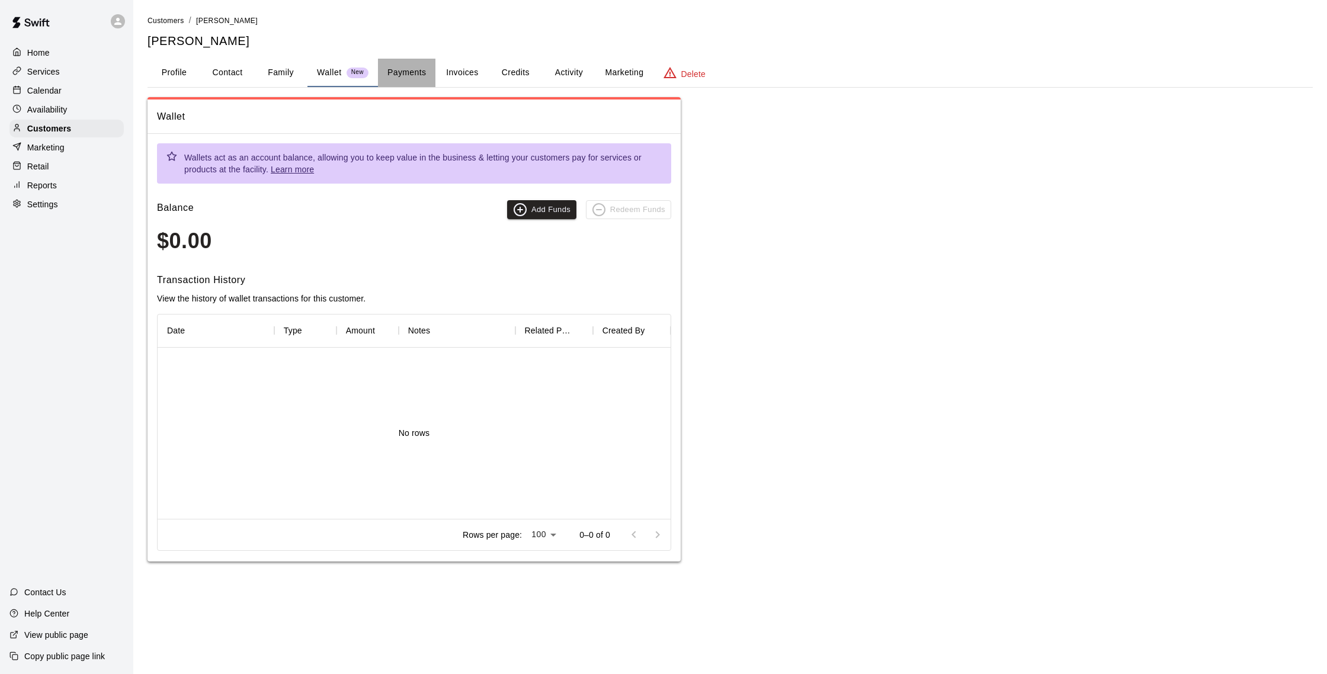
click at [408, 75] on button "Payments" at bounding box center [406, 73] width 57 height 28
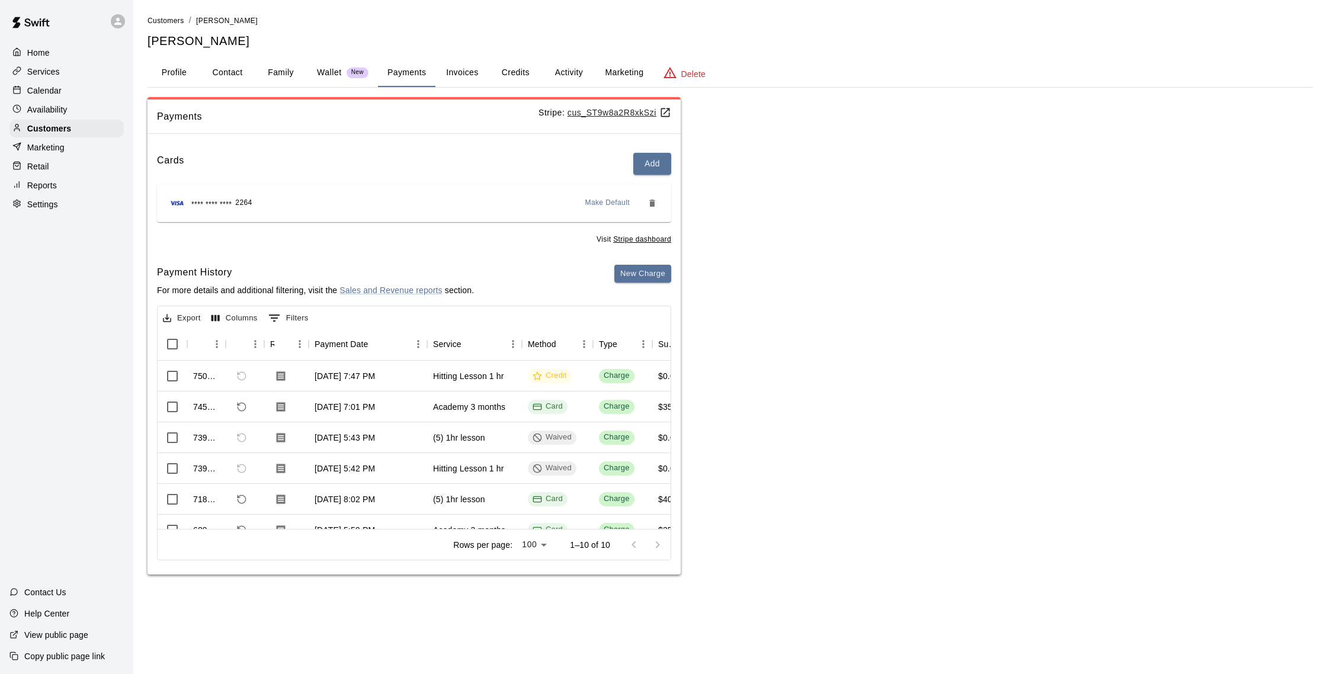
click at [243, 79] on button "Contact" at bounding box center [227, 73] width 53 height 28
select select "**"
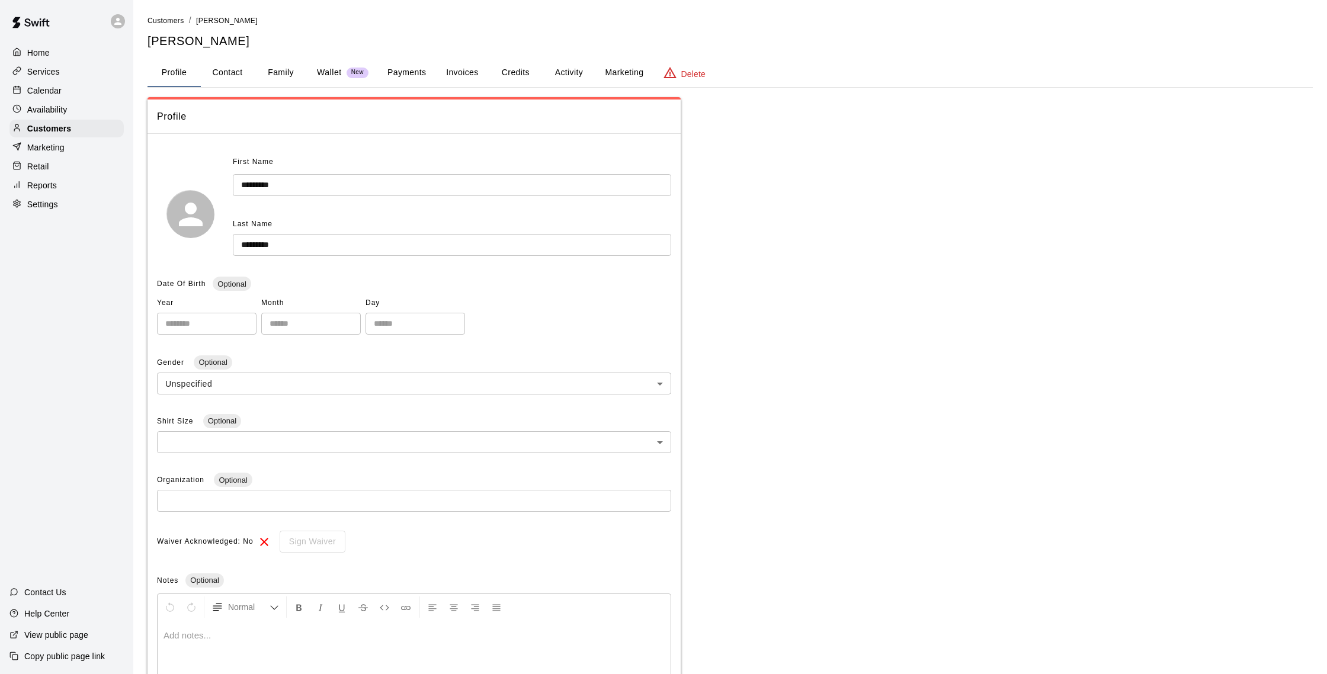
click at [205, 76] on button "Contact" at bounding box center [227, 73] width 53 height 28
select select "**"
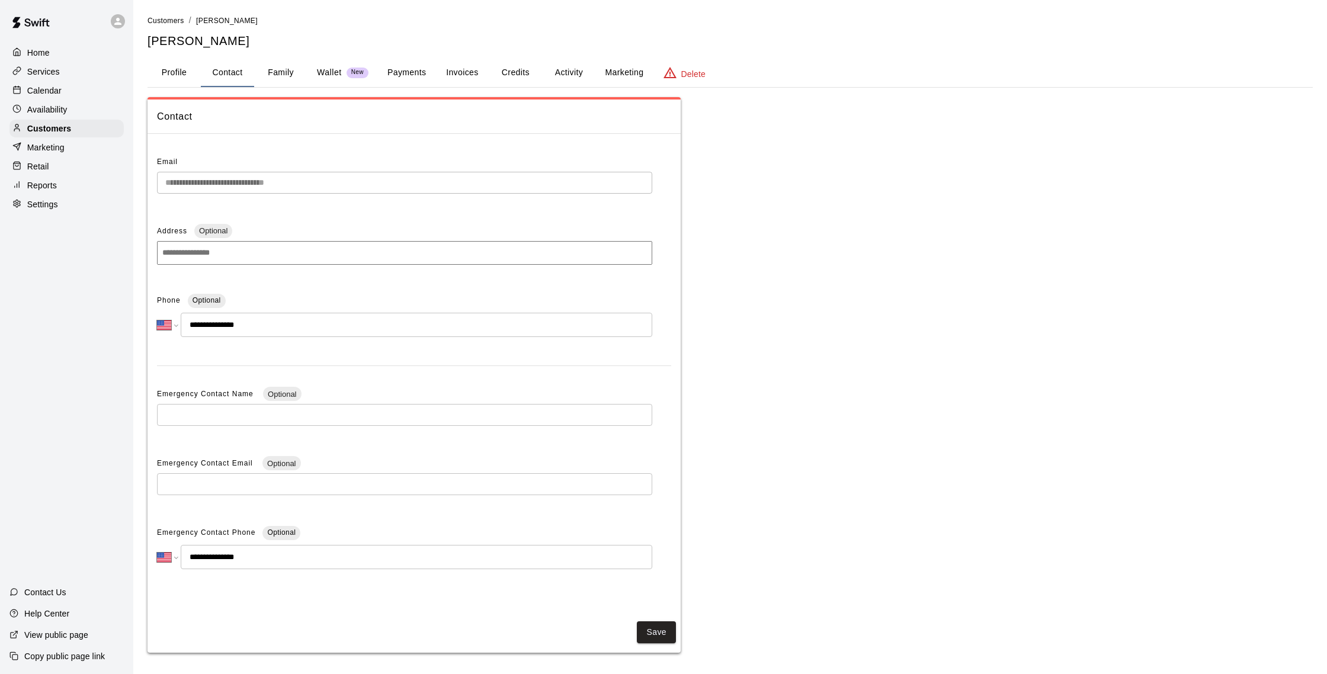
click at [275, 78] on button "Family" at bounding box center [280, 73] width 53 height 28
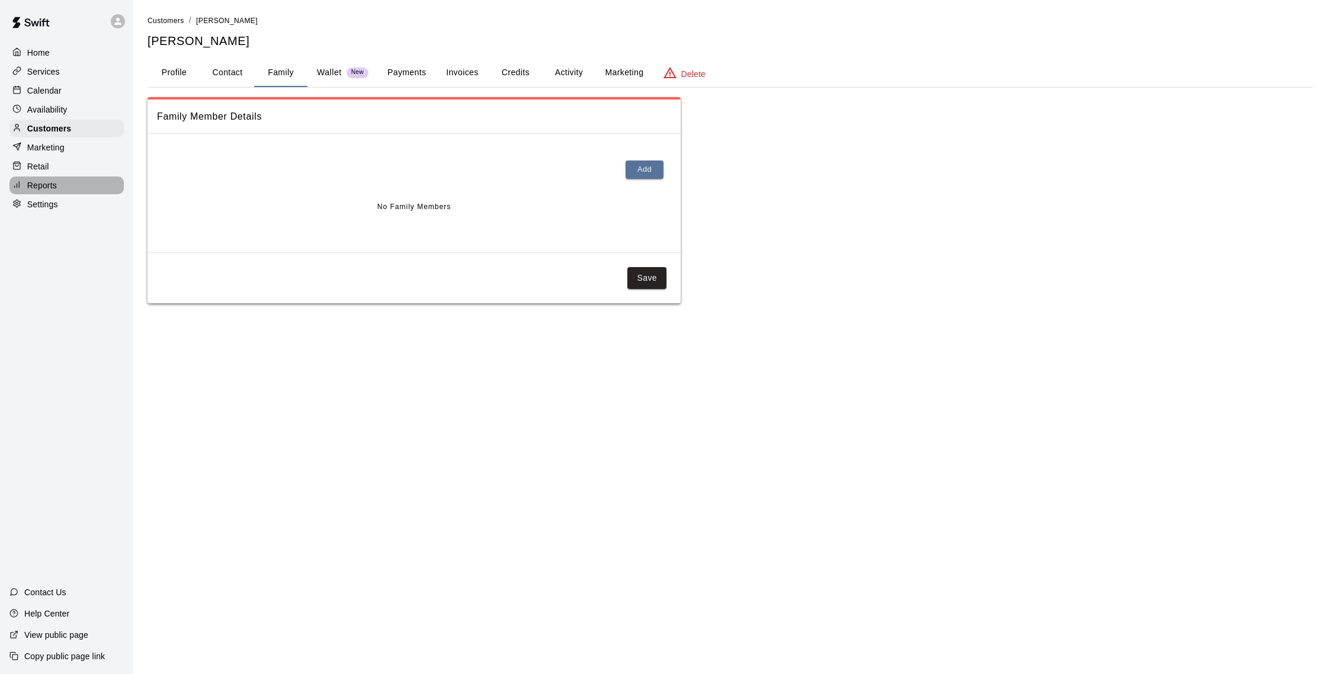
click at [72, 188] on div "Reports" at bounding box center [66, 185] width 114 height 18
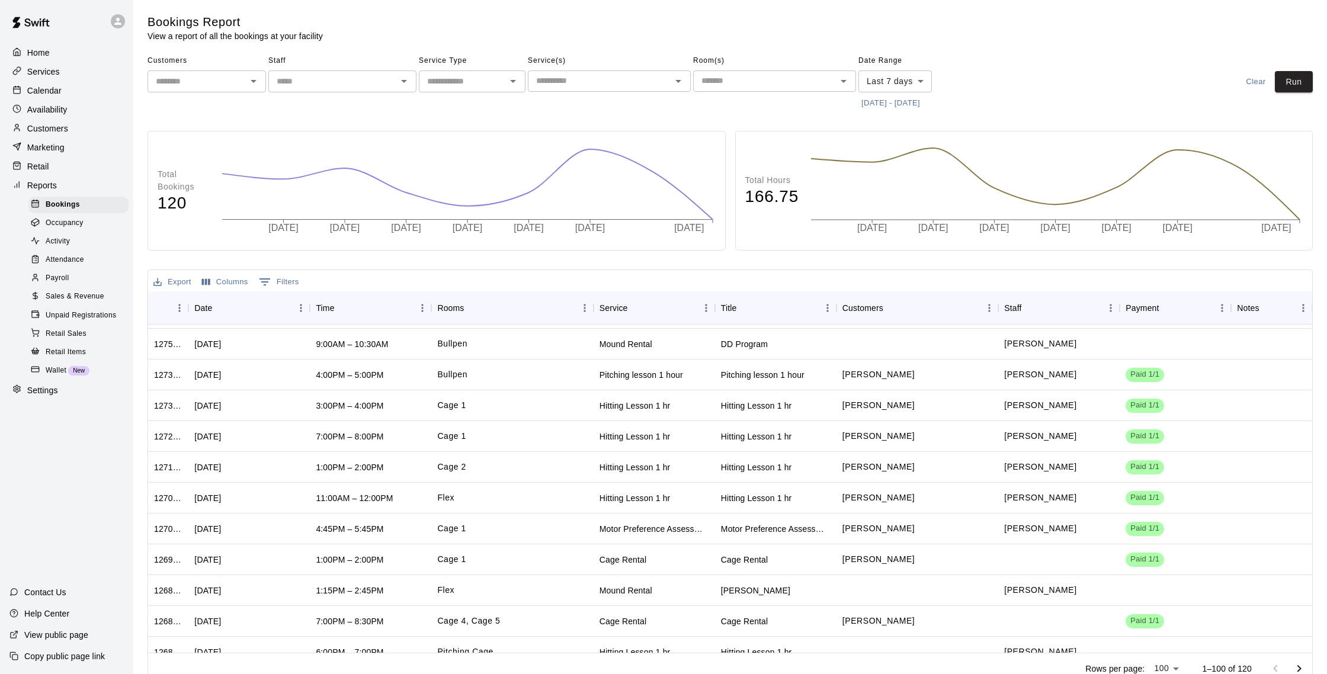
scroll to position [734, 0]
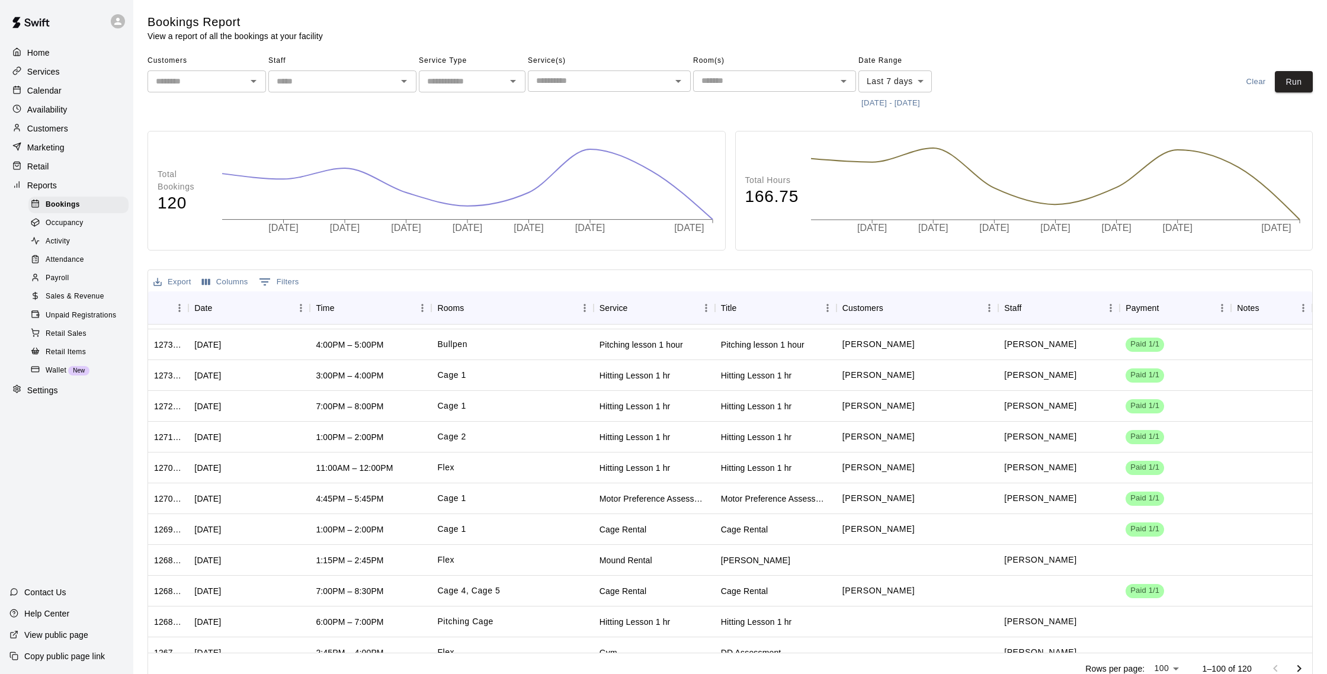
click at [101, 131] on div "Customers" at bounding box center [66, 129] width 114 height 18
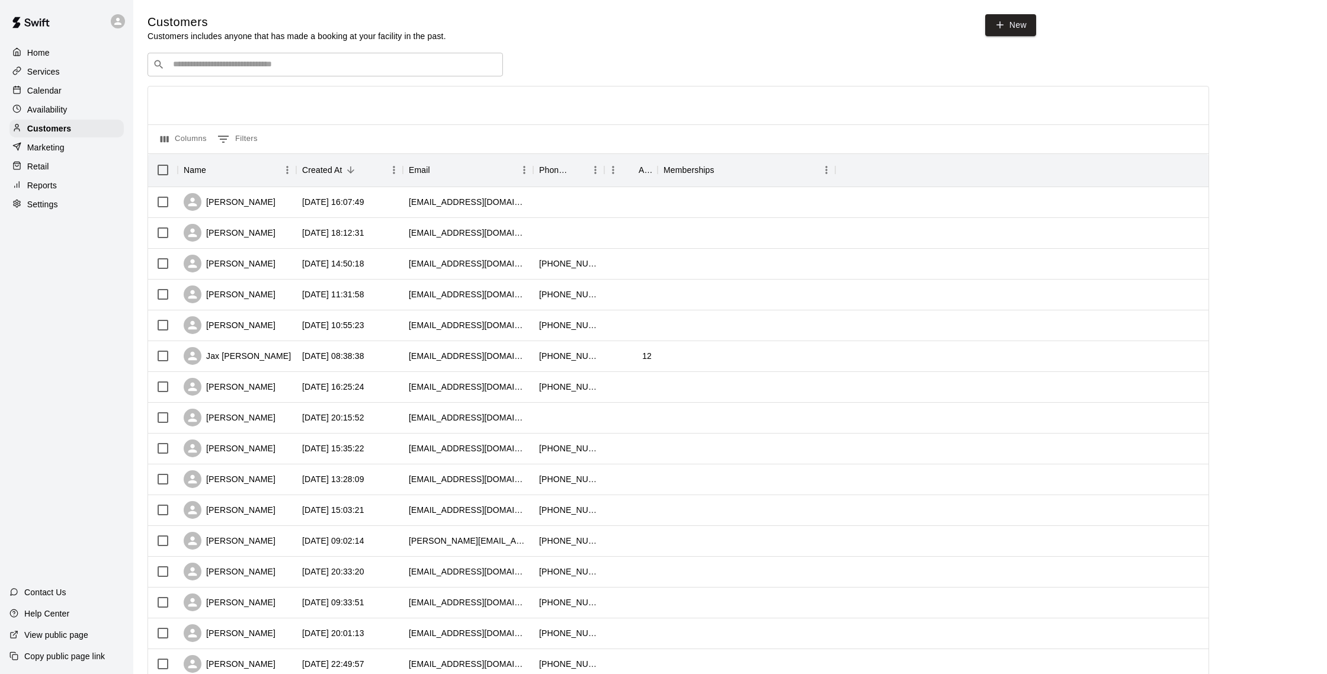
click at [262, 57] on div "​ ​" at bounding box center [324, 65] width 355 height 24
type input "**********"
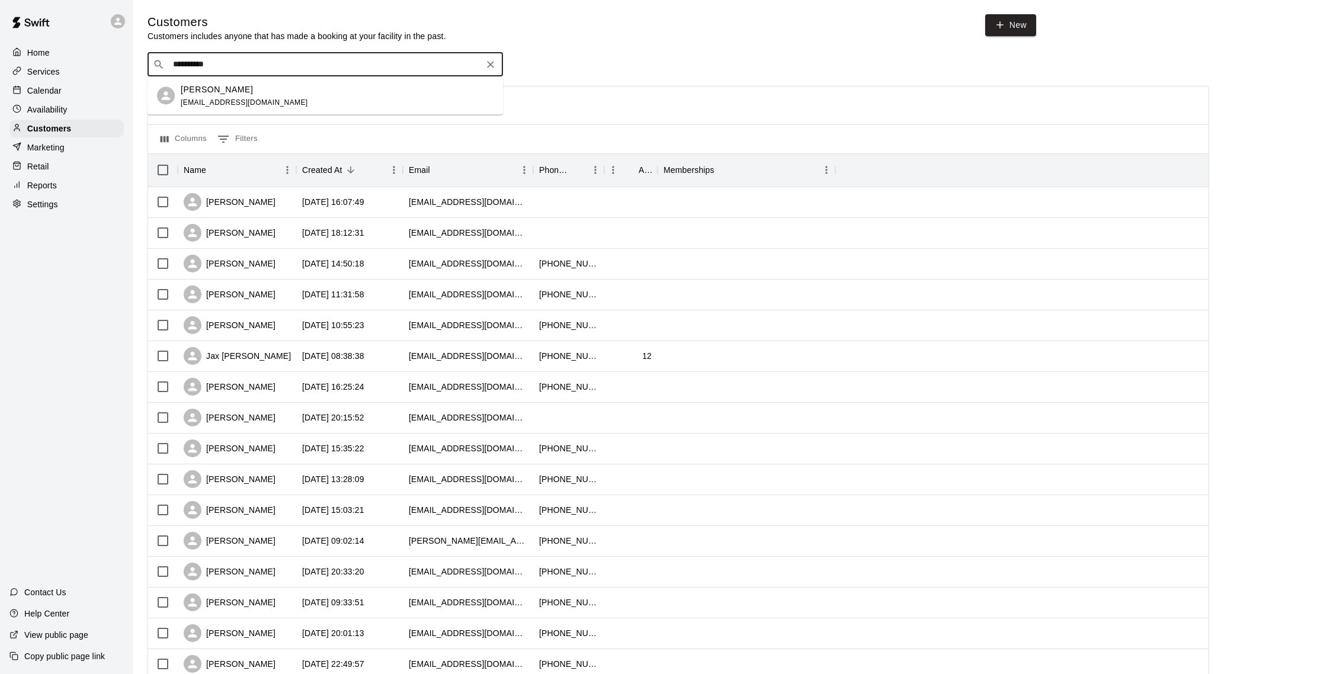
scroll to position [1, 0]
click at [246, 84] on div "[PERSON_NAME]" at bounding box center [244, 88] width 127 height 12
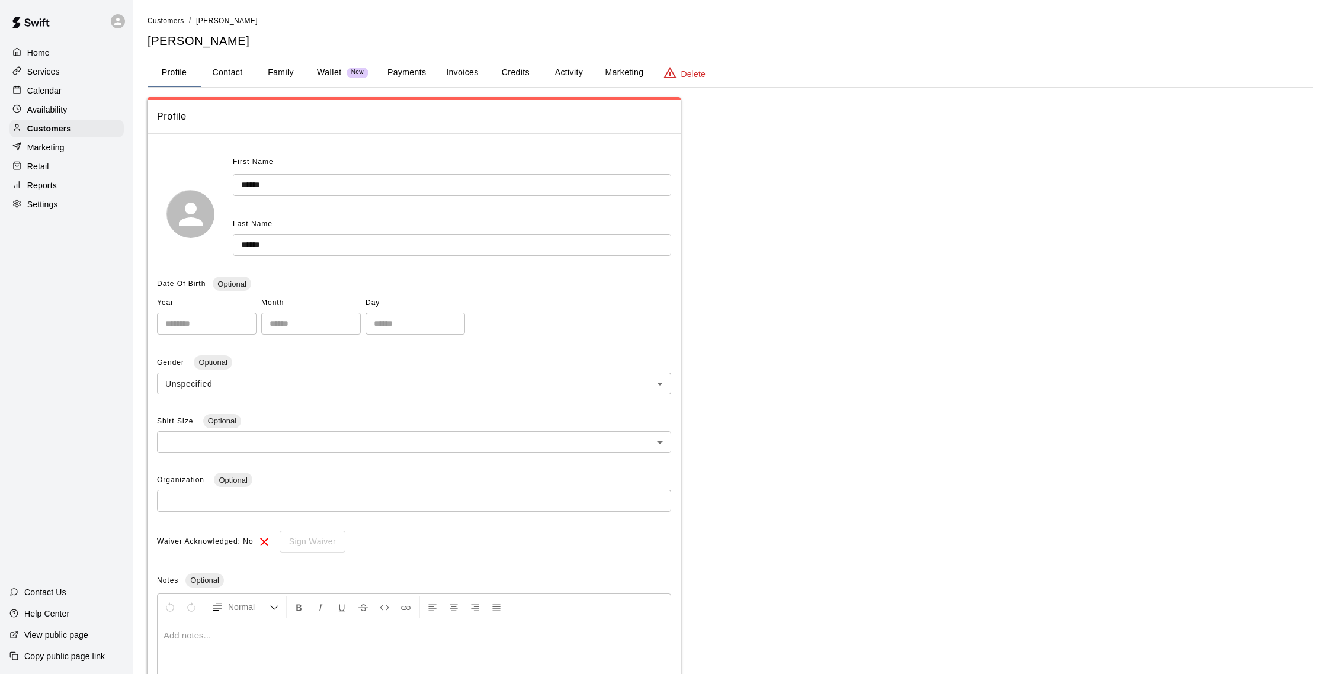
click at [272, 76] on button "Family" at bounding box center [280, 73] width 53 height 28
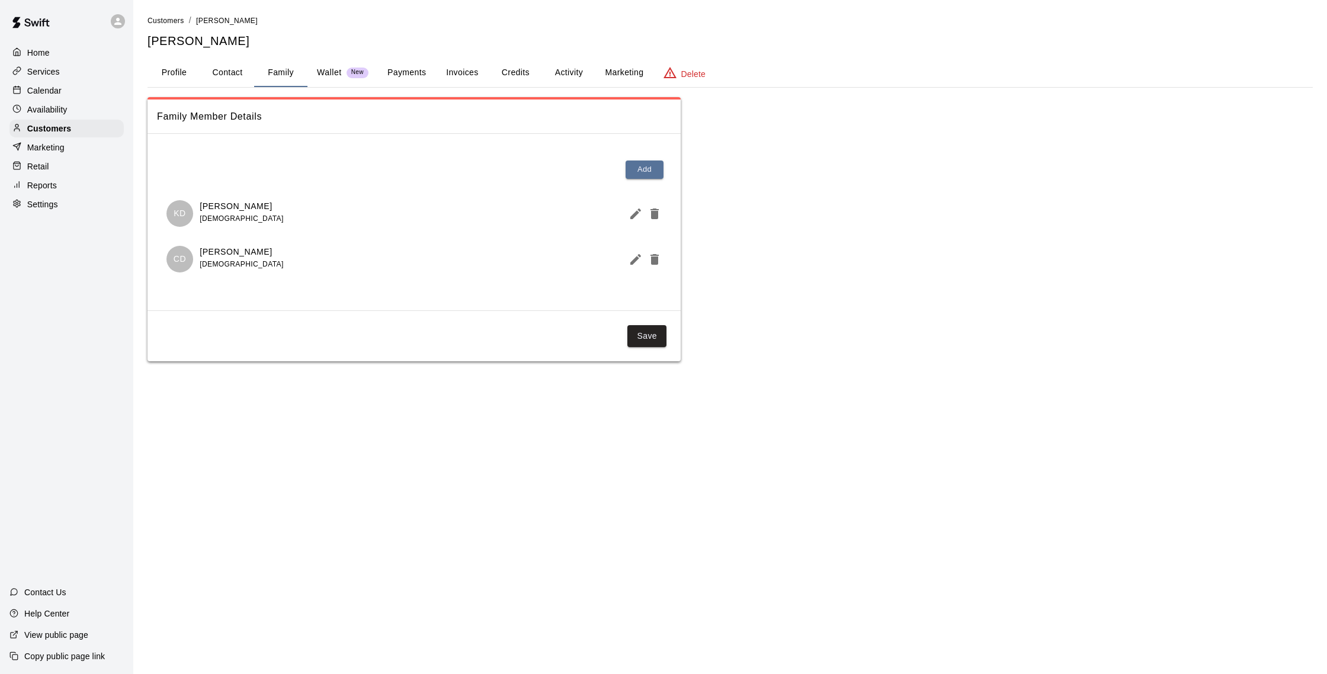
click at [500, 68] on button "Credits" at bounding box center [515, 73] width 53 height 28
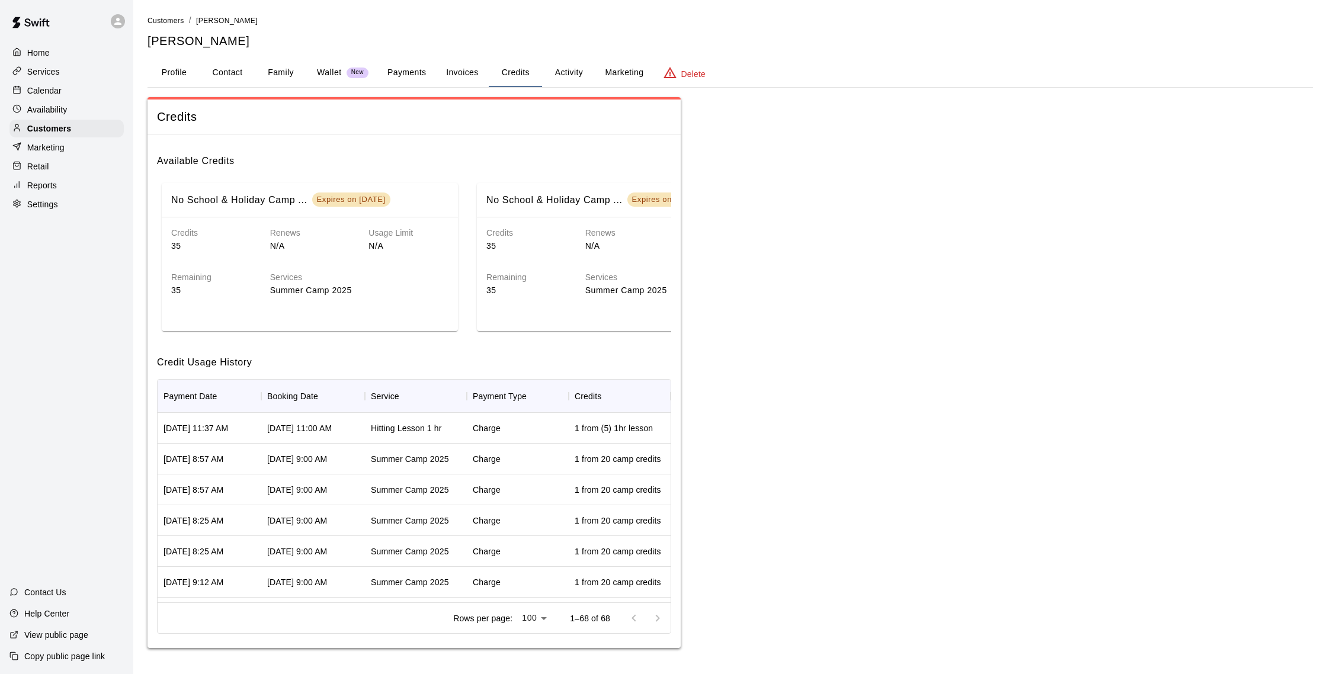
click at [234, 79] on button "Contact" at bounding box center [227, 73] width 53 height 28
select select "**"
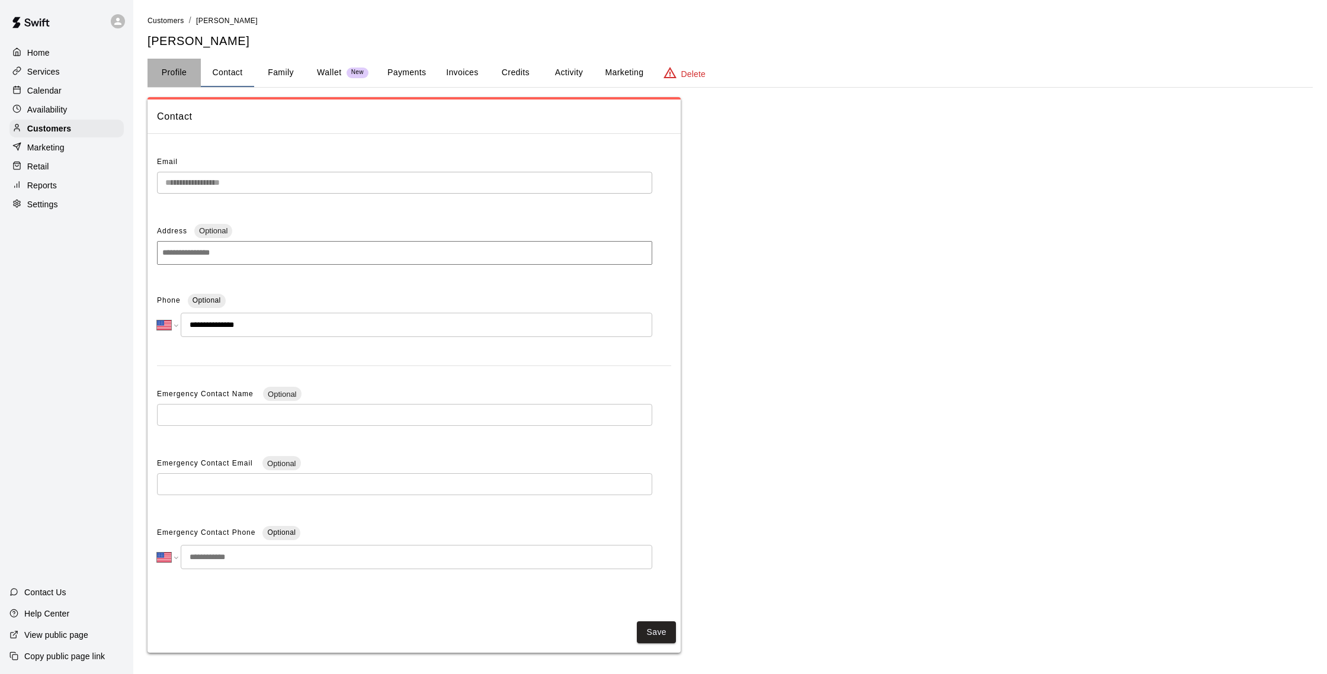
click at [166, 69] on button "Profile" at bounding box center [173, 73] width 53 height 28
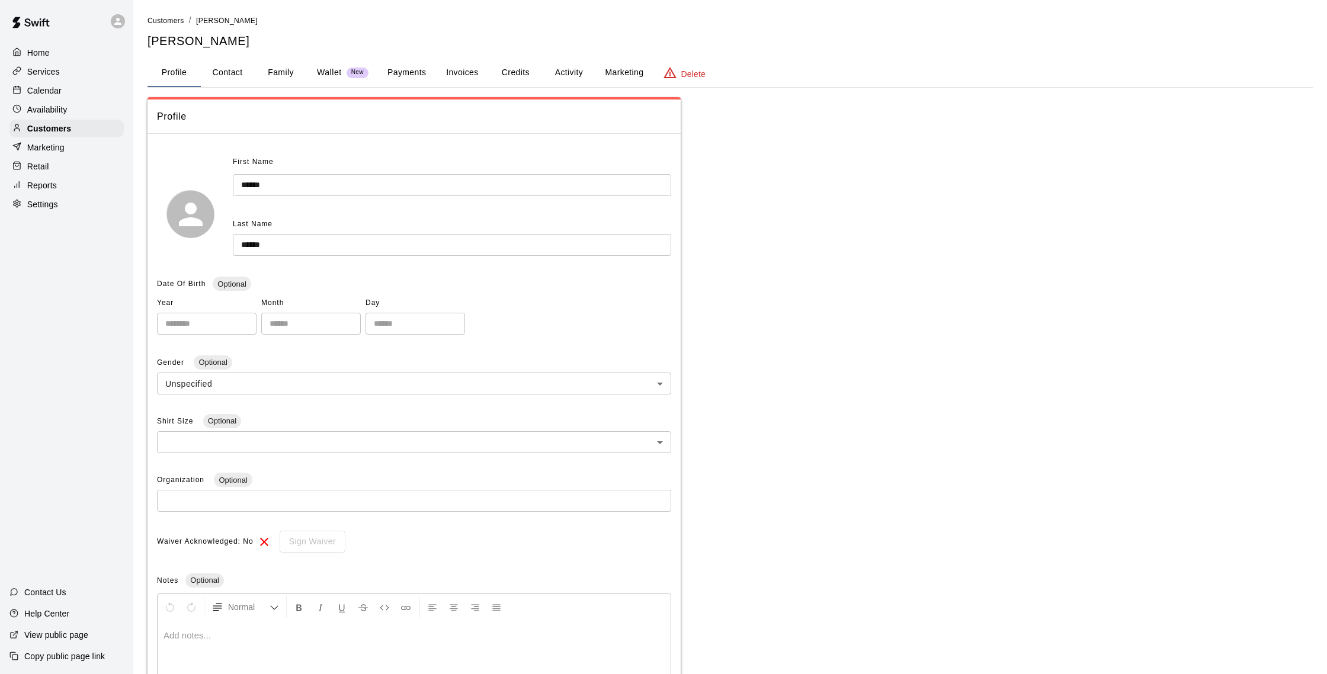
click at [247, 76] on button "Contact" at bounding box center [227, 73] width 53 height 28
select select "**"
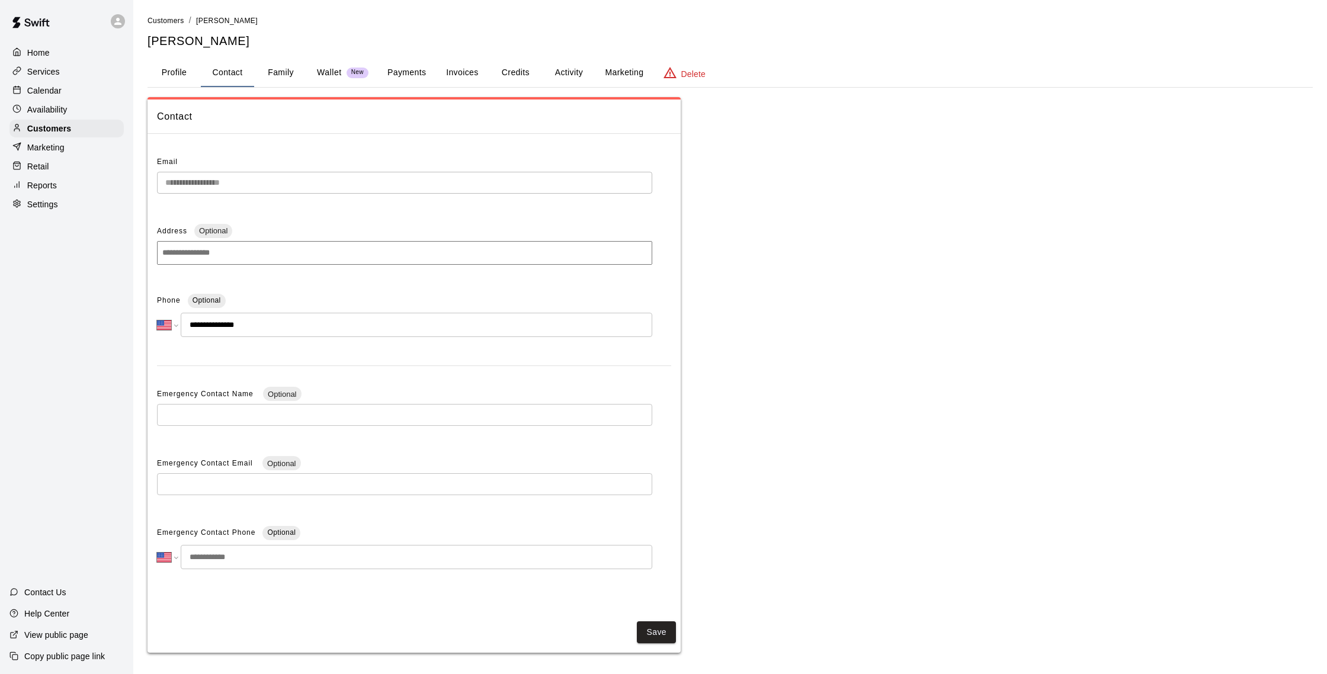
click at [291, 81] on button "Family" at bounding box center [280, 73] width 53 height 28
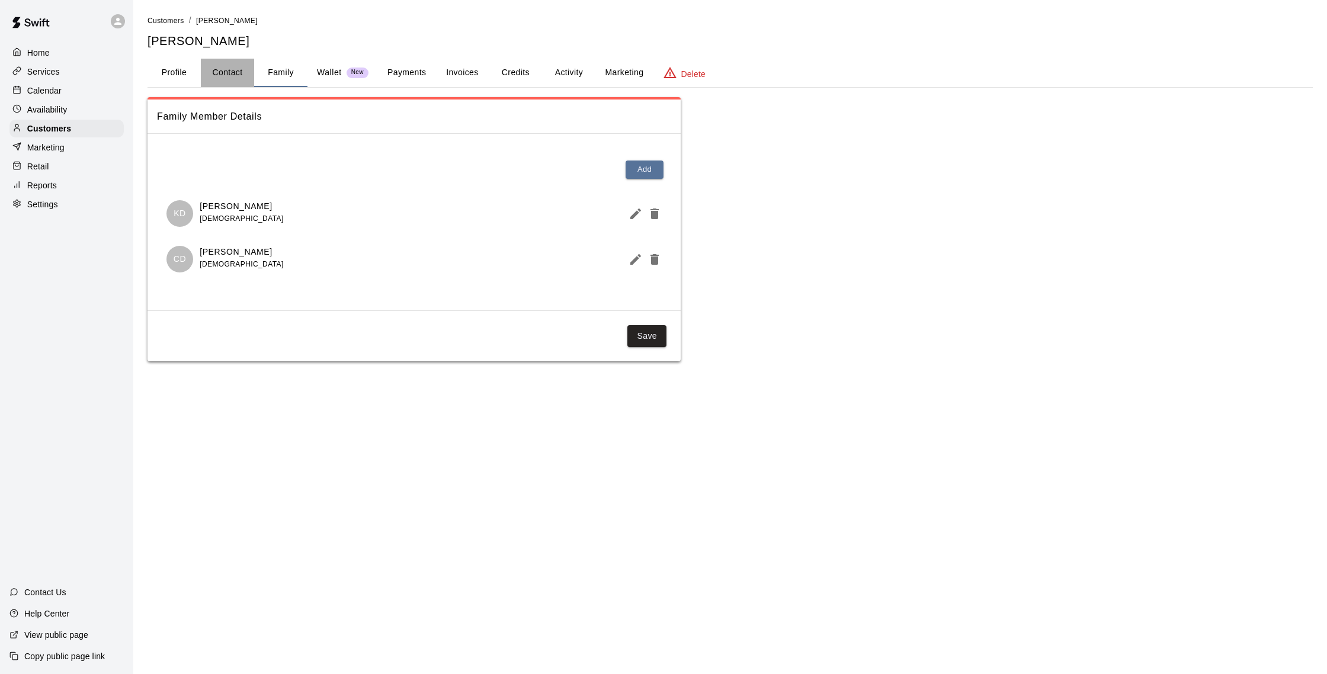
click at [239, 78] on button "Contact" at bounding box center [227, 73] width 53 height 28
select select "**"
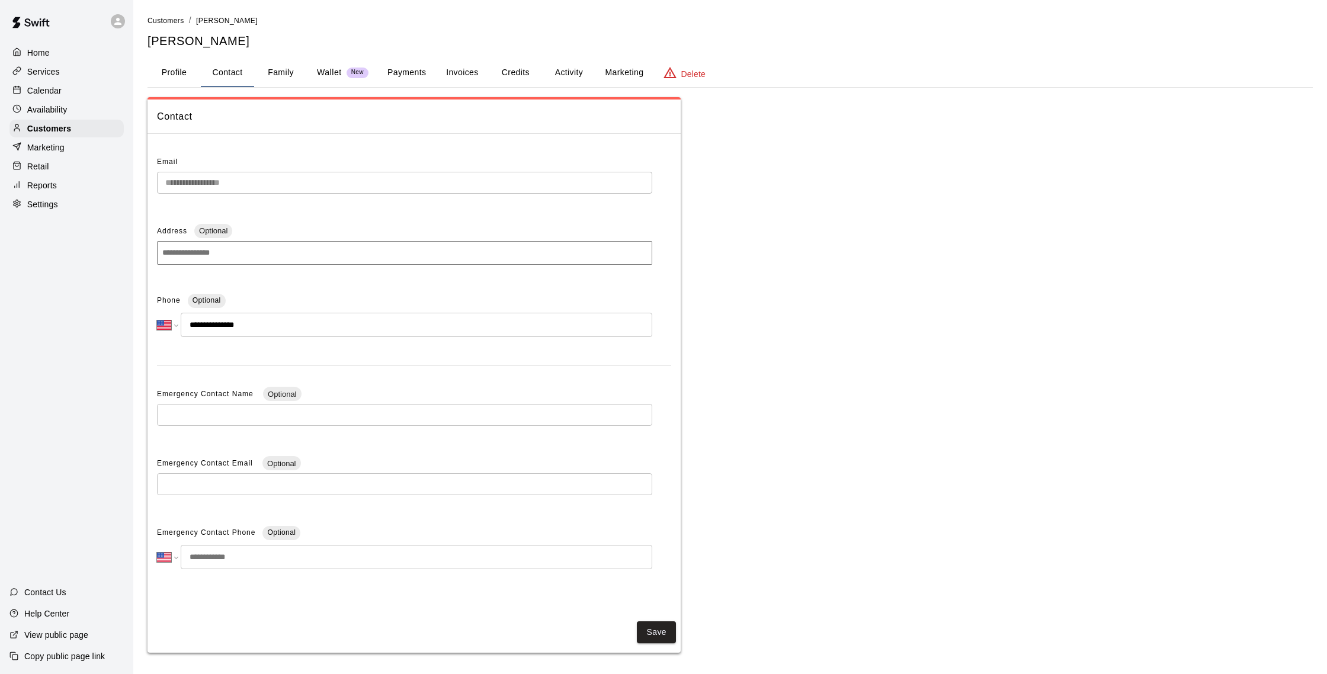
scroll to position [4, 0]
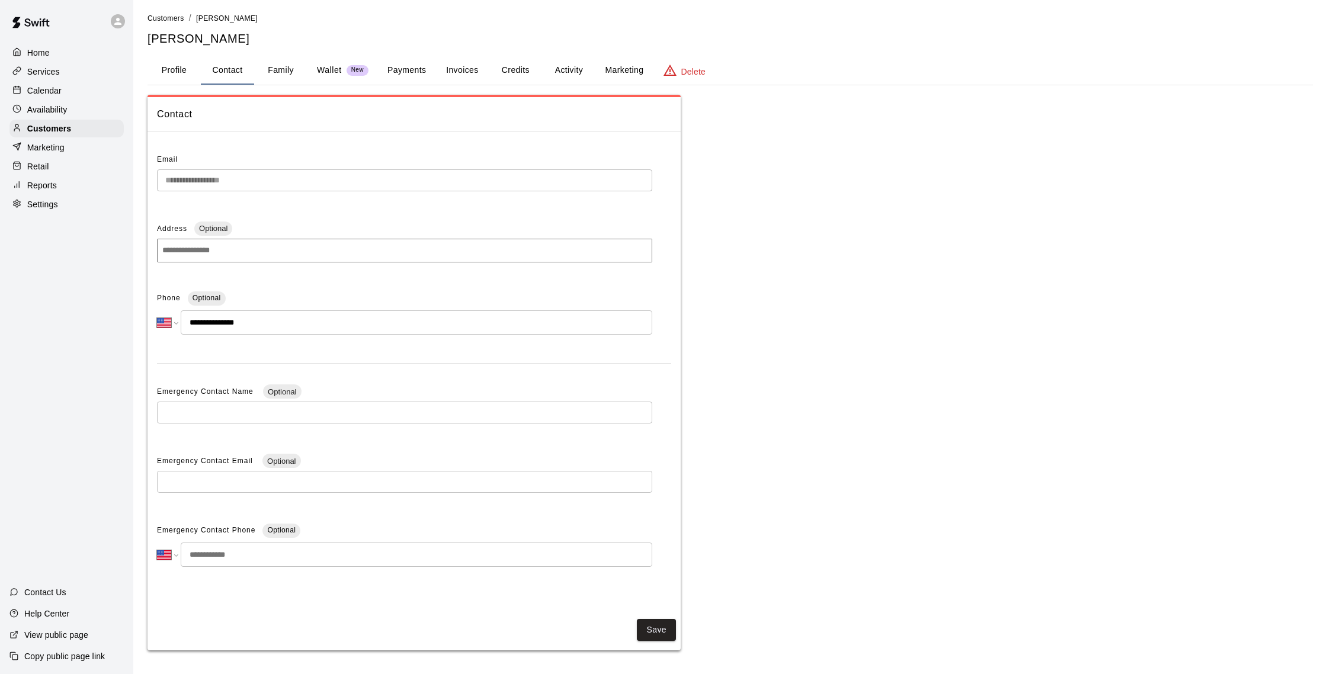
click at [78, 219] on div "Home Services Calendar Availability Customers Marketing Retail Reports Settings…" at bounding box center [66, 337] width 133 height 674
click at [31, 162] on p "Retail" at bounding box center [38, 166] width 22 height 12
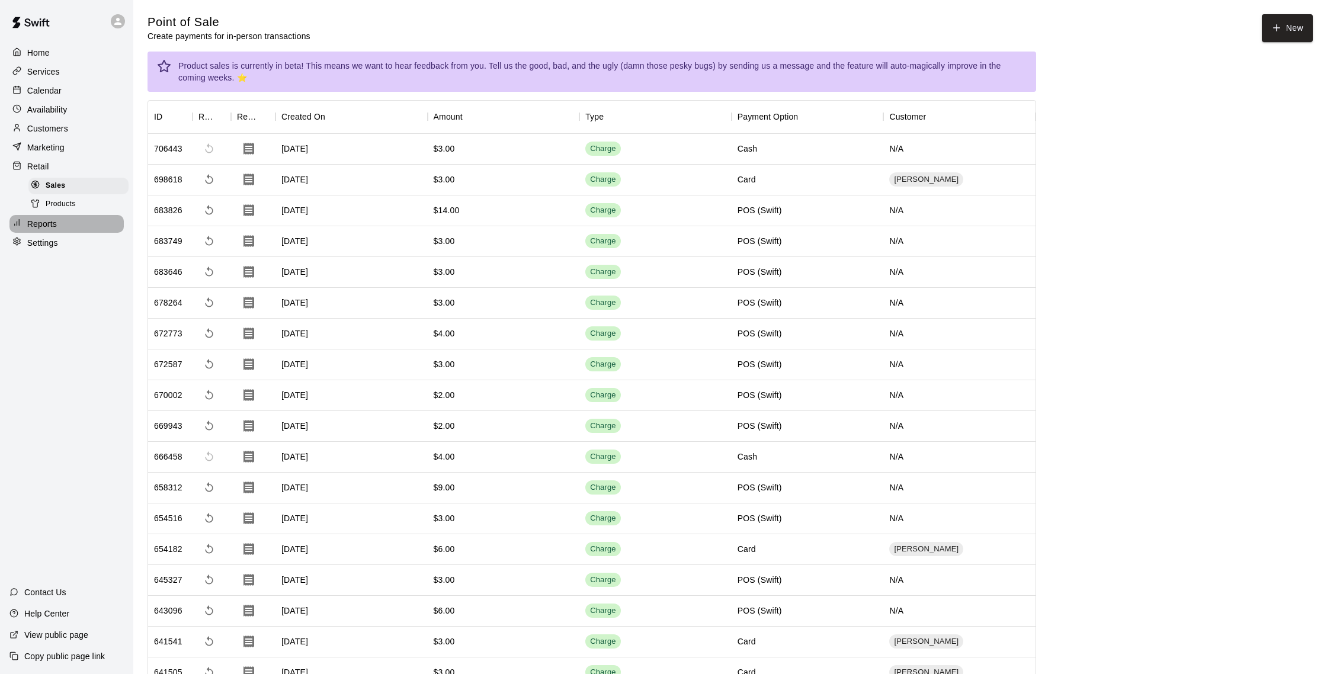
click at [56, 218] on p "Reports" at bounding box center [42, 224] width 30 height 12
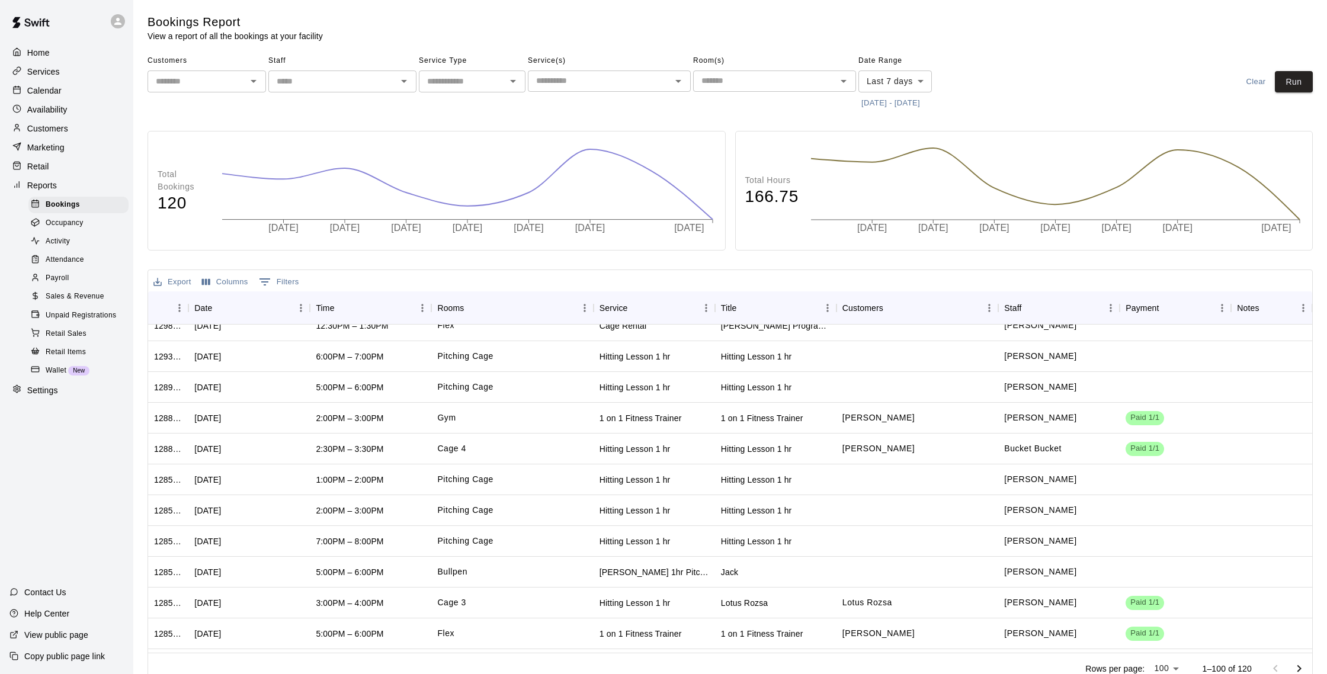
scroll to position [52, 0]
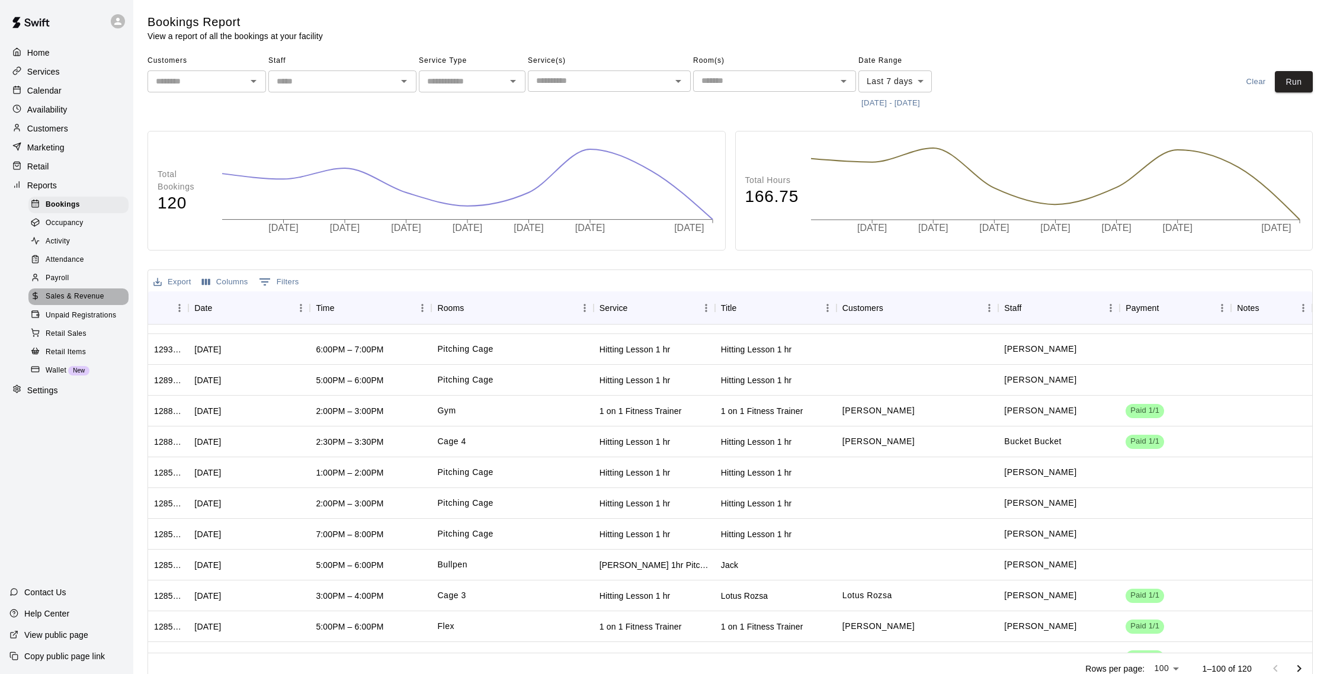
click at [90, 300] on span "Sales & Revenue" at bounding box center [75, 297] width 59 height 12
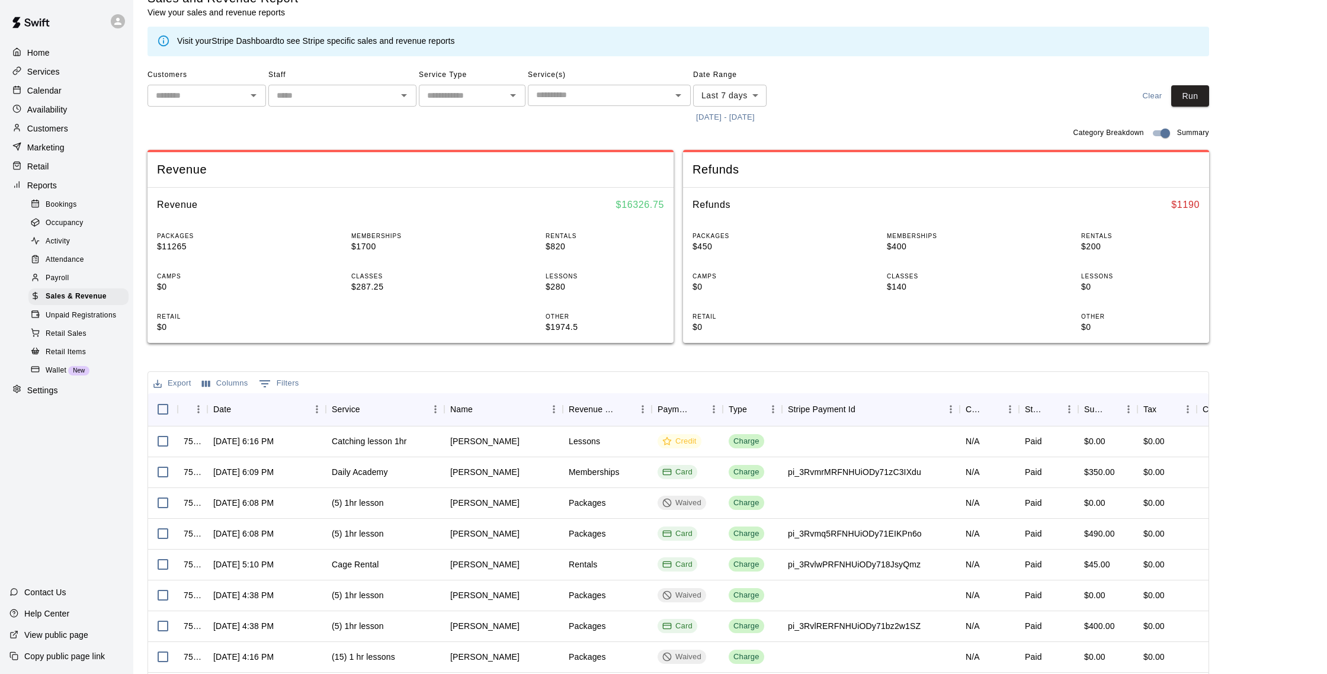
scroll to position [110, 0]
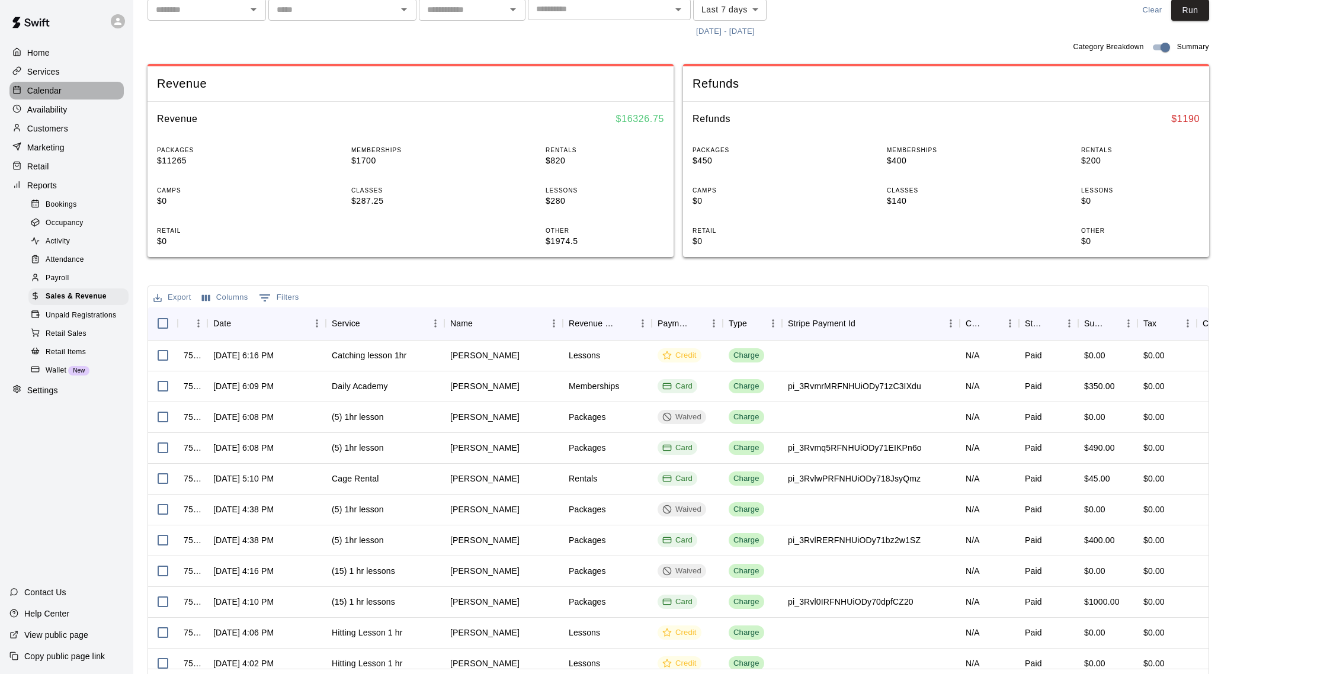
click at [69, 99] on div "Calendar" at bounding box center [66, 91] width 114 height 18
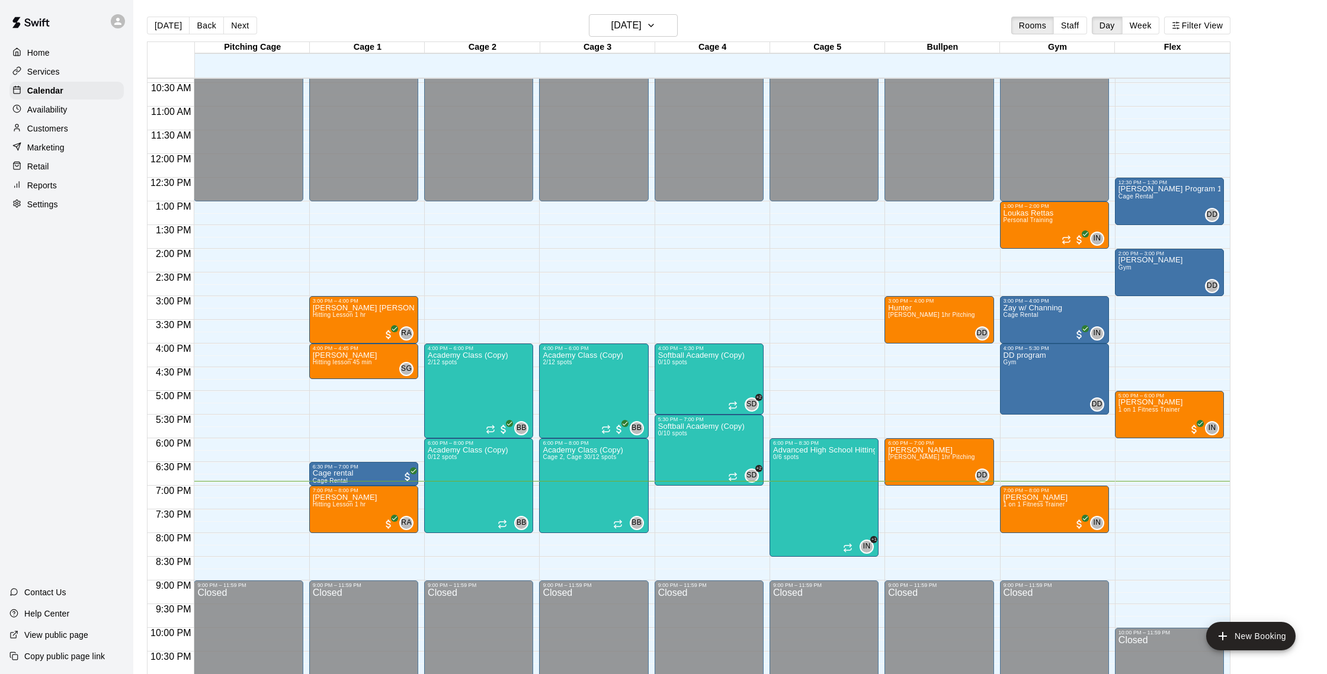
scroll to position [529, 0]
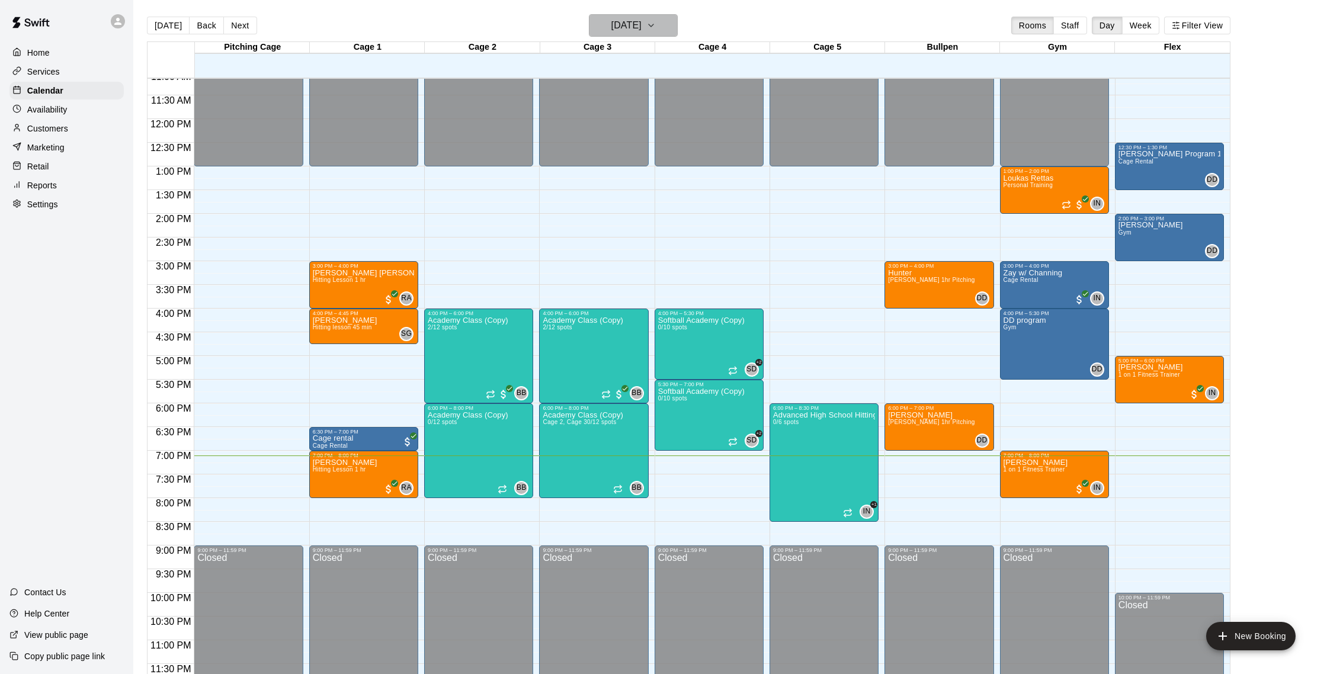
click at [656, 26] on icon "button" at bounding box center [650, 25] width 9 height 14
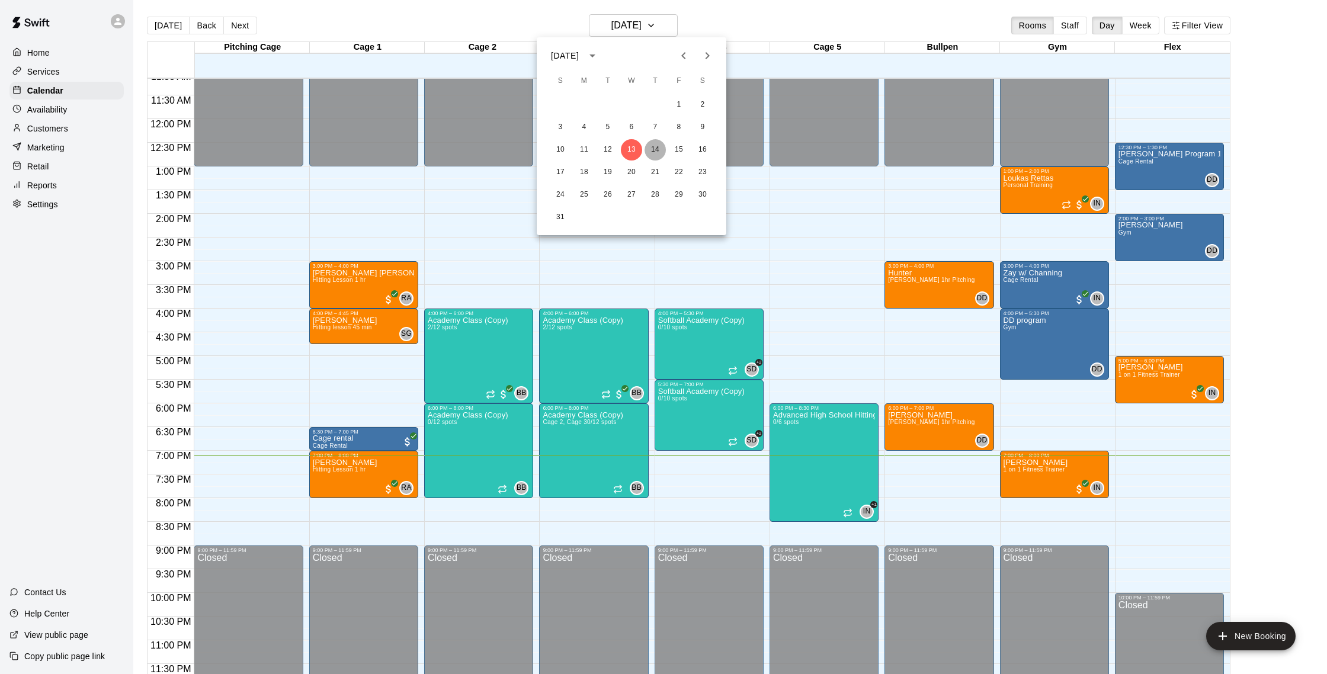
click at [654, 149] on button "14" at bounding box center [654, 149] width 21 height 21
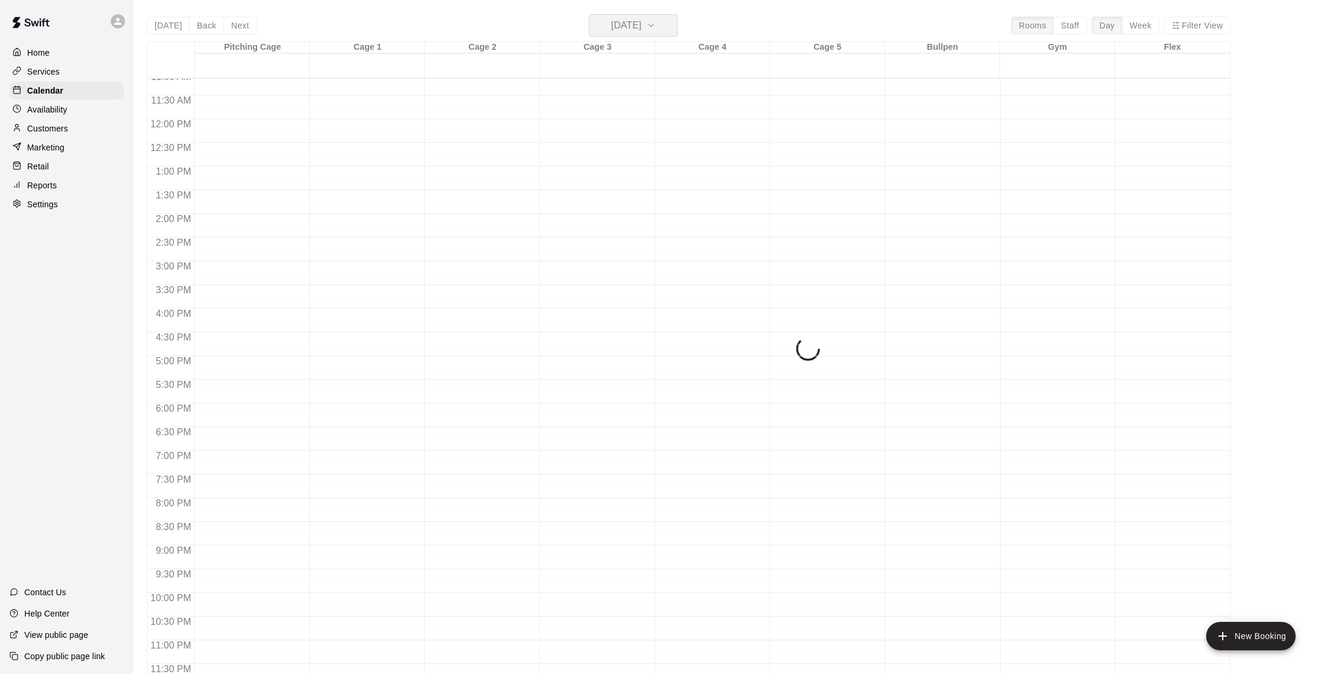
scroll to position [1, 0]
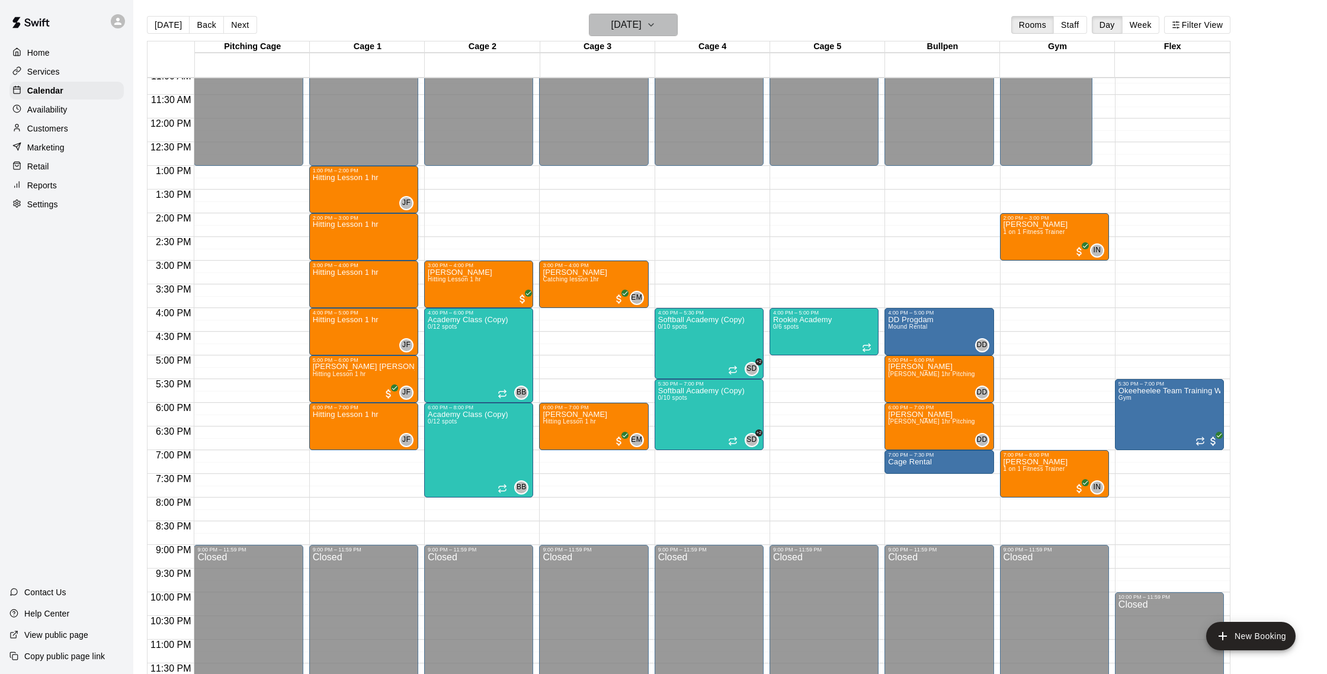
click at [656, 27] on icon "button" at bounding box center [650, 25] width 9 height 14
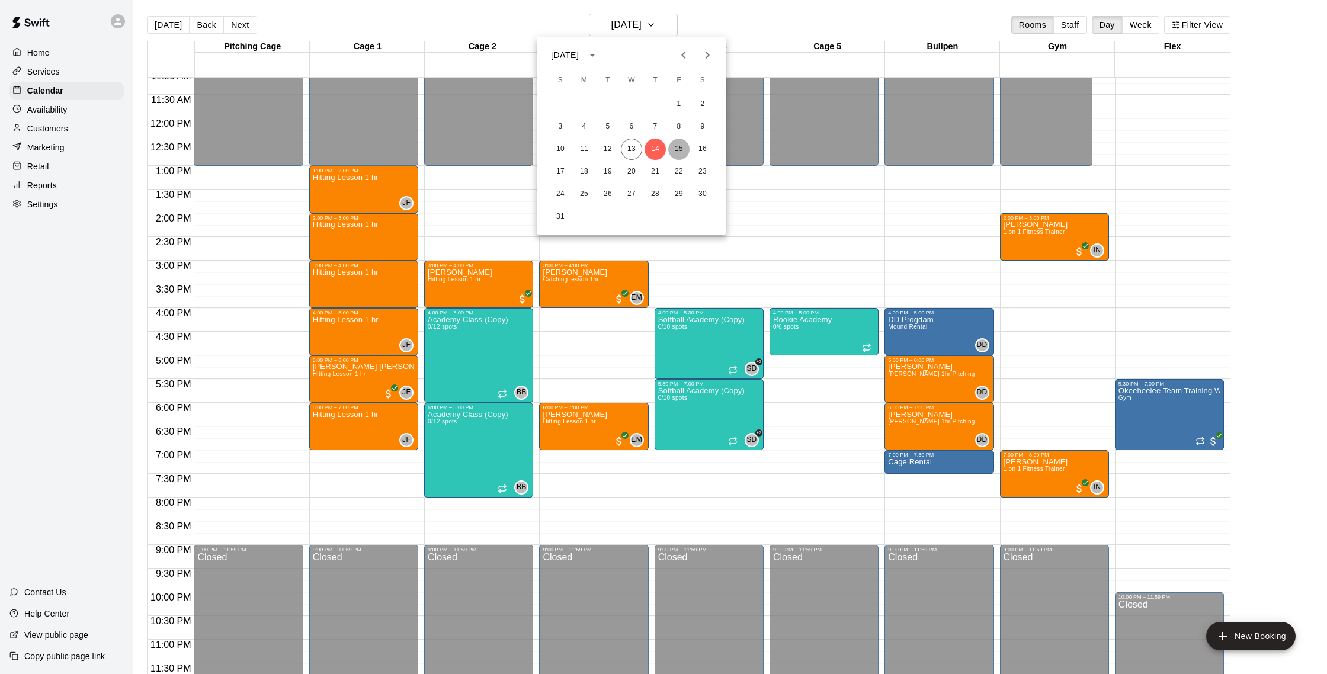
click at [680, 150] on button "15" at bounding box center [678, 149] width 21 height 21
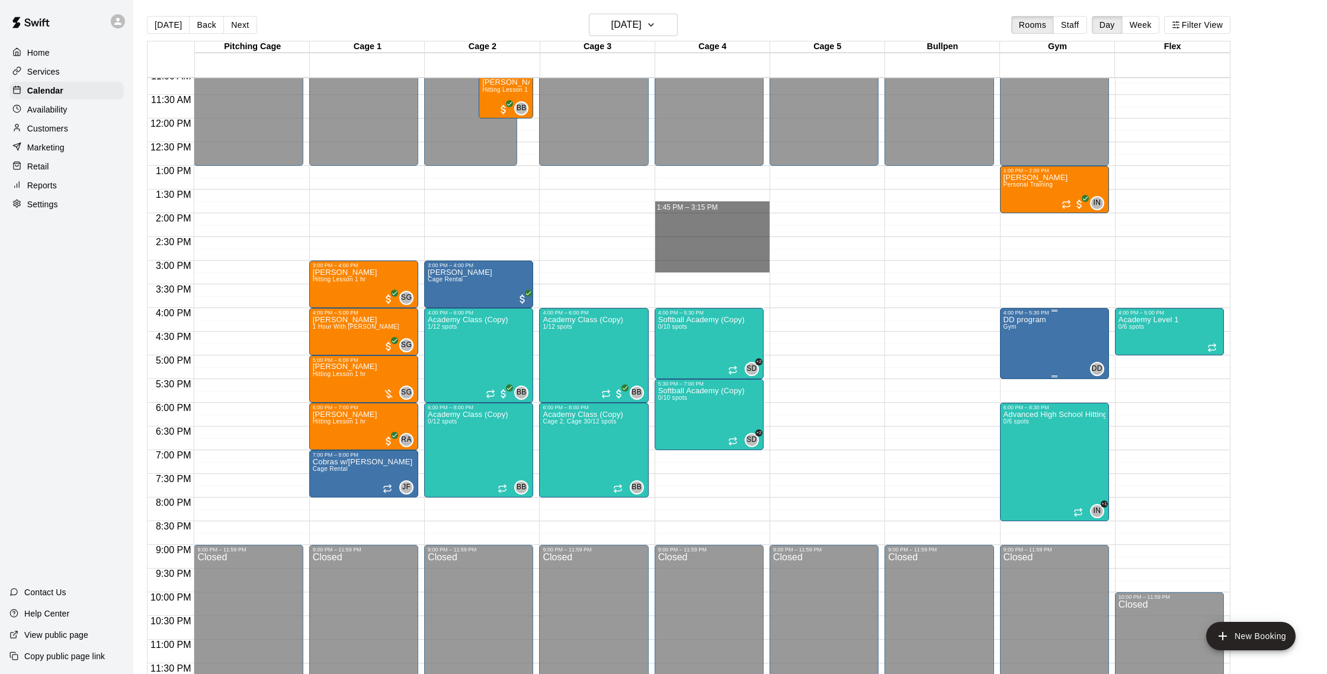
drag, startPoint x: 675, startPoint y: 201, endPoint x: 1078, endPoint y: 328, distance: 422.7
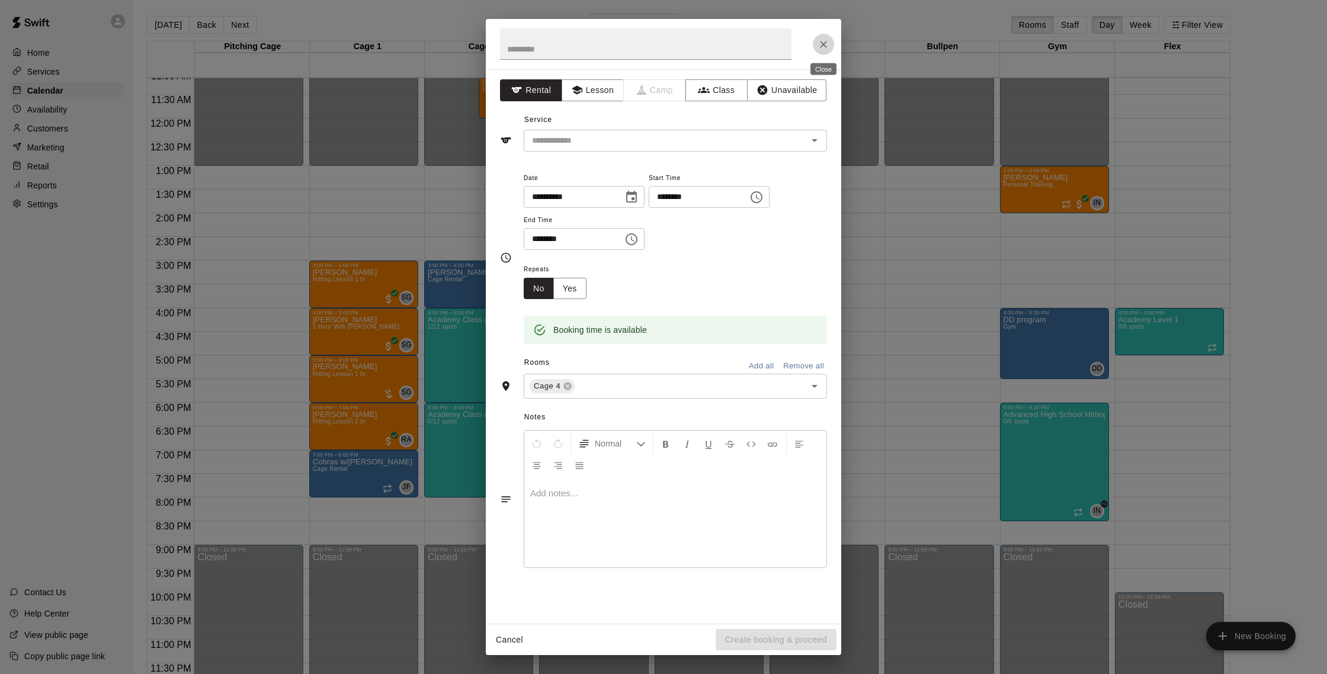
click at [823, 45] on icon "Close" at bounding box center [823, 44] width 12 height 12
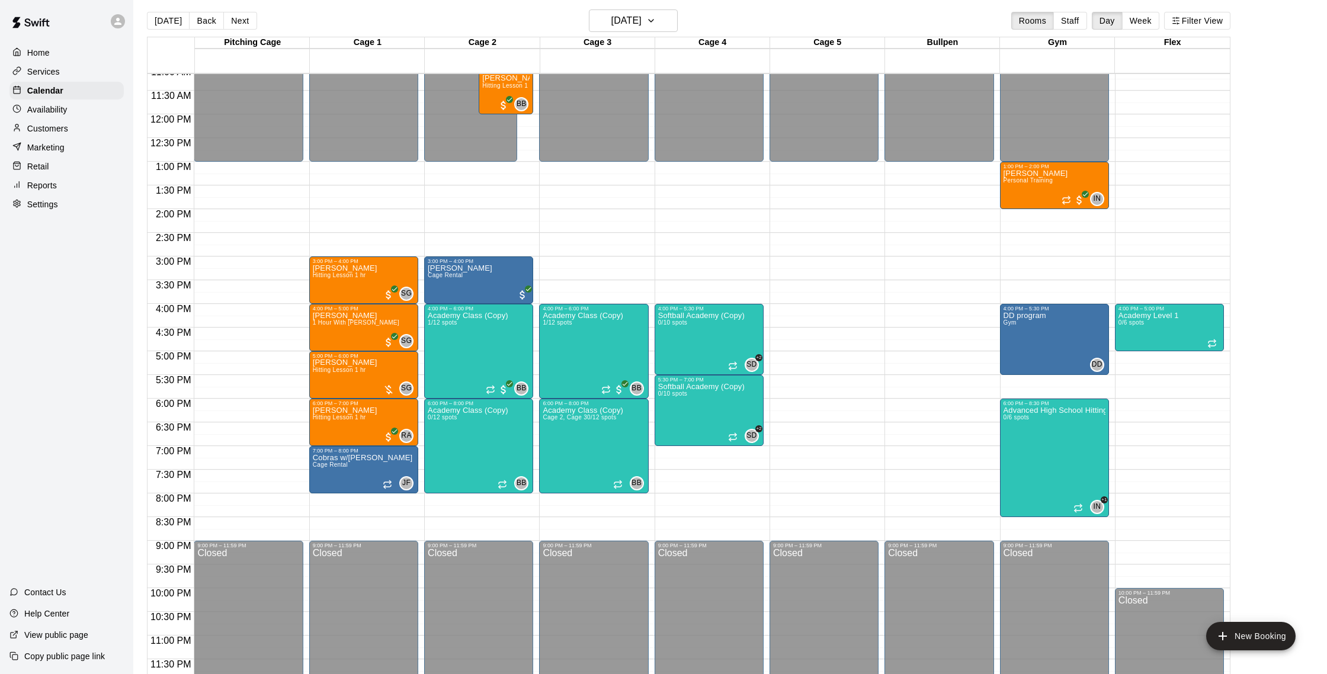
scroll to position [0, 0]
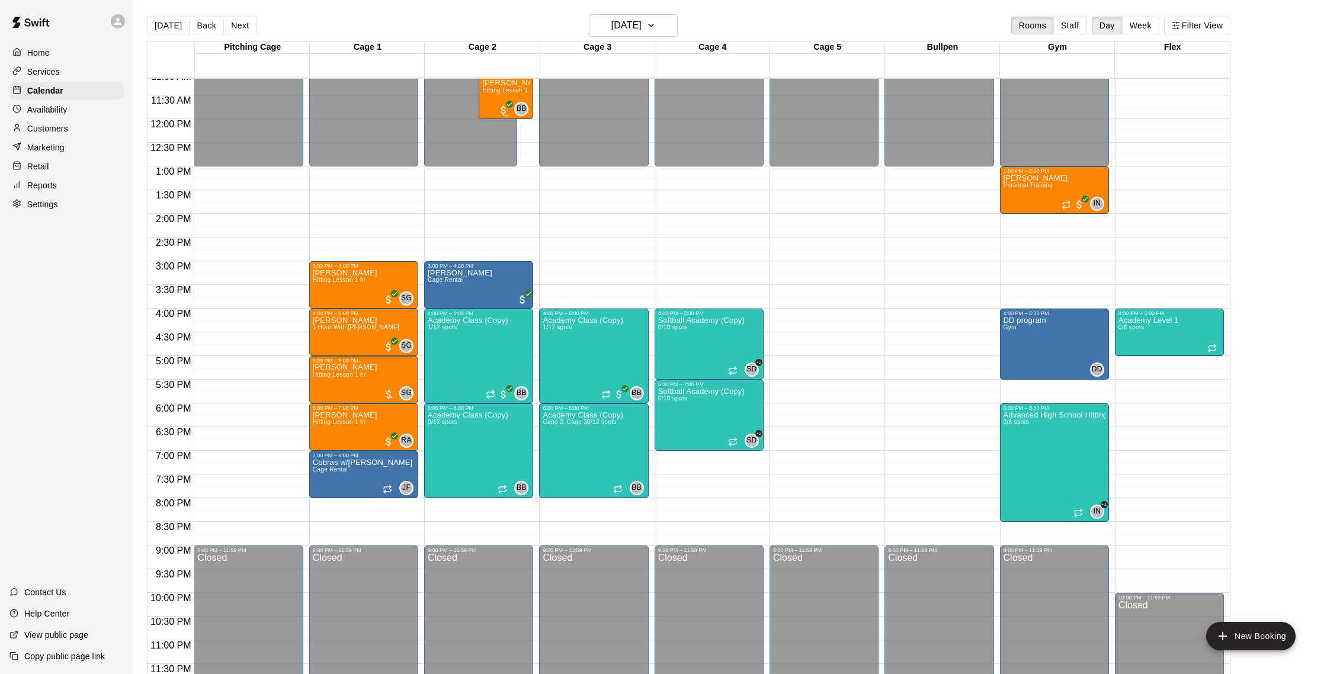
click at [507, 93] on span "Hitting Lesson 1 hr" at bounding box center [508, 90] width 53 height 7
click at [507, 93] on div at bounding box center [663, 337] width 1327 height 674
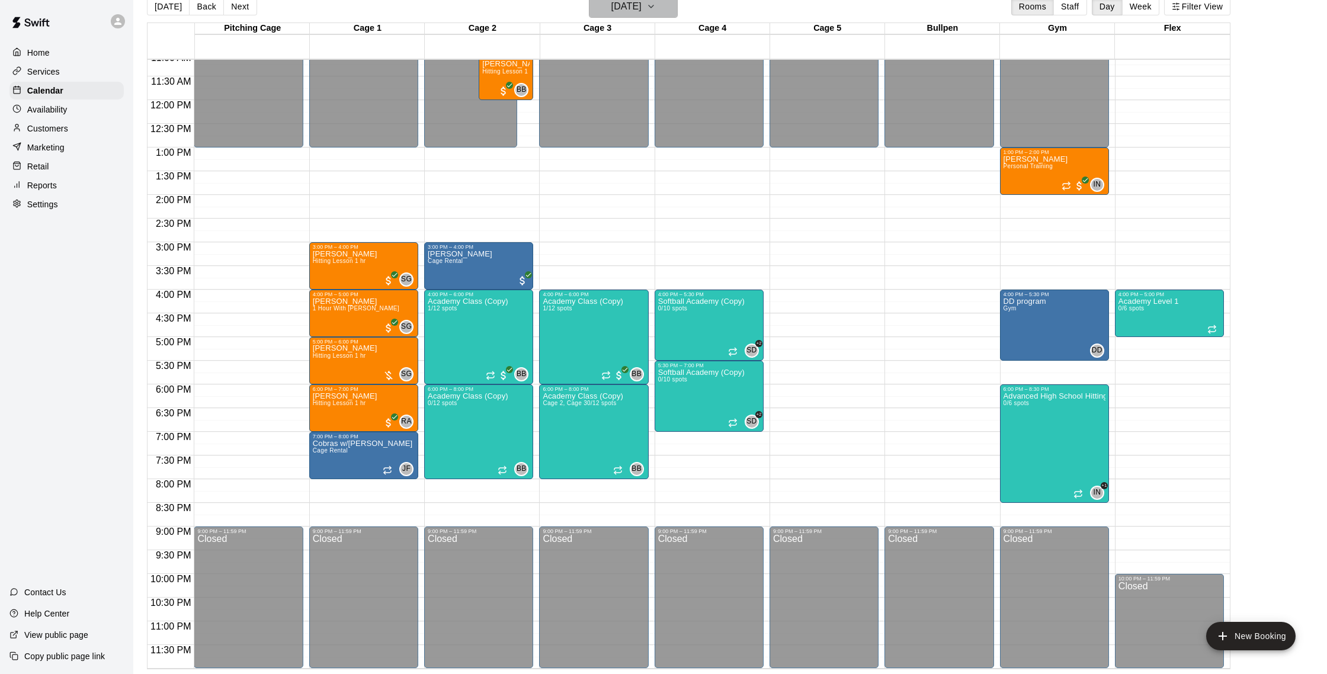
click at [656, 7] on icon "button" at bounding box center [650, 6] width 9 height 14
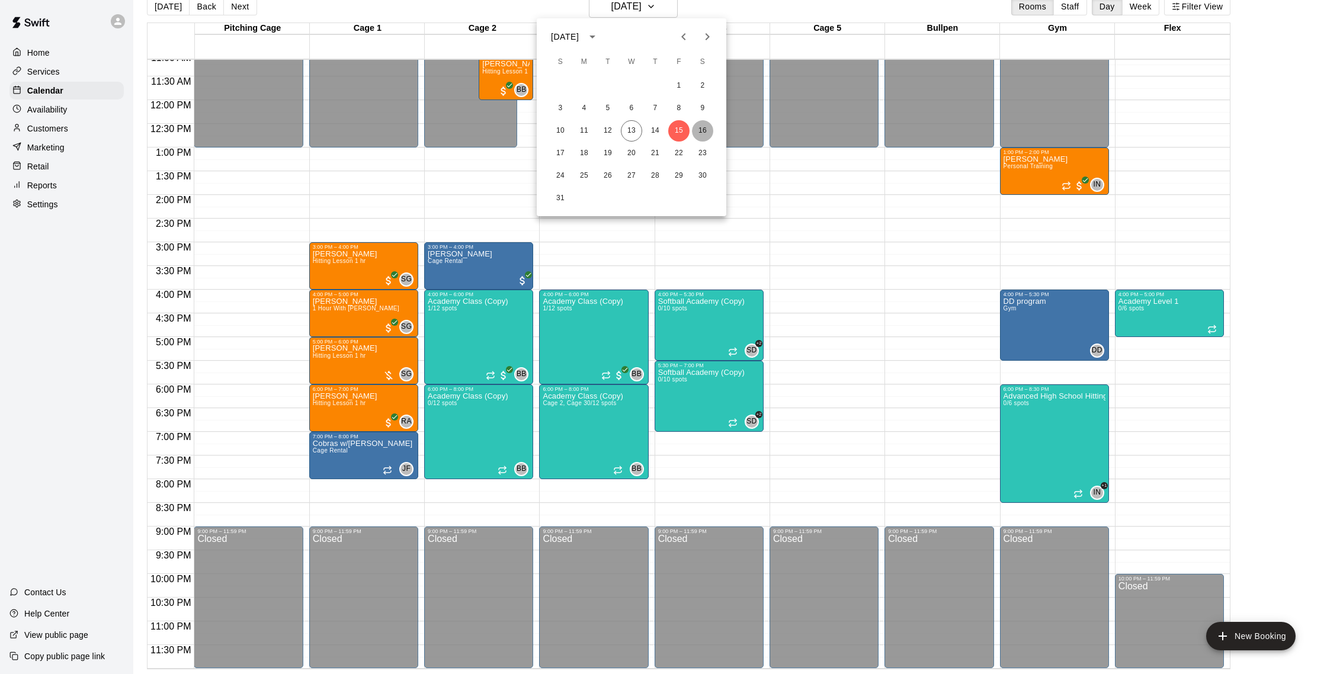
click at [707, 131] on button "16" at bounding box center [702, 130] width 21 height 21
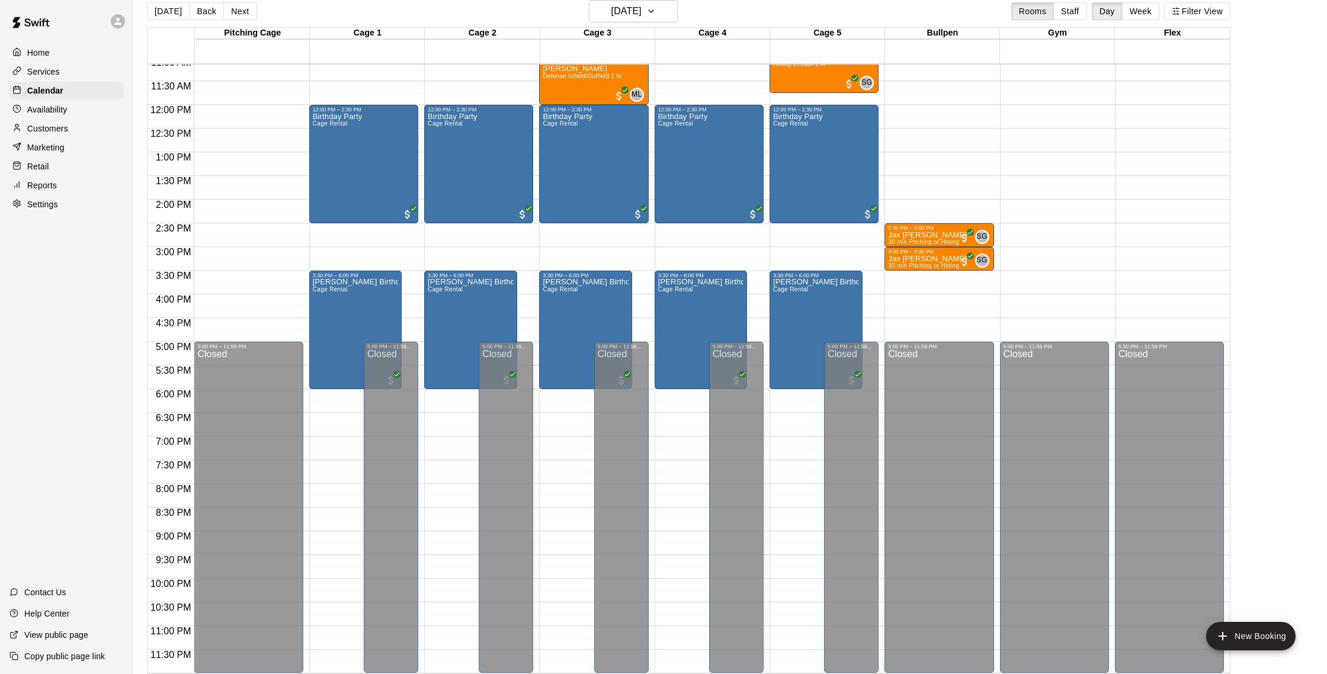
drag, startPoint x: 1325, startPoint y: 464, endPoint x: 1324, endPoint y: 429, distance: 35.6
click at [1324, 429] on main "Today Back Next Saturday Aug 16 Rooms Staff Day Week Filter View Pitching Cage …" at bounding box center [729, 332] width 1193 height 693
click at [1303, 110] on main "Today Back Next Saturday Aug 16 Rooms Staff Day Week Filter View Pitching Cage …" at bounding box center [730, 337] width 1184 height 674
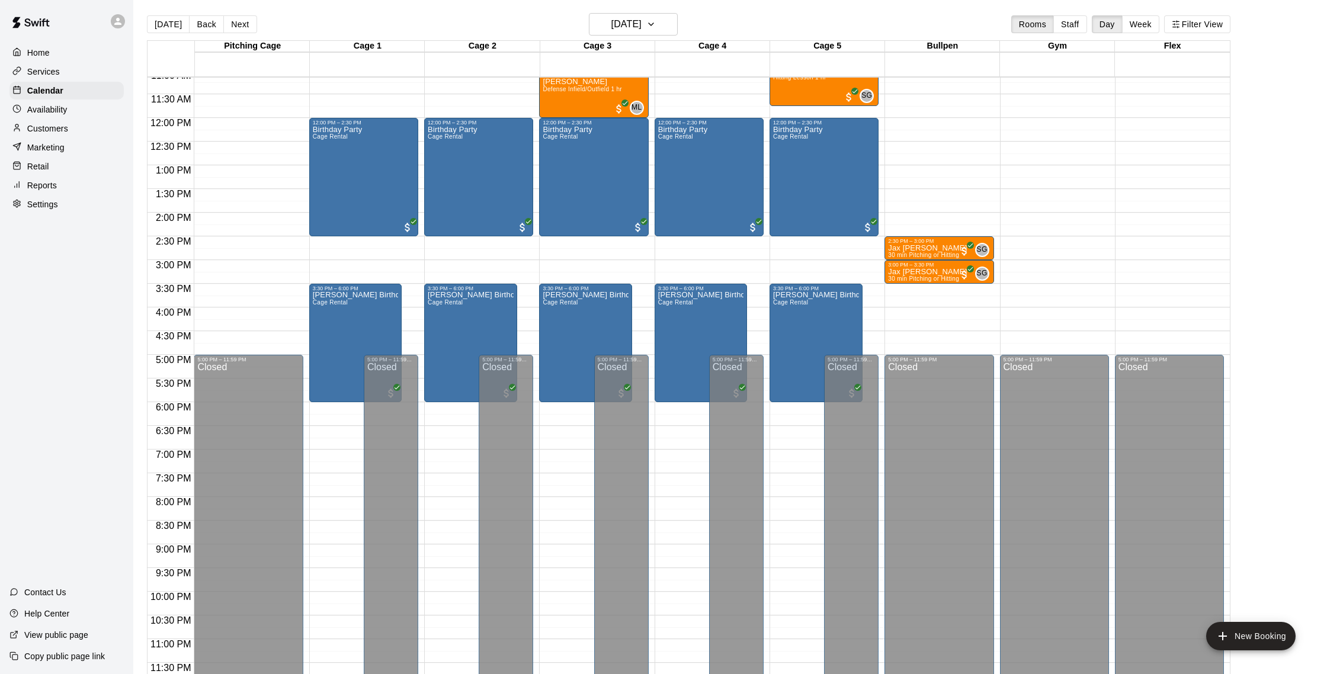
scroll to position [0, 0]
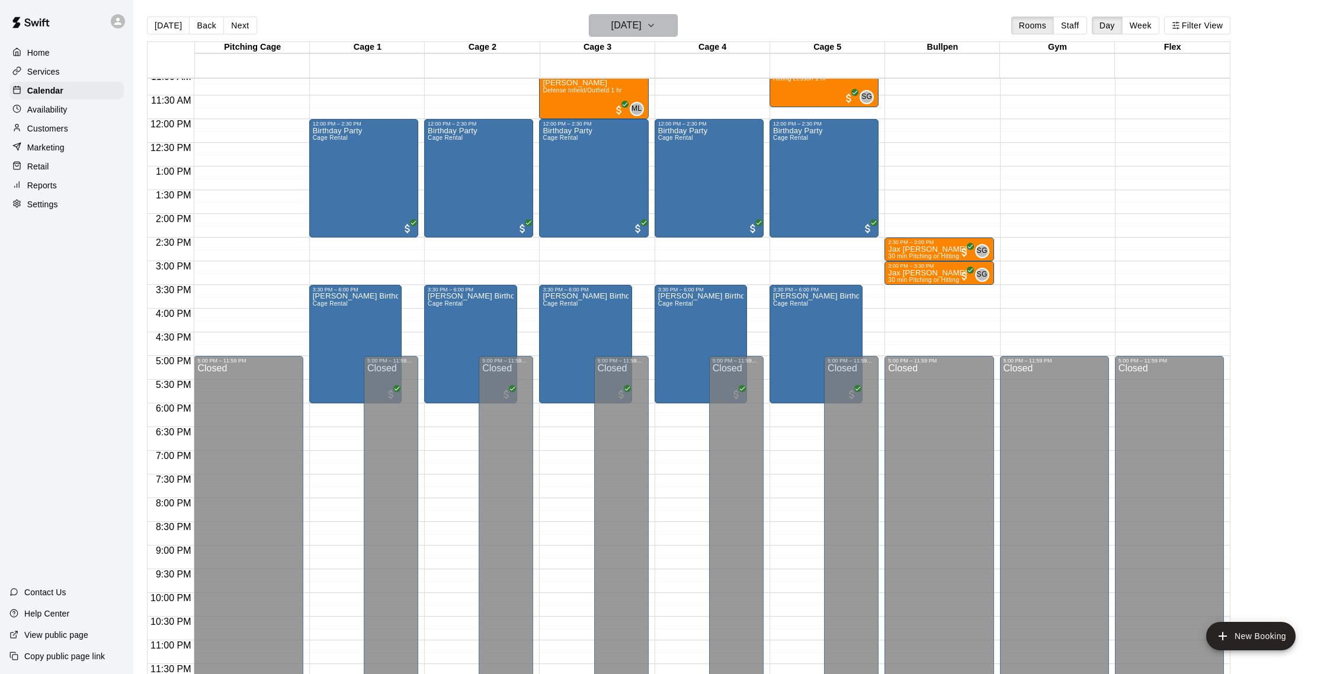
click at [656, 25] on icon "button" at bounding box center [650, 25] width 9 height 14
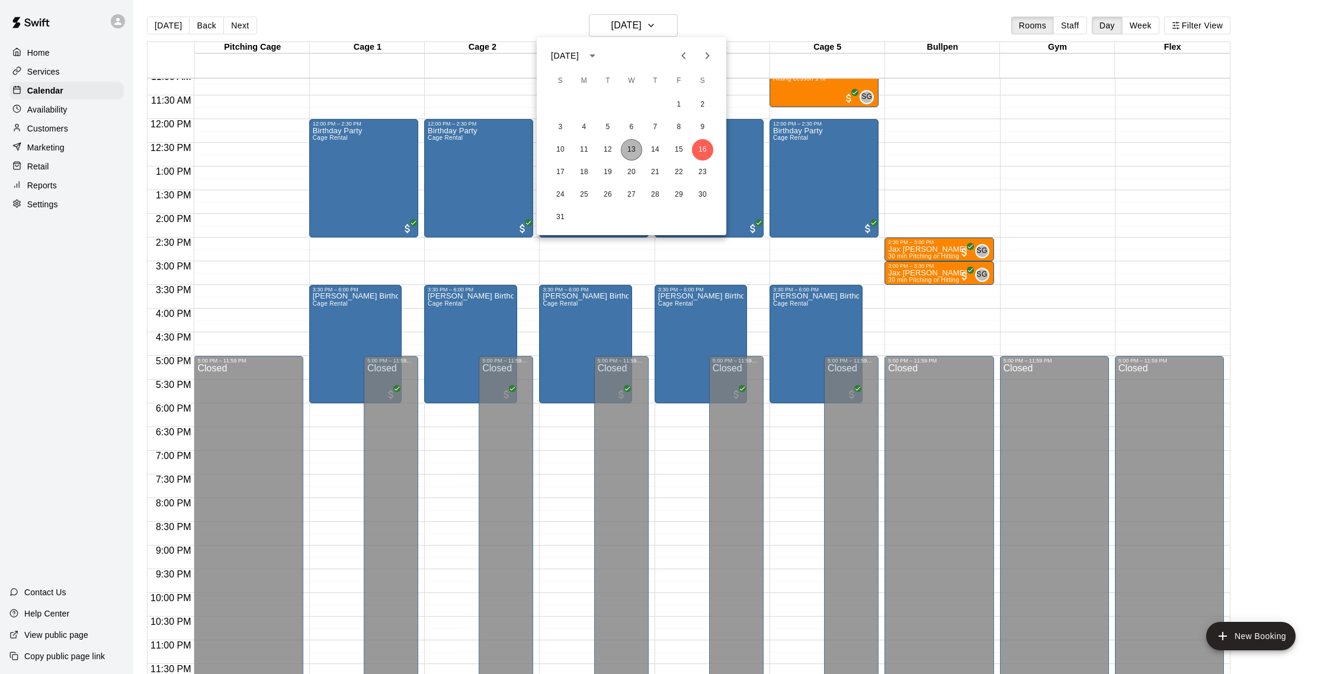
click at [635, 149] on button "13" at bounding box center [631, 149] width 21 height 21
